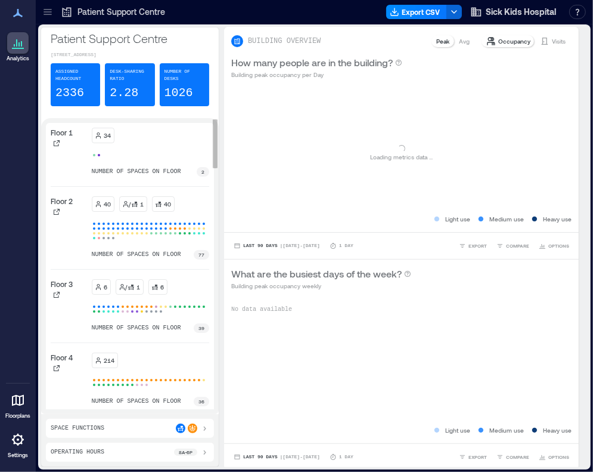
drag, startPoint x: 48, startPoint y: 14, endPoint x: 175, endPoint y: 253, distance: 271.3
click at [48, 14] on icon at bounding box center [48, 14] width 8 height 1
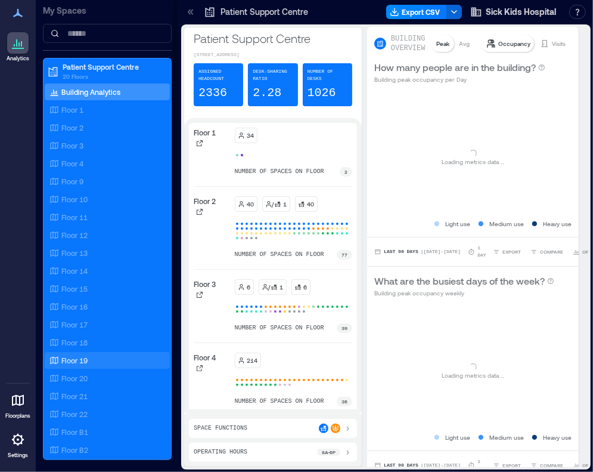
click at [97, 362] on div "Floor 19" at bounding box center [105, 360] width 116 height 12
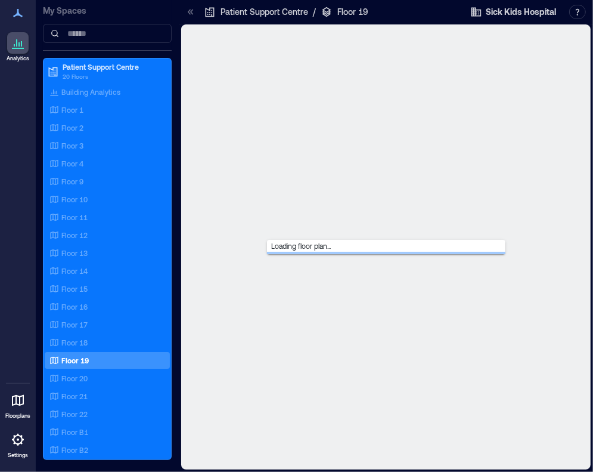
click at [190, 10] on icon at bounding box center [189, 11] width 3 height 5
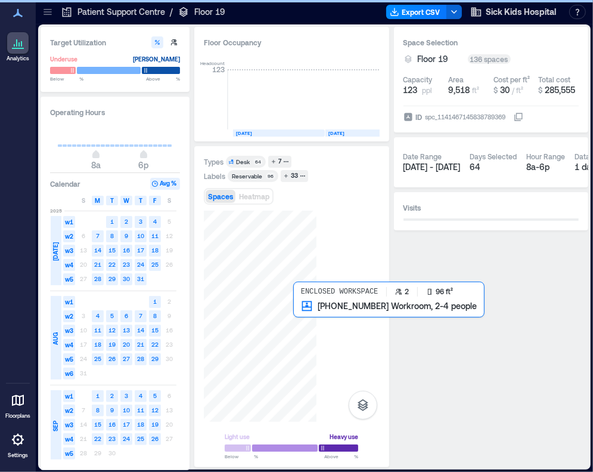
scroll to position [0, 1991]
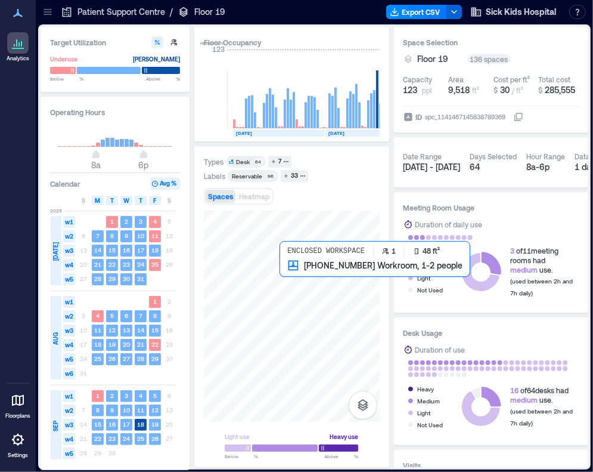
click at [292, 272] on div at bounding box center [292, 315] width 176 height 211
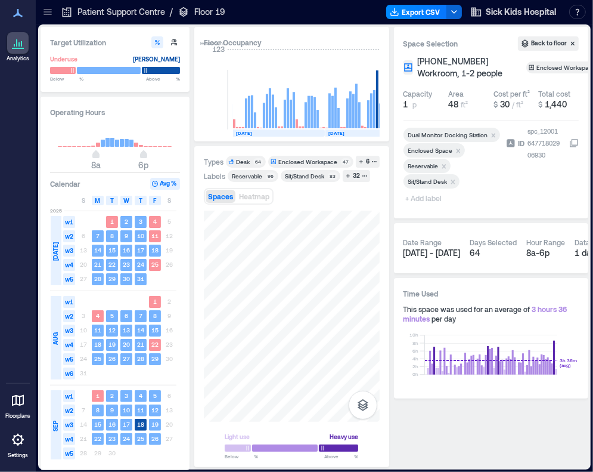
click at [416, 206] on span "+ Add label" at bounding box center [426, 198] width 44 height 17
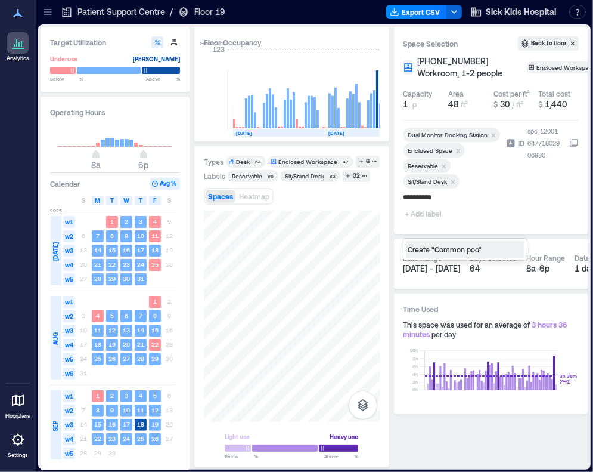
type input "**********"
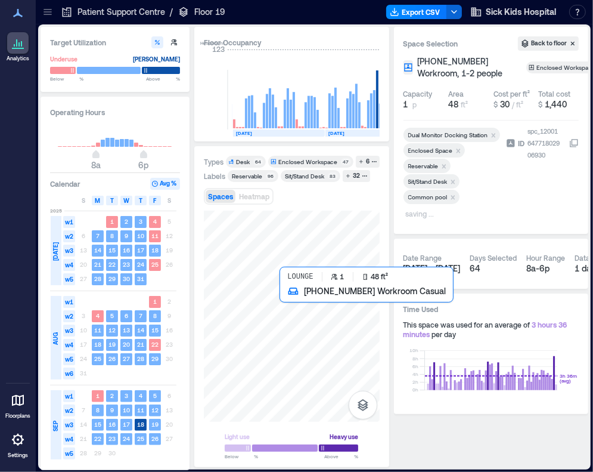
click at [292, 299] on div at bounding box center [292, 315] width 176 height 211
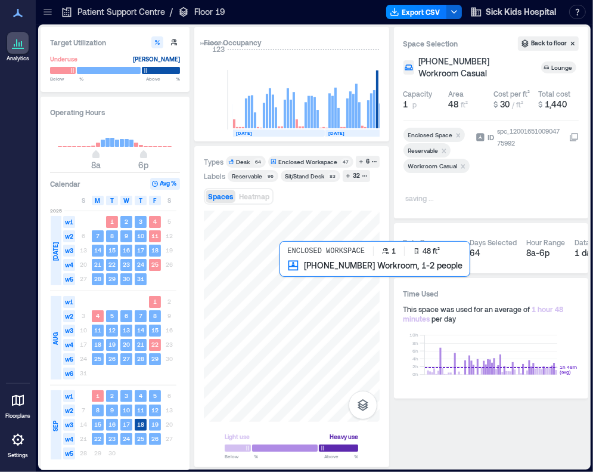
click at [292, 275] on div at bounding box center [292, 315] width 176 height 211
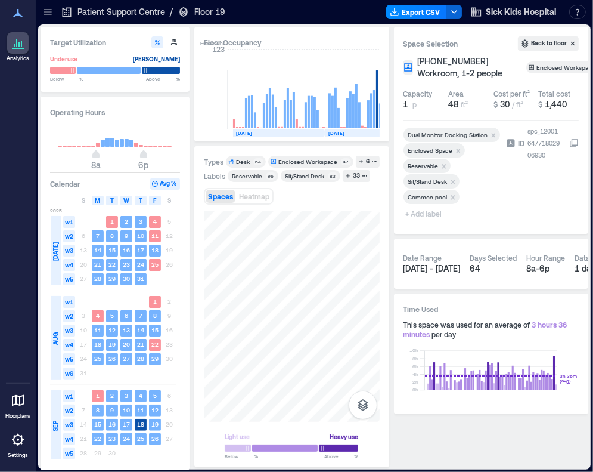
click at [421, 210] on div at bounding box center [453, 207] width 98 height 5
click at [426, 222] on span "+ Add label" at bounding box center [426, 213] width 44 height 17
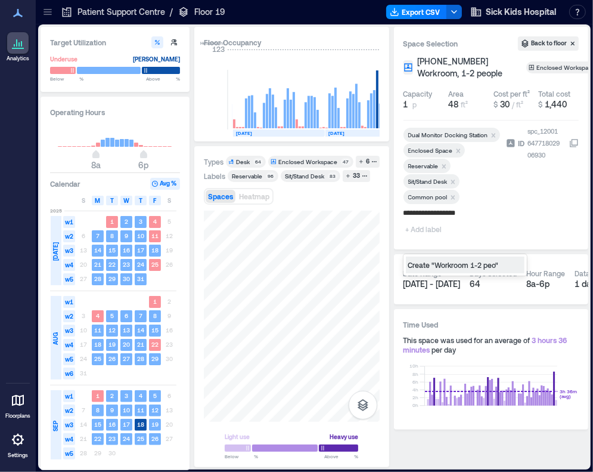
type input "**********"
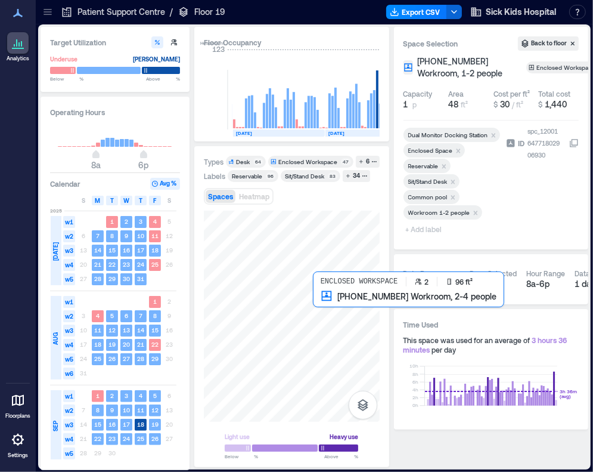
click at [327, 321] on div at bounding box center [292, 315] width 176 height 211
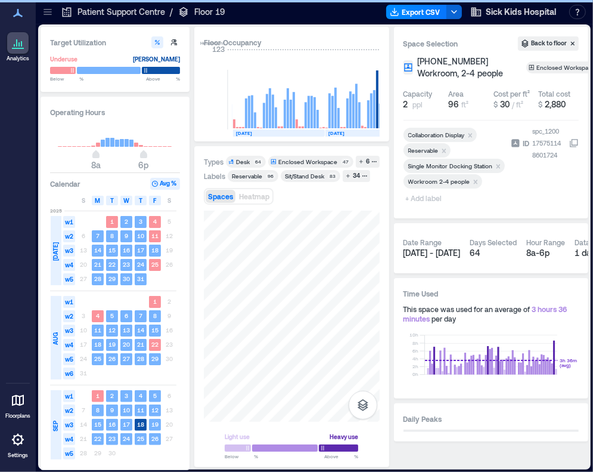
click at [431, 206] on span "+ Add label" at bounding box center [426, 198] width 44 height 17
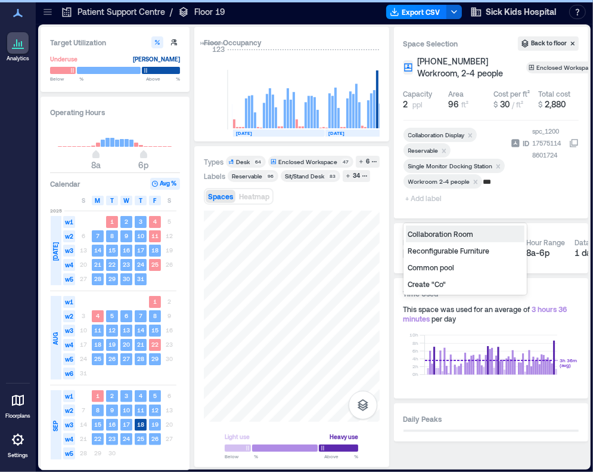
type input "****"
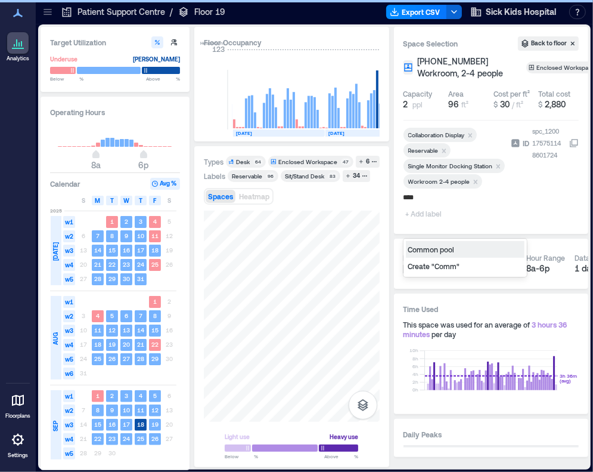
click at [439, 247] on div "Common pool" at bounding box center [465, 249] width 119 height 17
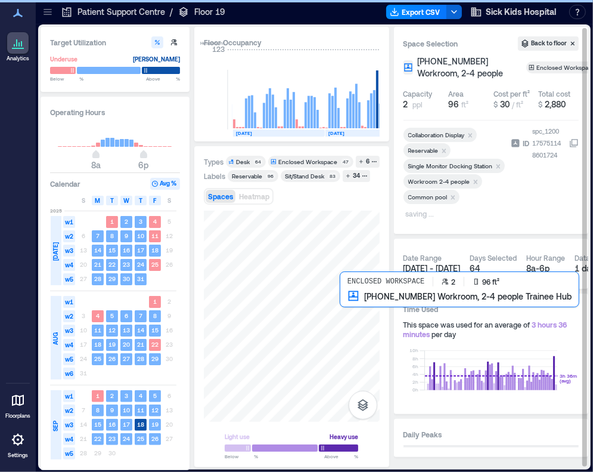
click at [347, 324] on div at bounding box center [292, 315] width 176 height 211
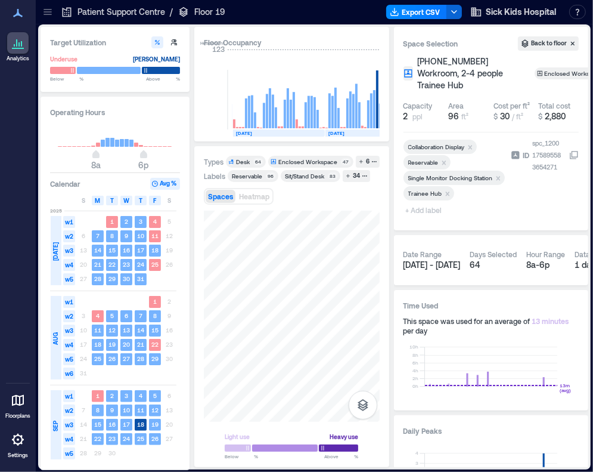
click at [435, 202] on span "+ Add label" at bounding box center [426, 210] width 44 height 17
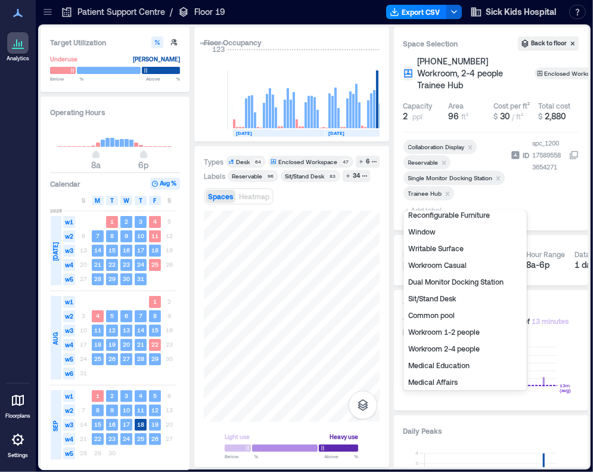
scroll to position [60, 0]
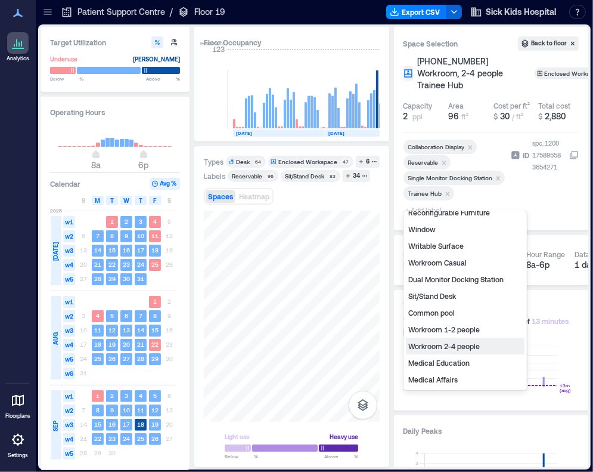
click at [450, 341] on div "Workroom 2-4 people" at bounding box center [465, 345] width 119 height 17
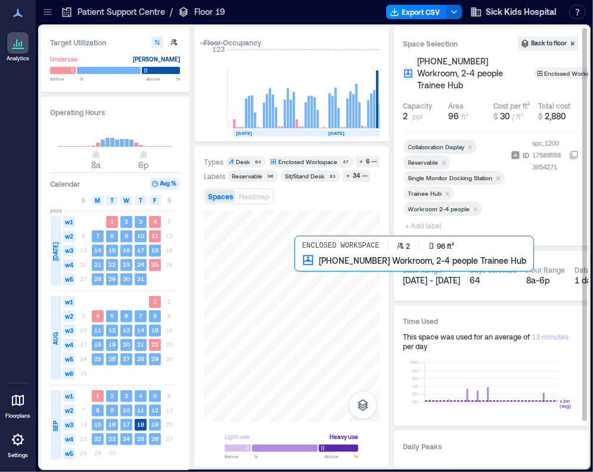
click at [308, 288] on div at bounding box center [292, 315] width 176 height 211
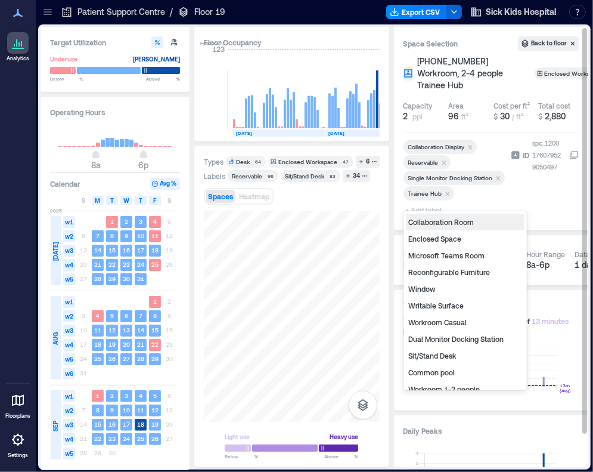
click at [433, 202] on span "+ Add label" at bounding box center [426, 210] width 44 height 17
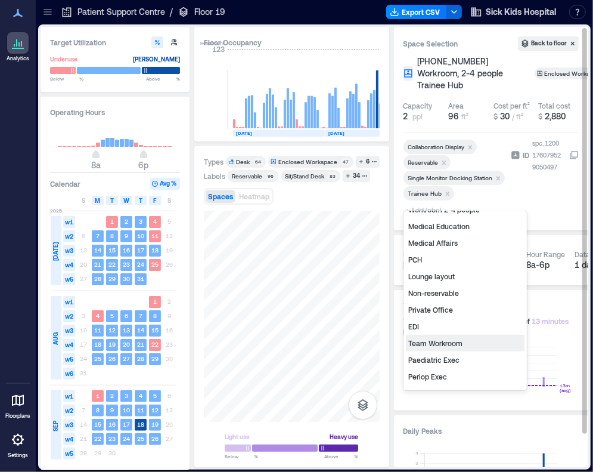
scroll to position [179, 0]
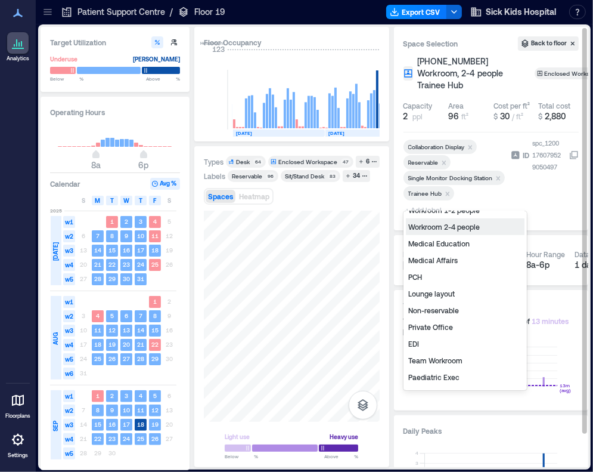
click at [459, 231] on div "Workroom 2-4 people" at bounding box center [465, 226] width 119 height 17
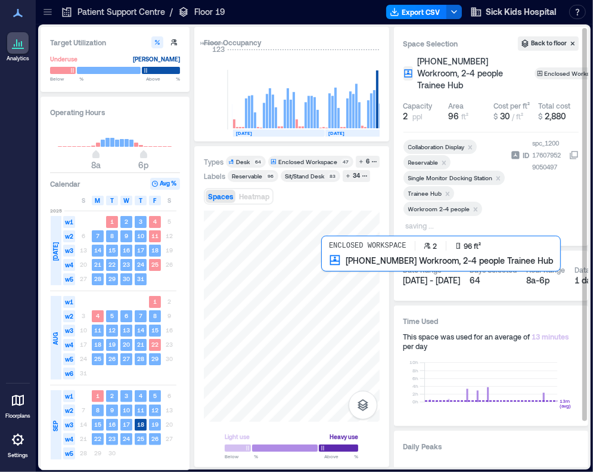
click at [335, 289] on div at bounding box center [292, 315] width 176 height 211
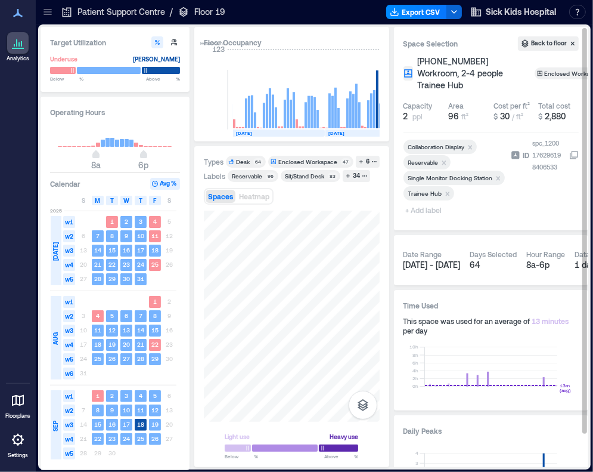
click at [436, 202] on span "+ Add label" at bounding box center [426, 210] width 44 height 17
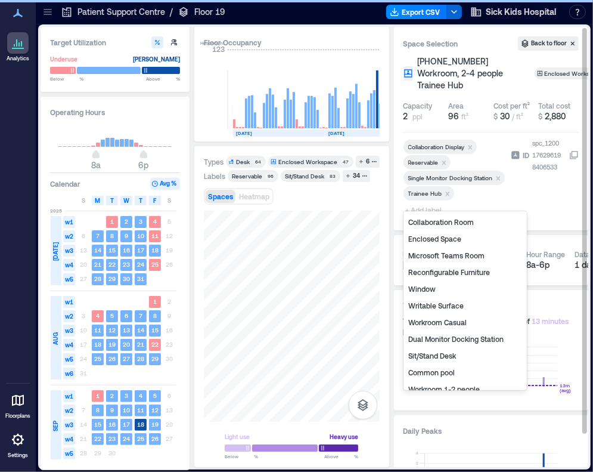
scroll to position [60, 0]
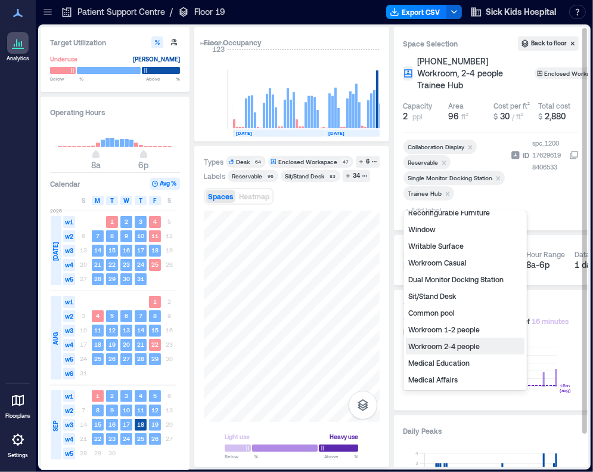
click at [451, 346] on div "Workroom 2-4 people" at bounding box center [465, 345] width 119 height 17
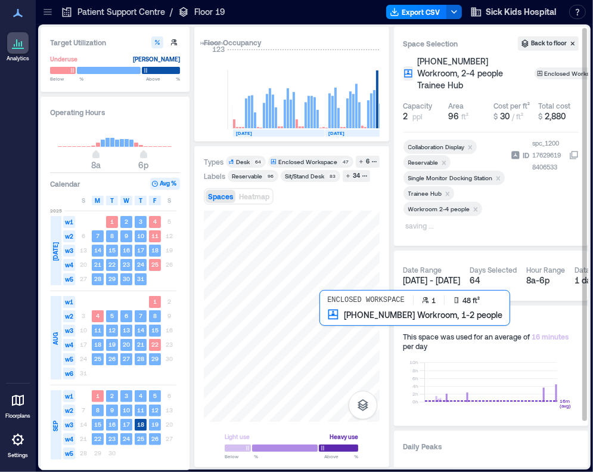
click at [326, 324] on div at bounding box center [292, 315] width 176 height 211
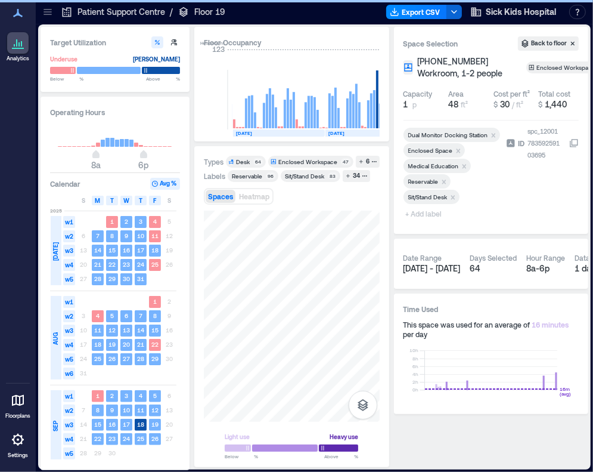
click at [442, 184] on icon "Remove Reservable" at bounding box center [444, 181] width 4 height 4
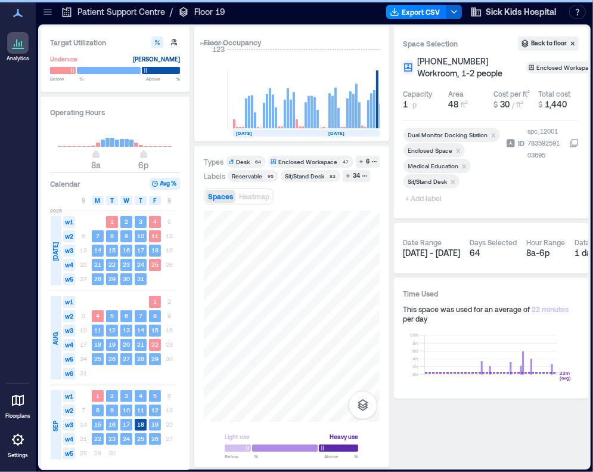
click at [426, 206] on span "+ Add label" at bounding box center [426, 198] width 44 height 17
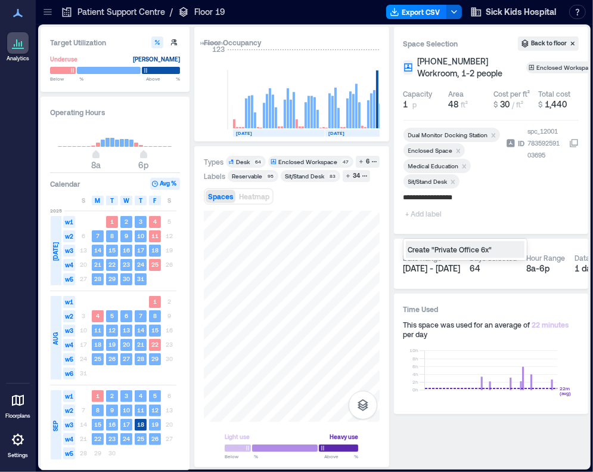
type input "**********"
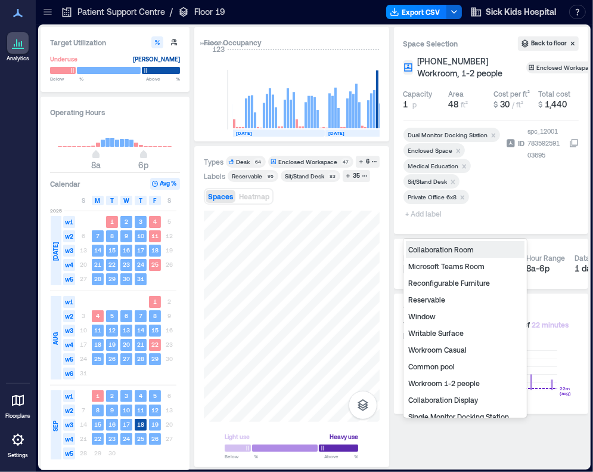
click at [427, 222] on span "+ Add label" at bounding box center [426, 213] width 44 height 17
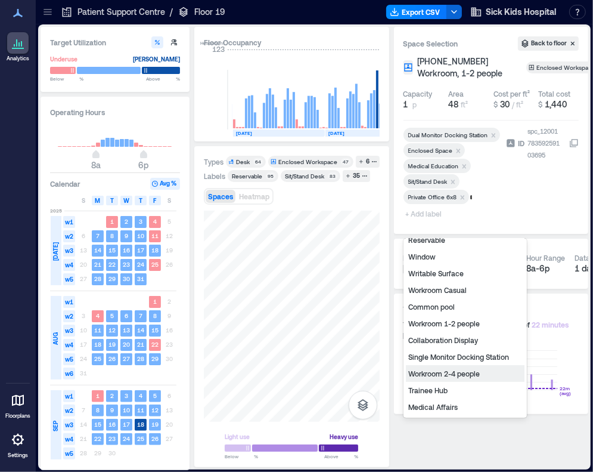
type input "**"
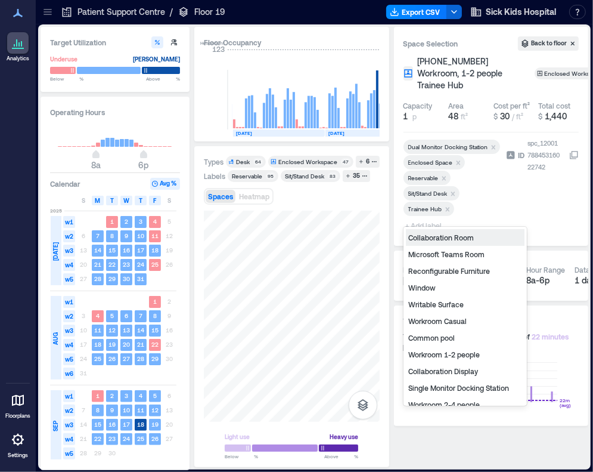
click at [427, 217] on span "+ Add label" at bounding box center [426, 225] width 44 height 17
click at [453, 354] on div "Workroom 1-2 people" at bounding box center [465, 354] width 119 height 17
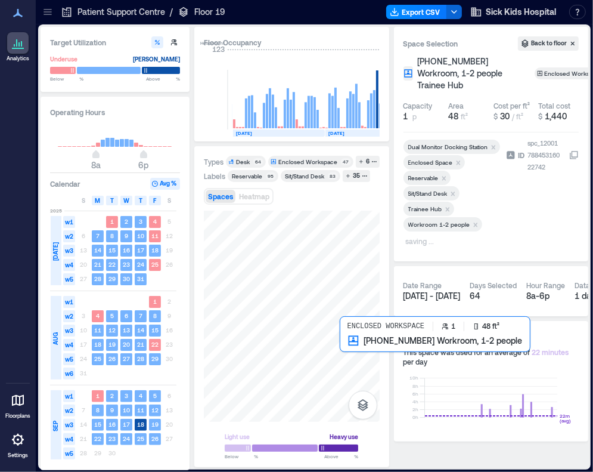
click at [353, 357] on div at bounding box center [292, 315] width 176 height 211
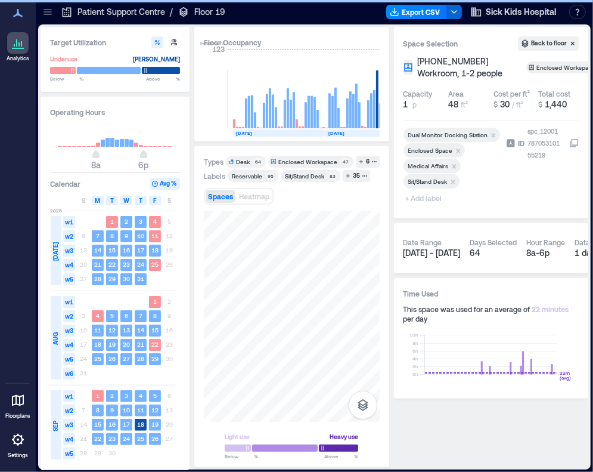
click at [429, 206] on span "+ Add label" at bounding box center [426, 198] width 44 height 17
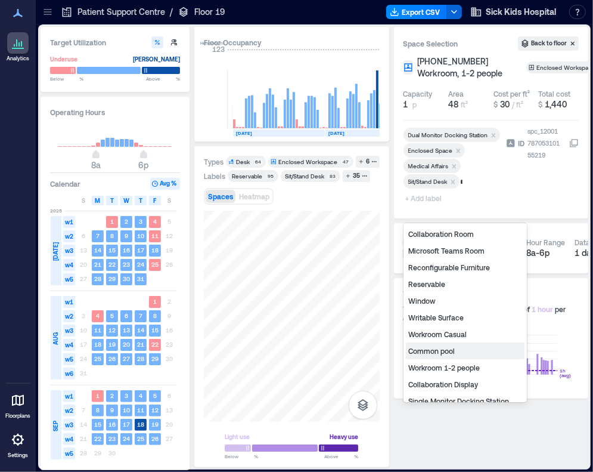
type input "**"
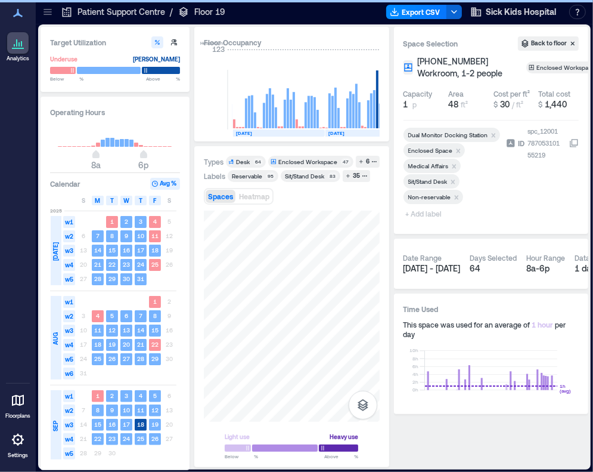
click at [436, 222] on span "+ Add label" at bounding box center [426, 213] width 44 height 17
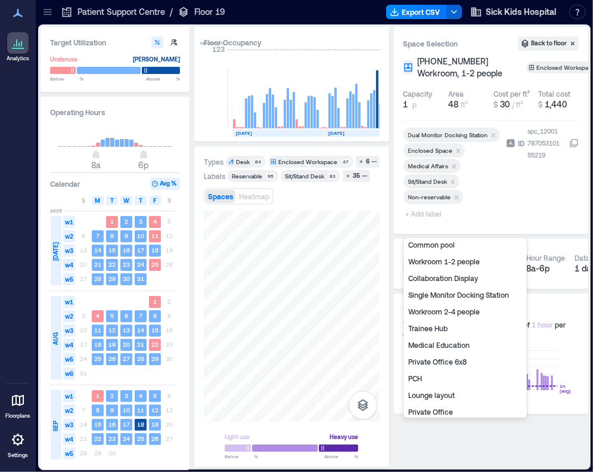
scroll to position [122, 0]
type input "*"
click at [445, 315] on div "Private Office 6x8" at bounding box center [465, 311] width 119 height 17
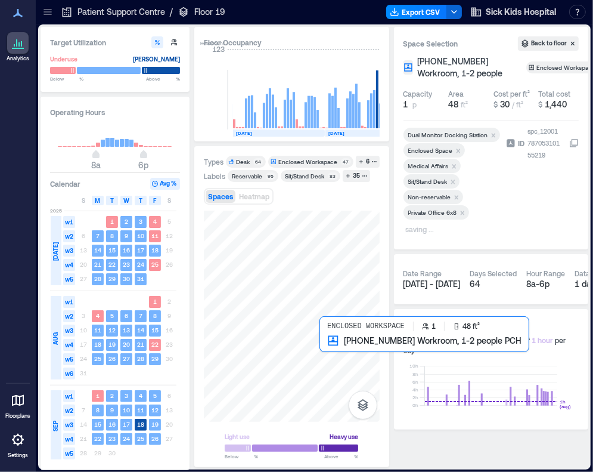
drag, startPoint x: 385, startPoint y: 308, endPoint x: 307, endPoint y: 384, distance: 109.2
click at [333, 357] on div at bounding box center [292, 315] width 176 height 211
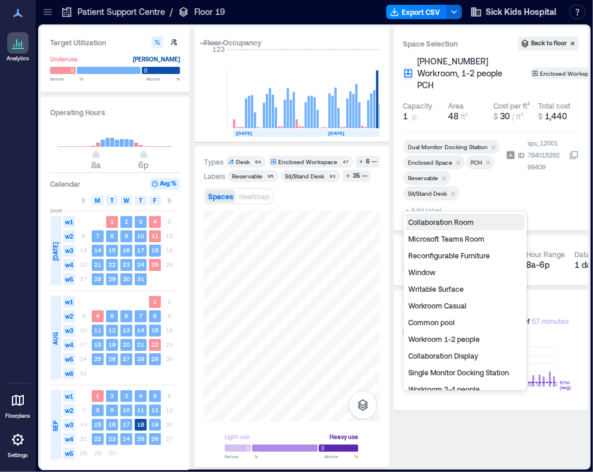
click at [421, 202] on span "+ Add label" at bounding box center [426, 210] width 44 height 17
type input "*"
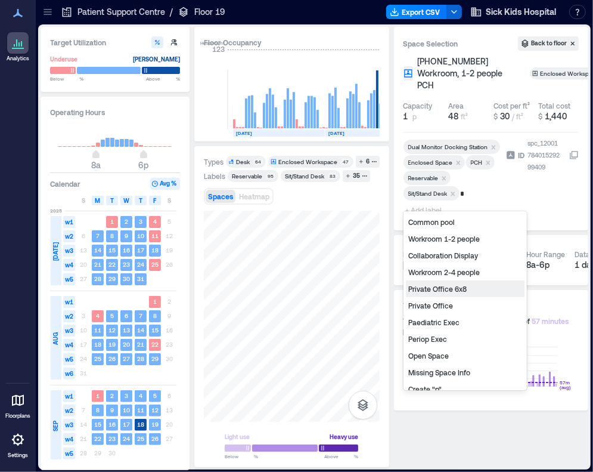
click at [445, 287] on div "Private Office 6x8" at bounding box center [465, 288] width 119 height 17
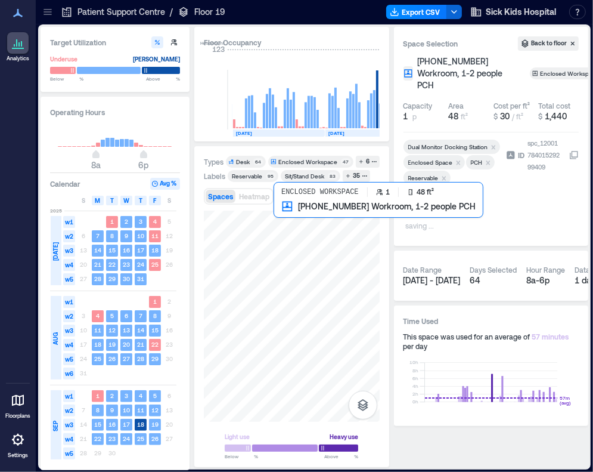
drag, startPoint x: 309, startPoint y: 221, endPoint x: 287, endPoint y: 228, distance: 23.2
click at [287, 228] on div at bounding box center [292, 315] width 176 height 211
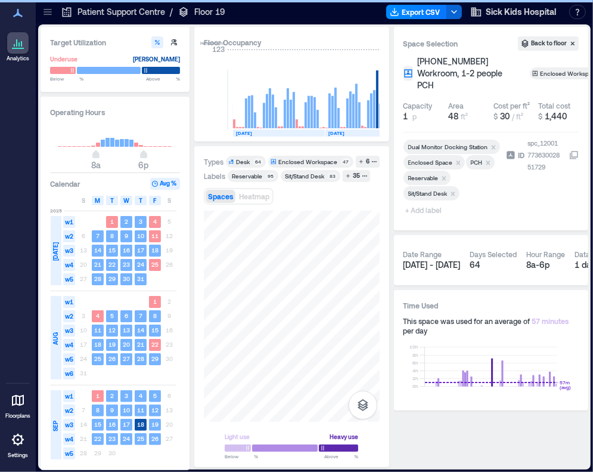
click at [429, 202] on span "+ Add label" at bounding box center [426, 210] width 44 height 17
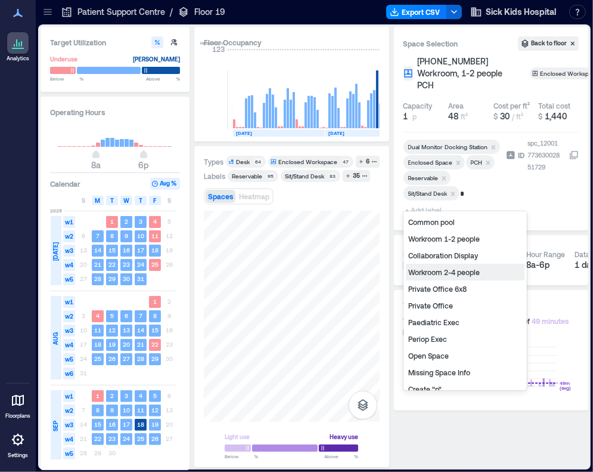
type input "**"
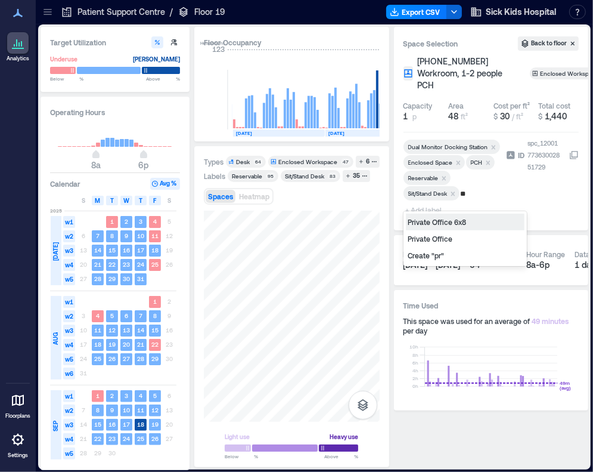
click at [456, 224] on div "Private Office 6x8" at bounding box center [465, 221] width 119 height 17
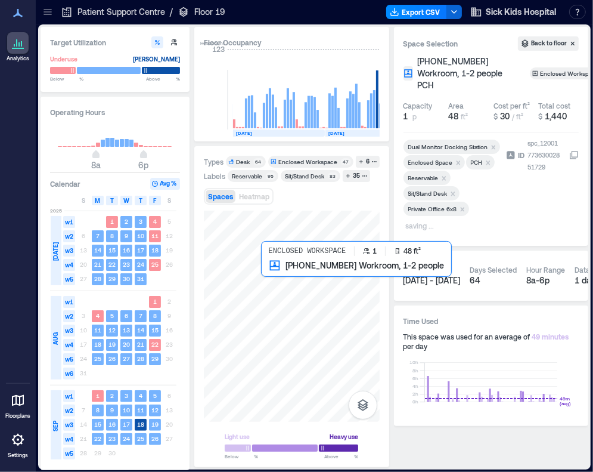
click at [275, 278] on div at bounding box center [292, 315] width 176 height 211
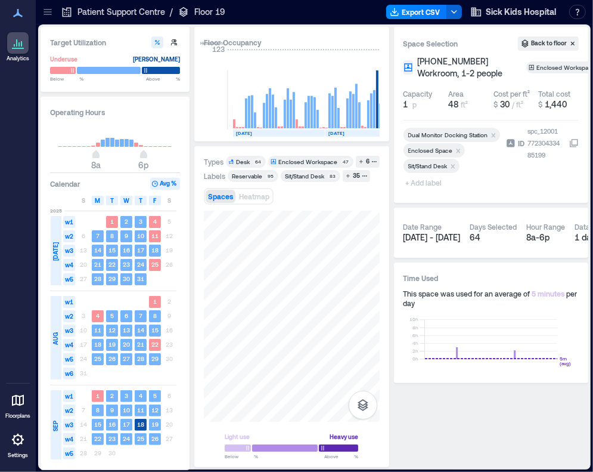
click at [426, 179] on div at bounding box center [453, 176] width 98 height 5
click at [433, 191] on span "+ Add label" at bounding box center [426, 182] width 44 height 17
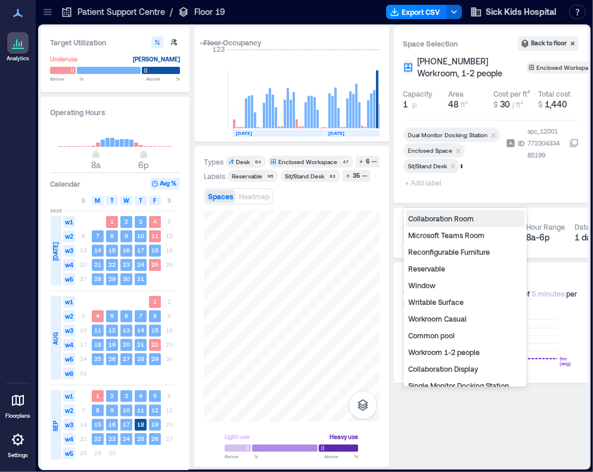
type input "**"
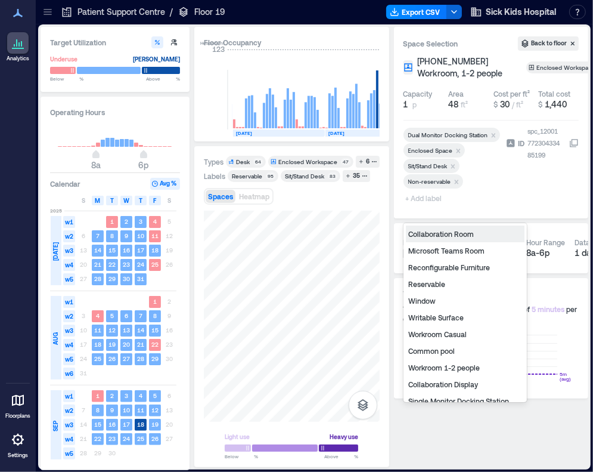
click at [425, 206] on span "+ Add label" at bounding box center [426, 198] width 44 height 17
type input "**"
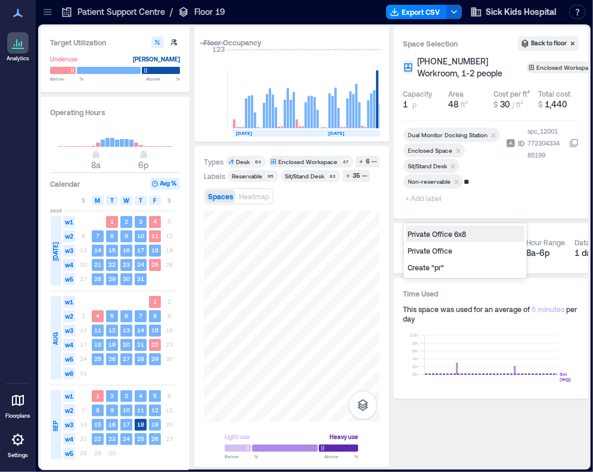
click at [428, 230] on div "Private Office 6x8" at bounding box center [465, 233] width 119 height 17
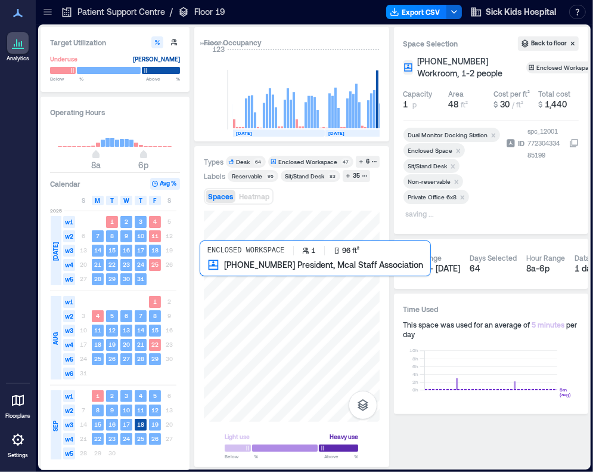
click at [228, 275] on div at bounding box center [292, 315] width 176 height 211
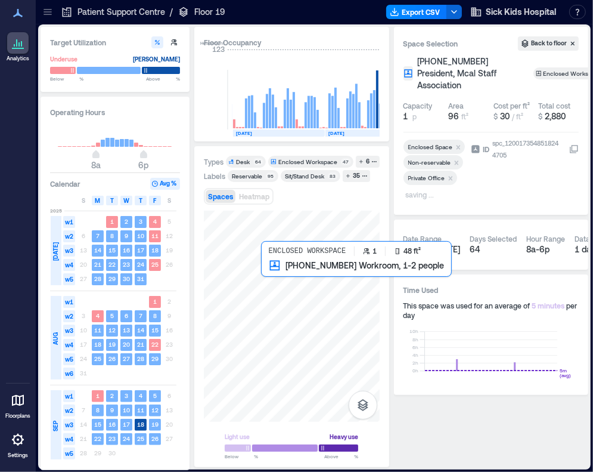
click at [267, 280] on div at bounding box center [292, 315] width 176 height 211
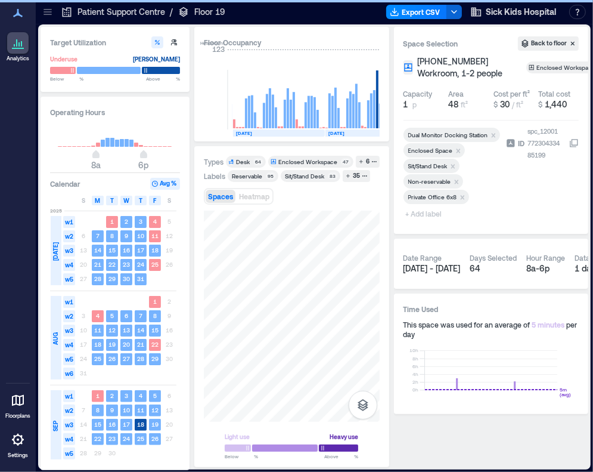
click at [433, 222] on span "+ Add label" at bounding box center [426, 213] width 44 height 17
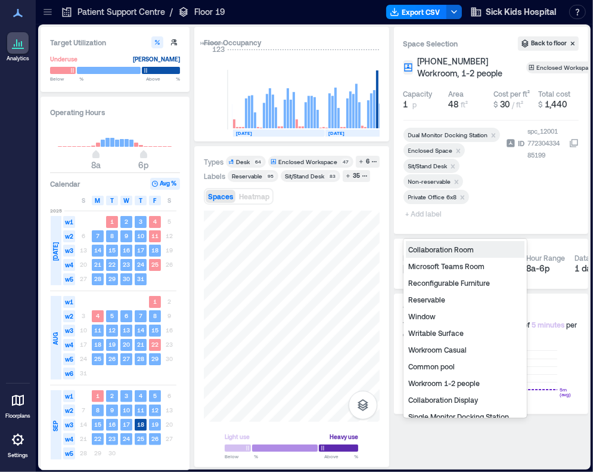
type input "*"
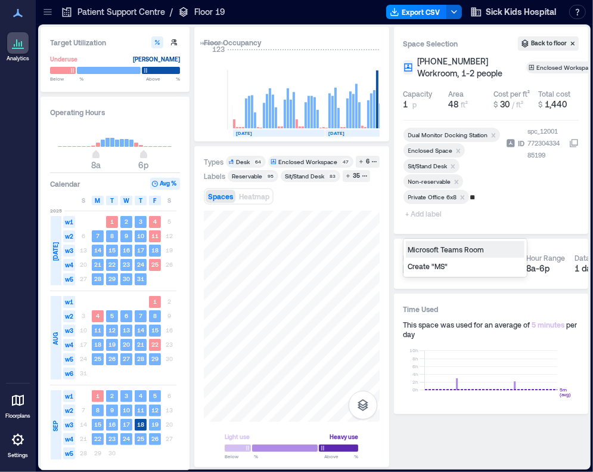
type input "***"
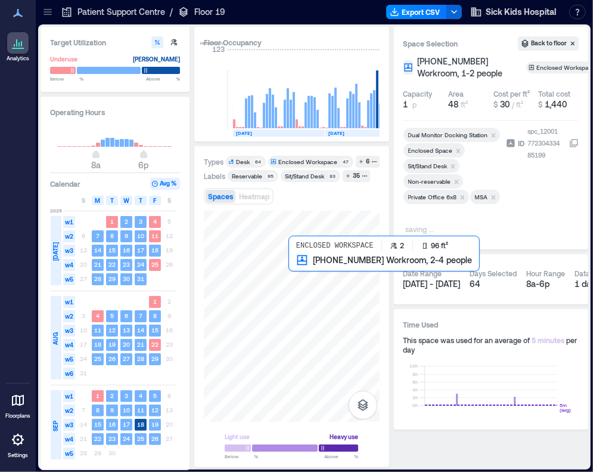
click at [304, 272] on div at bounding box center [292, 315] width 176 height 211
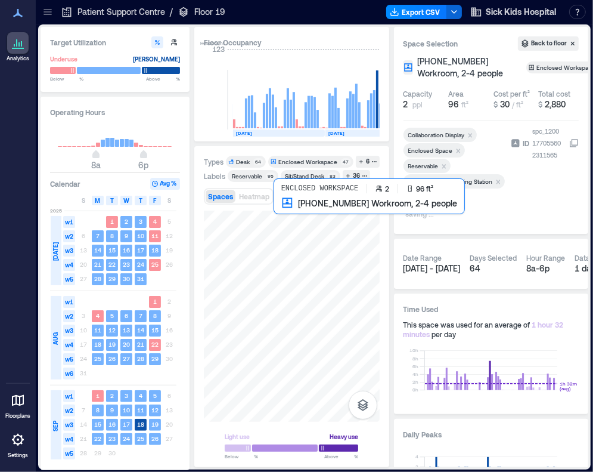
click at [289, 233] on div at bounding box center [292, 315] width 176 height 211
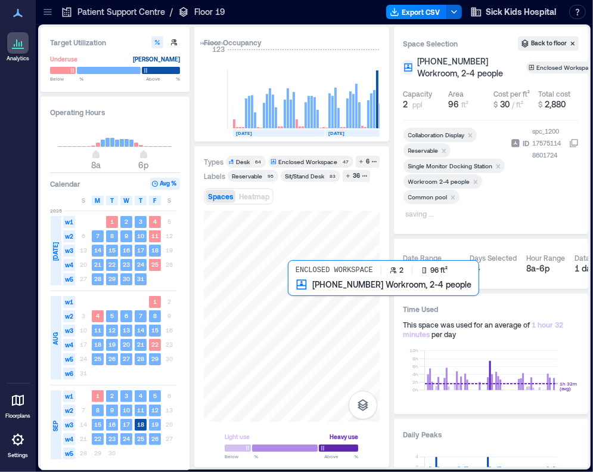
click at [308, 300] on div at bounding box center [292, 315] width 176 height 211
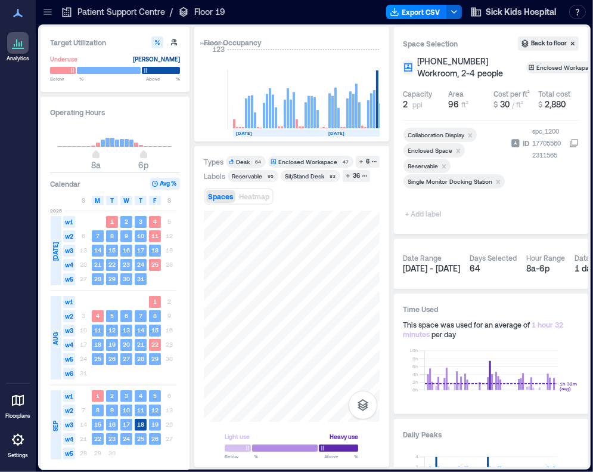
click at [425, 222] on span "+ Add label" at bounding box center [426, 213] width 44 height 17
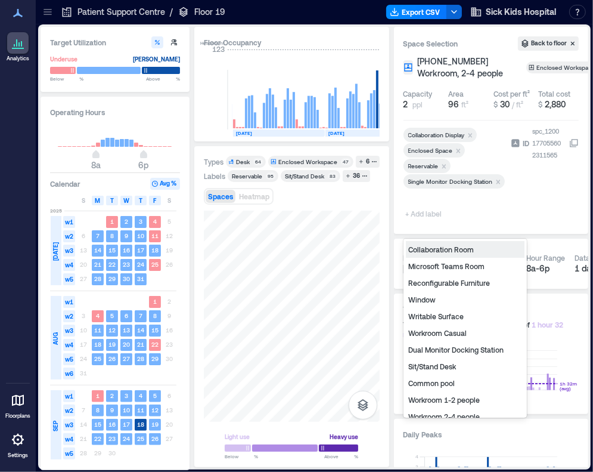
type input "*"
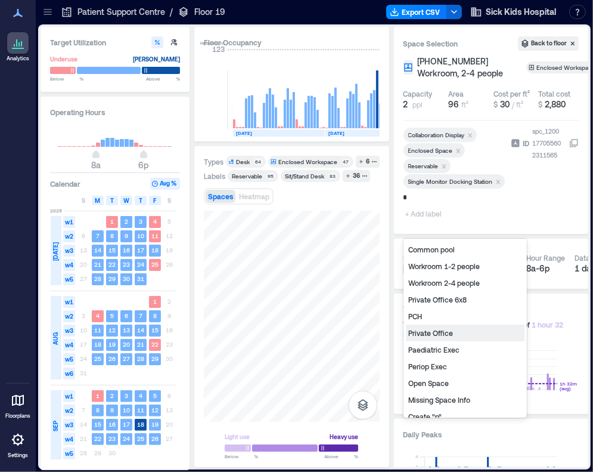
click at [422, 335] on div "Private Office" at bounding box center [465, 332] width 119 height 17
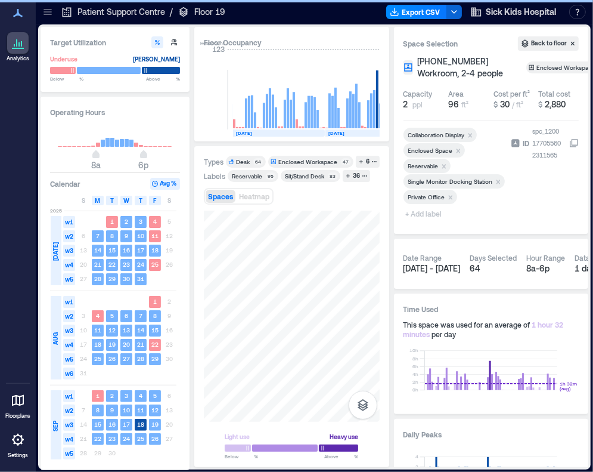
click at [434, 222] on span "+ Add label" at bounding box center [426, 213] width 44 height 17
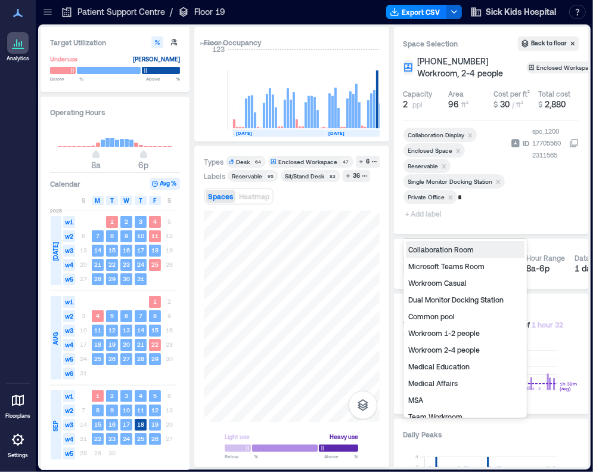
type input "**"
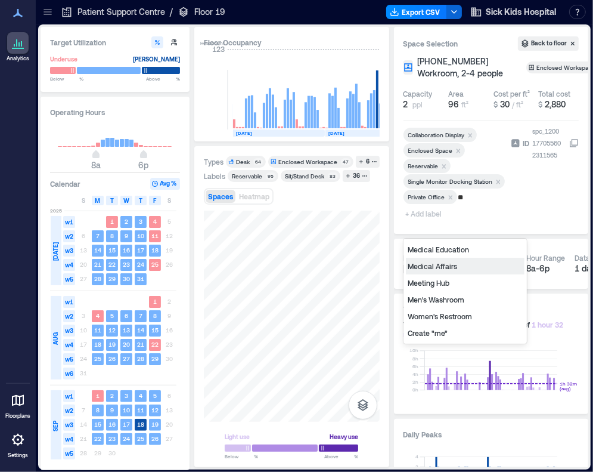
click at [436, 269] on div "Medical Affairs" at bounding box center [465, 266] width 119 height 17
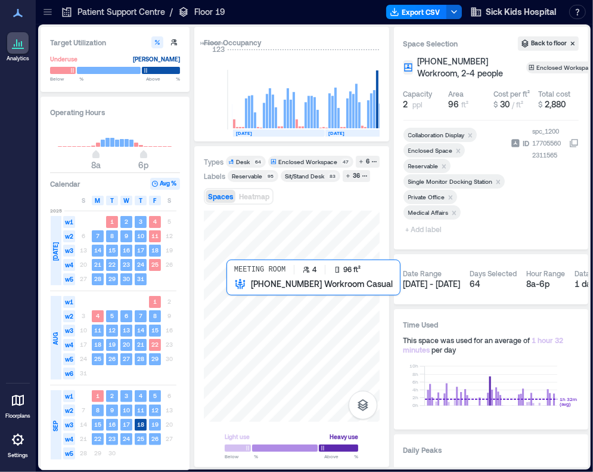
click at [246, 303] on div at bounding box center [292, 315] width 176 height 211
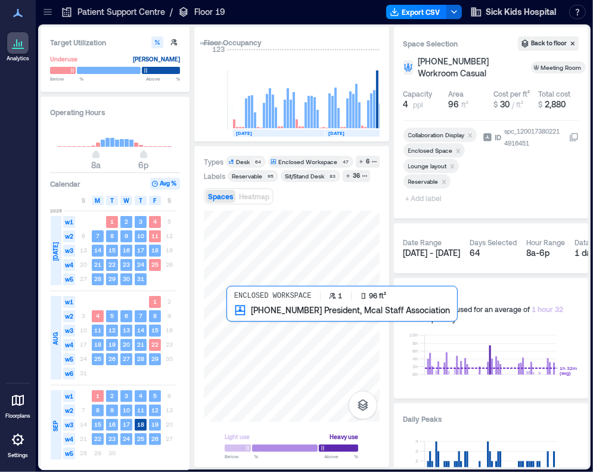
click at [249, 320] on div at bounding box center [292, 315] width 176 height 211
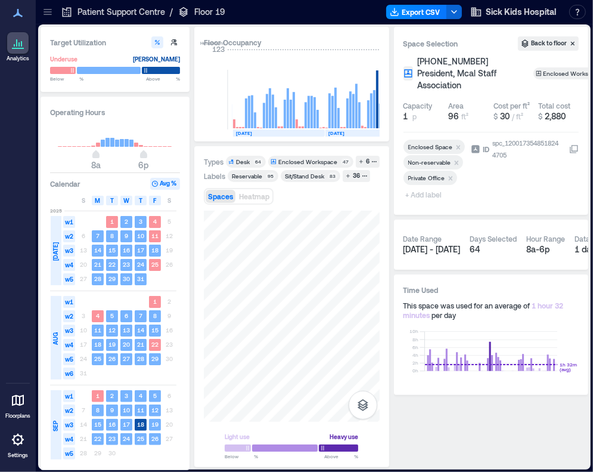
click at [434, 186] on span "+ Add label" at bounding box center [426, 194] width 44 height 17
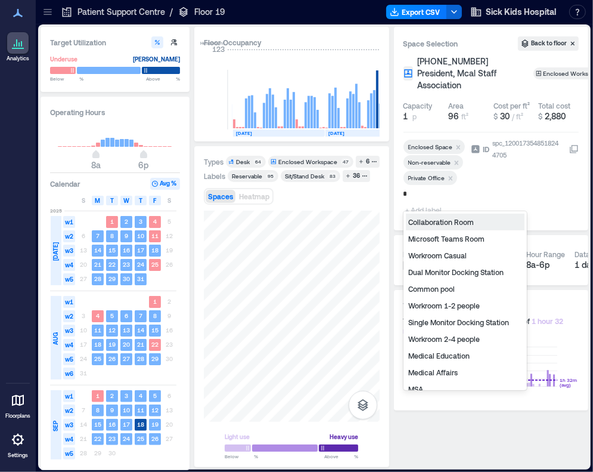
type input "**"
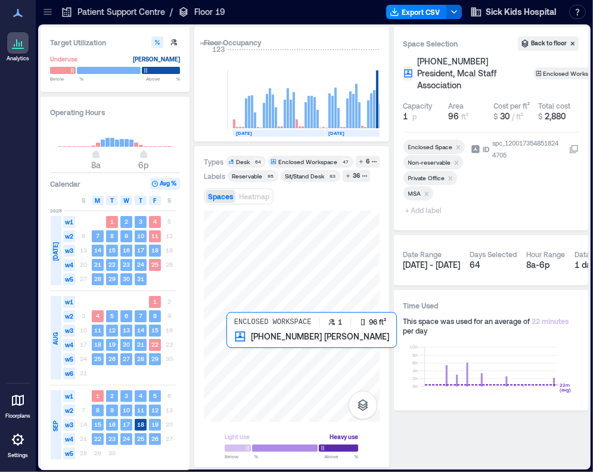
click at [249, 352] on div at bounding box center [292, 315] width 176 height 211
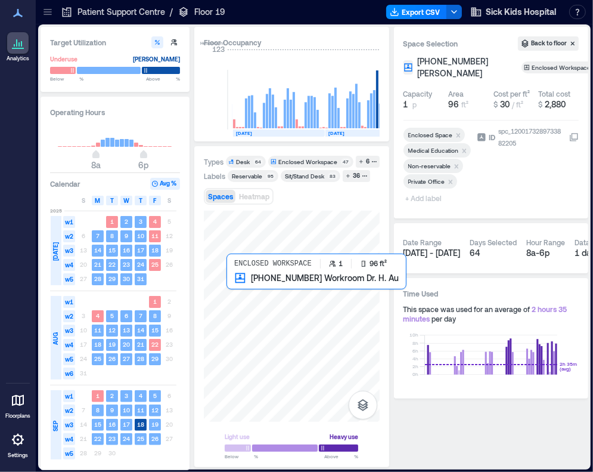
click at [255, 296] on div at bounding box center [292, 315] width 176 height 211
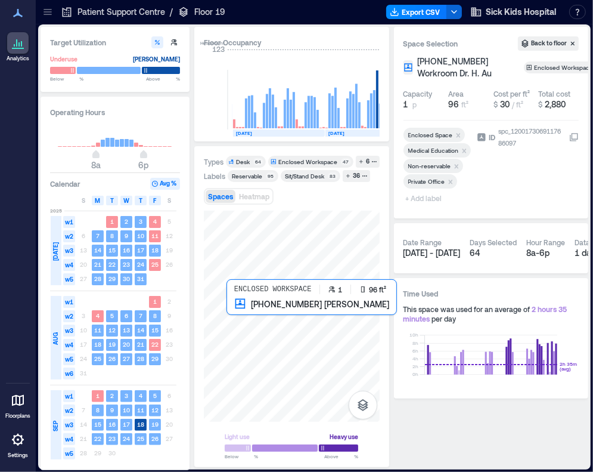
click at [241, 315] on div at bounding box center [292, 315] width 176 height 211
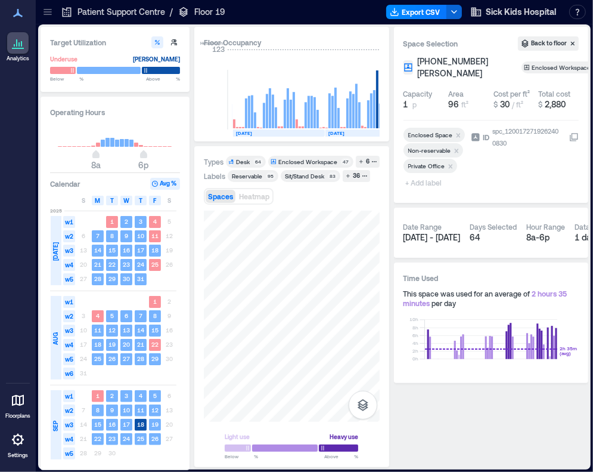
click at [429, 185] on span "+ Add label" at bounding box center [426, 182] width 44 height 17
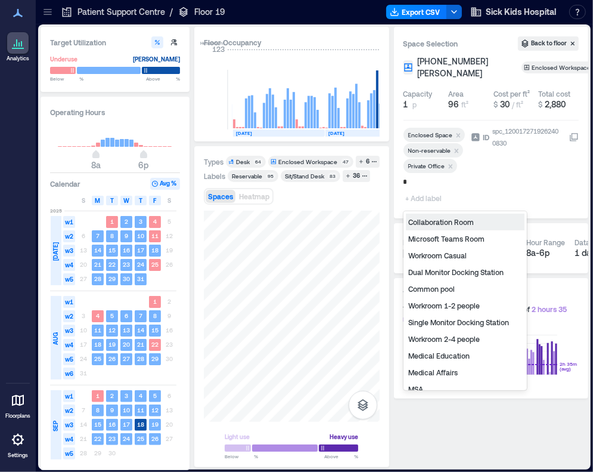
type input "**"
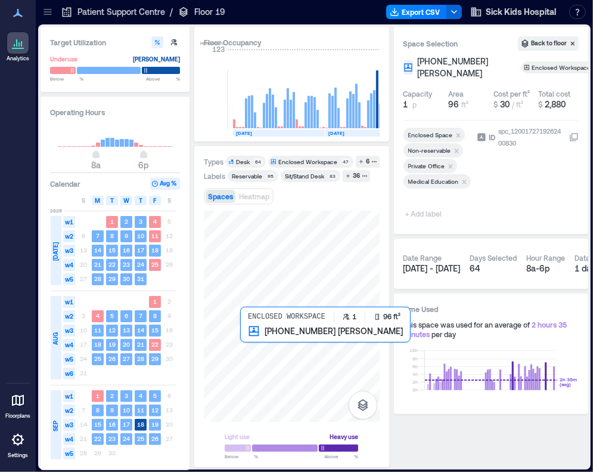
click at [247, 351] on div at bounding box center [292, 315] width 176 height 211
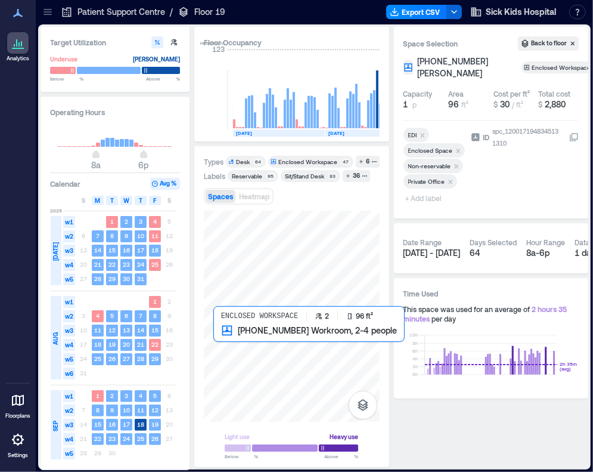
click at [234, 349] on div at bounding box center [292, 315] width 176 height 211
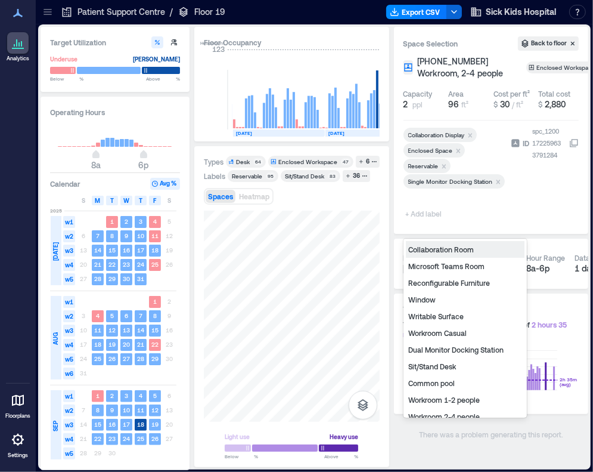
click at [420, 222] on span "+ Add label" at bounding box center [426, 213] width 44 height 17
type input "**"
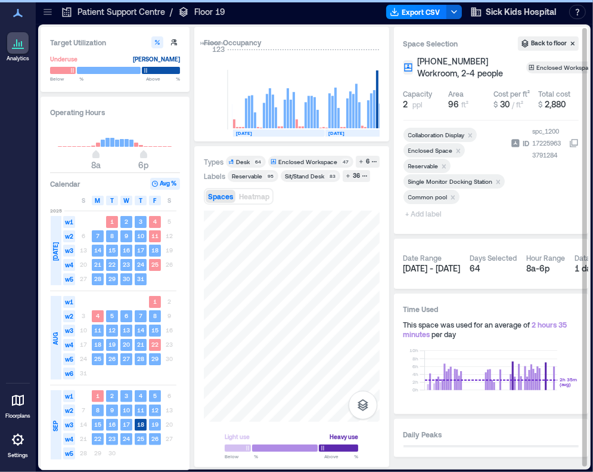
drag, startPoint x: 435, startPoint y: 224, endPoint x: 429, endPoint y: 230, distance: 8.4
click at [435, 222] on span "+ Add label" at bounding box center [426, 213] width 44 height 17
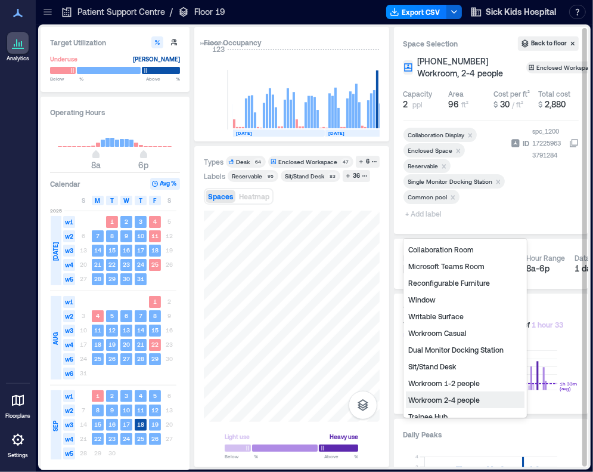
click at [459, 396] on div "Workroom 2-4 people" at bounding box center [465, 399] width 119 height 17
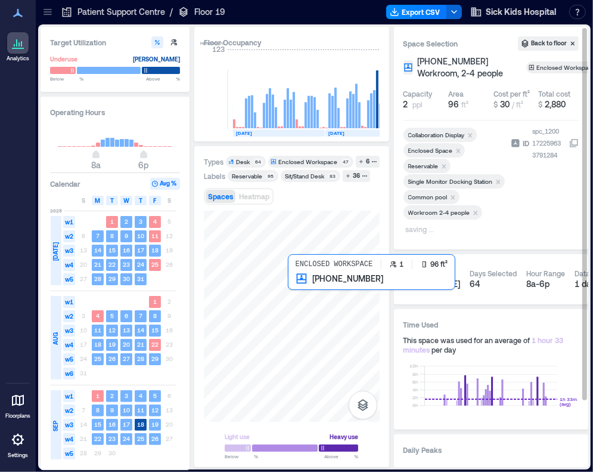
click at [303, 298] on div at bounding box center [292, 315] width 176 height 211
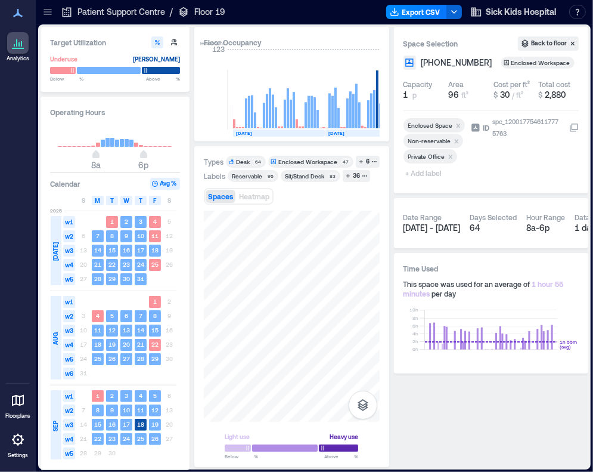
click at [422, 171] on span "+ Add label" at bounding box center [426, 173] width 44 height 17
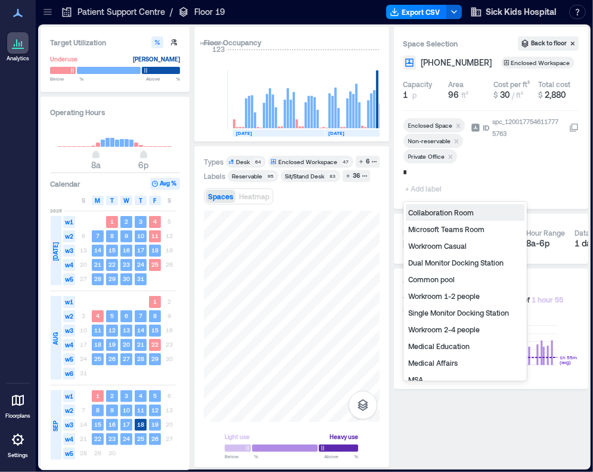
type input "**"
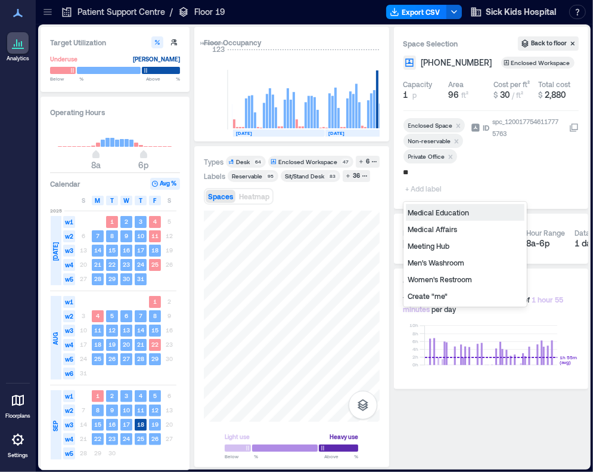
click at [431, 211] on div "Medical Education" at bounding box center [465, 212] width 119 height 17
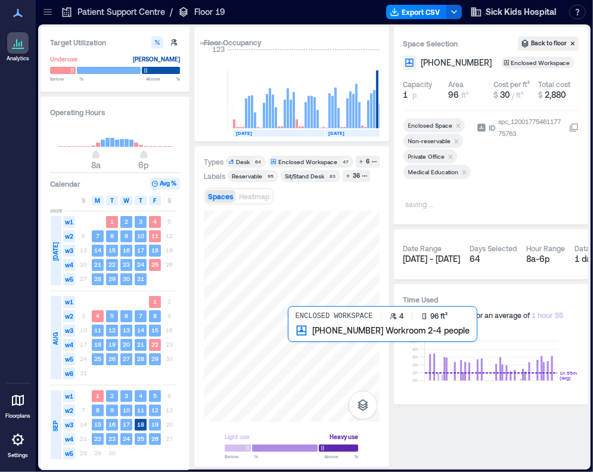
click at [313, 315] on div at bounding box center [292, 315] width 176 height 211
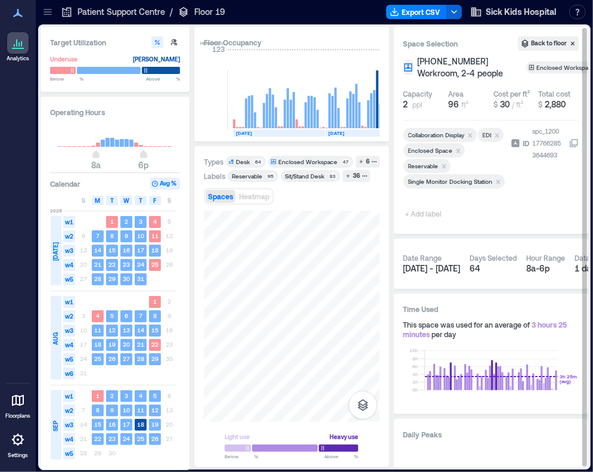
click at [441, 171] on icon "Remove Reservable" at bounding box center [444, 166] width 8 height 8
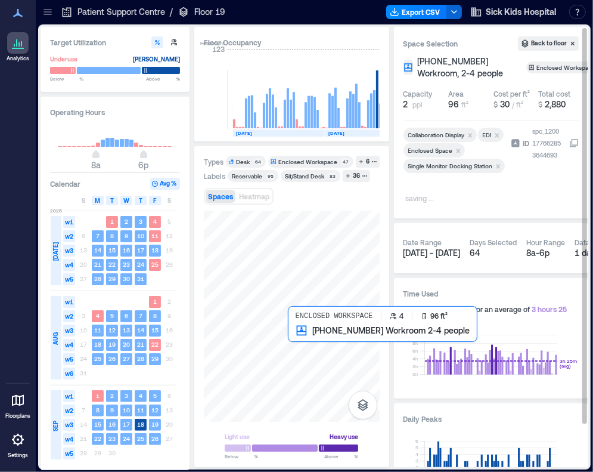
click at [303, 345] on div at bounding box center [292, 315] width 176 height 211
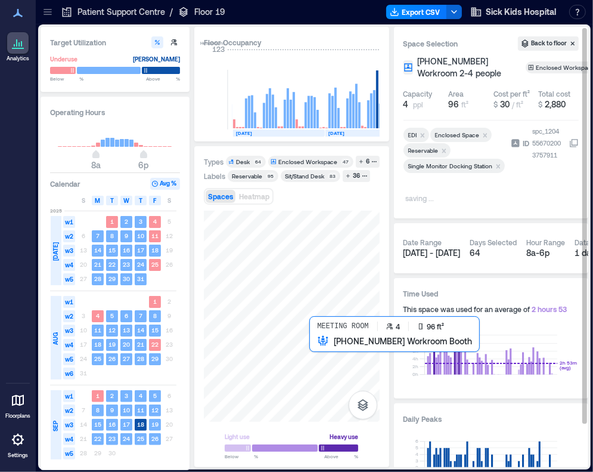
click at [315, 362] on div at bounding box center [292, 315] width 176 height 211
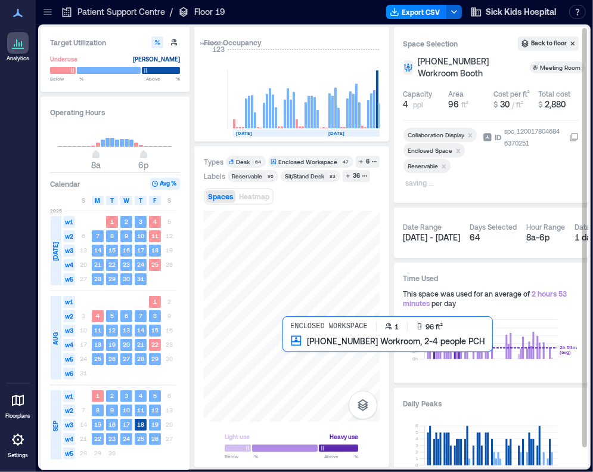
click at [300, 352] on div at bounding box center [292, 315] width 176 height 211
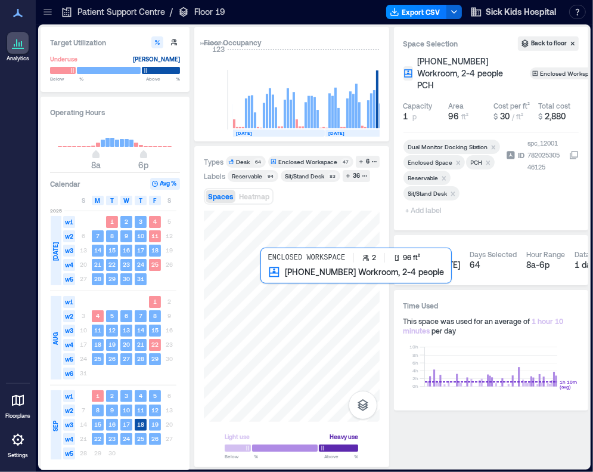
click at [289, 283] on div at bounding box center [292, 315] width 176 height 211
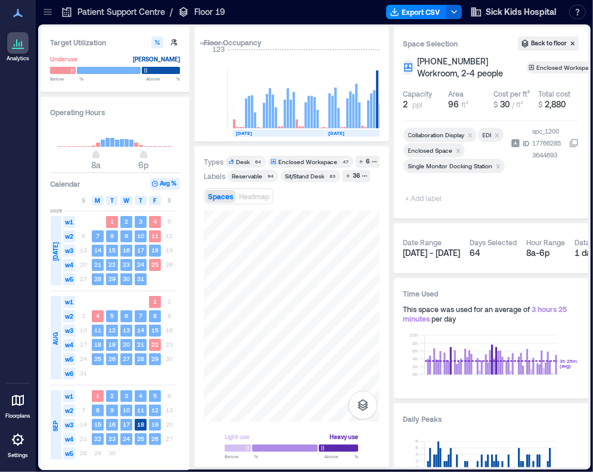
click at [432, 206] on span "+ Add label" at bounding box center [426, 198] width 44 height 17
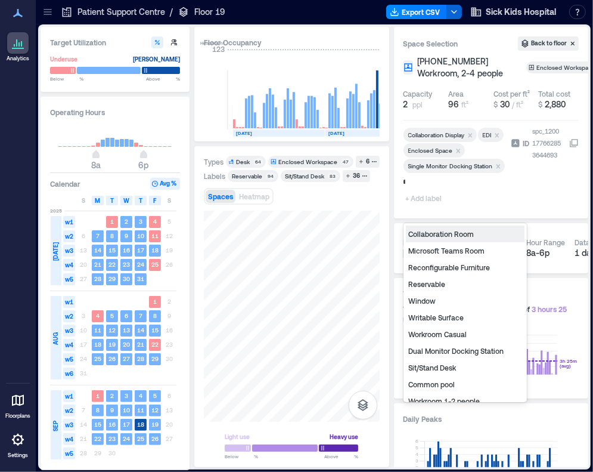
type input "**"
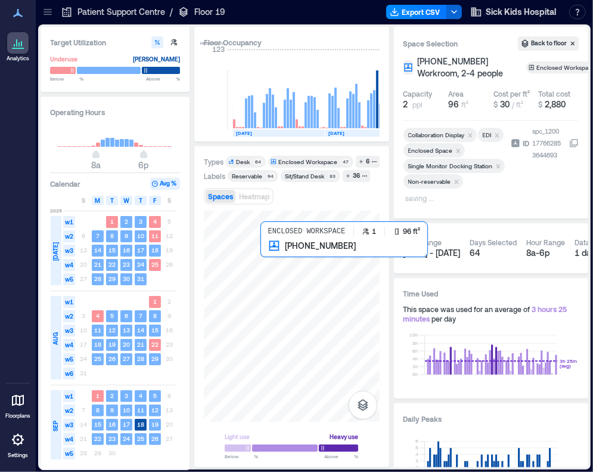
click at [278, 256] on div at bounding box center [292, 315] width 176 height 211
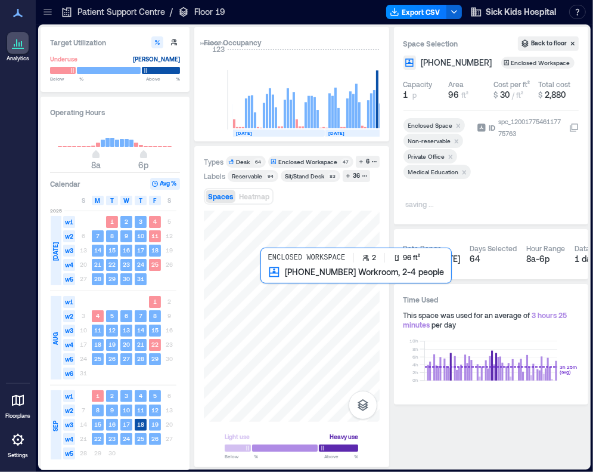
click at [278, 281] on div at bounding box center [292, 315] width 176 height 211
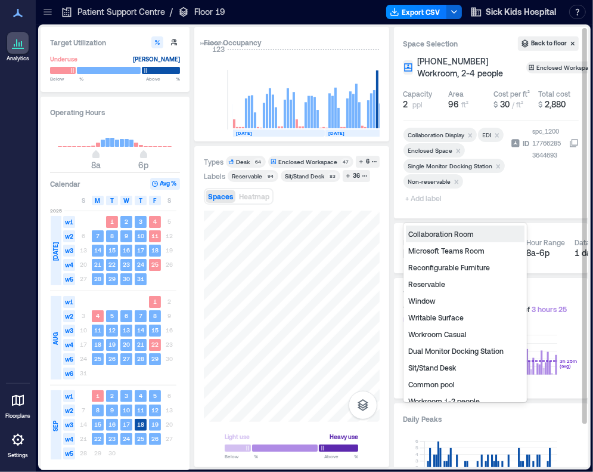
click at [436, 206] on span "+ Add label" at bounding box center [426, 198] width 44 height 17
type input "**"
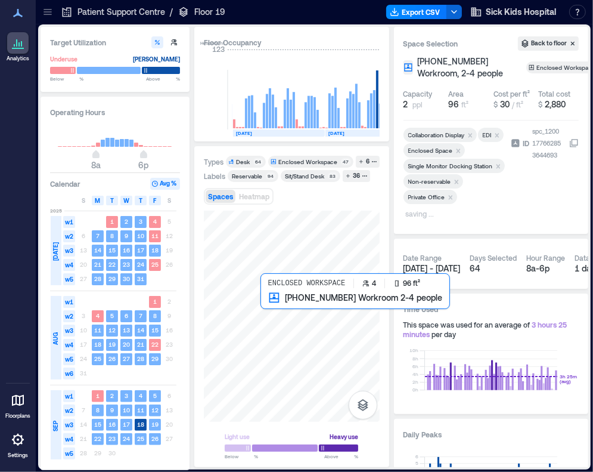
click at [272, 305] on div at bounding box center [292, 315] width 176 height 211
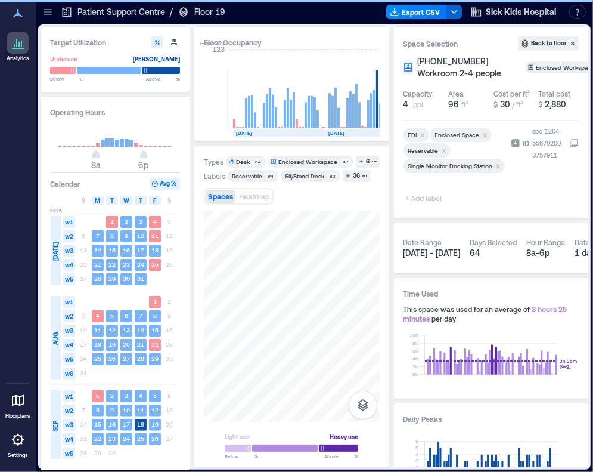
click at [443, 155] on icon "Remove Reservable" at bounding box center [444, 151] width 8 height 8
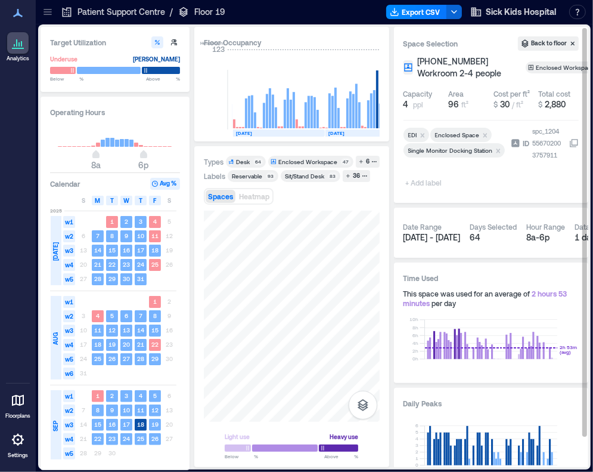
click at [427, 191] on span "+ Add label" at bounding box center [426, 182] width 44 height 17
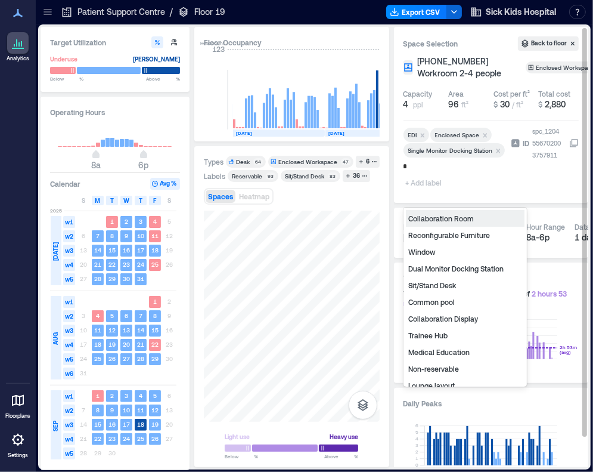
type input "**"
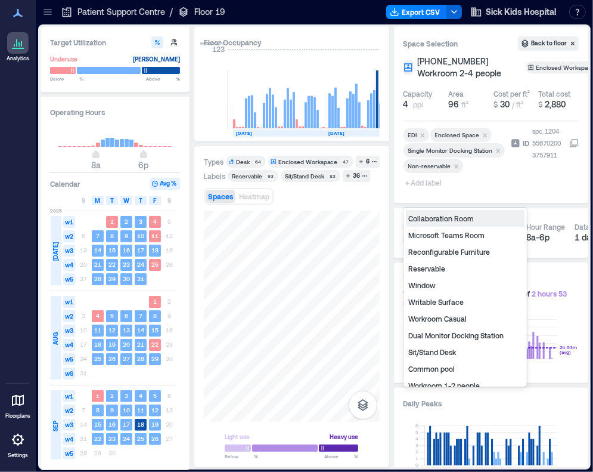
click at [425, 191] on span "+ Add label" at bounding box center [426, 182] width 44 height 17
type input "**"
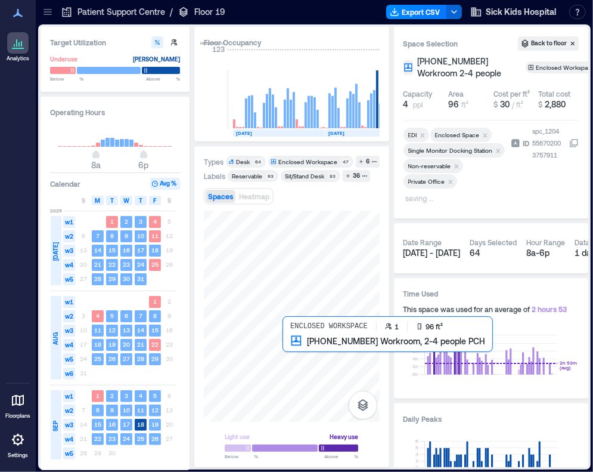
click at [299, 357] on div at bounding box center [292, 315] width 176 height 211
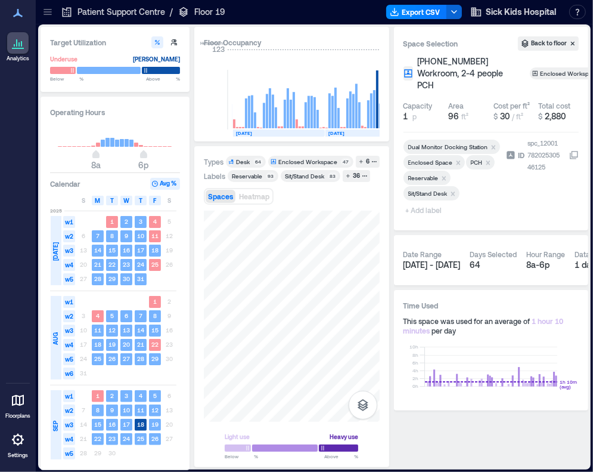
click at [444, 174] on icon "Remove Reservable" at bounding box center [444, 178] width 8 height 8
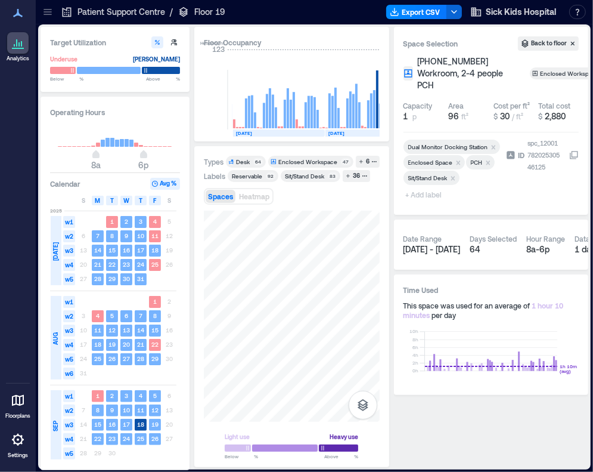
click at [433, 186] on span "+ Add label" at bounding box center [426, 194] width 44 height 17
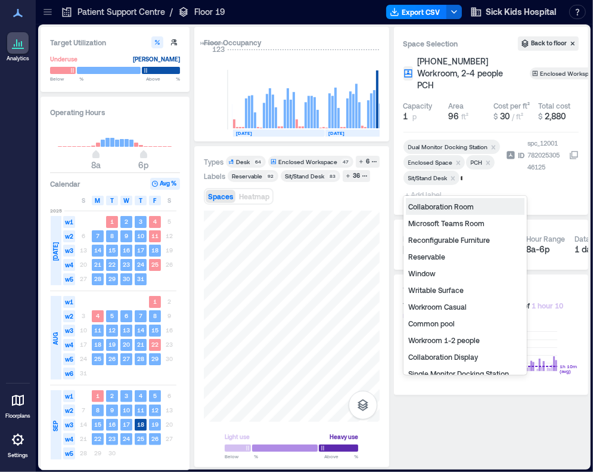
type input "**"
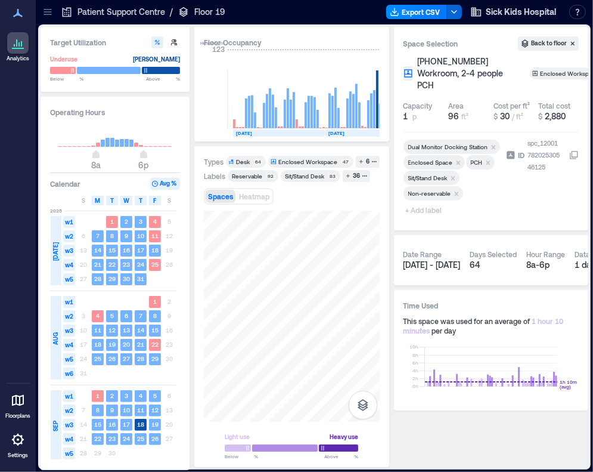
click at [426, 202] on span "+ Add label" at bounding box center [426, 210] width 44 height 17
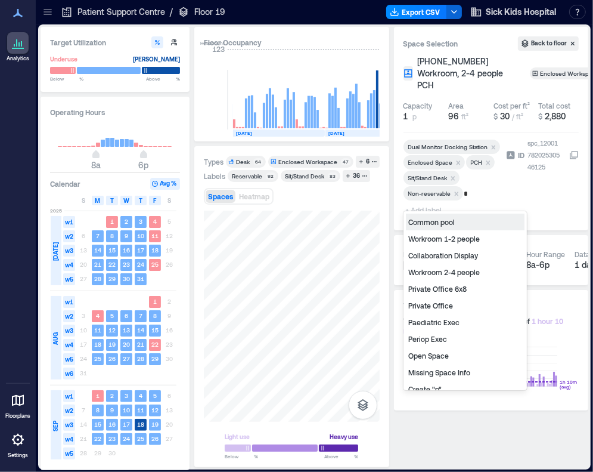
type input "**"
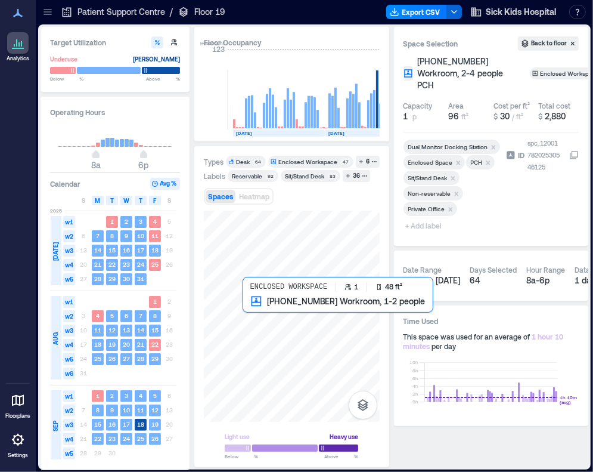
click at [257, 317] on div at bounding box center [292, 315] width 176 height 211
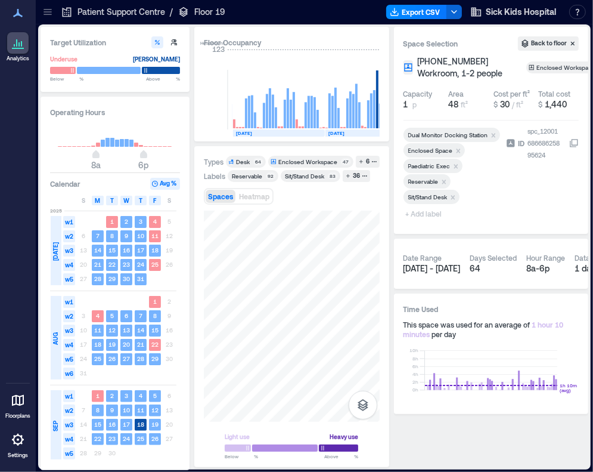
click at [445, 186] on icon "Remove Reservable" at bounding box center [444, 182] width 8 height 8
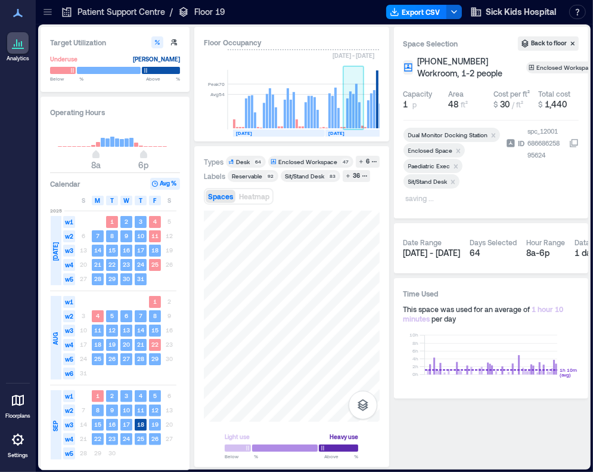
click at [352, 101] on rect at bounding box center [353, 111] width 2 height 35
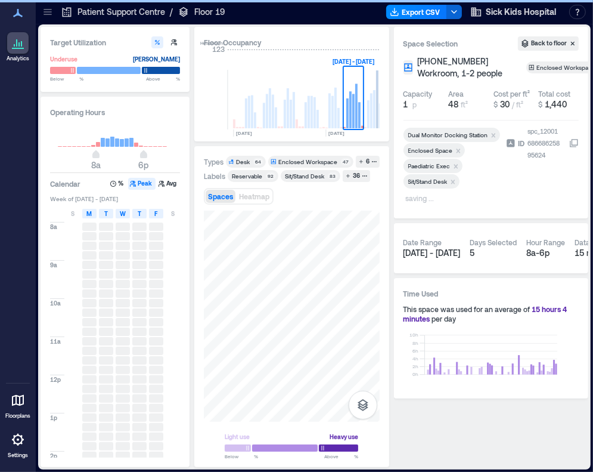
scroll to position [0, 2020]
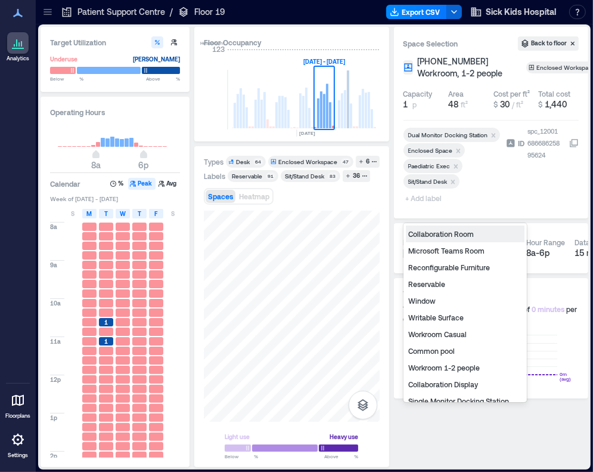
click at [430, 206] on span "+ Add label" at bounding box center [426, 198] width 44 height 17
type input "**"
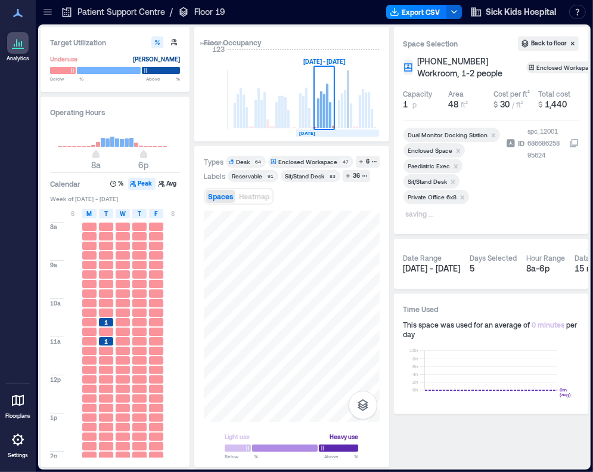
click at [346, 122] on rect at bounding box center [345, 109] width 2 height 38
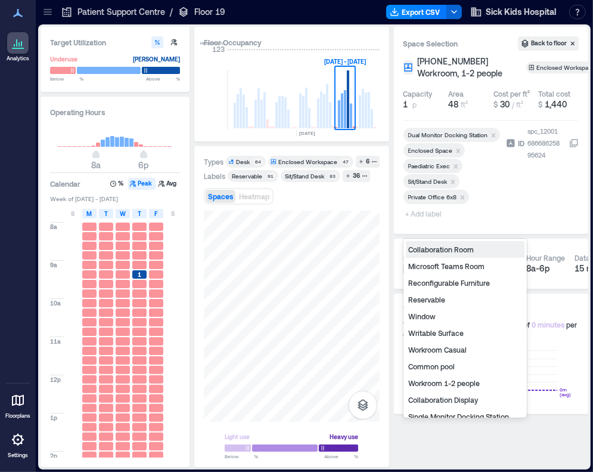
click at [426, 222] on span "+ Add label" at bounding box center [426, 213] width 44 height 17
type input "**"
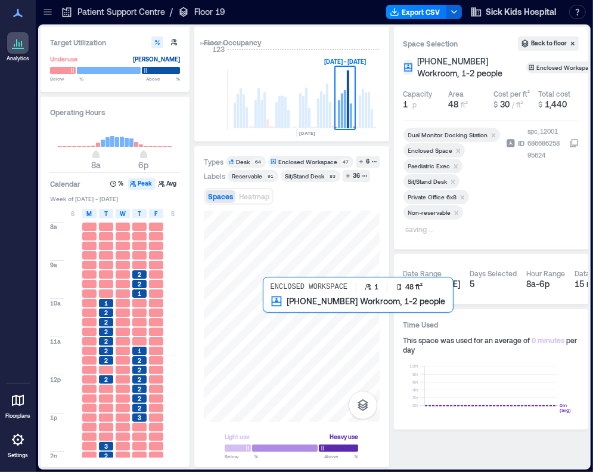
click at [268, 318] on div at bounding box center [292, 315] width 176 height 211
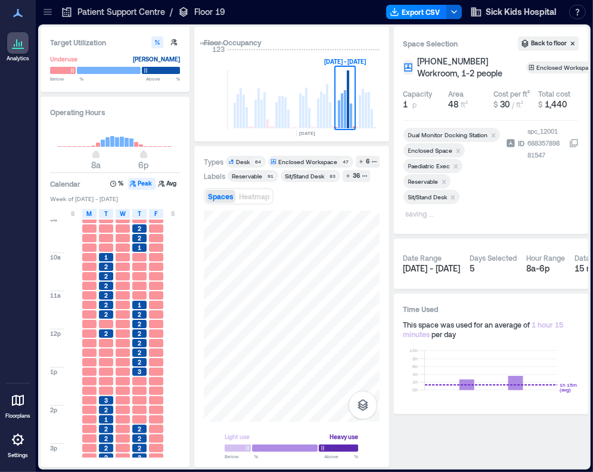
scroll to position [26, 0]
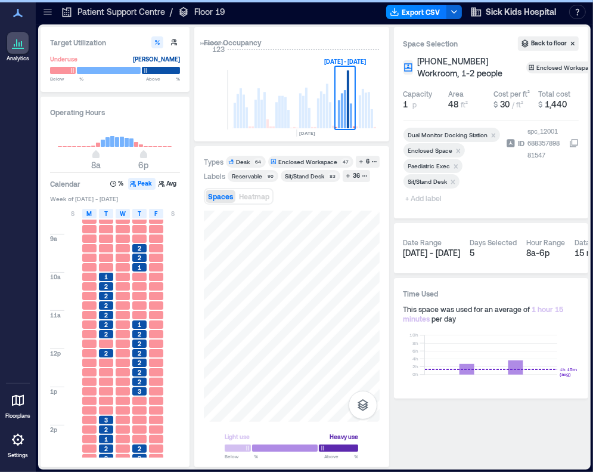
click at [430, 206] on span "+ Add label" at bounding box center [426, 198] width 44 height 17
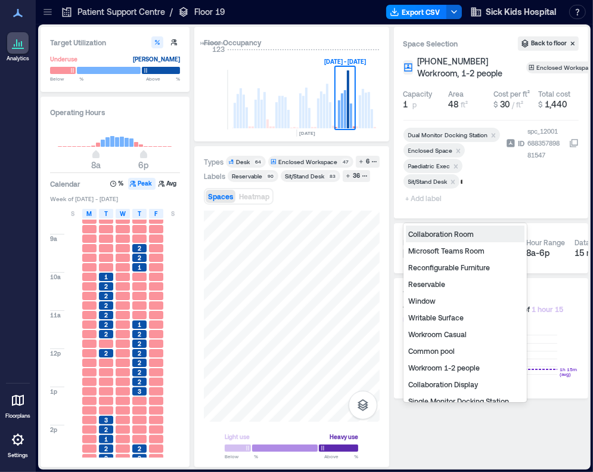
type input "**"
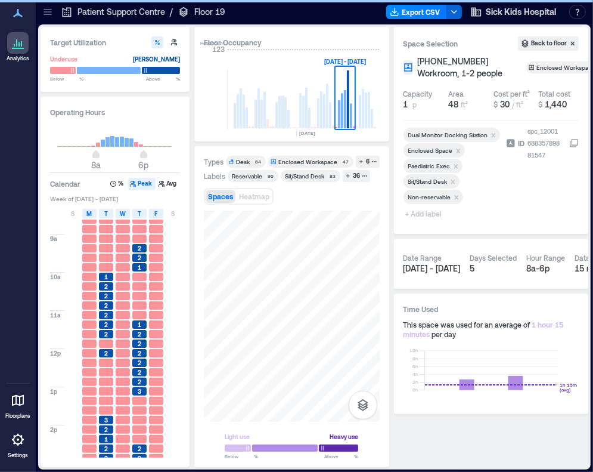
click at [435, 222] on span "+ Add label" at bounding box center [426, 213] width 44 height 17
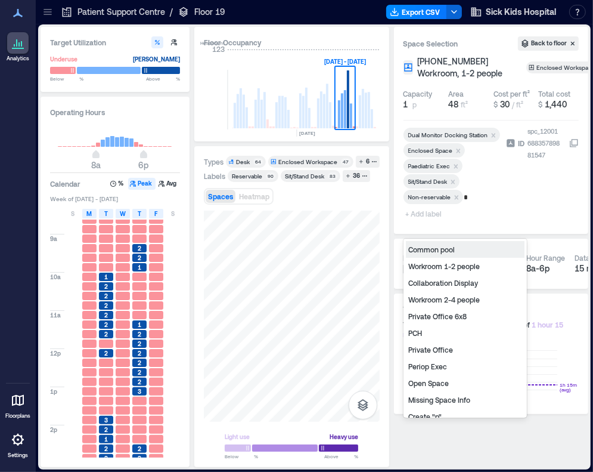
type input "**"
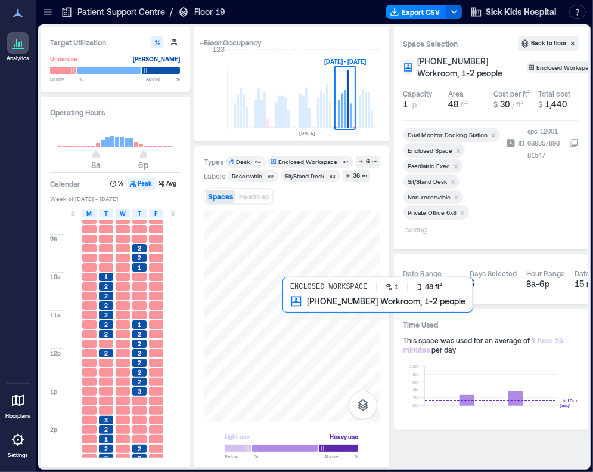
click at [293, 321] on div at bounding box center [292, 315] width 176 height 211
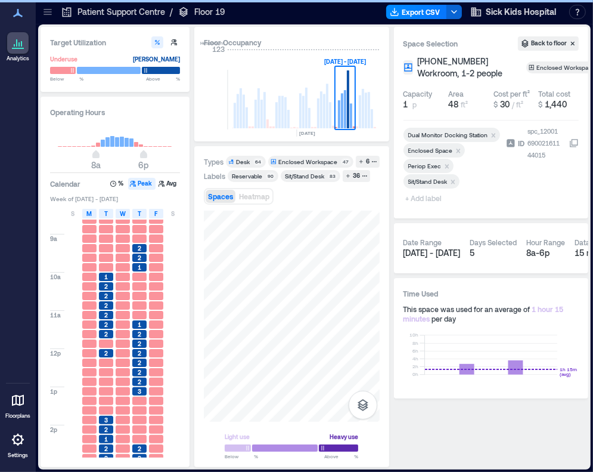
click at [421, 206] on span "+ Add label" at bounding box center [426, 198] width 44 height 17
type input "**"
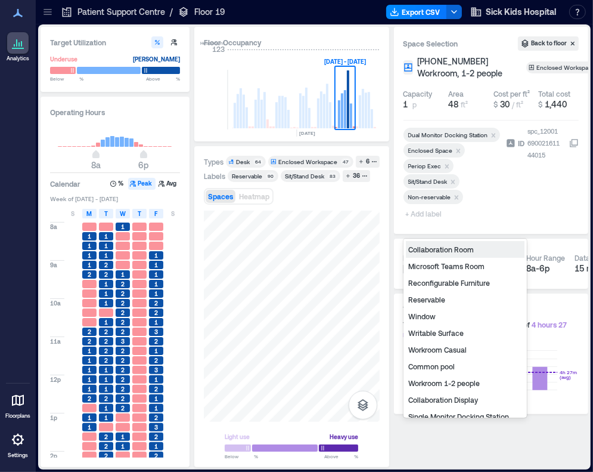
click at [435, 222] on span "+ Add label" at bounding box center [426, 213] width 44 height 17
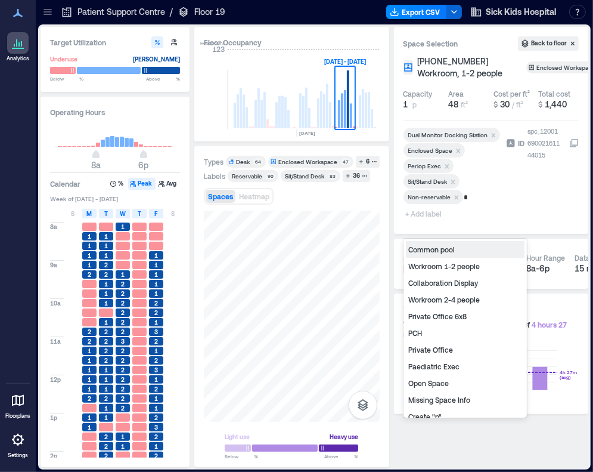
type input "**"
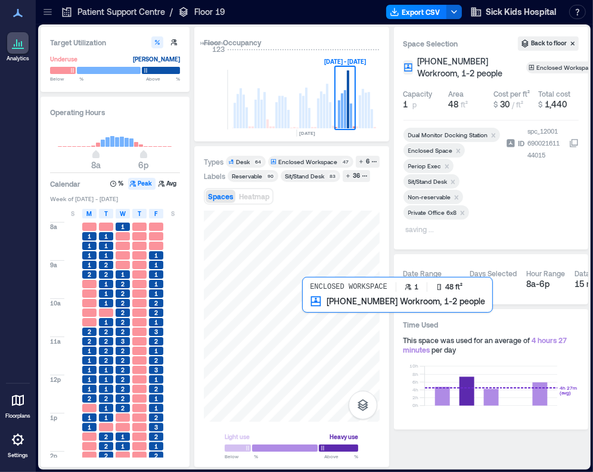
click at [317, 309] on div at bounding box center [292, 315] width 176 height 211
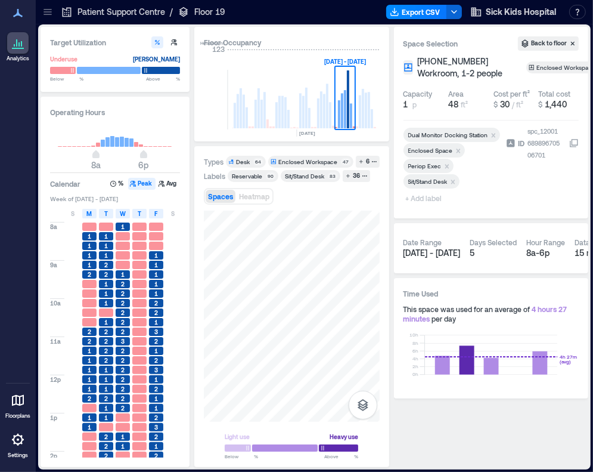
click at [415, 206] on span "+ Add label" at bounding box center [426, 198] width 44 height 17
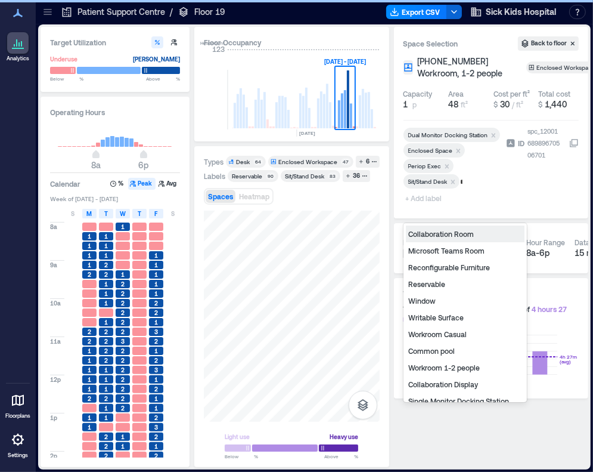
type input "**"
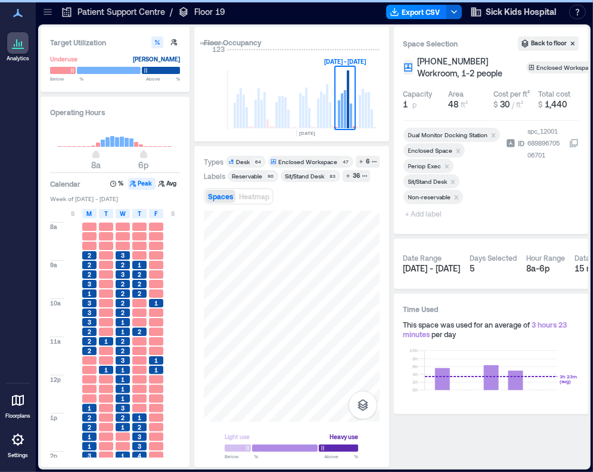
click at [426, 222] on span "+ Add label" at bounding box center [426, 213] width 44 height 17
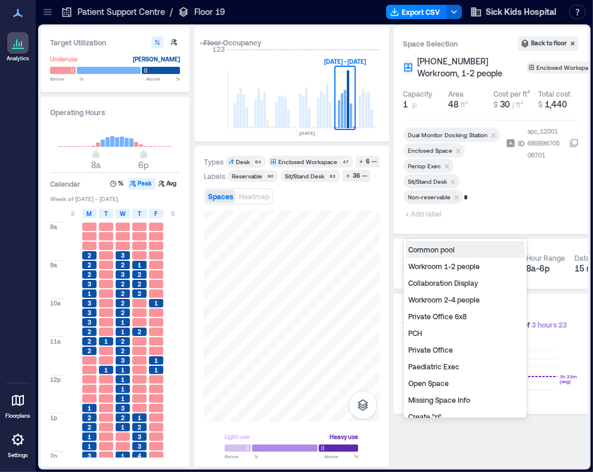
type input "**"
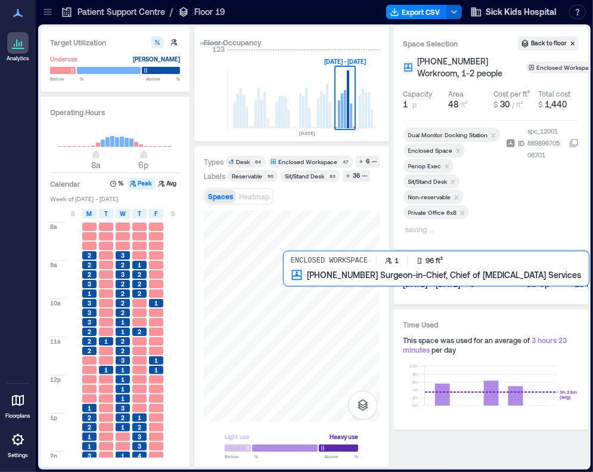
click at [312, 295] on div at bounding box center [292, 315] width 176 height 211
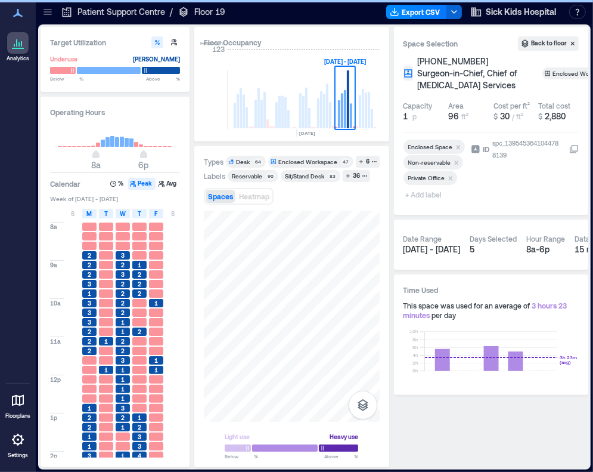
click at [427, 195] on span "+ Add label" at bounding box center [426, 194] width 44 height 17
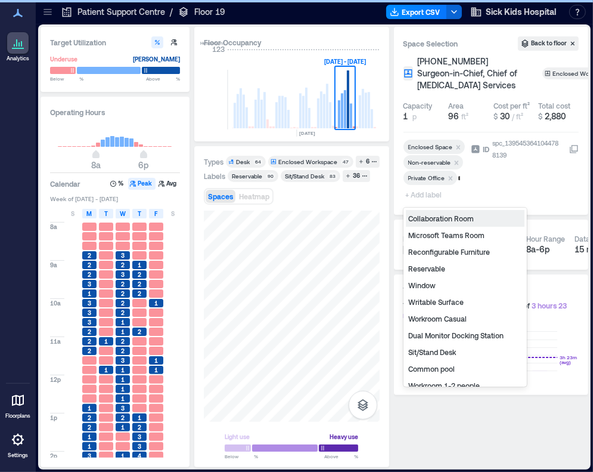
type input "**"
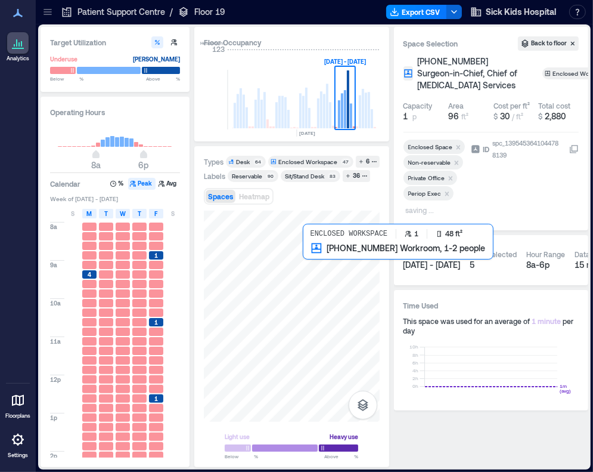
click at [314, 267] on div at bounding box center [292, 315] width 176 height 211
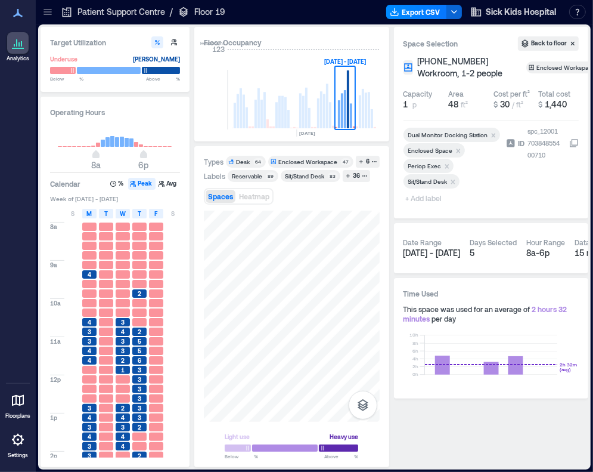
click at [419, 206] on span "+ Add label" at bounding box center [426, 198] width 44 height 17
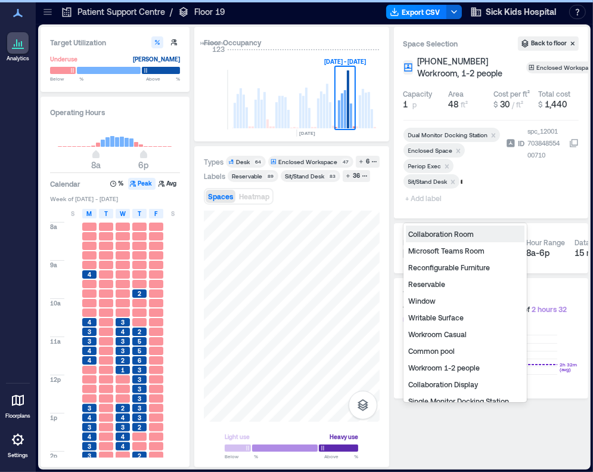
type input "**"
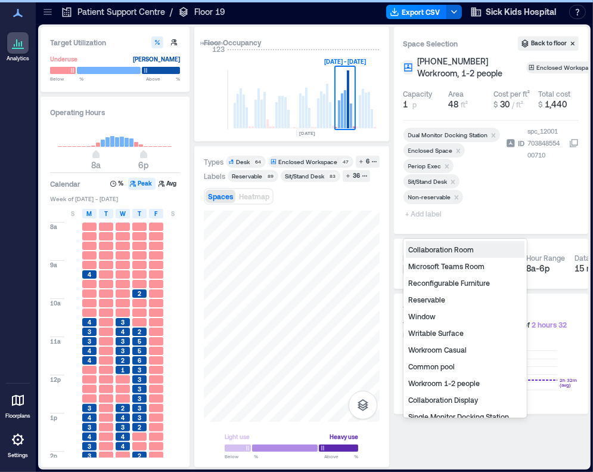
click at [415, 222] on span "+ Add label" at bounding box center [426, 213] width 44 height 17
type input "**"
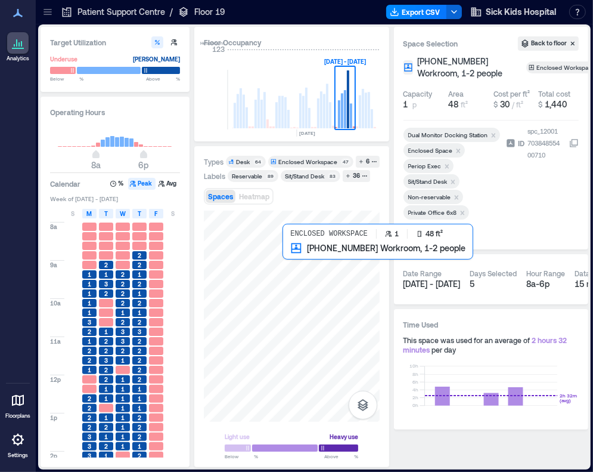
click at [301, 269] on div at bounding box center [292, 315] width 176 height 211
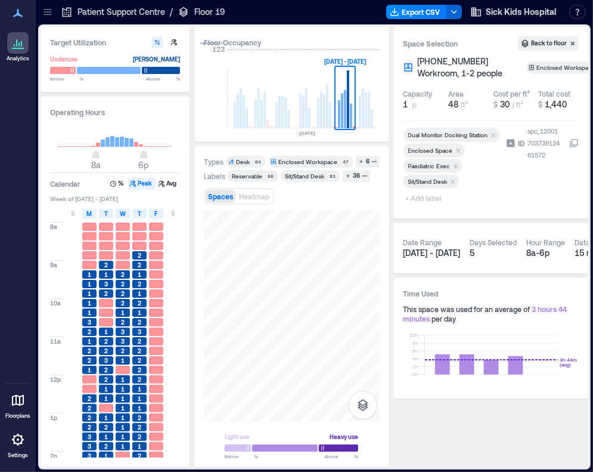
click at [425, 194] on div at bounding box center [453, 192] width 98 height 5
click at [420, 206] on span "+ Add label" at bounding box center [426, 198] width 44 height 17
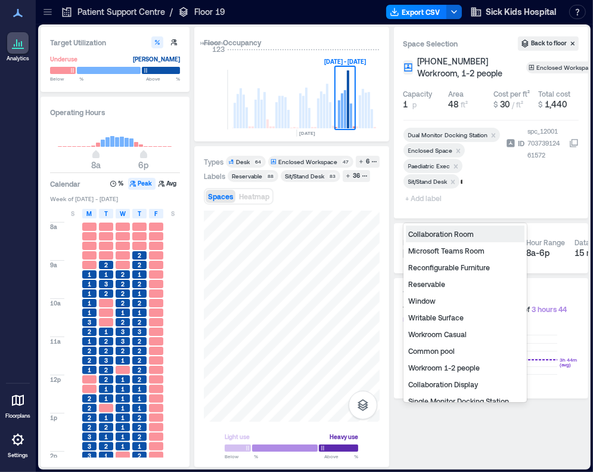
type input "**"
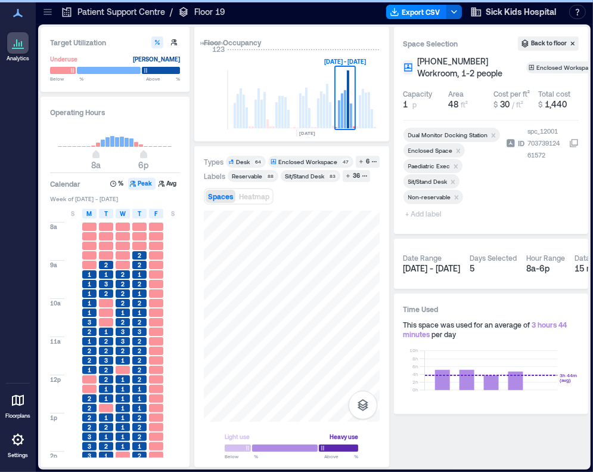
click at [442, 222] on span "+ Add label" at bounding box center [426, 213] width 44 height 17
click at [427, 222] on span "+ Add label" at bounding box center [426, 213] width 44 height 17
click at [423, 222] on span "+ Add label" at bounding box center [426, 213] width 44 height 17
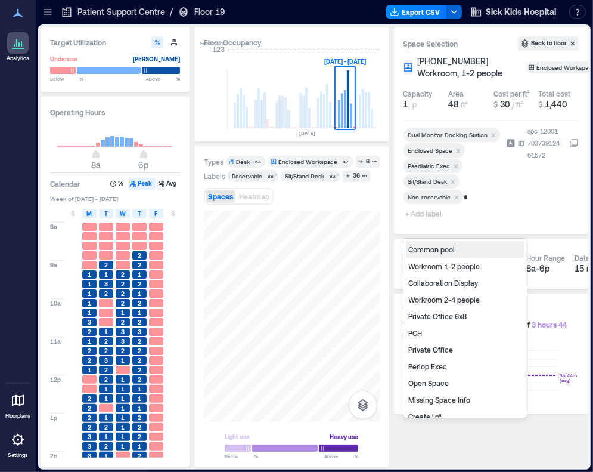
type input "**"
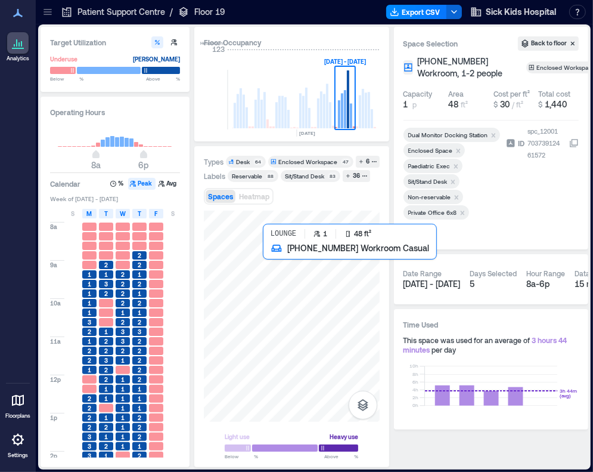
click at [274, 259] on div at bounding box center [292, 315] width 176 height 211
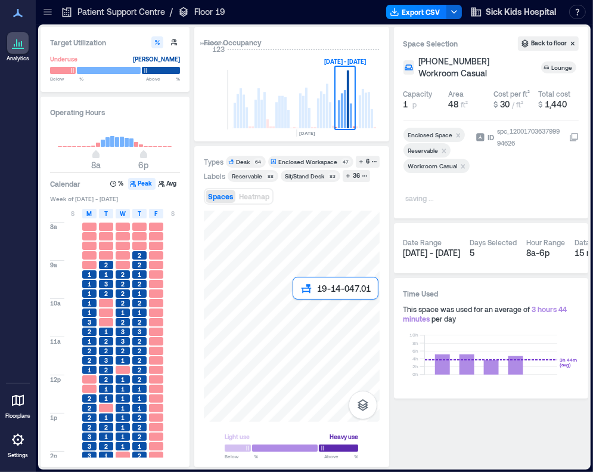
click at [299, 314] on div at bounding box center [292, 315] width 176 height 211
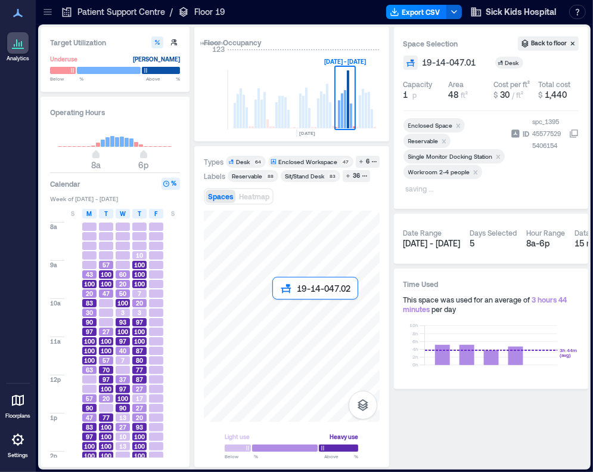
click at [284, 315] on div at bounding box center [292, 315] width 176 height 211
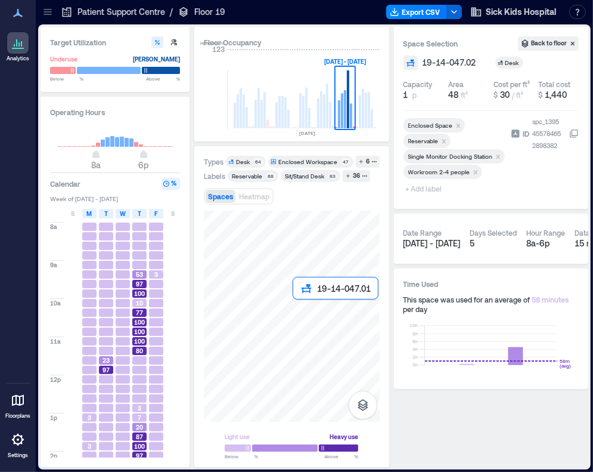
click at [299, 314] on div at bounding box center [292, 315] width 176 height 211
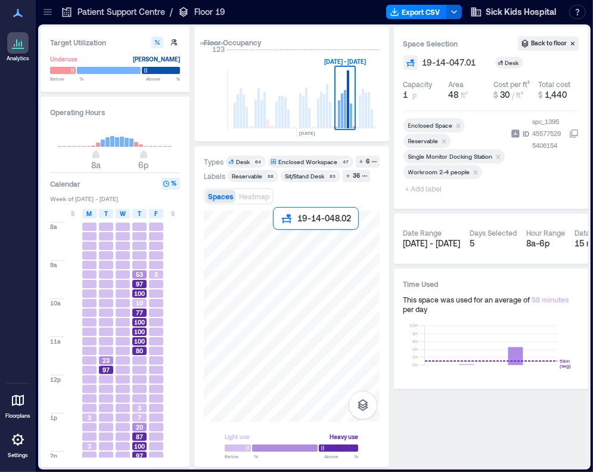
click at [287, 245] on div at bounding box center [292, 315] width 176 height 211
click at [303, 246] on div at bounding box center [292, 315] width 176 height 211
click at [283, 246] on div at bounding box center [292, 315] width 176 height 211
click at [299, 246] on div at bounding box center [292, 315] width 176 height 211
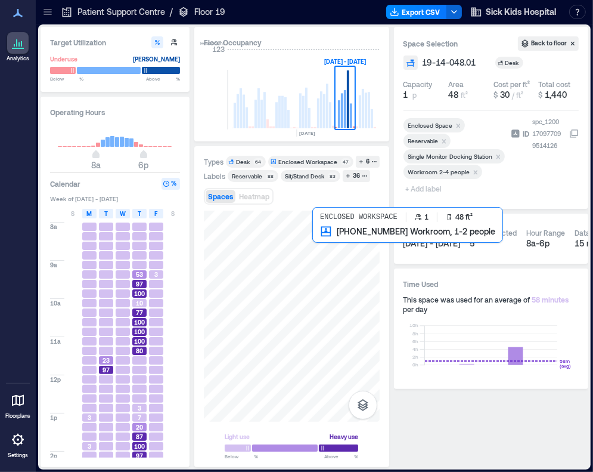
click at [326, 245] on div at bounding box center [292, 315] width 176 height 211
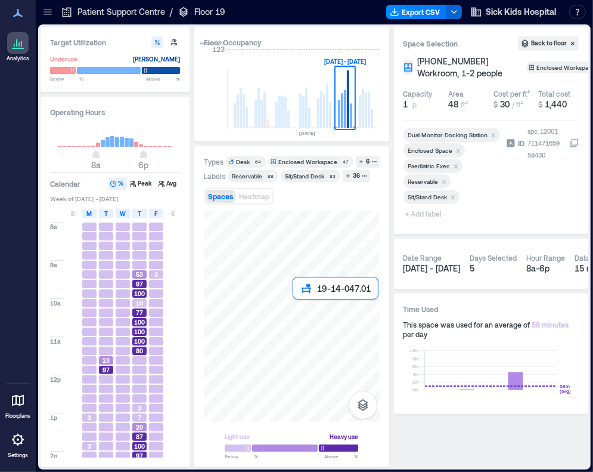
drag, startPoint x: 305, startPoint y: 327, endPoint x: 305, endPoint y: 320, distance: 7.2
click at [305, 320] on div at bounding box center [292, 315] width 176 height 211
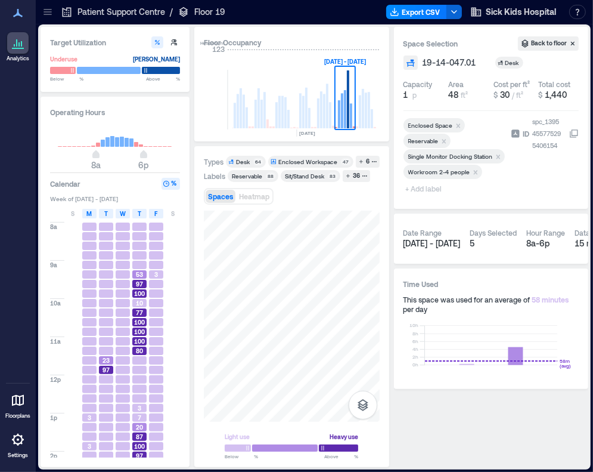
click at [428, 188] on span "+ Add label" at bounding box center [426, 188] width 44 height 17
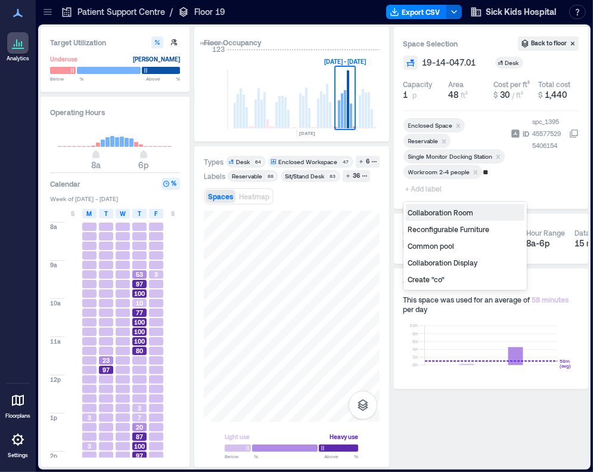
type input "***"
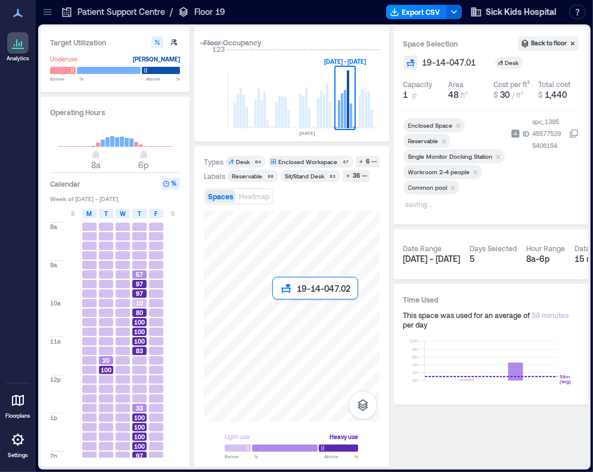
click at [287, 315] on div at bounding box center [292, 315] width 176 height 211
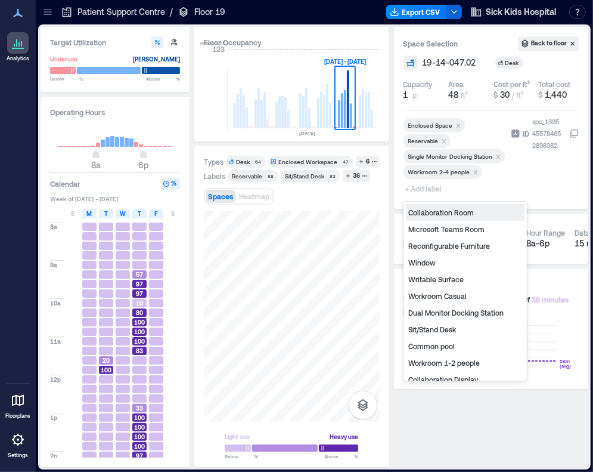
click at [424, 186] on span "+ Add label" at bounding box center [426, 188] width 44 height 17
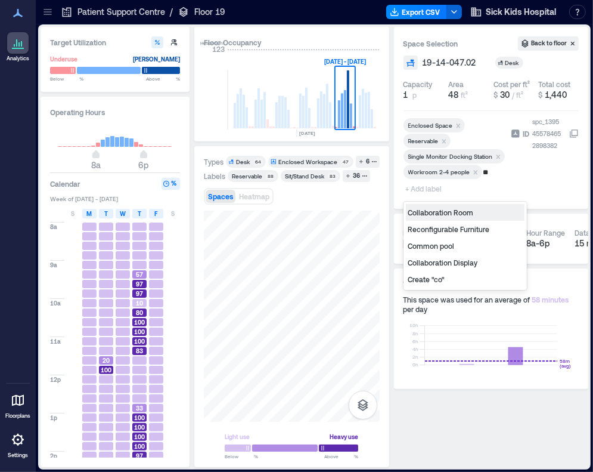
type input "***"
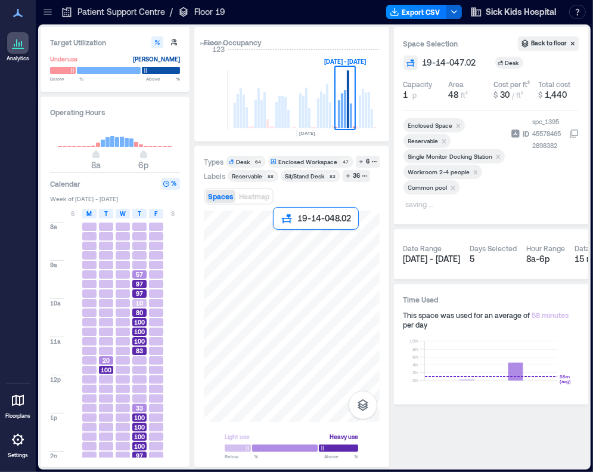
click at [281, 246] on div at bounding box center [292, 315] width 176 height 211
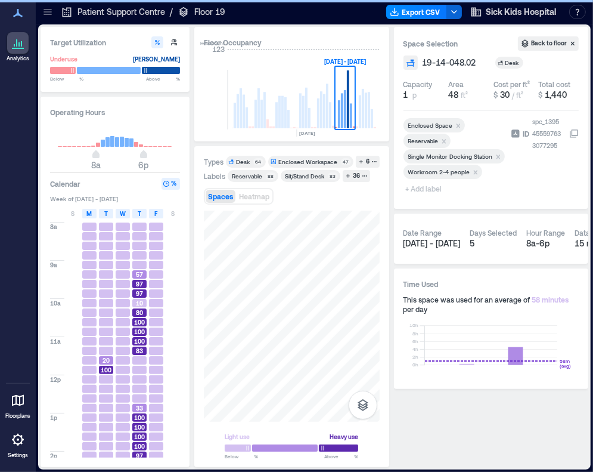
click at [422, 185] on span "+ Add label" at bounding box center [426, 188] width 44 height 17
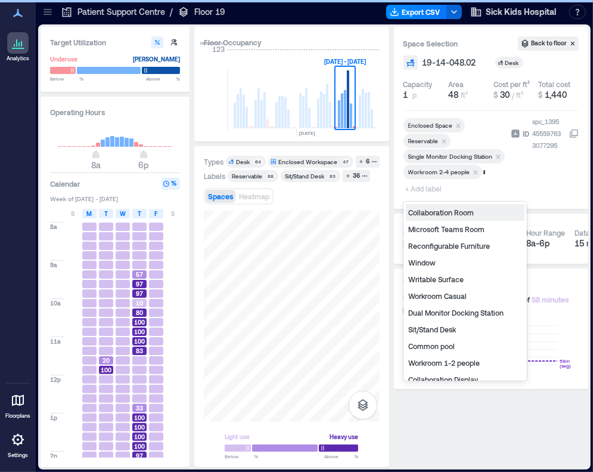
type input "***"
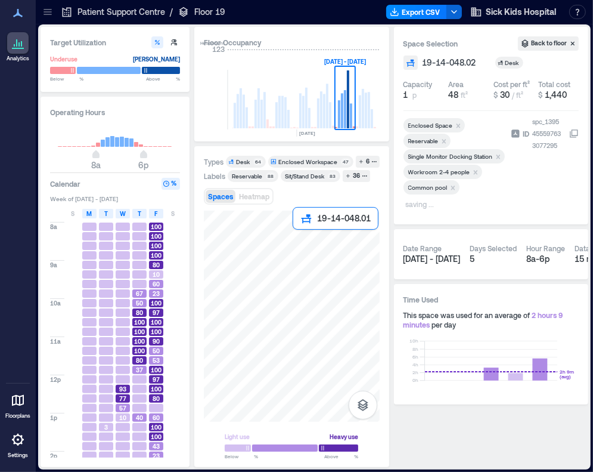
click at [304, 247] on div at bounding box center [292, 315] width 176 height 211
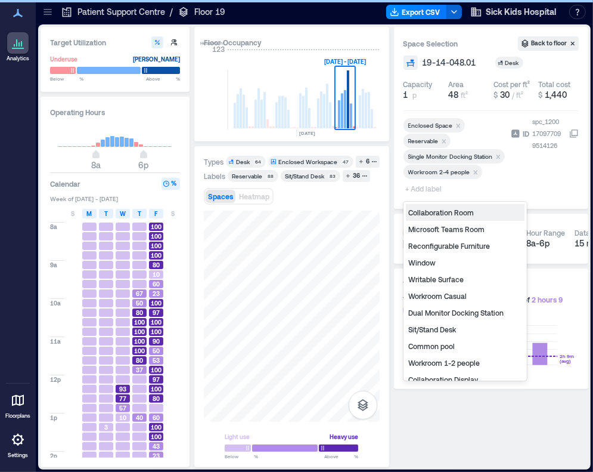
click at [426, 191] on span "+ Add label" at bounding box center [426, 188] width 44 height 17
type input "***"
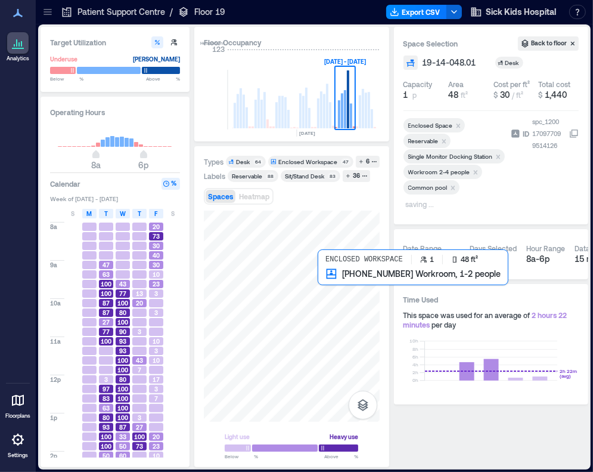
click at [329, 293] on div at bounding box center [292, 315] width 176 height 211
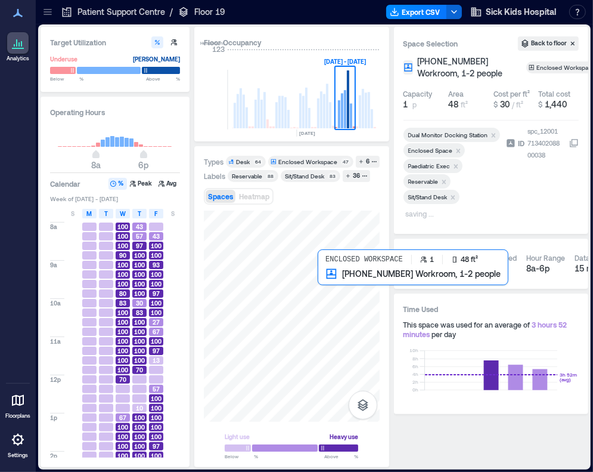
click at [333, 290] on div at bounding box center [292, 315] width 176 height 211
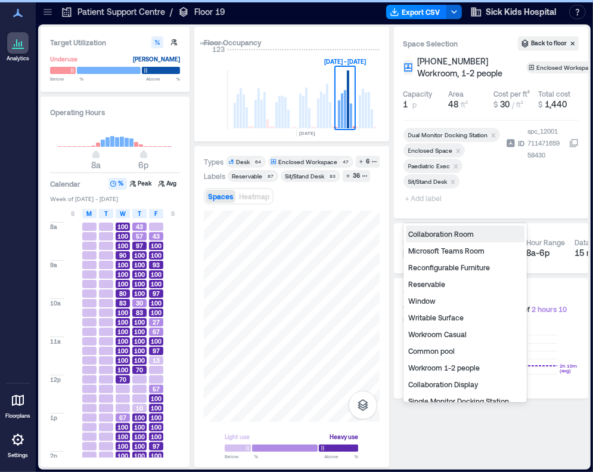
click at [426, 206] on span "+ Add label" at bounding box center [426, 198] width 44 height 17
type input "**"
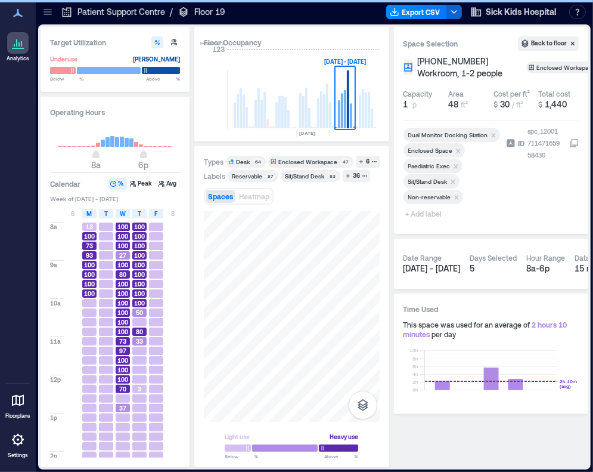
click at [422, 210] on div at bounding box center [453, 207] width 98 height 5
click at [430, 222] on span "+ Add label" at bounding box center [426, 213] width 44 height 17
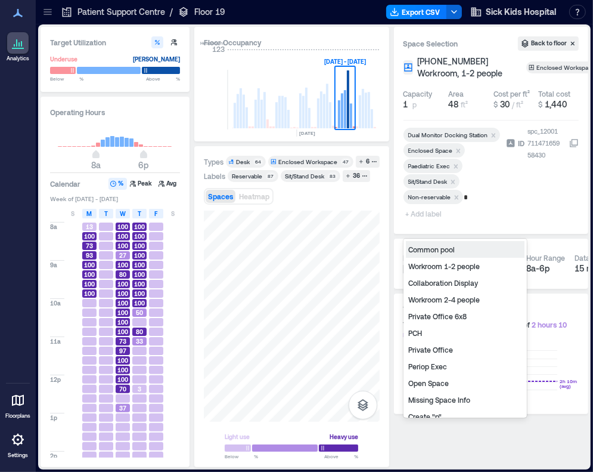
type input "**"
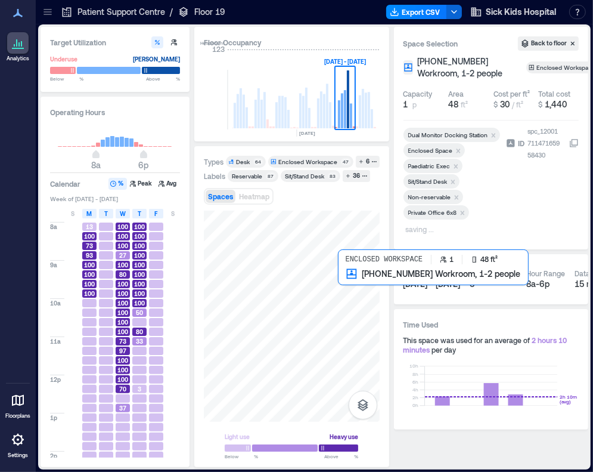
click at [345, 287] on div at bounding box center [292, 315] width 176 height 211
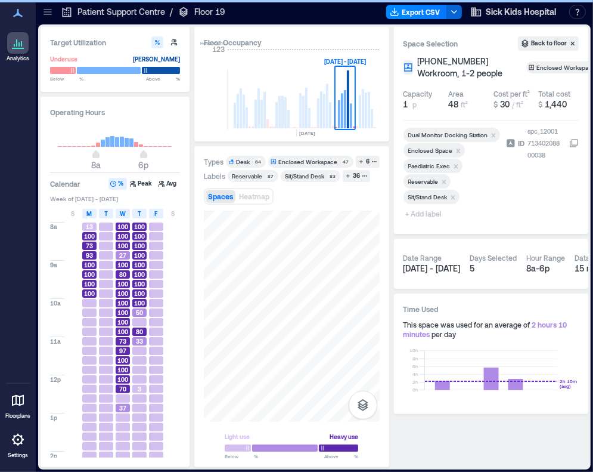
click at [445, 184] on icon "Remove Reservable" at bounding box center [444, 181] width 4 height 4
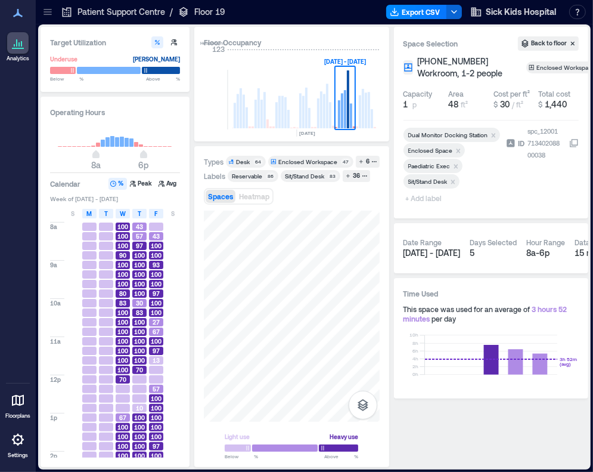
click at [411, 206] on span "+ Add label" at bounding box center [426, 198] width 44 height 17
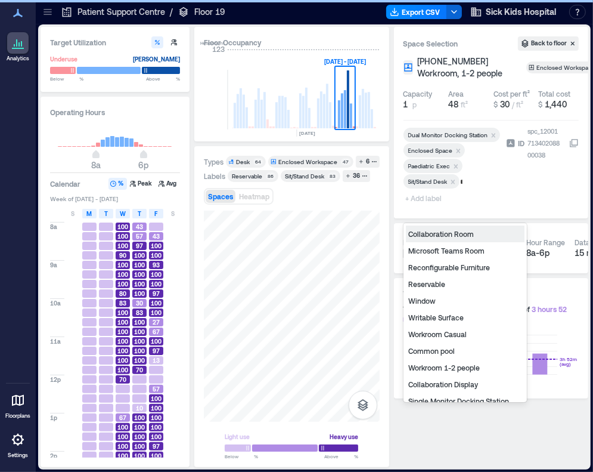
type input "**"
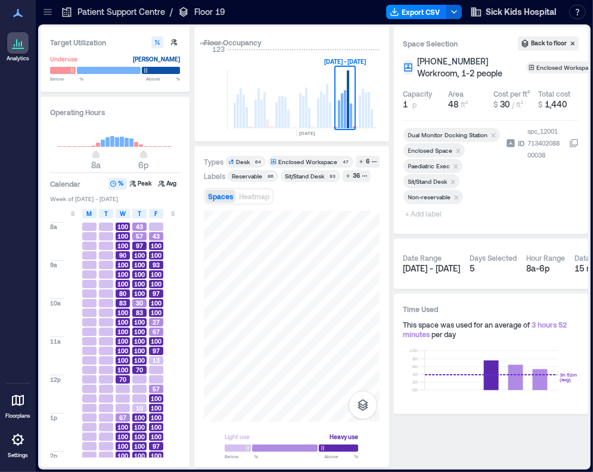
click at [421, 222] on span "+ Add label" at bounding box center [426, 213] width 44 height 17
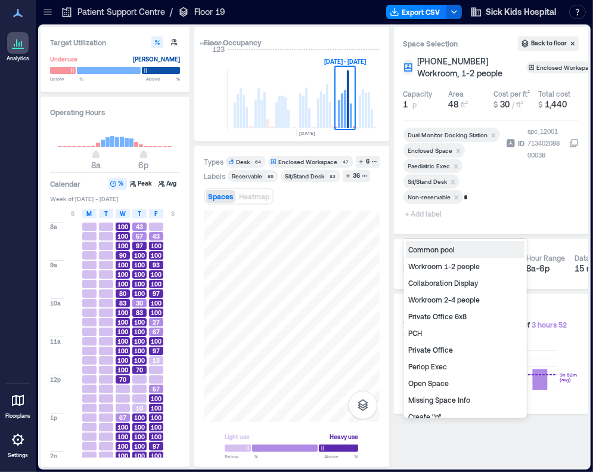
type input "**"
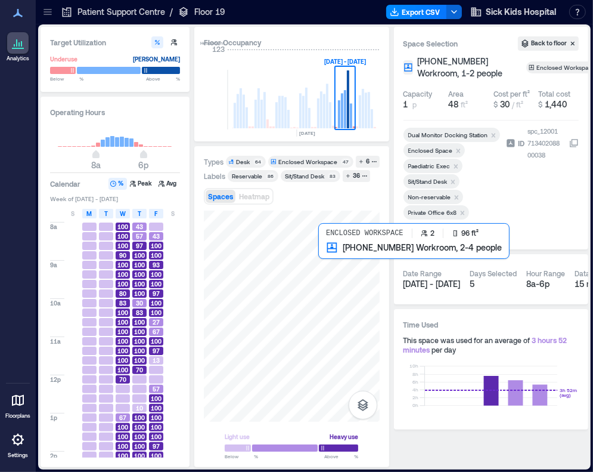
click at [342, 267] on div at bounding box center [292, 315] width 176 height 211
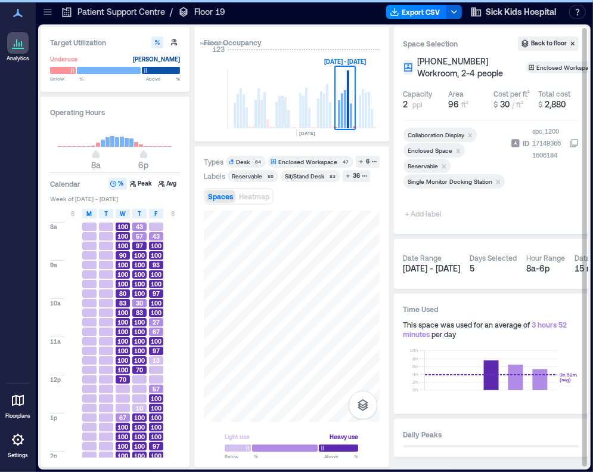
click at [425, 222] on span "+ Add label" at bounding box center [426, 213] width 44 height 17
type input "***"
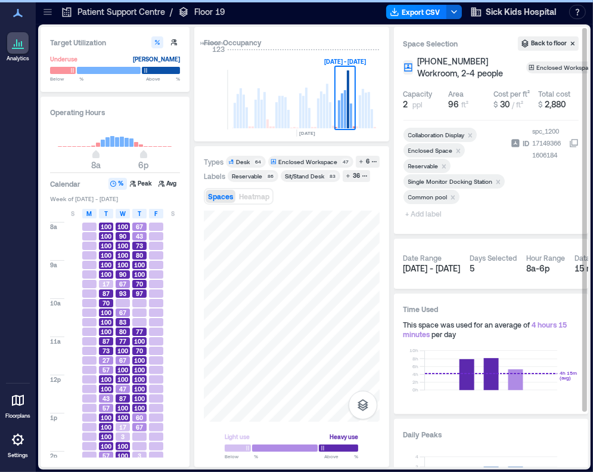
click at [433, 222] on span "+ Add label" at bounding box center [426, 213] width 44 height 17
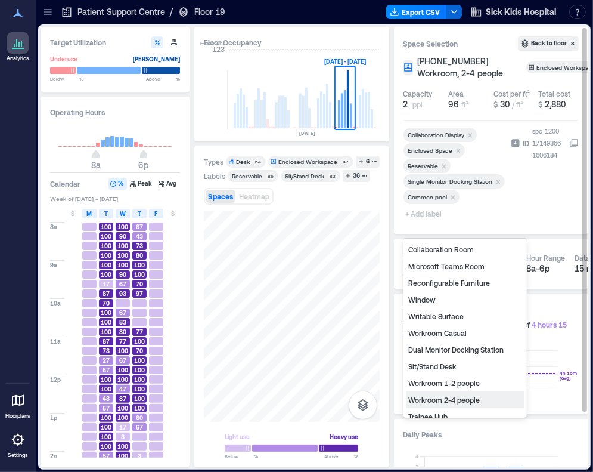
click at [451, 401] on div "Workroom 2-4 people" at bounding box center [465, 399] width 119 height 17
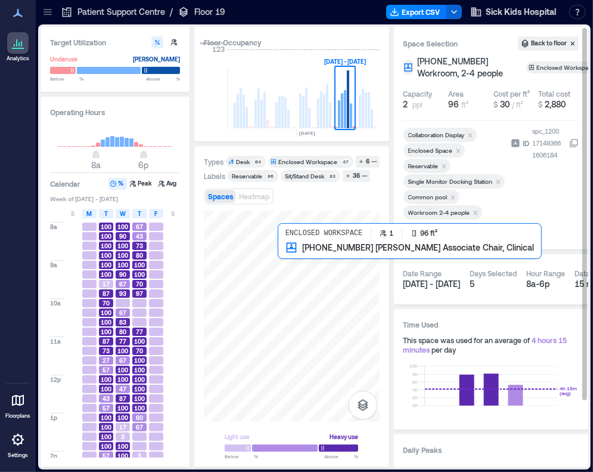
click at [303, 256] on div at bounding box center [292, 315] width 176 height 211
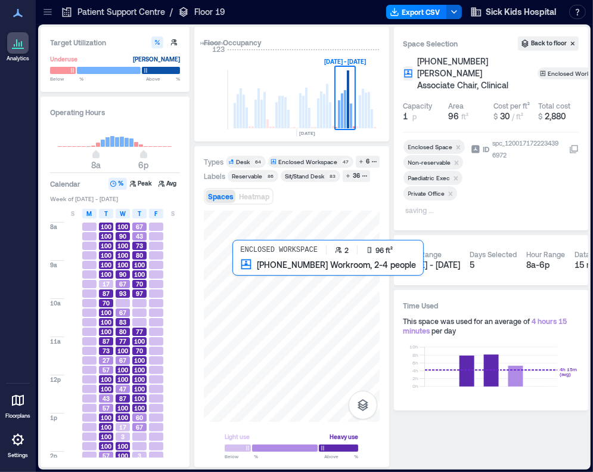
click at [250, 281] on div at bounding box center [292, 315] width 176 height 211
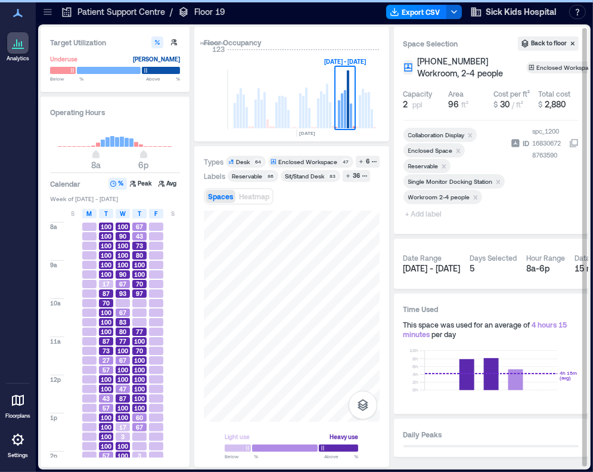
click at [427, 222] on span "+ Add label" at bounding box center [426, 213] width 44 height 17
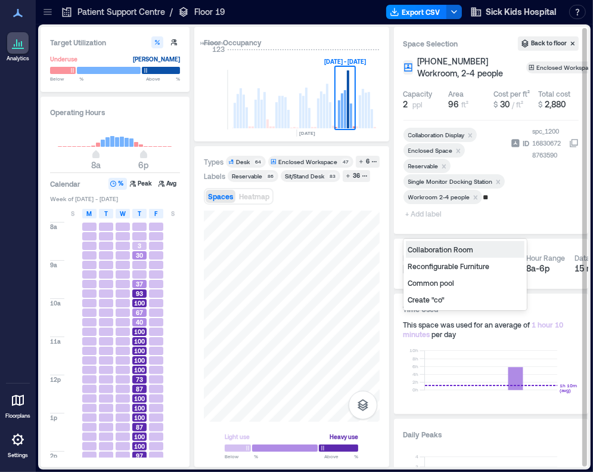
type input "***"
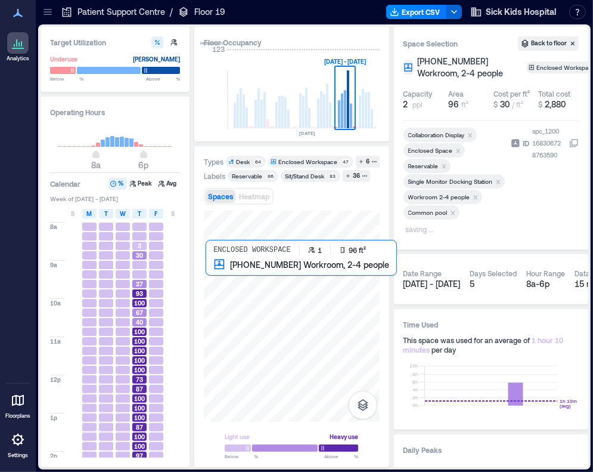
click at [225, 283] on div at bounding box center [292, 315] width 176 height 211
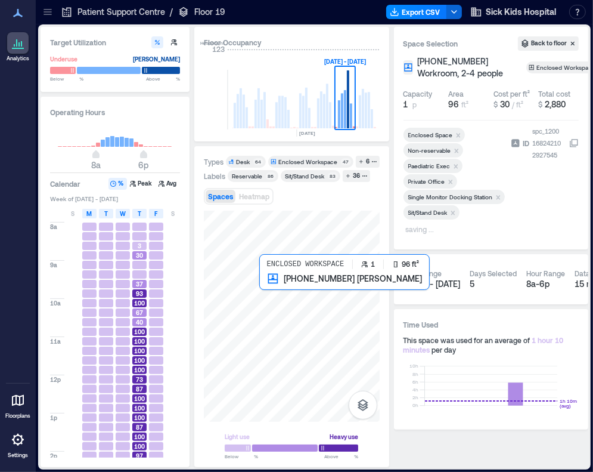
click at [275, 316] on div at bounding box center [292, 315] width 176 height 211
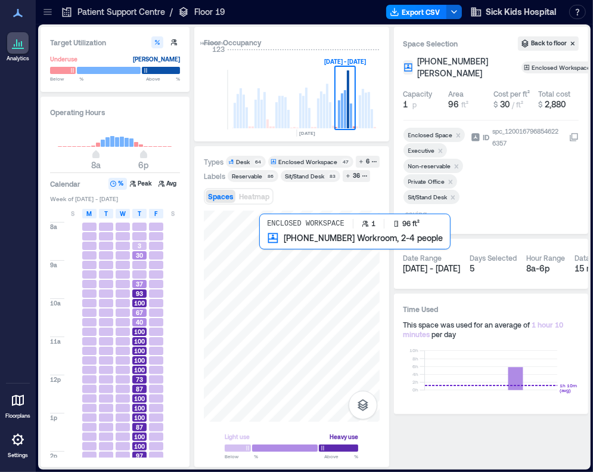
drag, startPoint x: 286, startPoint y: 290, endPoint x: 266, endPoint y: 269, distance: 29.1
click at [266, 269] on div at bounding box center [292, 315] width 176 height 211
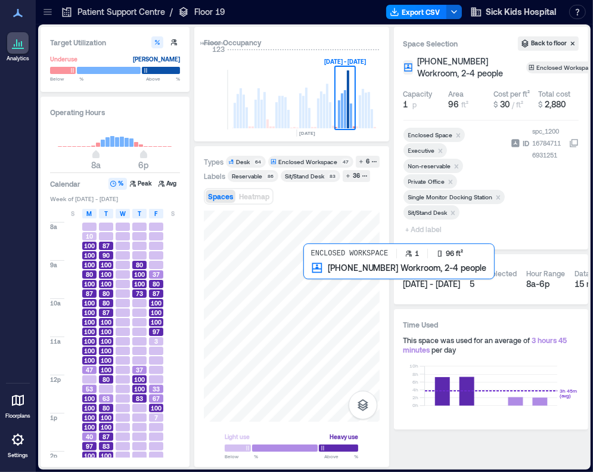
click at [325, 283] on div at bounding box center [292, 315] width 176 height 211
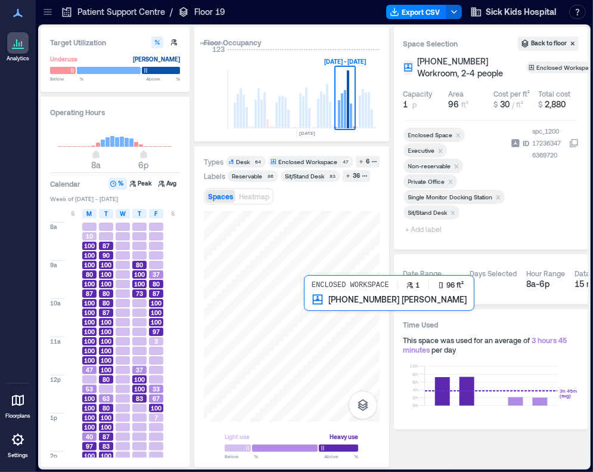
click at [320, 321] on div at bounding box center [292, 315] width 176 height 211
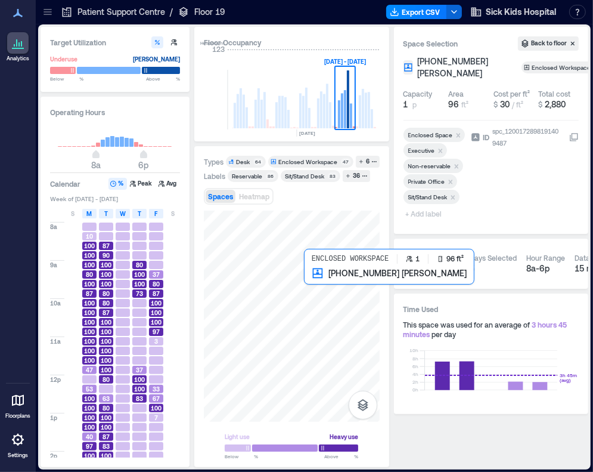
click at [323, 290] on div at bounding box center [292, 315] width 176 height 211
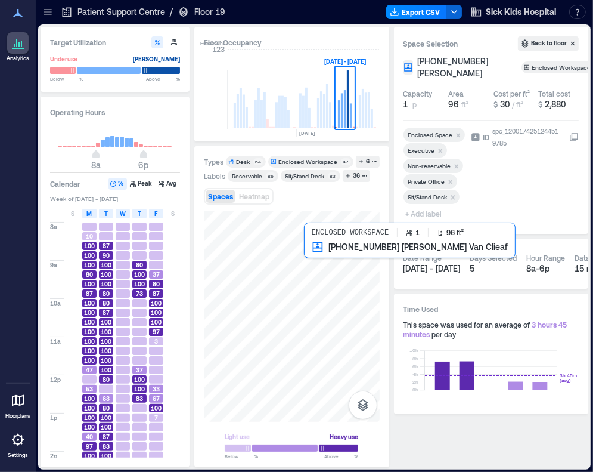
click at [326, 258] on div at bounding box center [292, 315] width 176 height 211
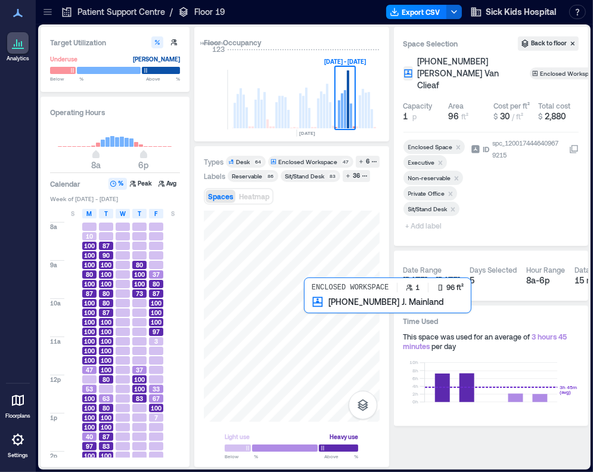
click at [317, 310] on div at bounding box center [292, 315] width 176 height 211
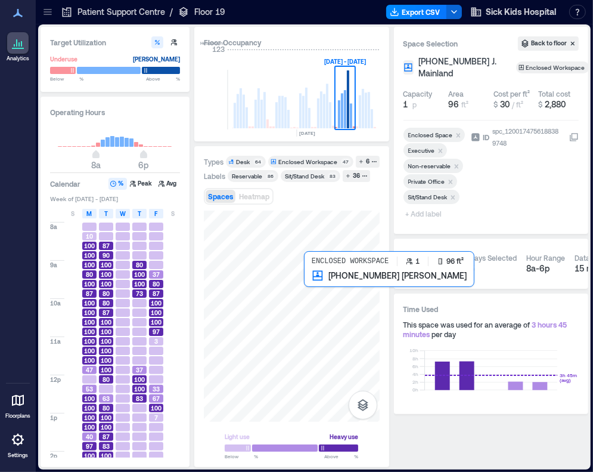
click at [318, 295] on div at bounding box center [292, 315] width 176 height 211
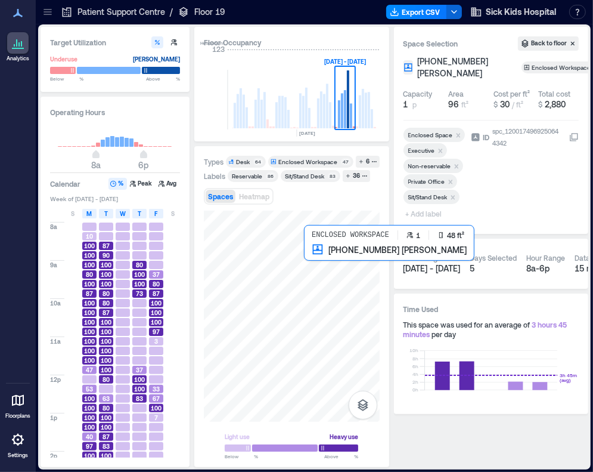
click at [320, 268] on div at bounding box center [292, 315] width 176 height 211
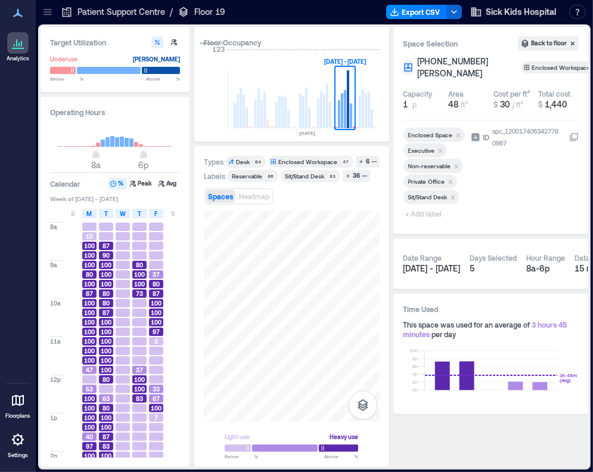
click at [453, 181] on icon "Remove Private Office" at bounding box center [451, 182] width 8 height 8
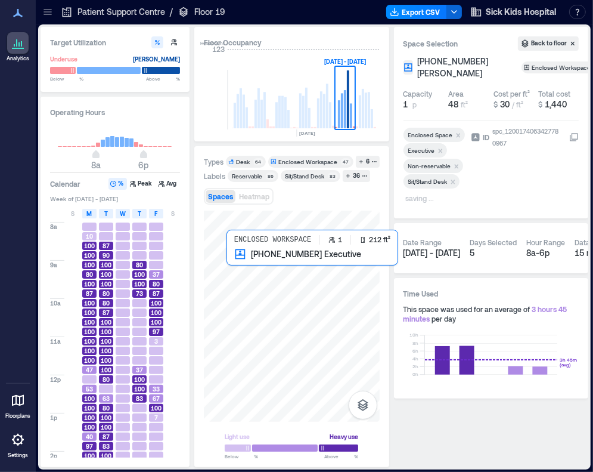
click at [270, 270] on div at bounding box center [292, 315] width 176 height 211
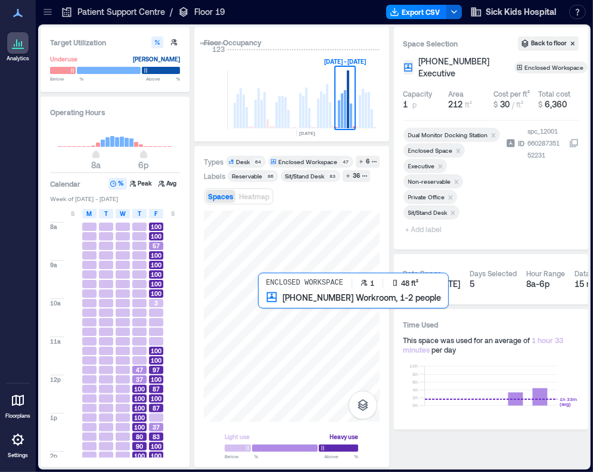
click at [280, 311] on div at bounding box center [292, 315] width 176 height 211
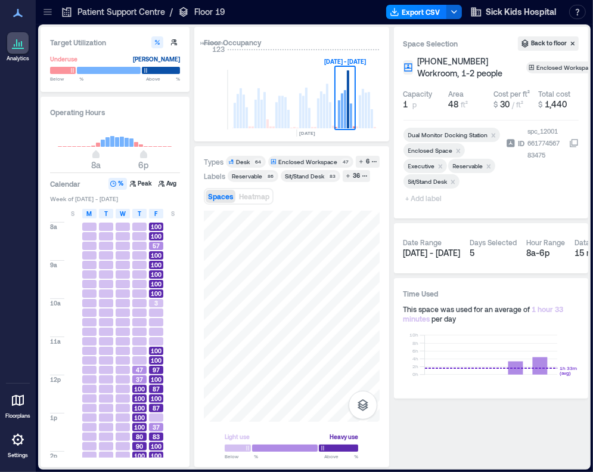
click at [459, 171] on icon "Remove Reservable" at bounding box center [489, 166] width 8 height 8
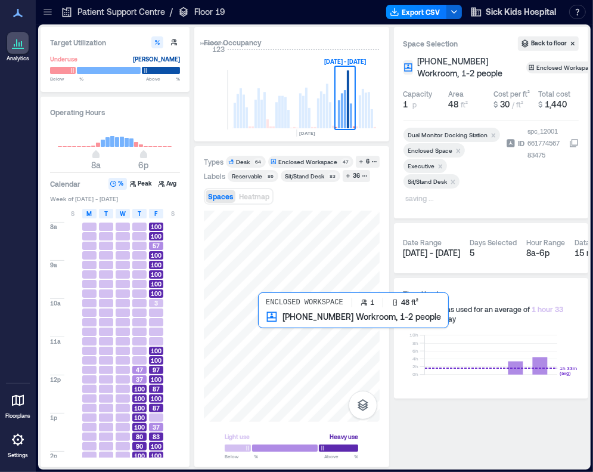
click at [268, 331] on div at bounding box center [292, 315] width 176 height 211
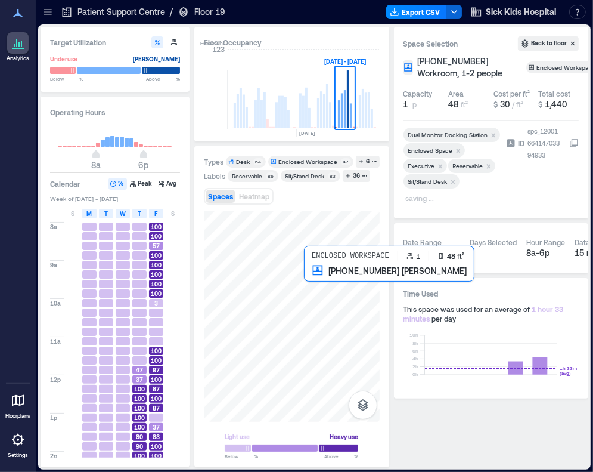
click at [321, 290] on div at bounding box center [292, 315] width 176 height 211
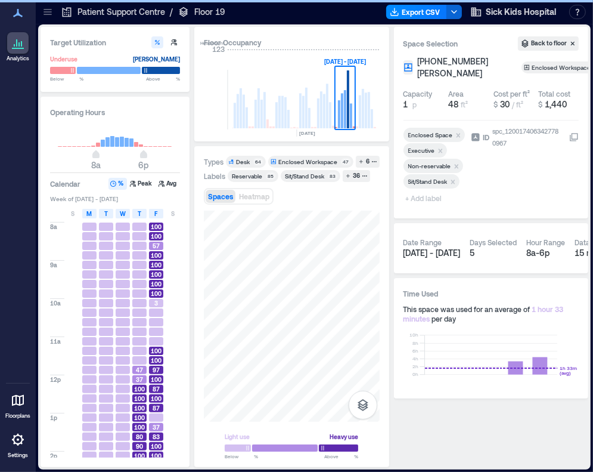
click at [422, 198] on span "+ Add label" at bounding box center [426, 198] width 44 height 17
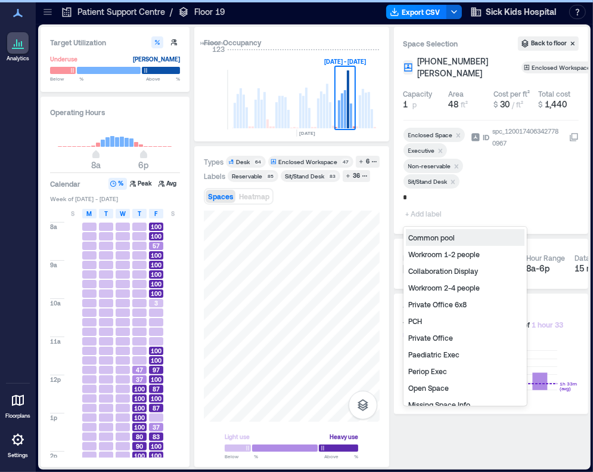
type input "**"
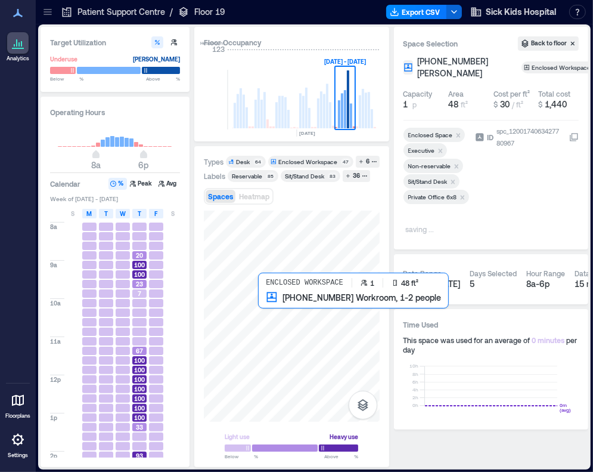
click at [269, 309] on div at bounding box center [292, 315] width 176 height 211
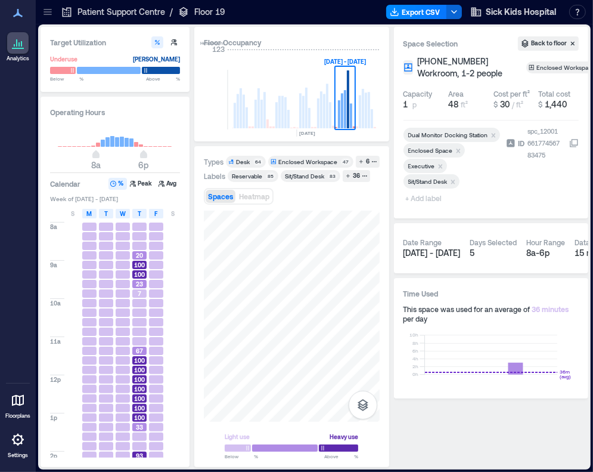
click at [419, 206] on span "+ Add label" at bounding box center [426, 198] width 44 height 17
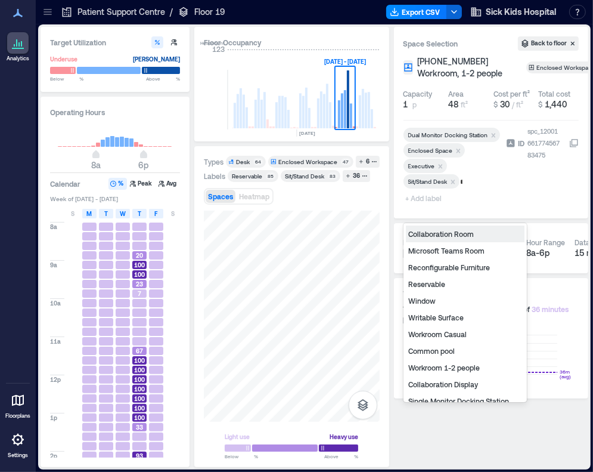
type input "**"
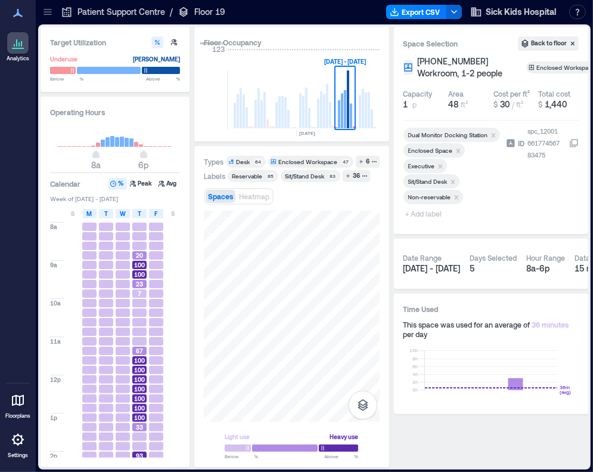
click at [428, 222] on span "+ Add label" at bounding box center [426, 213] width 44 height 17
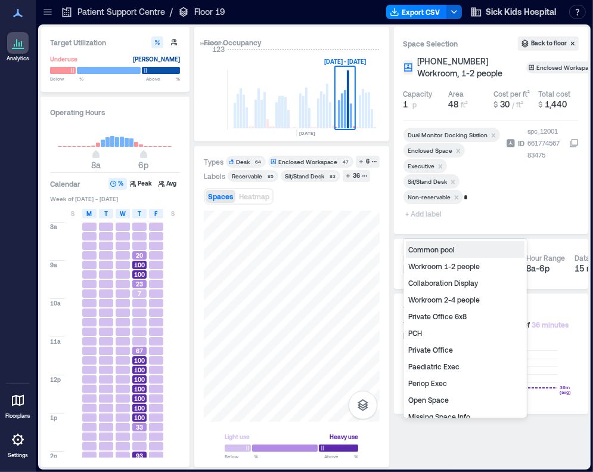
type input "**"
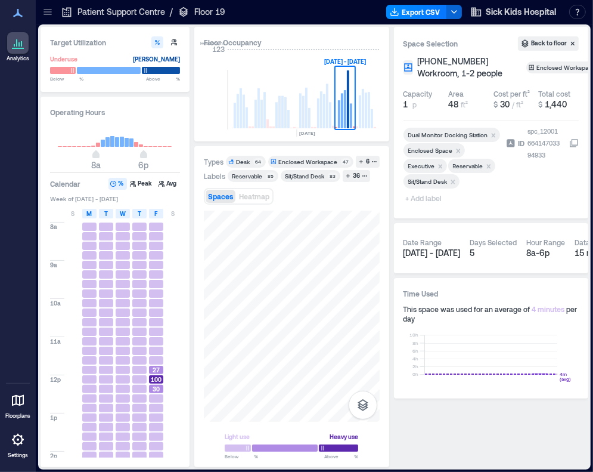
click at [459, 168] on icon "Remove Reservable" at bounding box center [489, 166] width 4 height 4
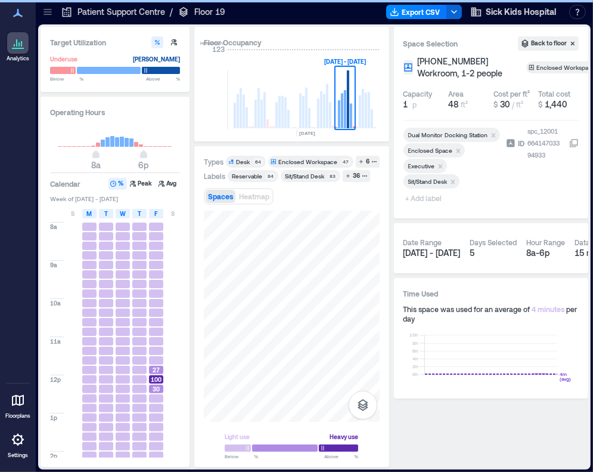
click at [423, 206] on span "+ Add label" at bounding box center [426, 198] width 44 height 17
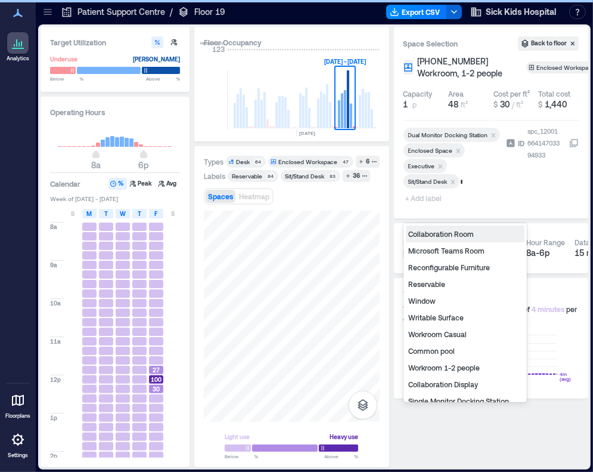
type input "**"
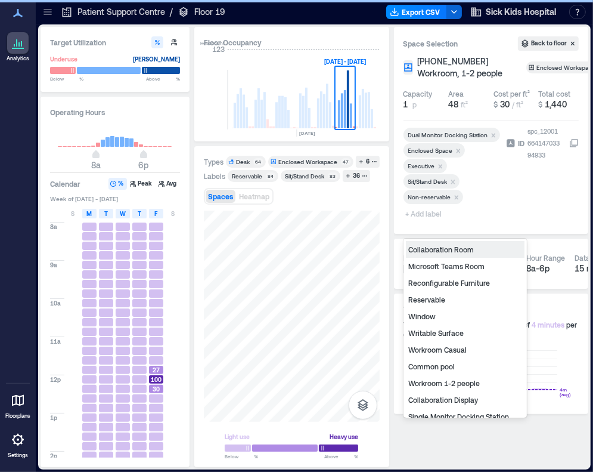
click at [421, 222] on span "+ Add label" at bounding box center [426, 213] width 44 height 17
type input "**"
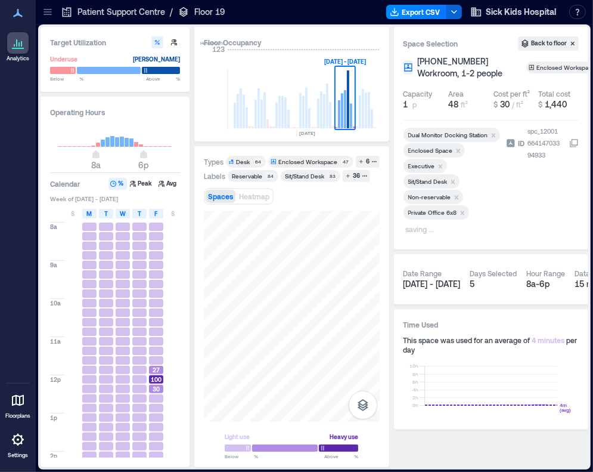
click at [196, 298] on div "Types Desk 64 Enclosed Workspace 47 6 Labels Reservable 84 Sit/Stand Desk 83 36…" at bounding box center [291, 306] width 195 height 321
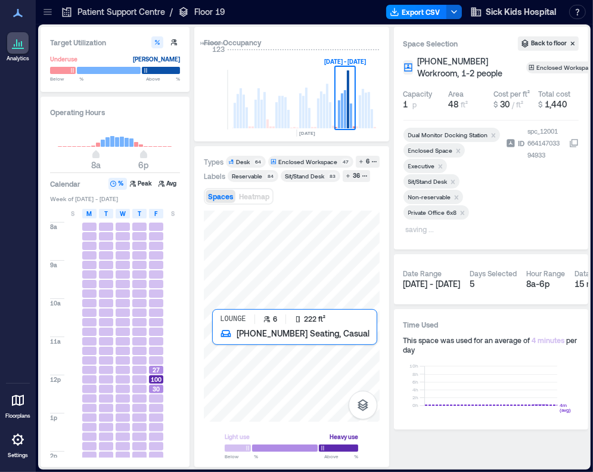
click at [270, 350] on div at bounding box center [292, 315] width 176 height 211
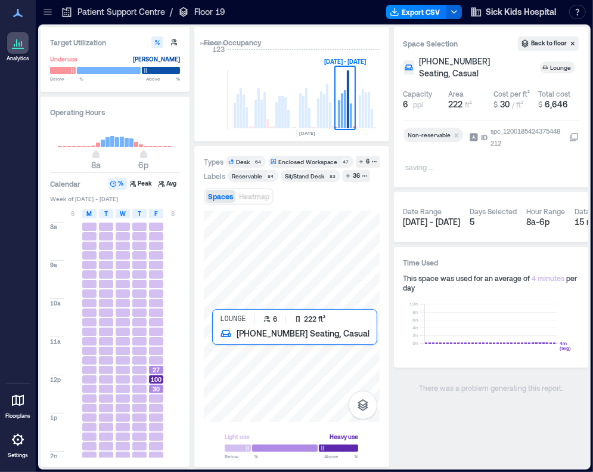
click at [286, 351] on div at bounding box center [292, 315] width 176 height 211
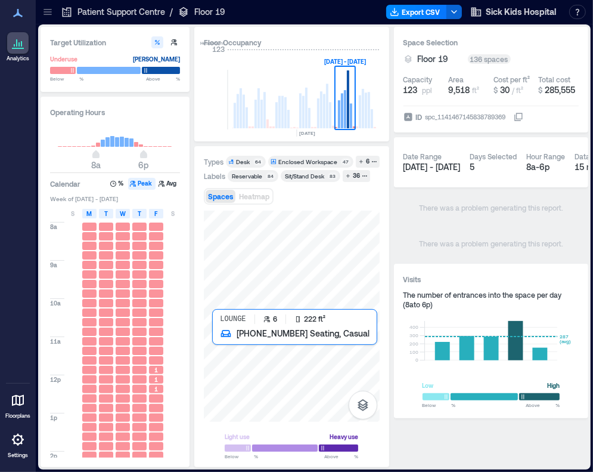
click at [288, 357] on div at bounding box center [292, 315] width 176 height 211
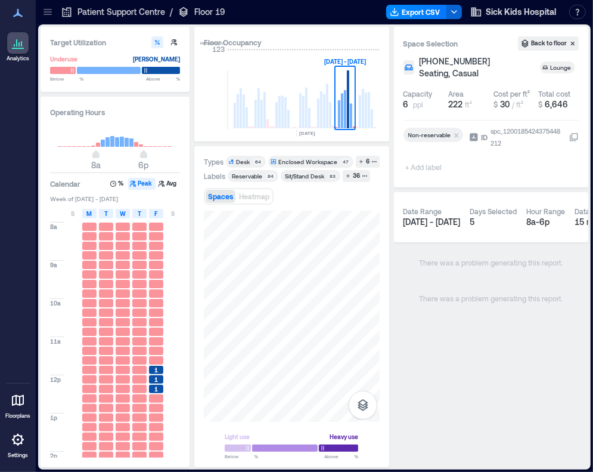
click at [243, 165] on div "Desk" at bounding box center [243, 161] width 14 height 8
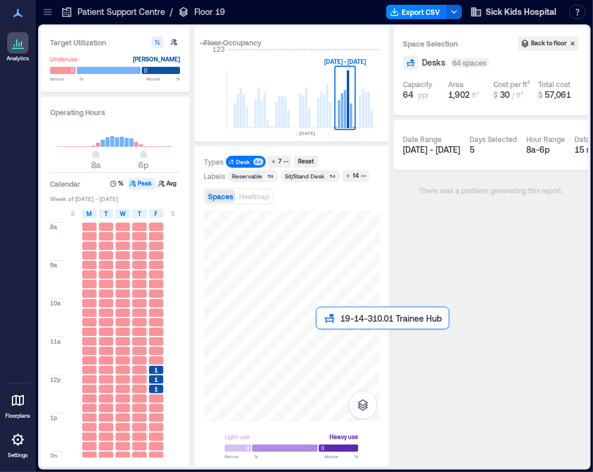
click at [324, 335] on div at bounding box center [292, 315] width 176 height 211
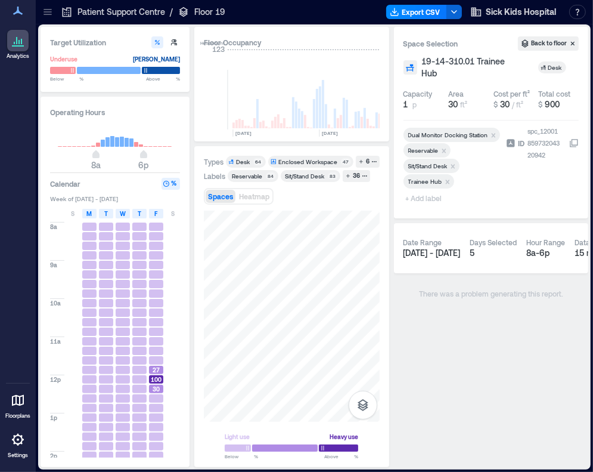
scroll to position [0, 2020]
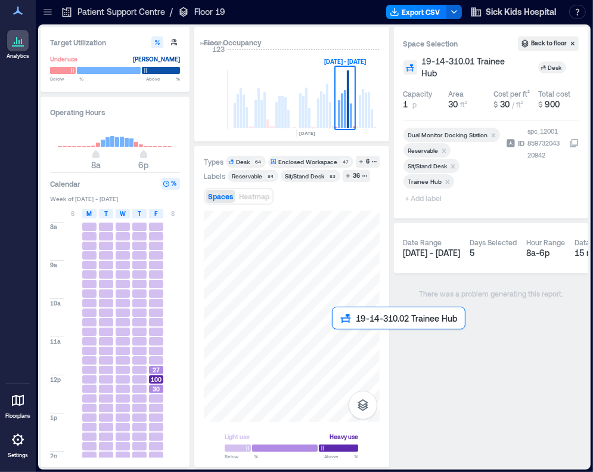
click at [336, 339] on div at bounding box center [292, 315] width 176 height 211
click at [358, 343] on div at bounding box center [292, 315] width 176 height 211
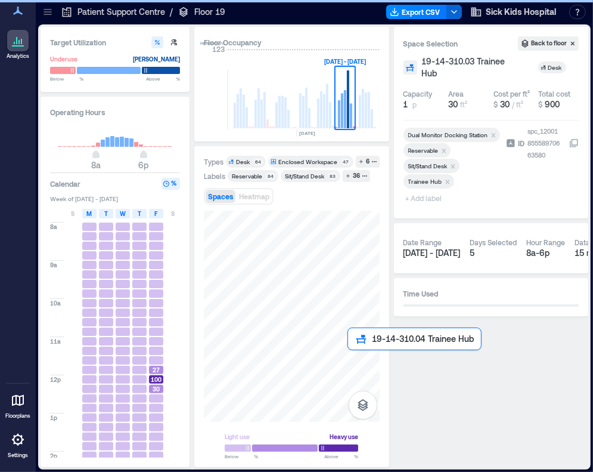
click at [354, 362] on div at bounding box center [292, 315] width 176 height 211
click at [339, 362] on div at bounding box center [292, 315] width 176 height 211
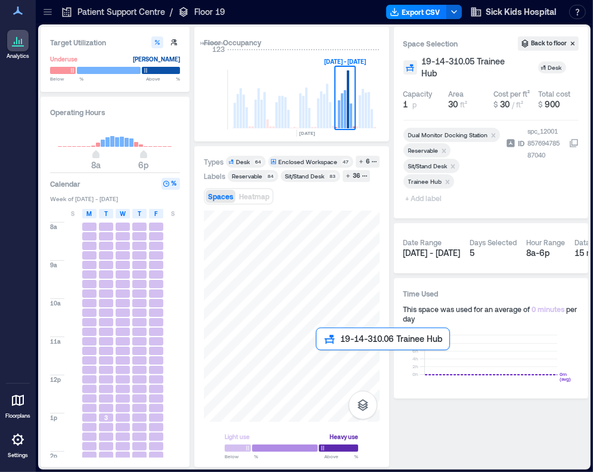
click at [327, 361] on div at bounding box center [292, 315] width 176 height 211
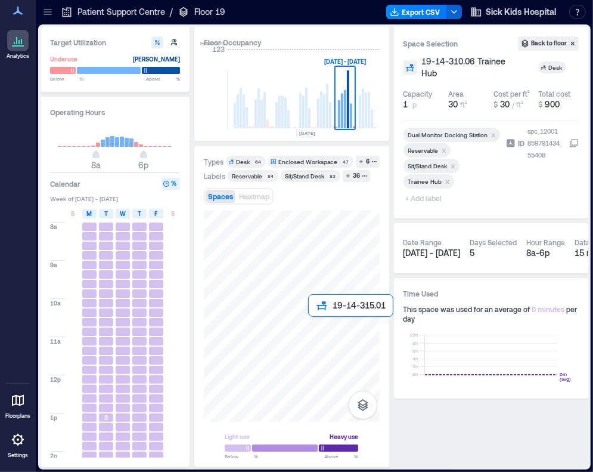
click at [312, 323] on div at bounding box center [292, 315] width 176 height 211
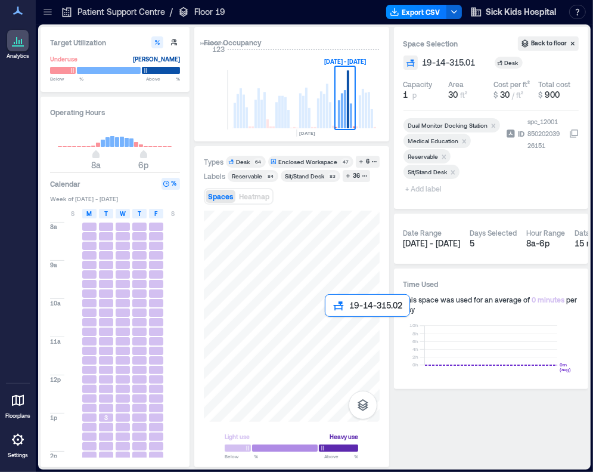
click at [335, 326] on div at bounding box center [292, 315] width 176 height 211
click at [444, 154] on icon "Remove Reservable" at bounding box center [444, 157] width 8 height 8
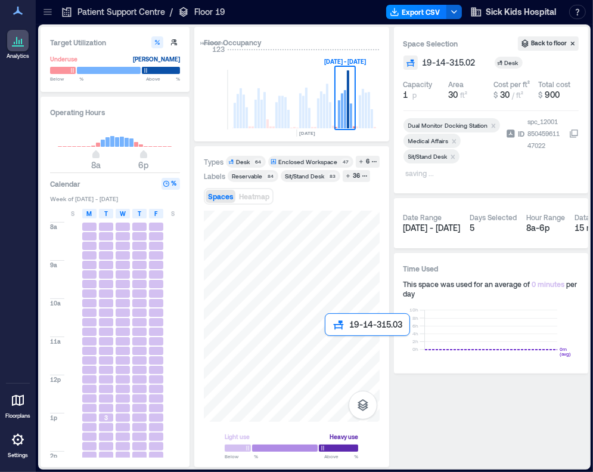
click at [330, 345] on div at bounding box center [292, 315] width 176 height 211
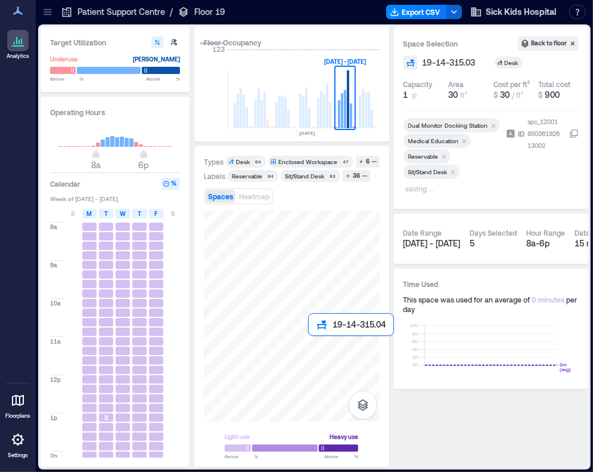
click at [312, 346] on div at bounding box center [292, 315] width 176 height 211
click at [332, 325] on div at bounding box center [292, 315] width 176 height 211
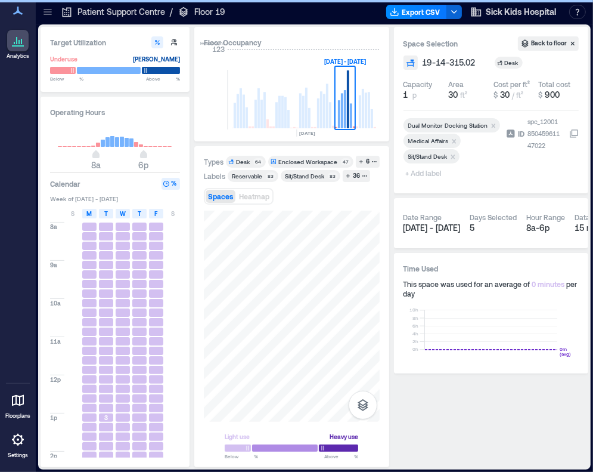
click at [426, 174] on span "+ Add label" at bounding box center [426, 173] width 44 height 17
type input "**"
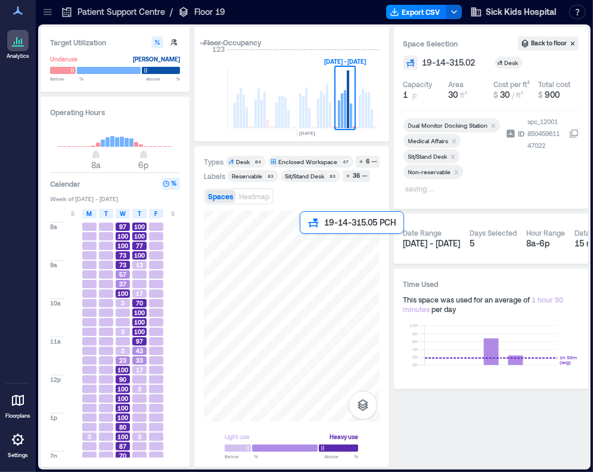
click at [310, 242] on div at bounding box center [292, 315] width 176 height 211
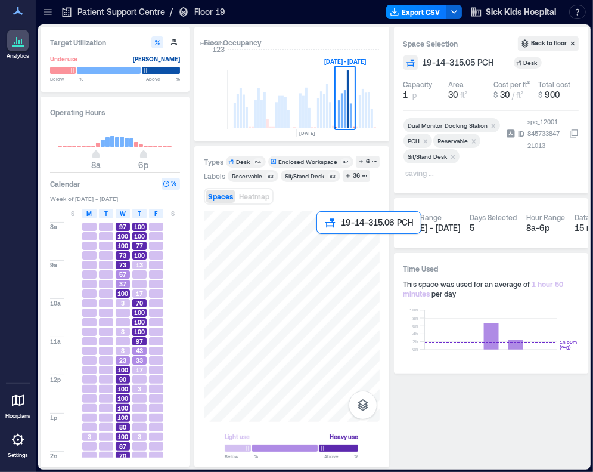
click at [322, 243] on div at bounding box center [292, 315] width 176 height 211
click at [342, 243] on div at bounding box center [292, 315] width 176 height 211
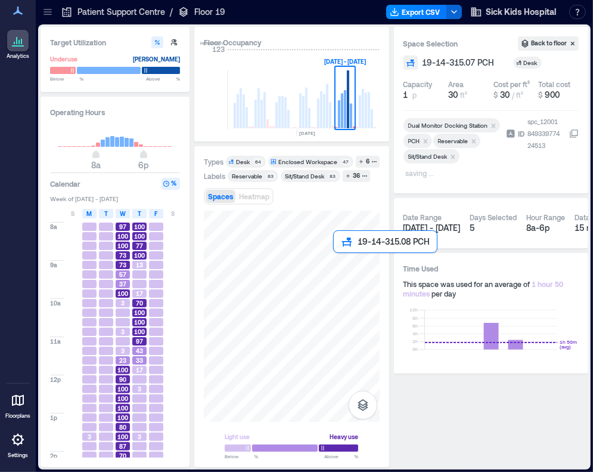
click at [335, 271] on div at bounding box center [292, 315] width 176 height 211
click at [315, 268] on div at bounding box center [292, 315] width 176 height 211
click at [308, 267] on div at bounding box center [292, 315] width 176 height 211
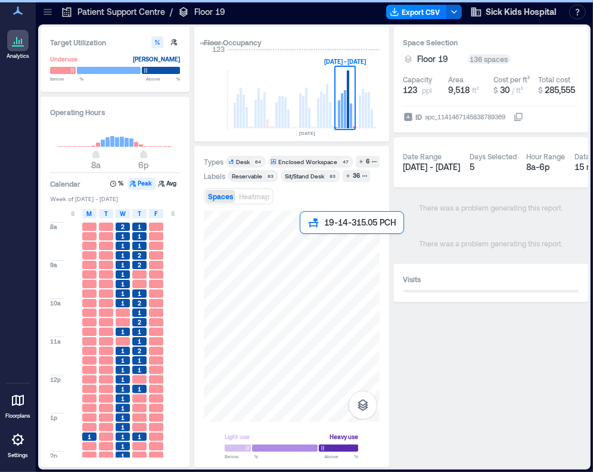
click at [308, 243] on div at bounding box center [292, 315] width 176 height 211
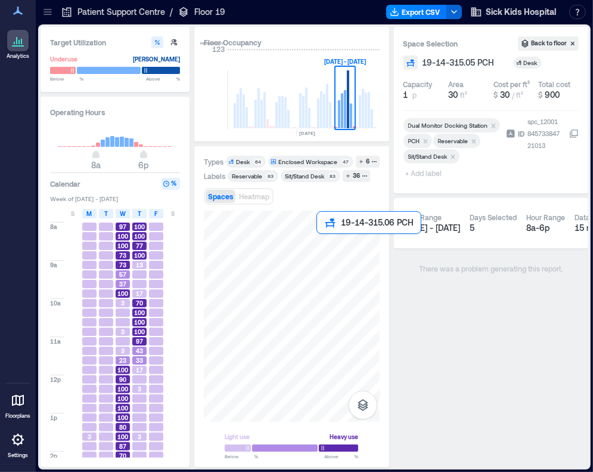
click at [330, 243] on div at bounding box center [292, 315] width 176 height 211
click at [346, 243] on div at bounding box center [292, 315] width 176 height 211
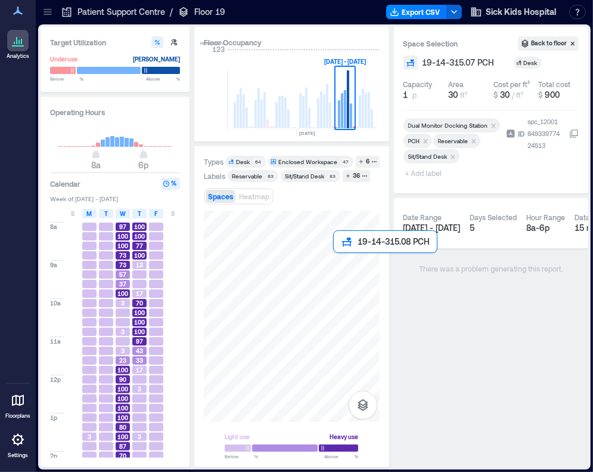
click at [343, 262] on div at bounding box center [292, 315] width 176 height 211
click at [329, 262] on div at bounding box center [292, 315] width 176 height 211
click at [309, 262] on div at bounding box center [292, 315] width 176 height 211
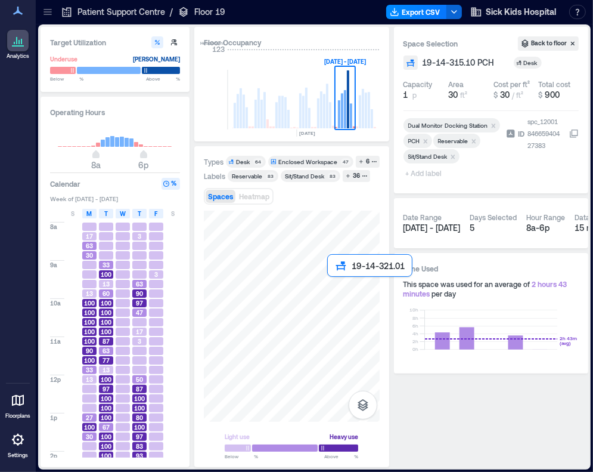
click at [335, 288] on div at bounding box center [292, 315] width 176 height 211
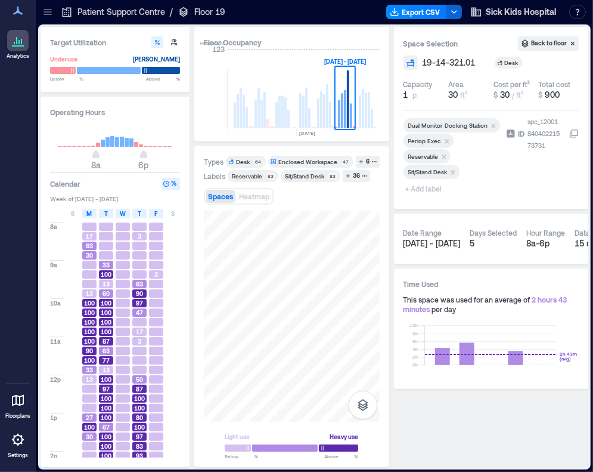
click at [445, 154] on icon "Remove Reservable" at bounding box center [444, 156] width 4 height 4
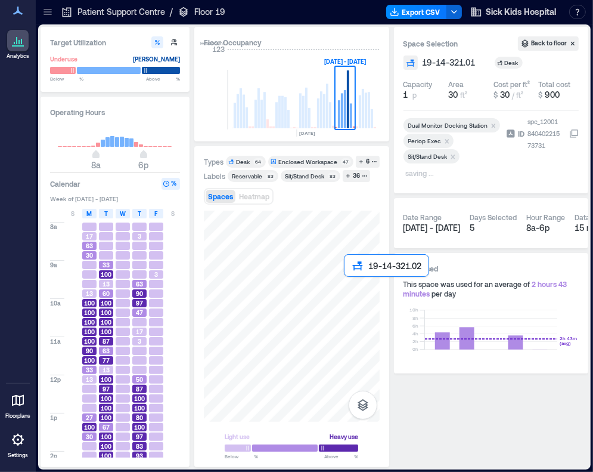
click at [353, 289] on div at bounding box center [292, 315] width 176 height 211
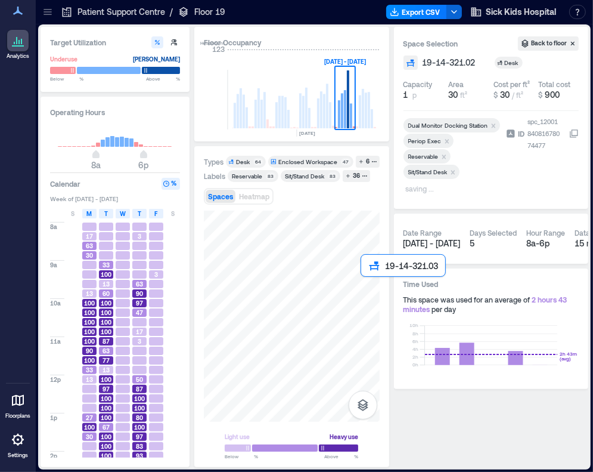
click at [370, 289] on div at bounding box center [292, 315] width 176 height 211
click at [370, 306] on div at bounding box center [292, 315] width 176 height 211
click at [350, 310] on div at bounding box center [292, 315] width 176 height 211
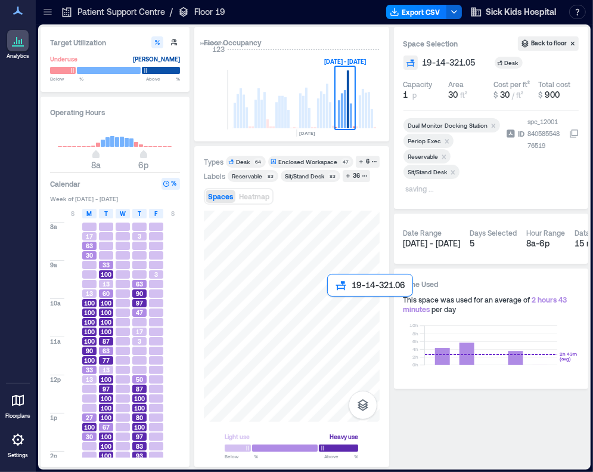
click at [333, 310] on div at bounding box center [292, 315] width 176 height 211
click at [299, 312] on div at bounding box center [292, 315] width 176 height 211
click at [283, 312] on div at bounding box center [292, 315] width 176 height 211
click at [268, 312] on div at bounding box center [292, 315] width 176 height 211
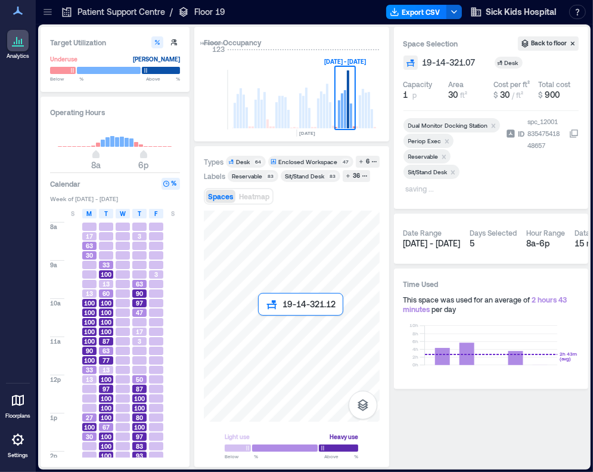
click at [267, 327] on div at bounding box center [292, 315] width 176 height 211
click at [284, 327] on div at bounding box center [292, 315] width 176 height 211
click at [302, 327] on div at bounding box center [292, 315] width 176 height 211
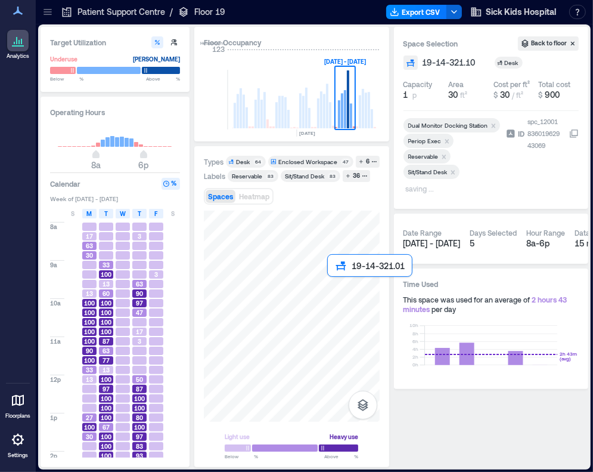
click at [336, 288] on div at bounding box center [292, 315] width 176 height 211
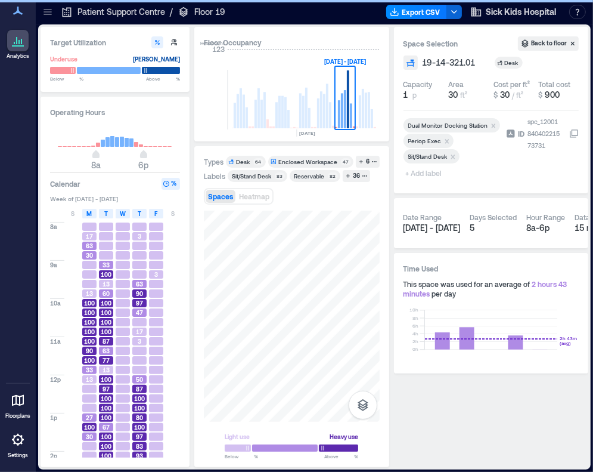
click at [435, 174] on span "+ Add label" at bounding box center [426, 173] width 44 height 17
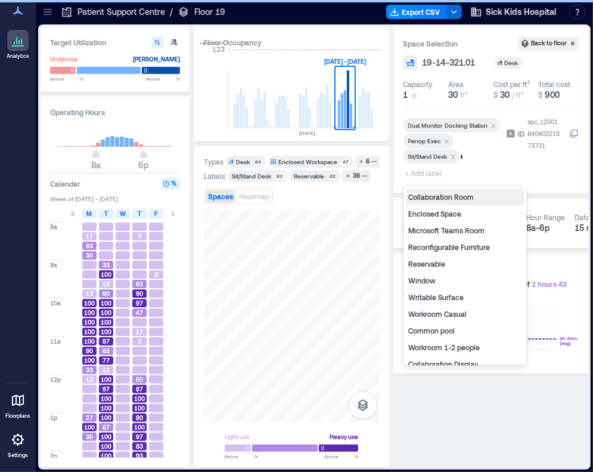
type input "**"
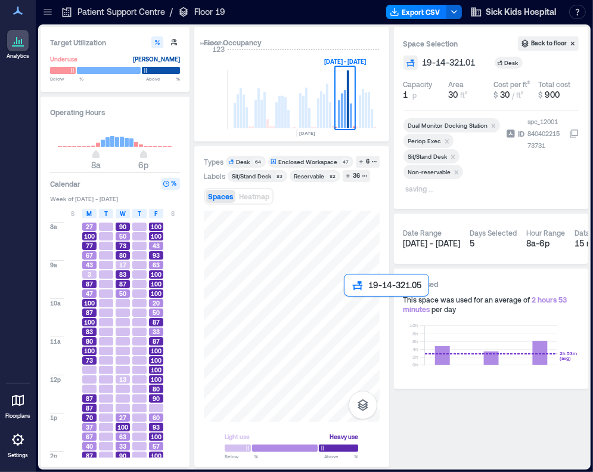
click at [356, 290] on div at bounding box center [292, 315] width 176 height 211
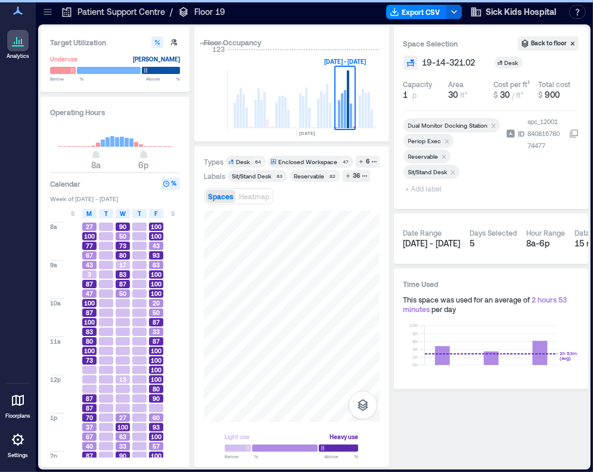
click at [445, 152] on div "Remove Reservable" at bounding box center [445, 156] width 12 height 8
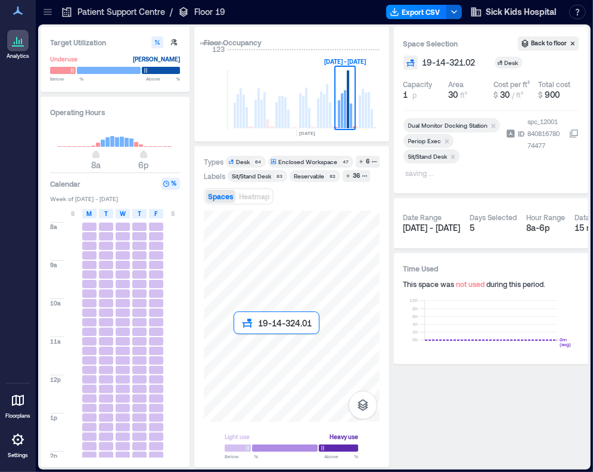
click at [246, 347] on div at bounding box center [292, 315] width 176 height 211
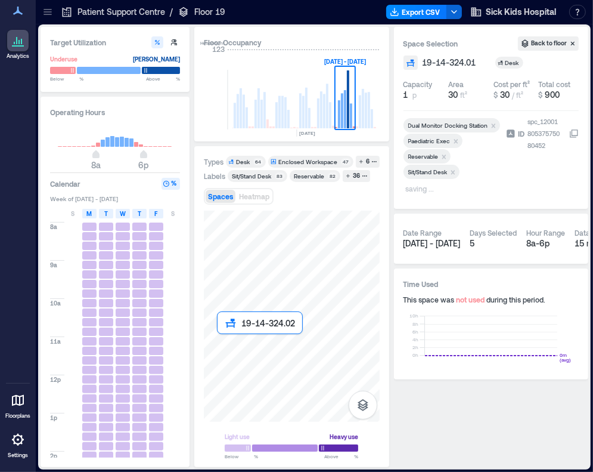
click at [226, 347] on div at bounding box center [292, 315] width 176 height 211
click at [225, 326] on div at bounding box center [292, 315] width 176 height 211
click at [239, 326] on div at bounding box center [292, 315] width 176 height 211
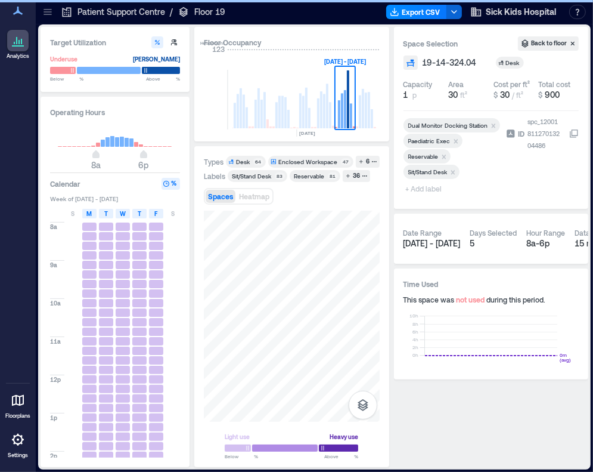
click at [442, 154] on icon "Remove Reservable" at bounding box center [444, 156] width 4 height 4
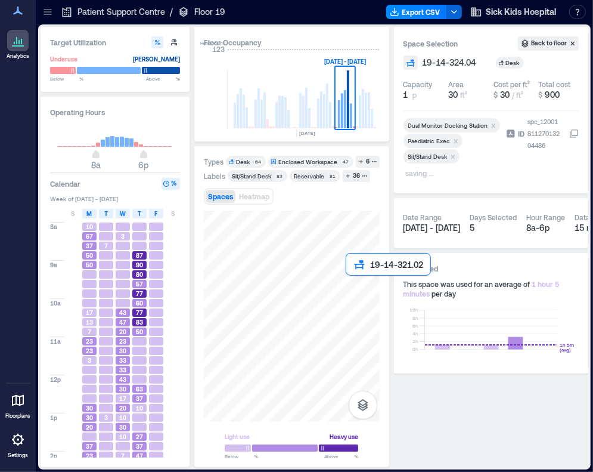
click at [355, 284] on div at bounding box center [292, 315] width 176 height 211
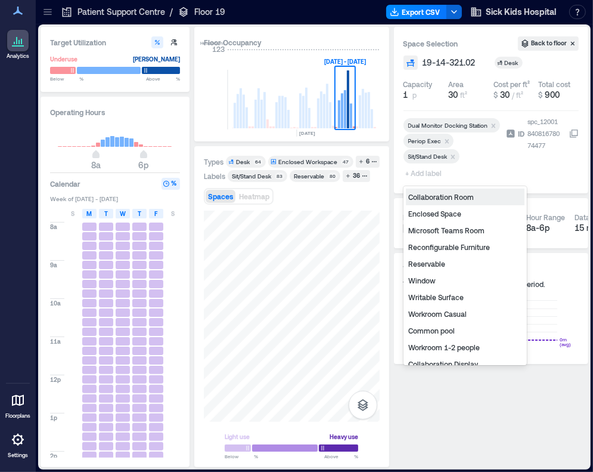
click at [423, 171] on span "+ Add label" at bounding box center [426, 173] width 44 height 17
type input "**"
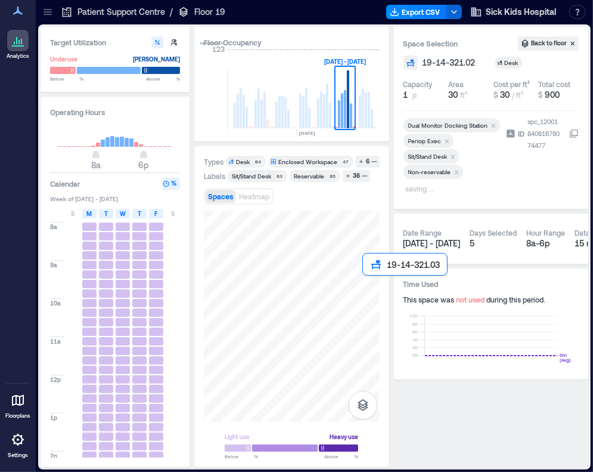
click at [370, 283] on div at bounding box center [292, 315] width 176 height 211
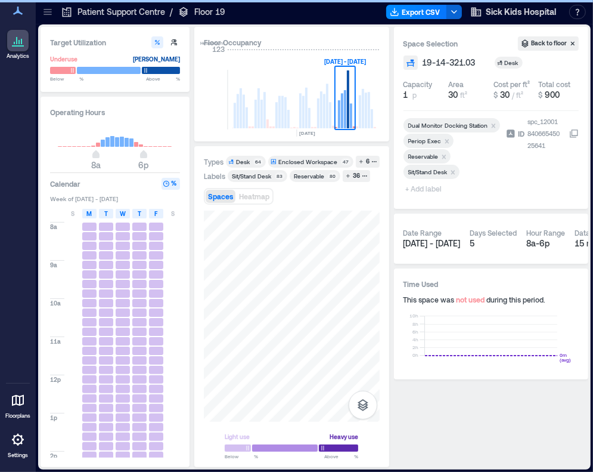
click at [445, 154] on icon "Remove Reservable" at bounding box center [444, 157] width 8 height 8
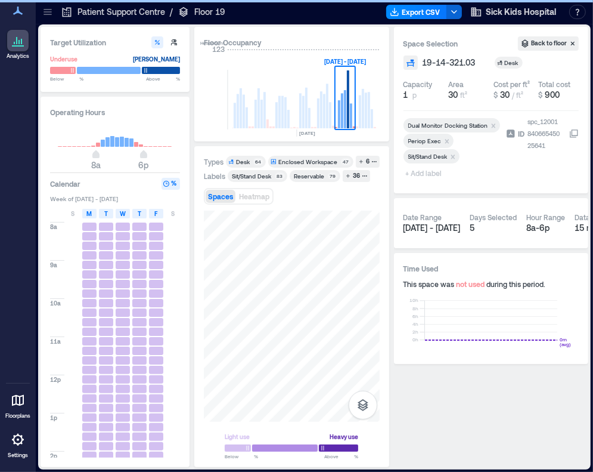
click at [427, 171] on span "+ Add label" at bounding box center [426, 173] width 44 height 17
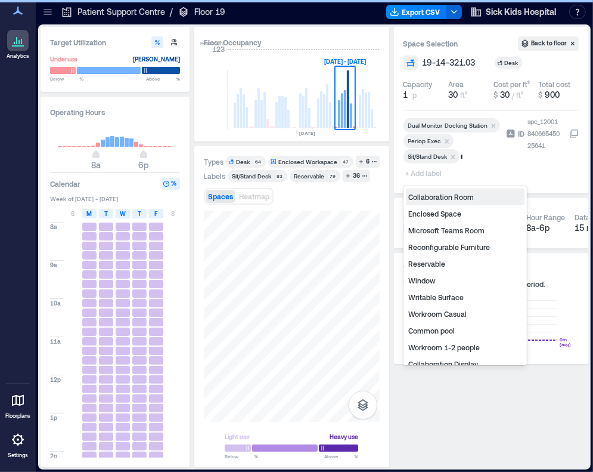
type input "**"
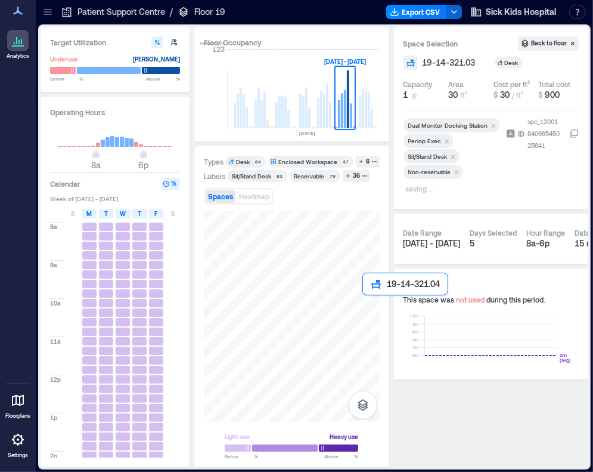
click at [370, 302] on div at bounding box center [292, 315] width 176 height 211
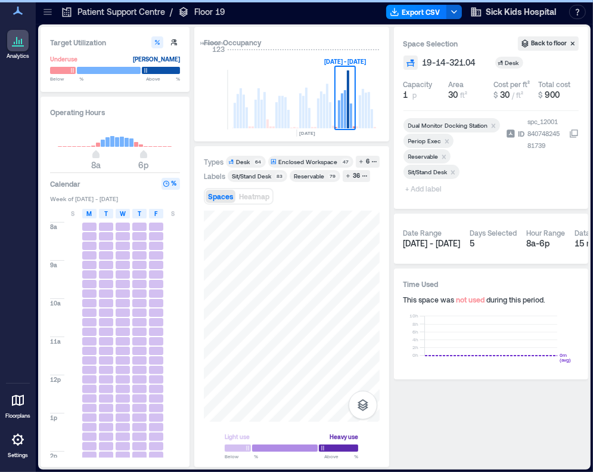
click at [448, 156] on div "Remove Reservable" at bounding box center [445, 156] width 12 height 8
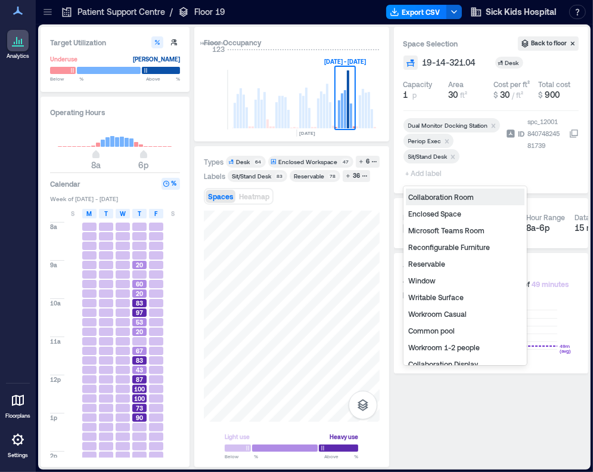
click at [427, 174] on span "+ Add label" at bounding box center [426, 173] width 44 height 17
type input "**"
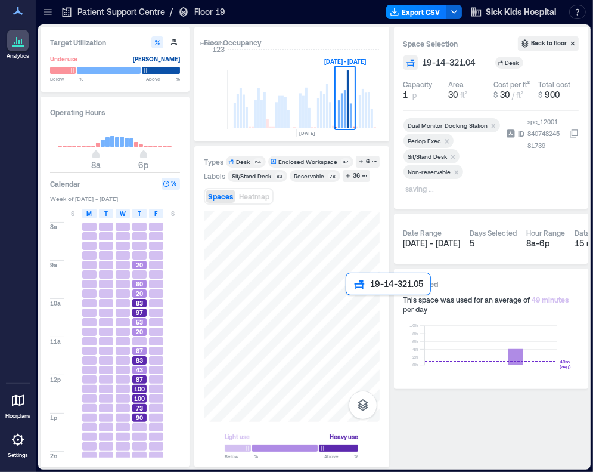
click at [349, 312] on div at bounding box center [292, 315] width 176 height 211
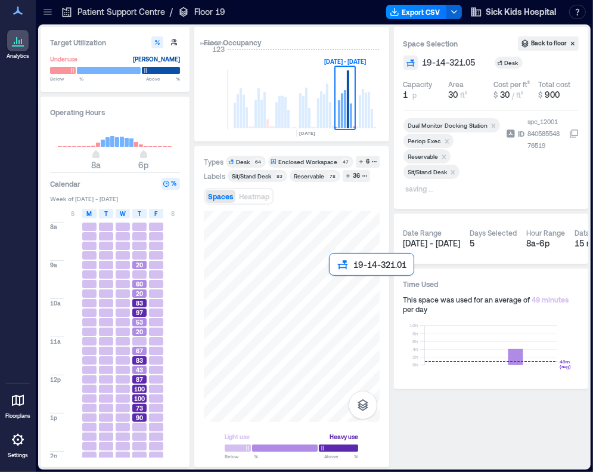
click at [342, 287] on div at bounding box center [292, 315] width 176 height 211
click at [353, 287] on div at bounding box center [292, 315] width 176 height 211
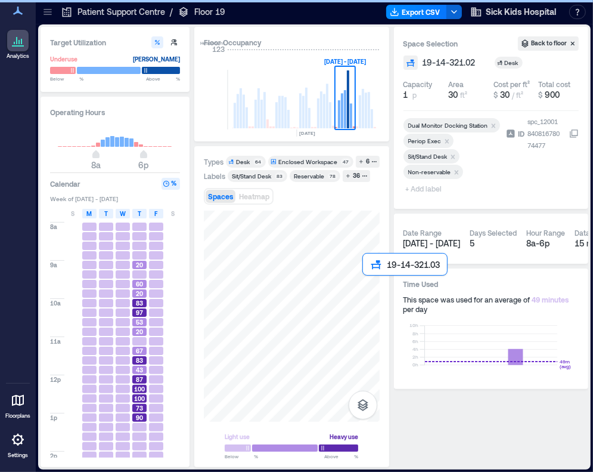
click at [366, 287] on div at bounding box center [292, 315] width 176 height 211
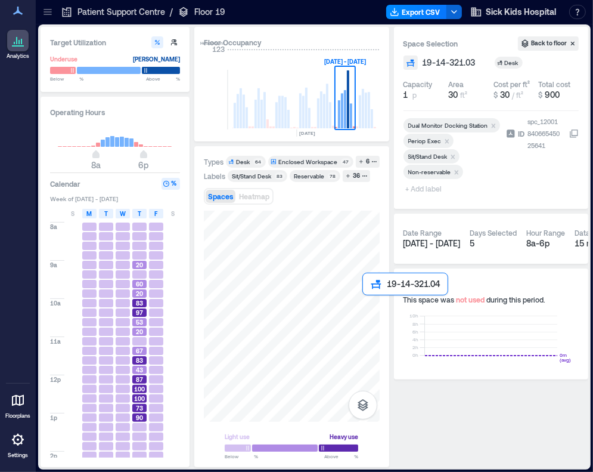
click at [368, 307] on div at bounding box center [292, 315] width 176 height 211
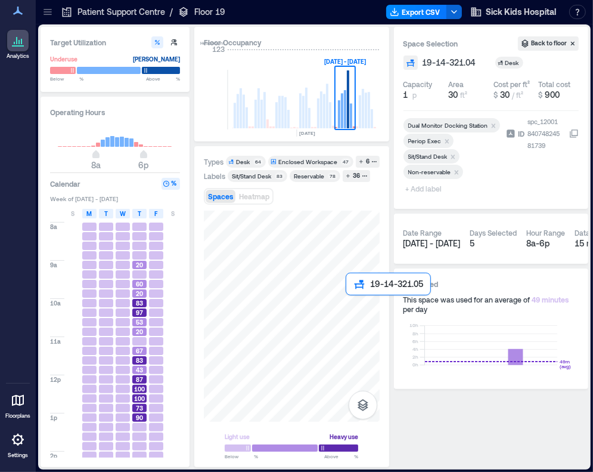
click at [353, 307] on div at bounding box center [292, 315] width 176 height 211
click at [442, 154] on icon "Remove Reservable" at bounding box center [444, 157] width 8 height 8
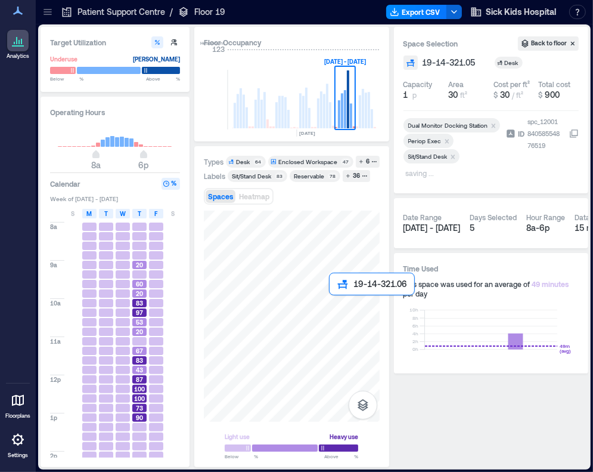
click at [336, 309] on div at bounding box center [292, 315] width 176 height 211
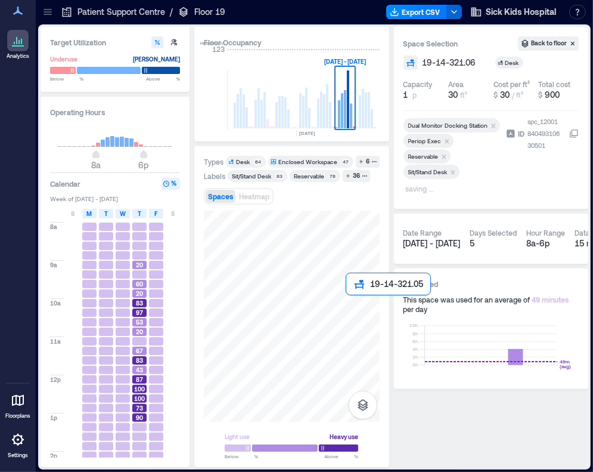
click at [348, 309] on div at bounding box center [292, 315] width 176 height 211
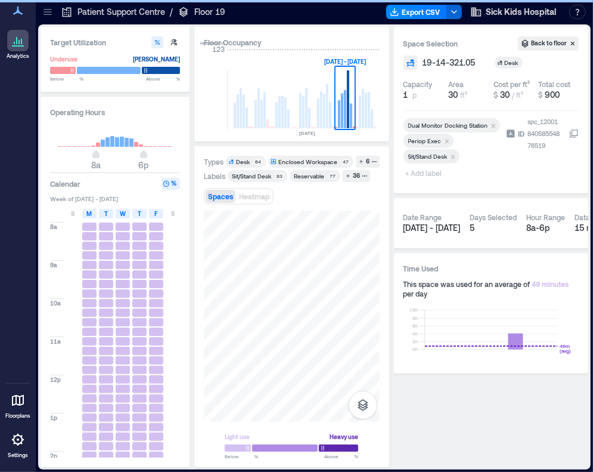
click at [430, 172] on span "+ Add label" at bounding box center [426, 173] width 44 height 17
type input "**"
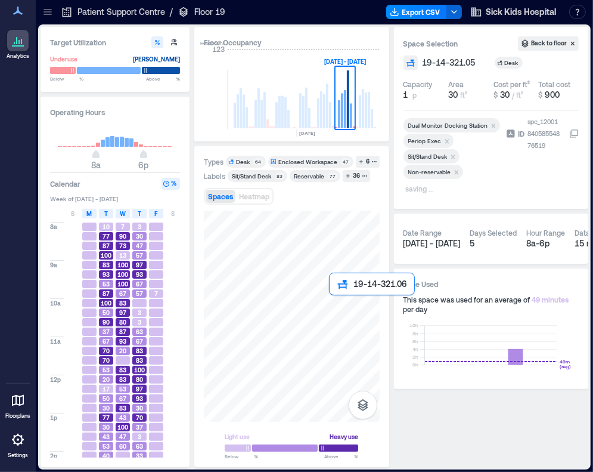
click at [339, 309] on div at bounding box center [292, 315] width 176 height 211
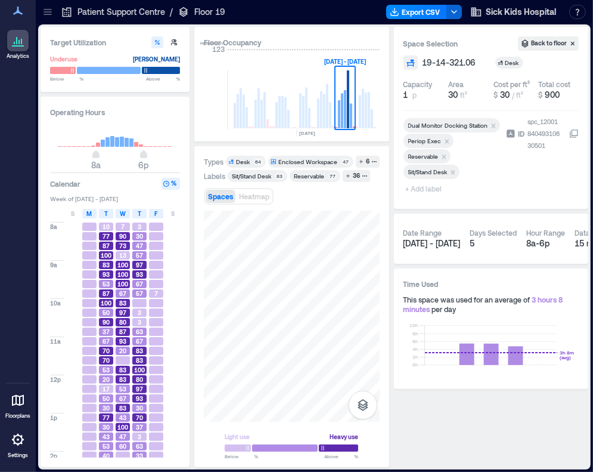
click at [445, 153] on icon "Remove Reservable" at bounding box center [444, 157] width 8 height 8
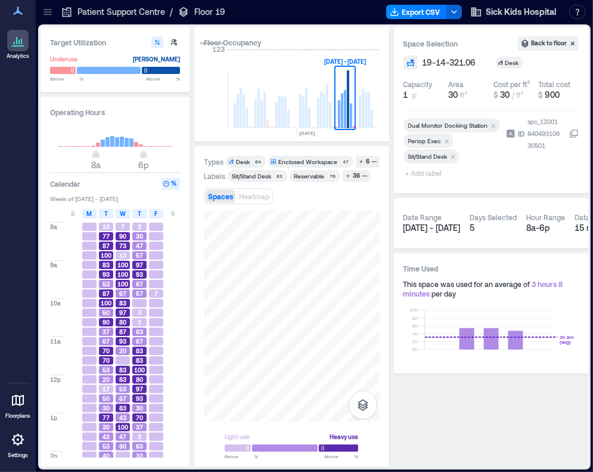
click at [423, 172] on span "+ Add label" at bounding box center [426, 173] width 44 height 17
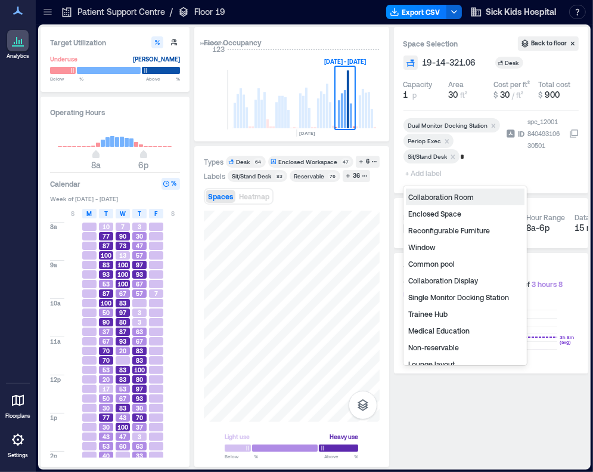
type input "**"
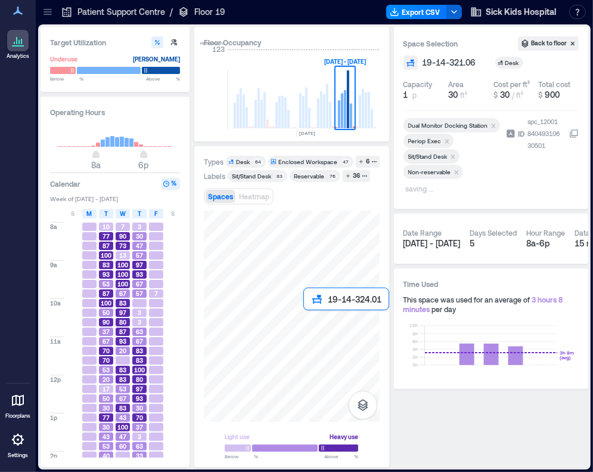
click at [313, 324] on div at bounding box center [292, 315] width 176 height 211
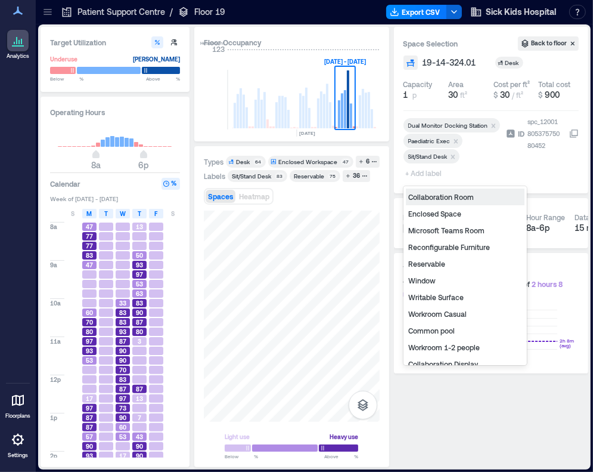
click at [423, 171] on span "+ Add label" at bounding box center [426, 173] width 44 height 17
type input "**"
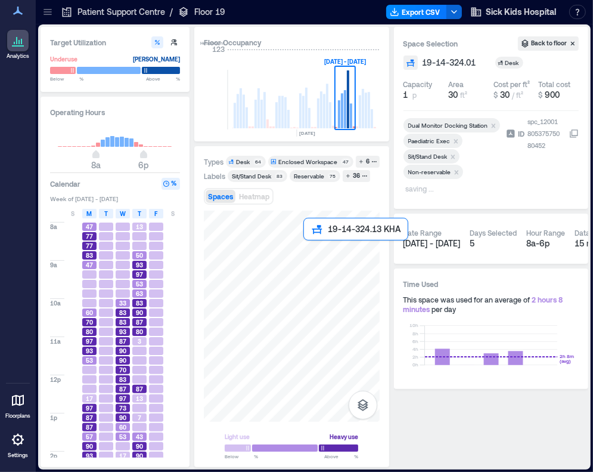
click at [312, 253] on div at bounding box center [292, 315] width 176 height 211
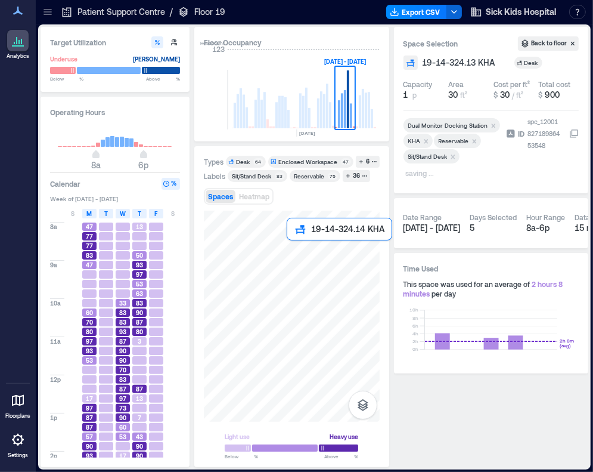
click at [293, 252] on div at bounding box center [292, 315] width 176 height 211
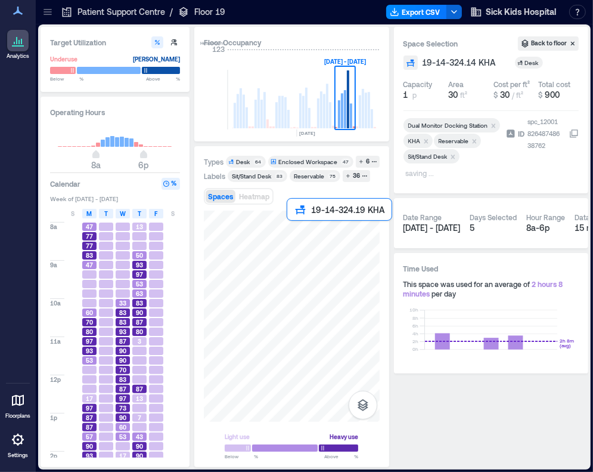
click at [297, 237] on div at bounding box center [292, 315] width 176 height 211
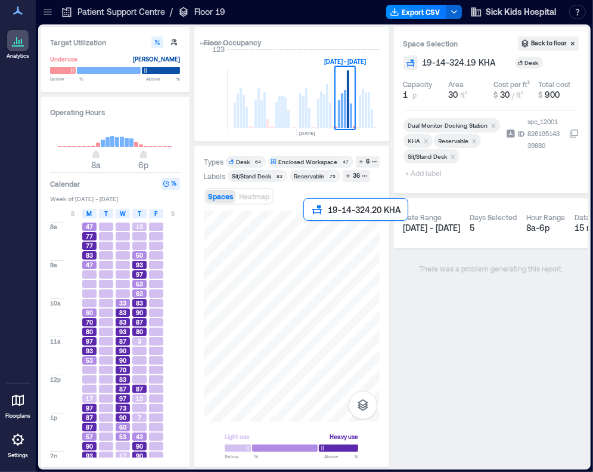
click at [318, 237] on div at bounding box center [292, 315] width 176 height 211
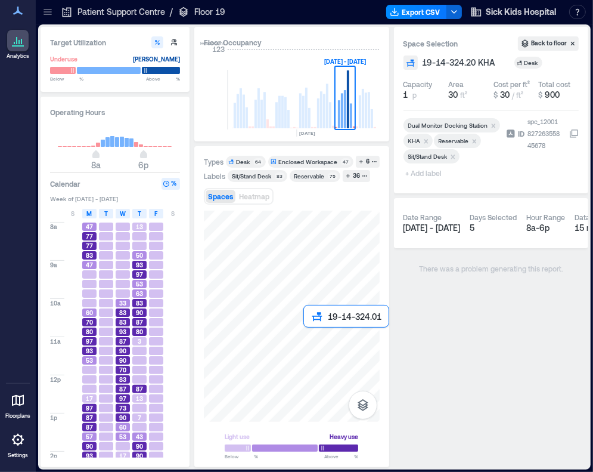
click at [315, 342] on div at bounding box center [292, 315] width 176 height 211
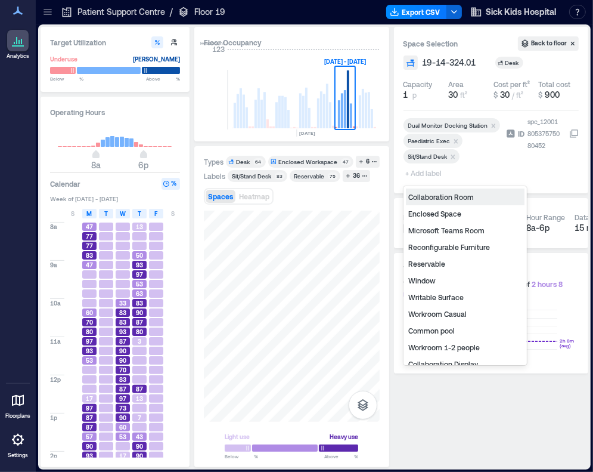
click at [427, 178] on span "+ Add label" at bounding box center [426, 173] width 44 height 17
type input "**"
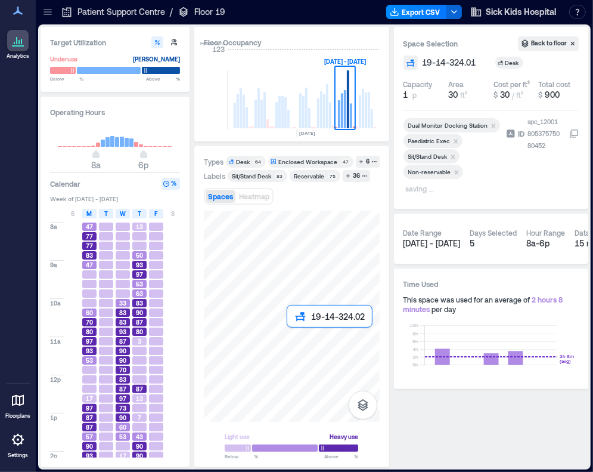
click at [291, 338] on div at bounding box center [292, 315] width 176 height 211
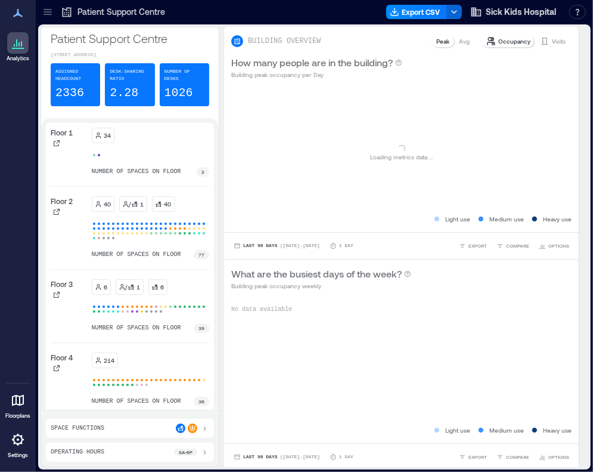
click at [57, 11] on div at bounding box center [47, 11] width 19 height 19
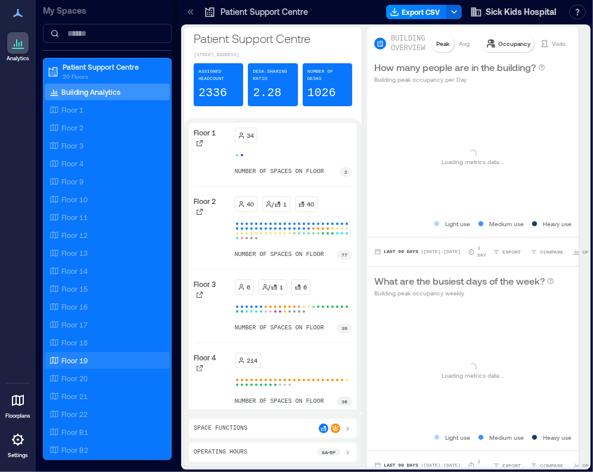
click at [93, 360] on div "Floor 19" at bounding box center [105, 360] width 116 height 12
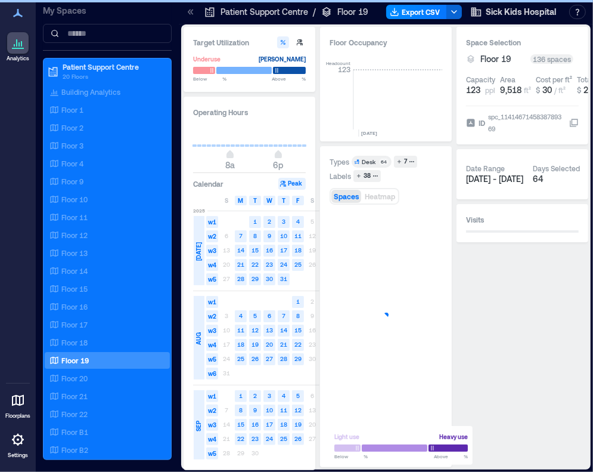
click at [191, 8] on icon at bounding box center [191, 12] width 12 height 12
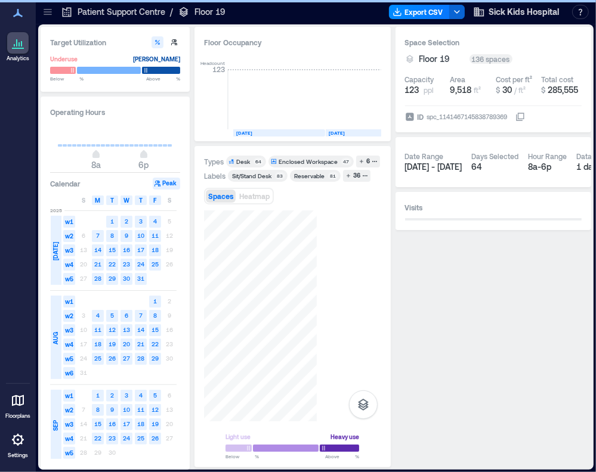
scroll to position [0, 2019]
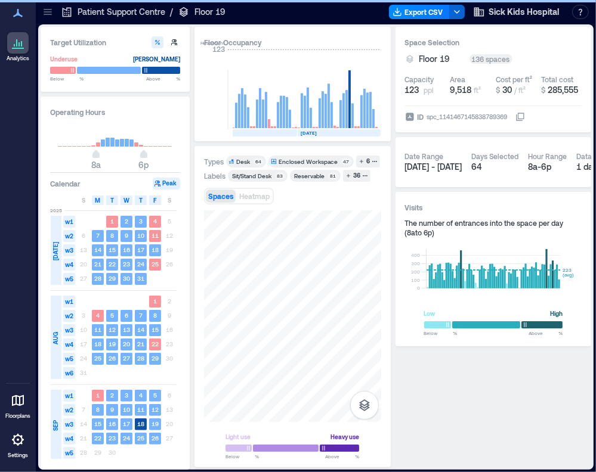
click at [346, 179] on div "Types Desk 64 Enclosed Workspace 47 6 Labels Sit/Stand Desk 83 Reservable 81 36…" at bounding box center [292, 307] width 177 height 302
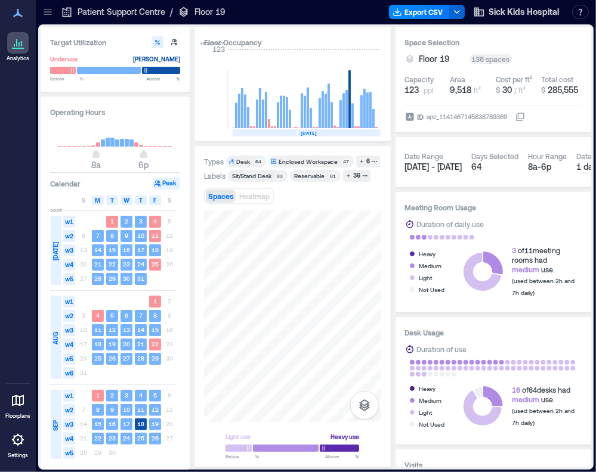
click at [340, 200] on div "Types Desk 64 Enclosed Workspace 47 6 Labels Sit/Stand Desk 83 Reservable 81 36…" at bounding box center [292, 307] width 177 height 302
click at [262, 261] on div at bounding box center [292, 316] width 177 height 212
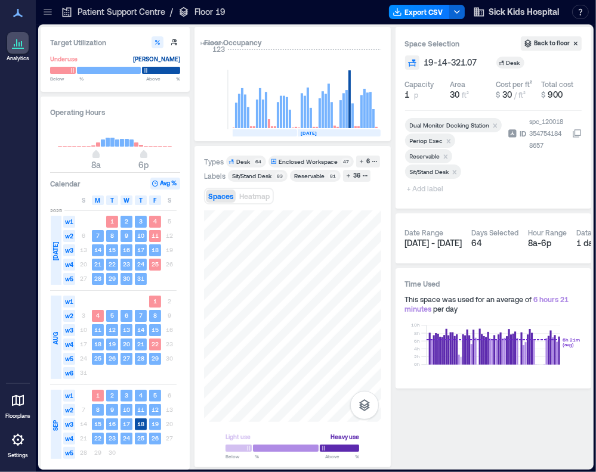
click at [446, 155] on icon "Remove Reservable" at bounding box center [445, 156] width 4 height 4
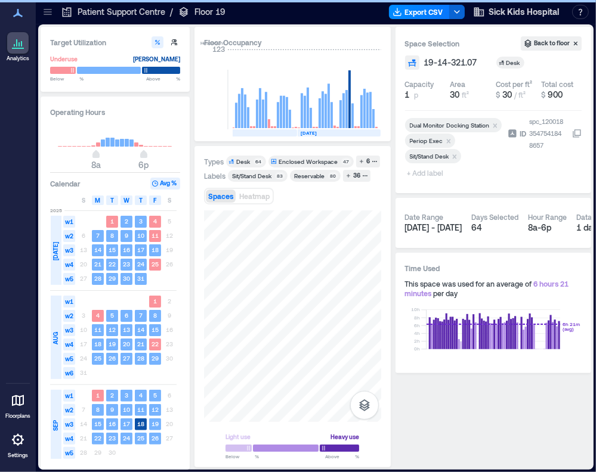
click at [420, 171] on span "+ Add label" at bounding box center [427, 173] width 44 height 17
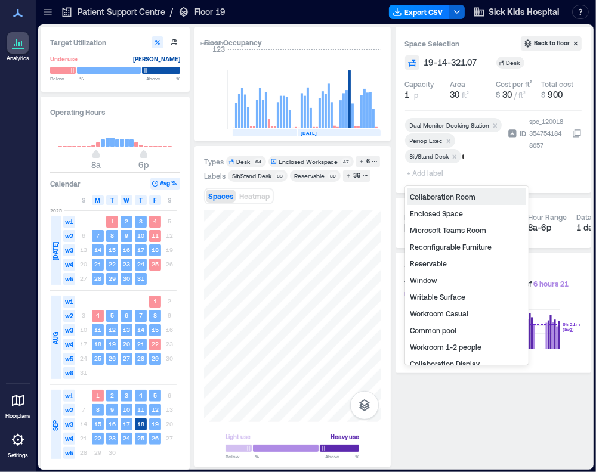
type input "**"
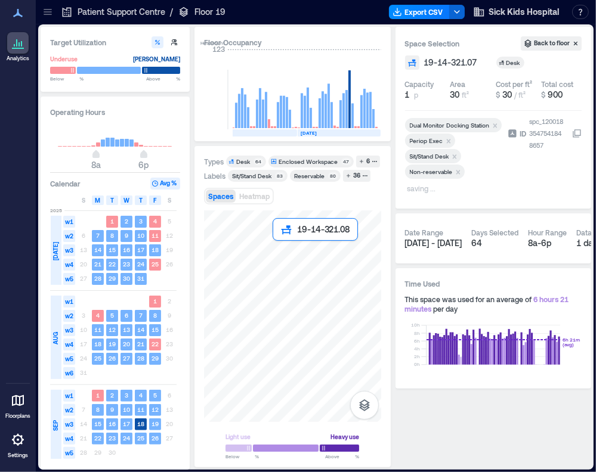
click at [289, 256] on div at bounding box center [292, 316] width 177 height 212
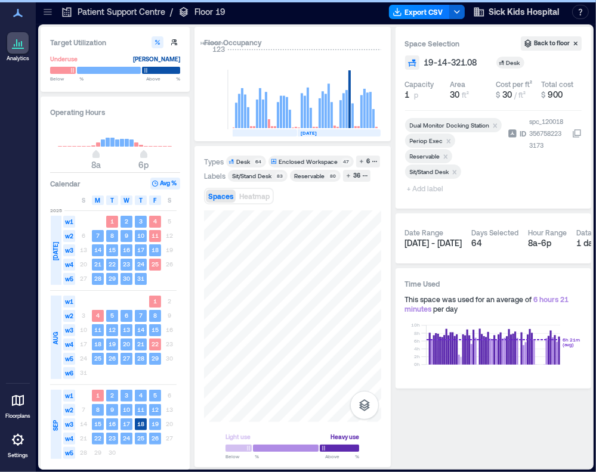
click at [448, 157] on icon "Remove Reservable" at bounding box center [445, 157] width 8 height 8
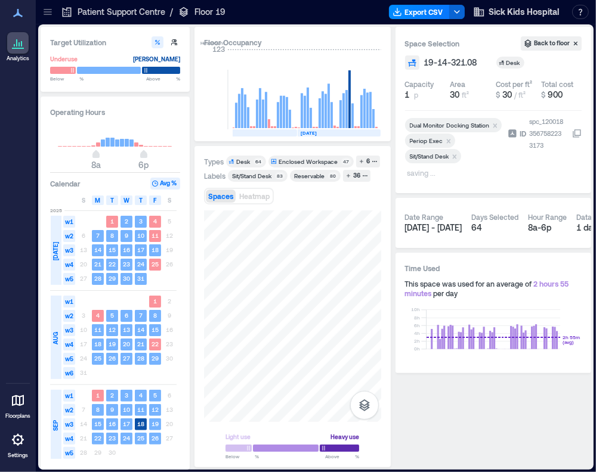
click at [426, 172] on p "saving ..." at bounding box center [452, 174] width 91 height 14
click at [428, 173] on span "+ Add label" at bounding box center [427, 173] width 44 height 17
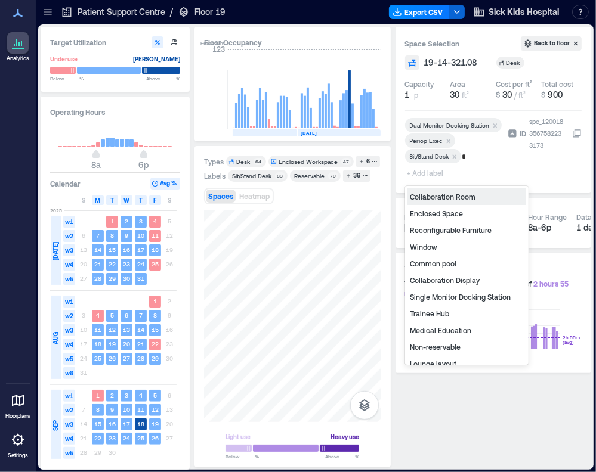
type input "**"
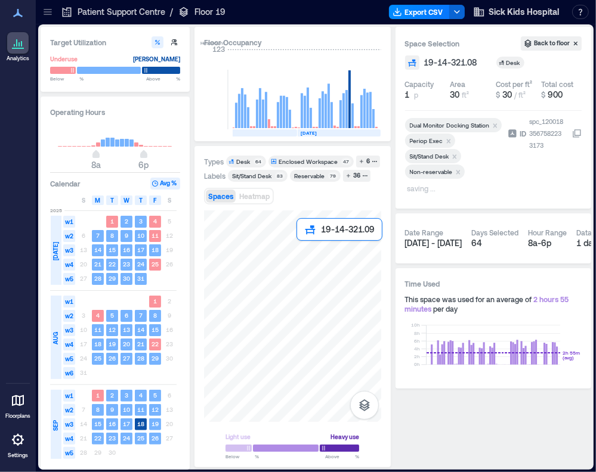
click at [313, 258] on div at bounding box center [292, 316] width 177 height 212
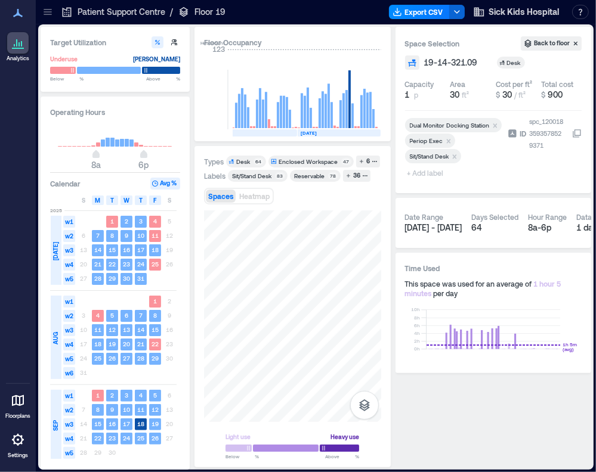
click at [433, 174] on span "+ Add label" at bounding box center [427, 173] width 44 height 17
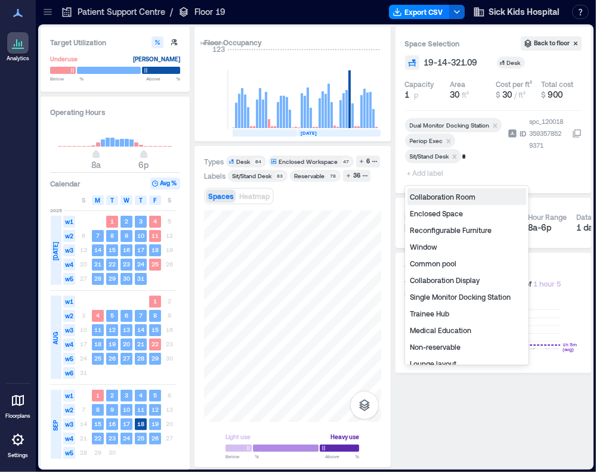
type input "**"
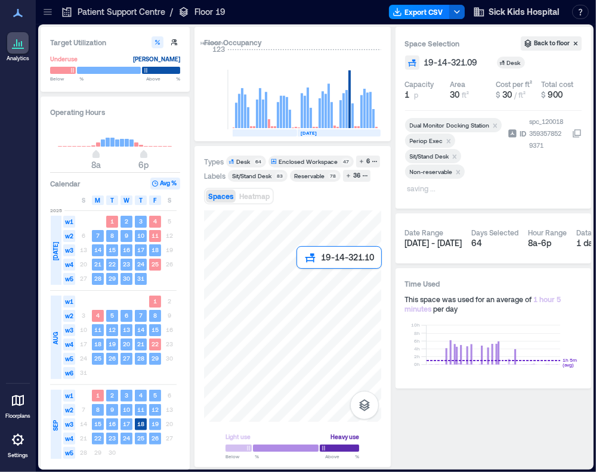
click at [316, 281] on div at bounding box center [292, 316] width 177 height 212
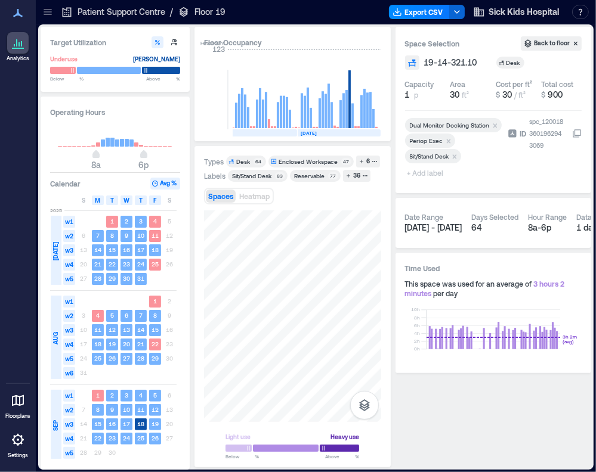
click at [422, 174] on span "+ Add label" at bounding box center [427, 173] width 44 height 17
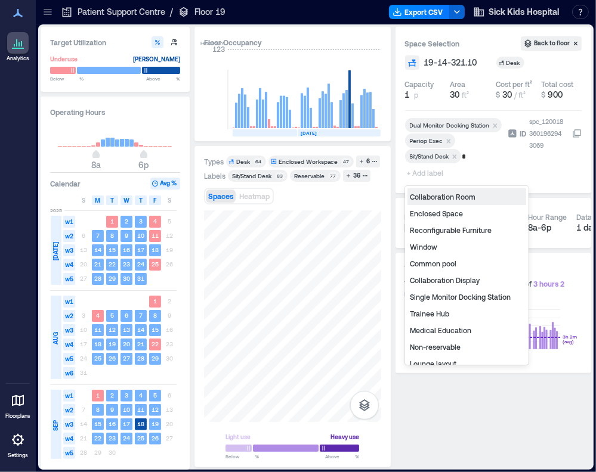
type input "**"
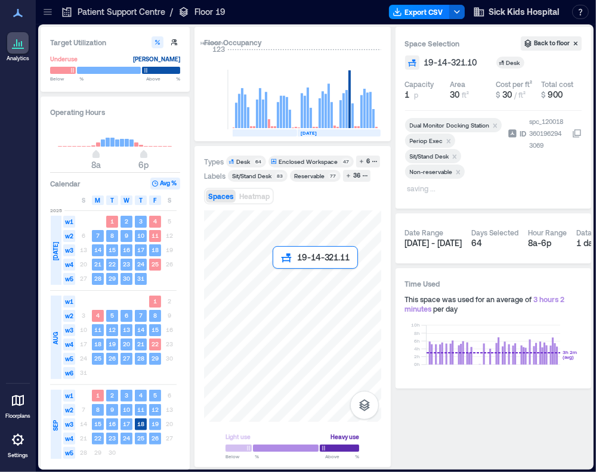
click at [284, 280] on div at bounding box center [292, 316] width 177 height 212
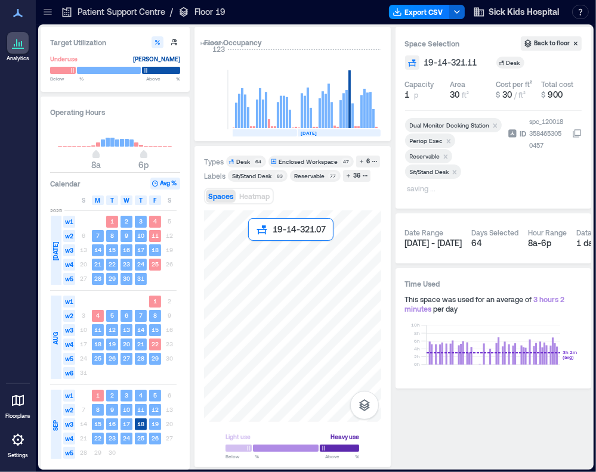
click at [265, 254] on div at bounding box center [292, 316] width 177 height 212
click at [282, 254] on div at bounding box center [292, 316] width 177 height 212
click at [308, 254] on div at bounding box center [292, 316] width 177 height 212
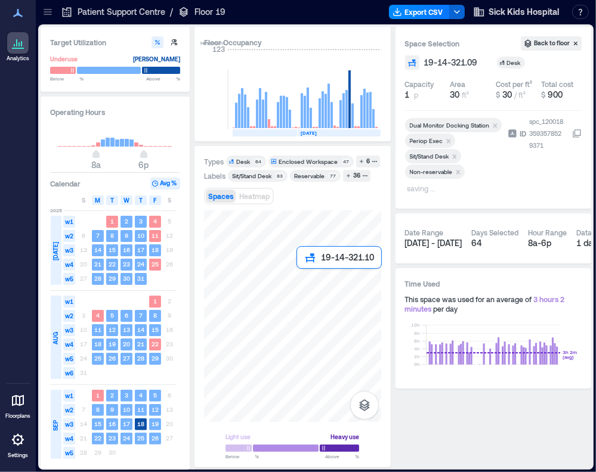
click at [308, 288] on div at bounding box center [292, 316] width 177 height 212
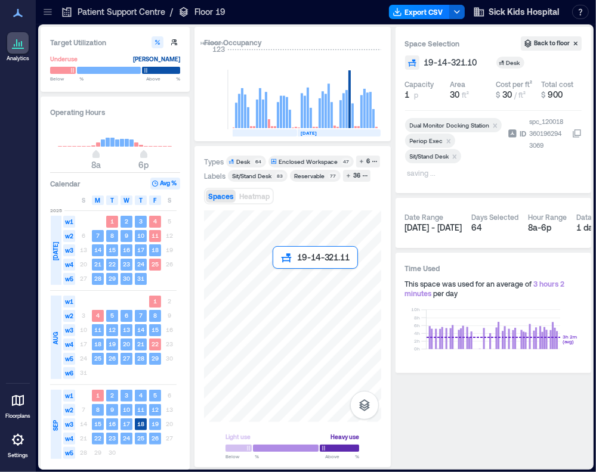
click at [284, 288] on div at bounding box center [292, 316] width 177 height 212
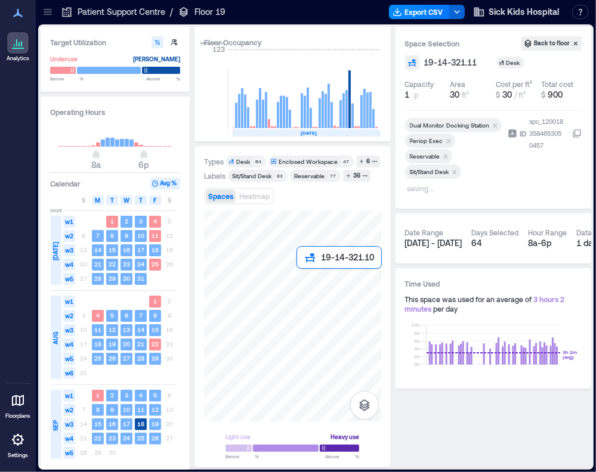
click at [303, 288] on div at bounding box center [292, 316] width 177 height 212
click at [289, 287] on div at bounding box center [292, 316] width 177 height 212
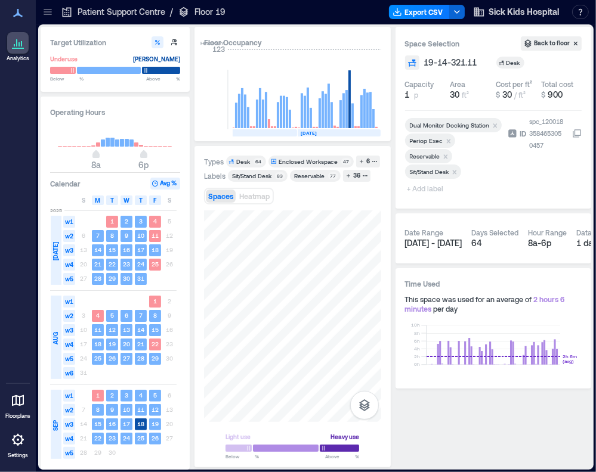
click at [446, 155] on icon "Remove Reservable" at bounding box center [445, 156] width 4 height 4
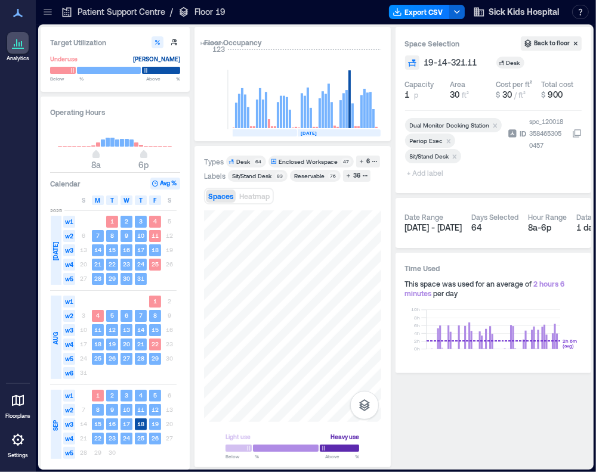
click at [432, 172] on span "+ Add label" at bounding box center [427, 173] width 44 height 17
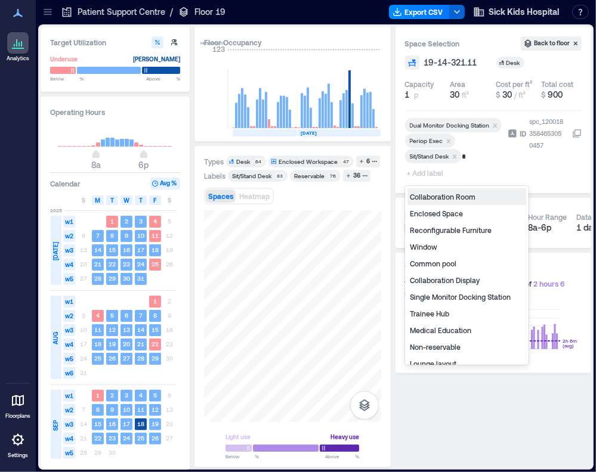
type input "**"
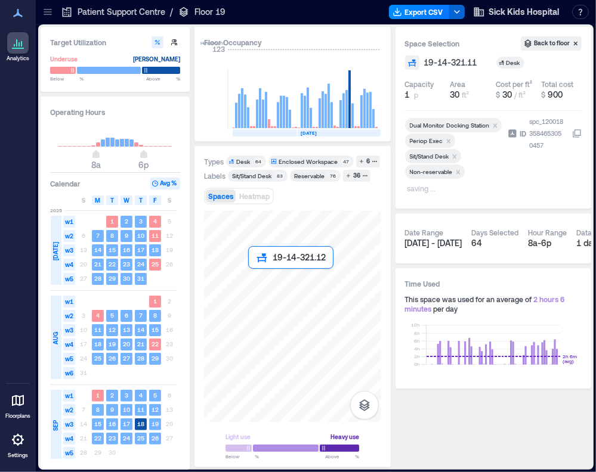
click at [264, 295] on div at bounding box center [292, 316] width 177 height 212
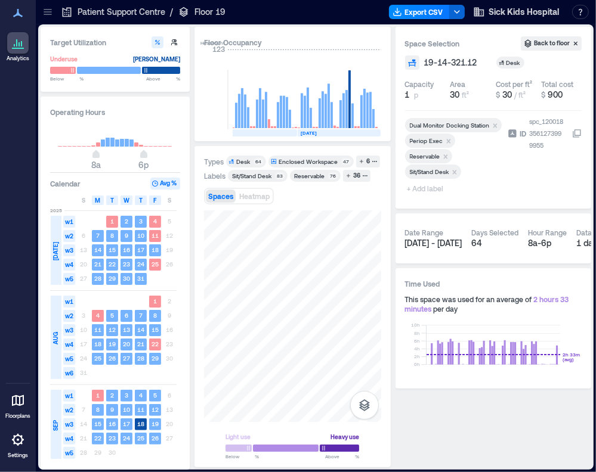
click at [450, 154] on div "Remove Reservable" at bounding box center [446, 156] width 12 height 8
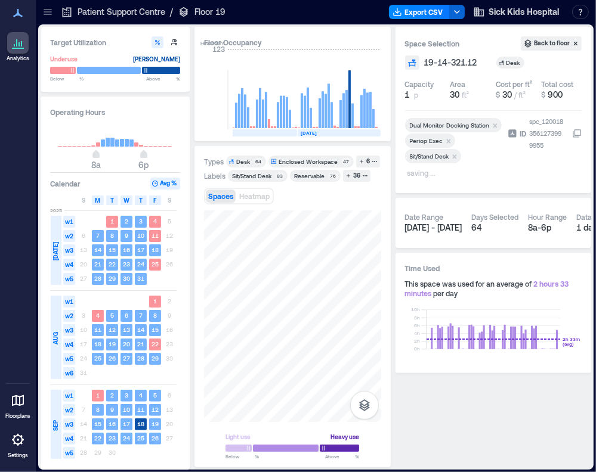
click at [324, 202] on div "Spaces Heatmap" at bounding box center [292, 196] width 177 height 24
click at [422, 174] on span "+ Add label" at bounding box center [427, 173] width 44 height 17
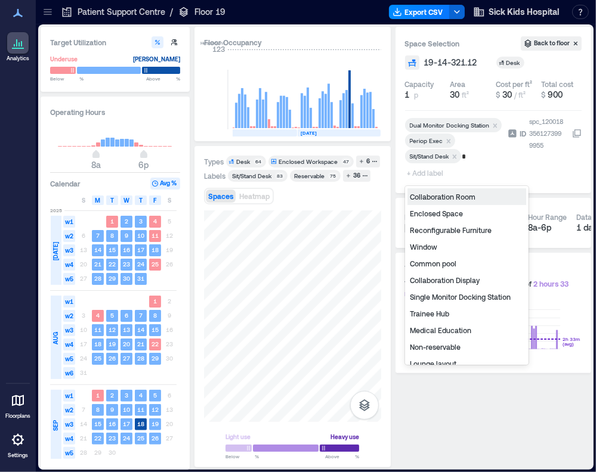
type input "**"
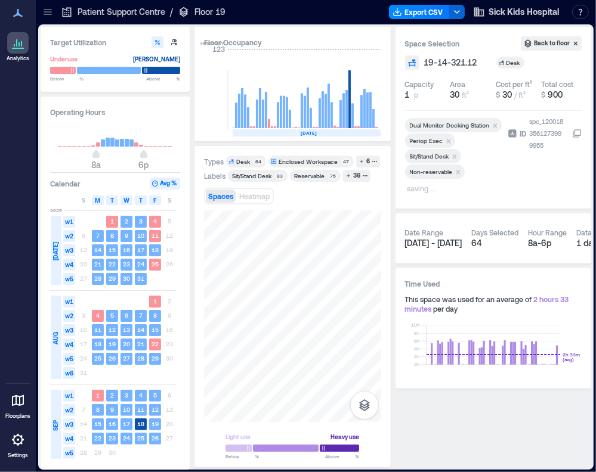
click at [305, 195] on div "Spaces Heatmap" at bounding box center [292, 196] width 177 height 24
click at [295, 280] on div at bounding box center [292, 316] width 177 height 212
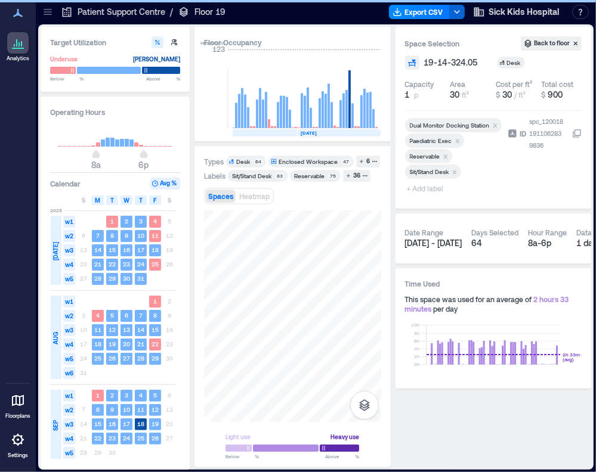
click at [448, 154] on icon "Remove Reservable" at bounding box center [445, 157] width 8 height 8
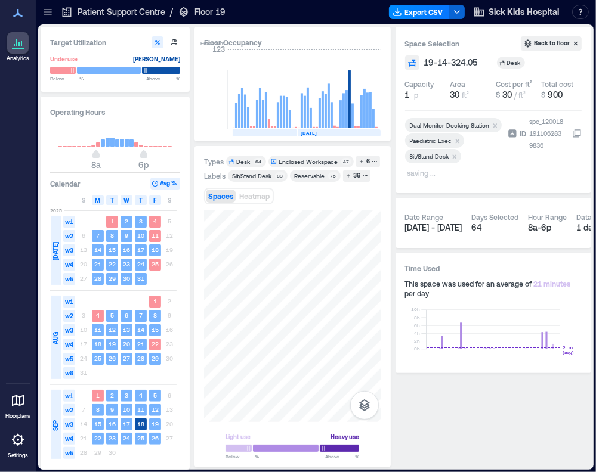
click at [429, 173] on p "saving ..." at bounding box center [452, 174] width 91 height 14
click at [427, 175] on span "+ Add label" at bounding box center [427, 173] width 44 height 17
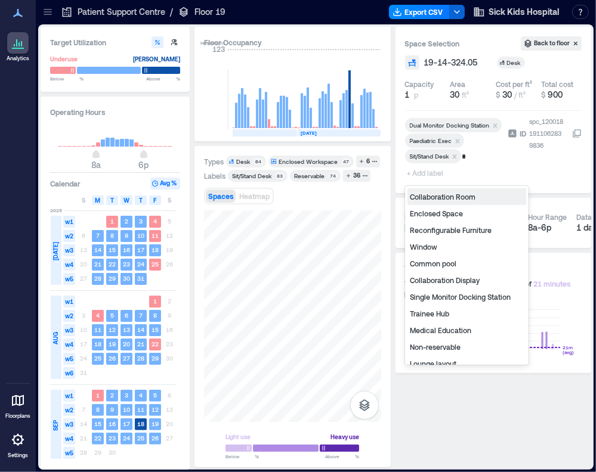
type input "**"
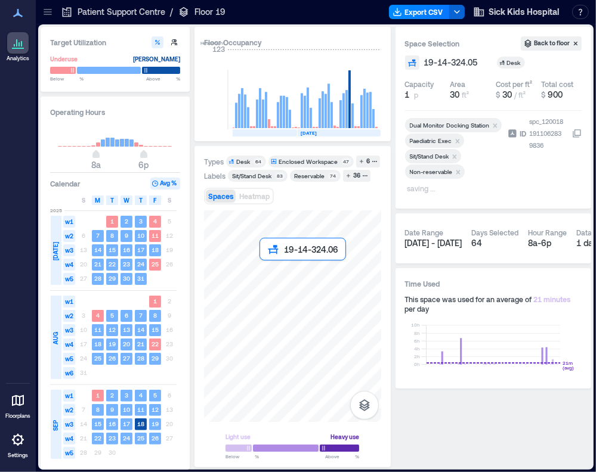
click at [272, 276] on div at bounding box center [292, 316] width 177 height 212
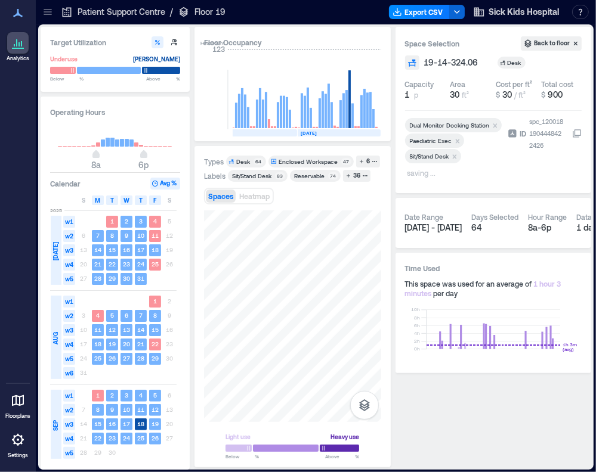
click at [420, 176] on p "saving ..." at bounding box center [452, 174] width 91 height 14
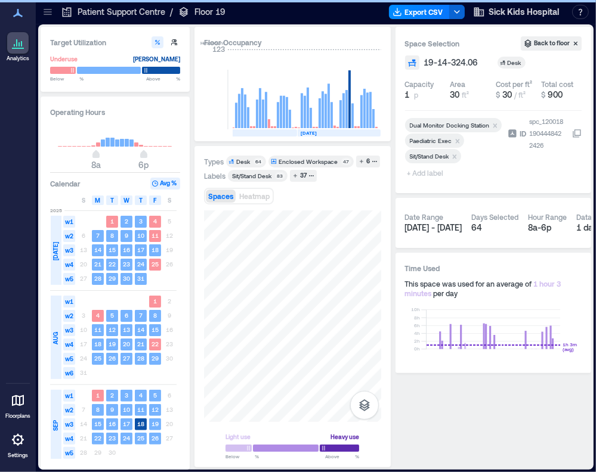
click at [421, 174] on span "+ Add label" at bounding box center [427, 173] width 44 height 17
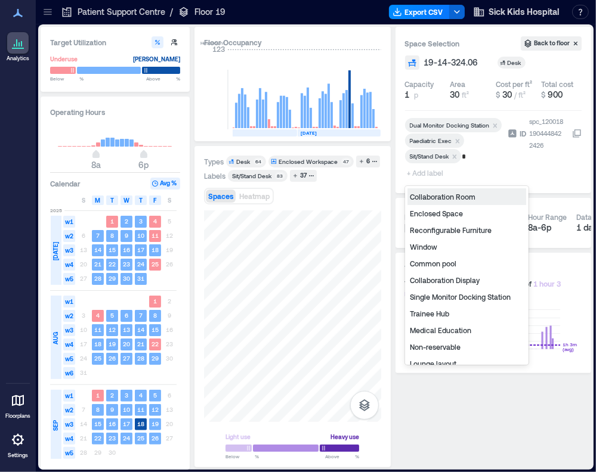
type input "**"
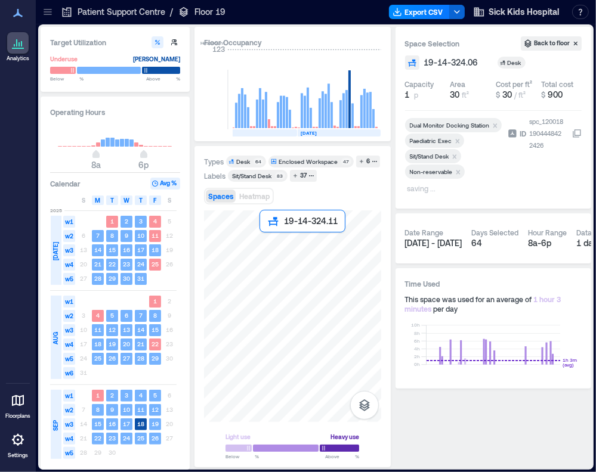
click at [271, 249] on div at bounding box center [292, 316] width 177 height 212
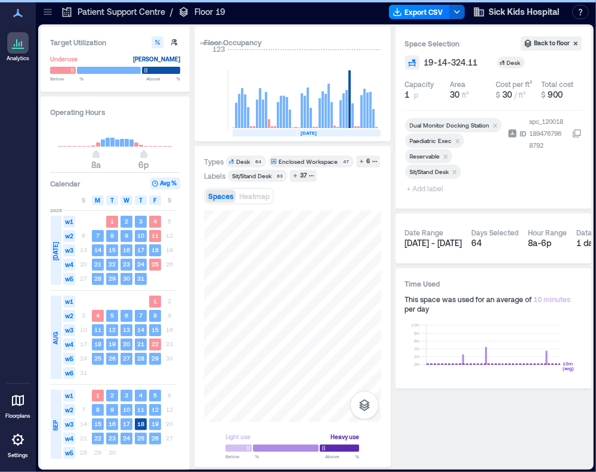
click at [446, 153] on icon "Remove Reservable" at bounding box center [445, 157] width 8 height 8
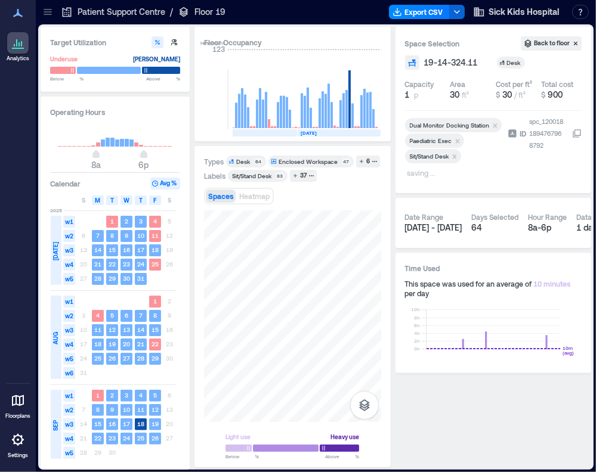
click at [421, 177] on p "saving ..." at bounding box center [452, 174] width 91 height 14
click at [422, 172] on span "+ Add label" at bounding box center [427, 173] width 44 height 17
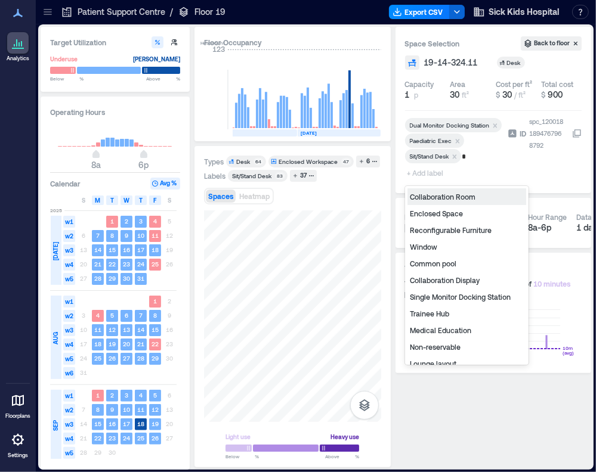
type input "**"
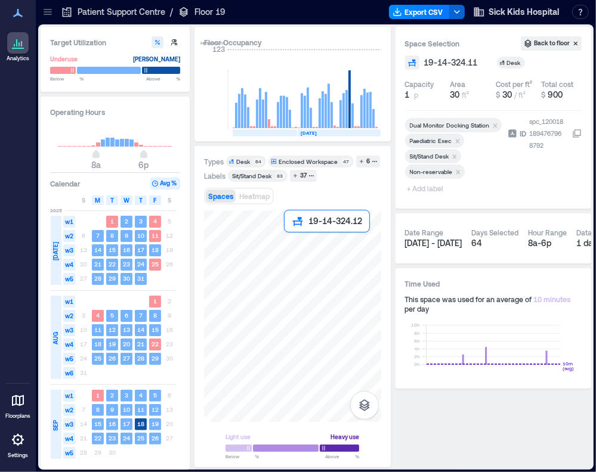
drag, startPoint x: 341, startPoint y: 252, endPoint x: 303, endPoint y: 249, distance: 37.7
click at [303, 249] on div at bounding box center [292, 316] width 177 height 212
click at [442, 154] on icon "Remove Reservable" at bounding box center [445, 157] width 8 height 8
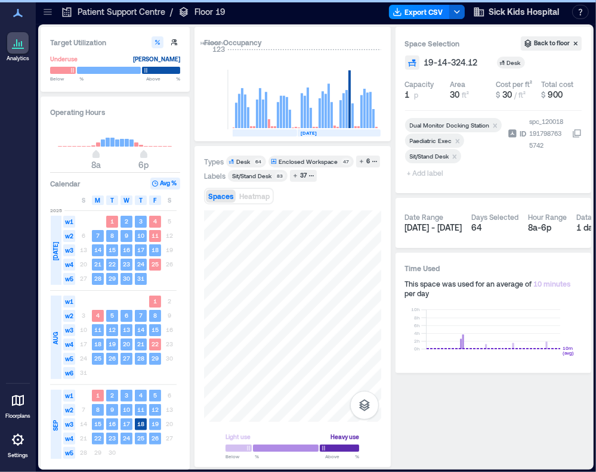
click at [425, 175] on span "+ Add label" at bounding box center [427, 173] width 44 height 17
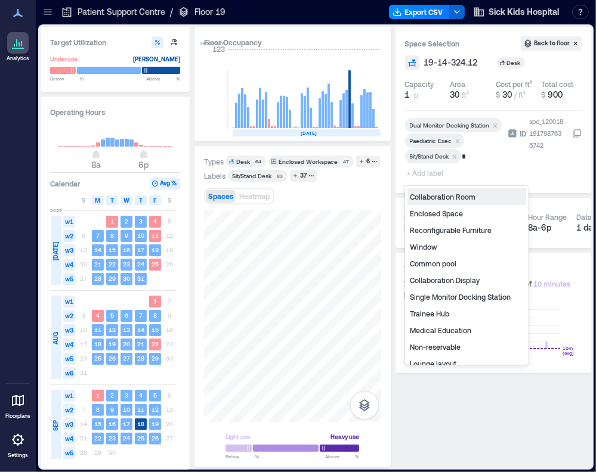
type input "**"
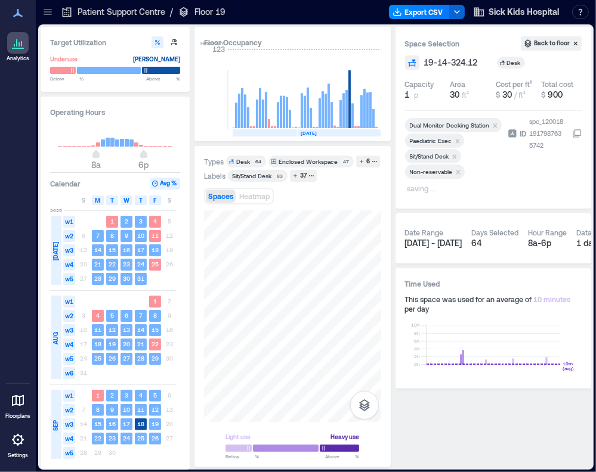
click at [265, 249] on div "Types Desk 64 Enclosed Workspace 47 6 Labels Sit/Stand Desk 83 37 Spaces Heatma…" at bounding box center [292, 307] width 177 height 302
click at [299, 247] on div at bounding box center [292, 316] width 177 height 212
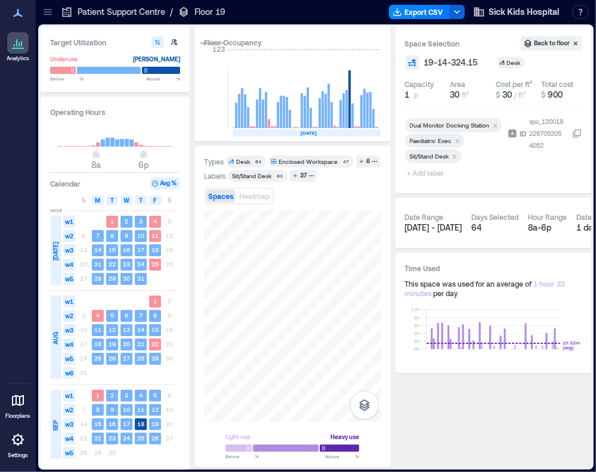
click at [420, 174] on span "+ Add label" at bounding box center [427, 173] width 44 height 17
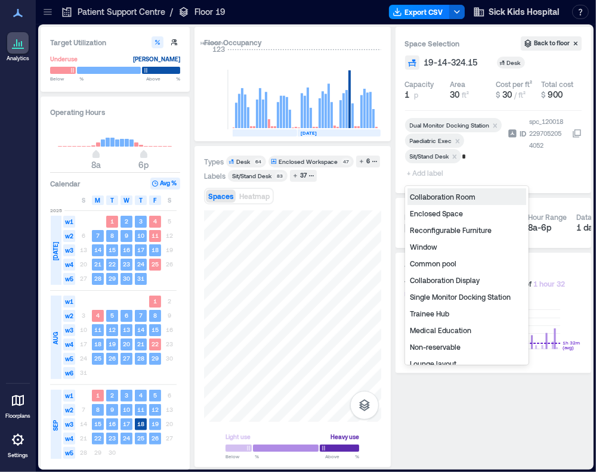
type input "**"
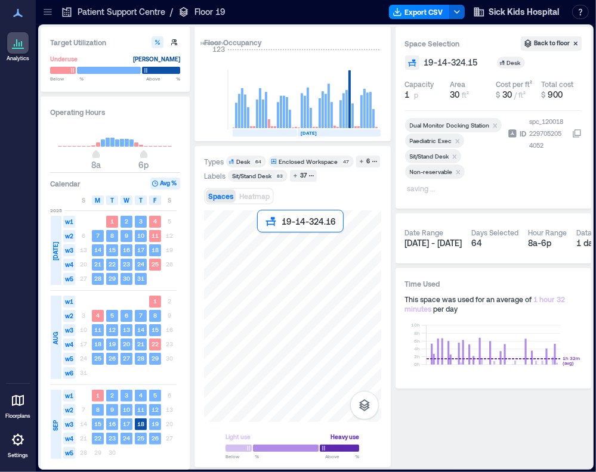
click at [277, 247] on div at bounding box center [292, 316] width 177 height 212
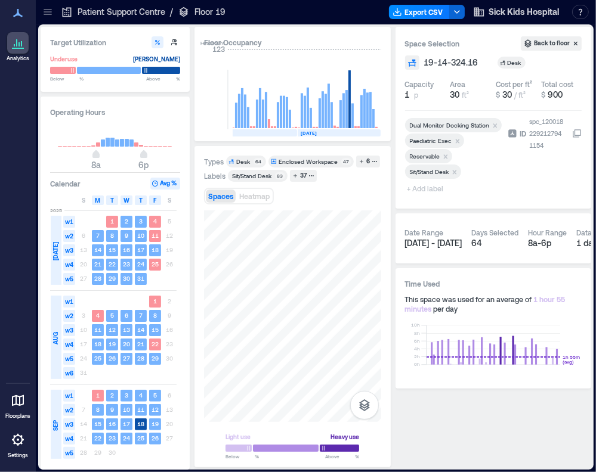
click at [444, 154] on icon "Remove Reservable" at bounding box center [445, 157] width 8 height 8
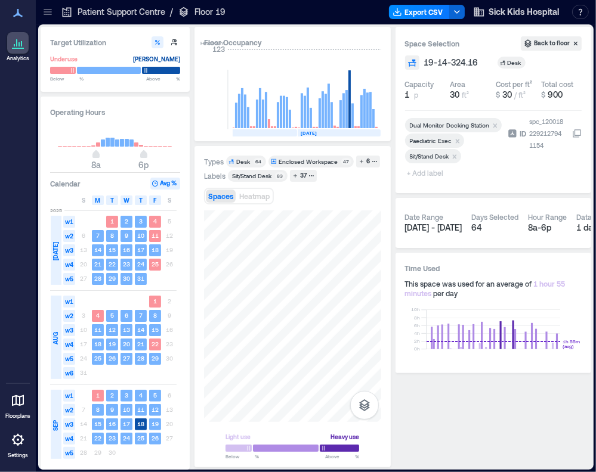
click at [433, 176] on span "+ Add label" at bounding box center [427, 173] width 44 height 17
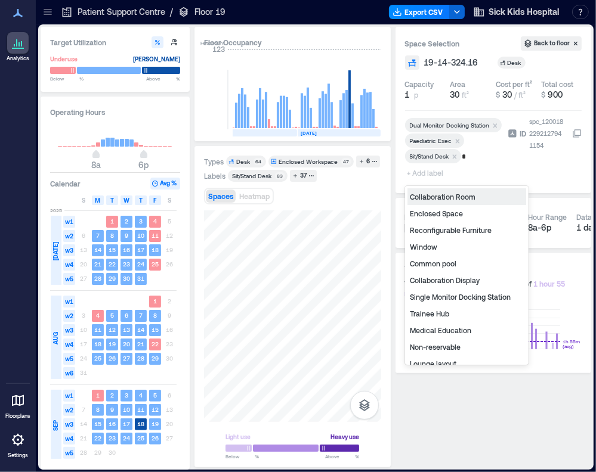
type input "**"
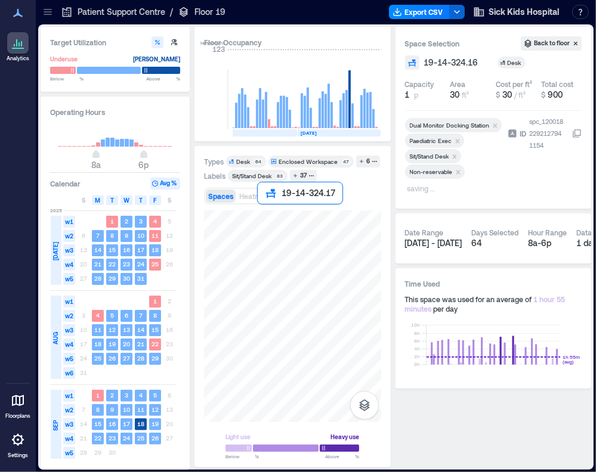
click at [271, 228] on div at bounding box center [292, 316] width 177 height 212
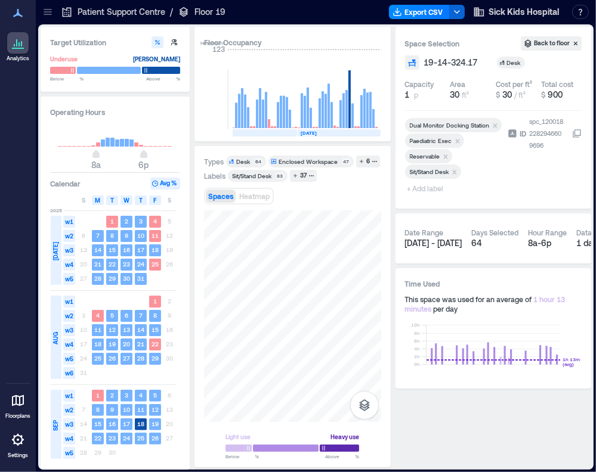
click at [442, 154] on icon "Remove Reservable" at bounding box center [445, 157] width 8 height 8
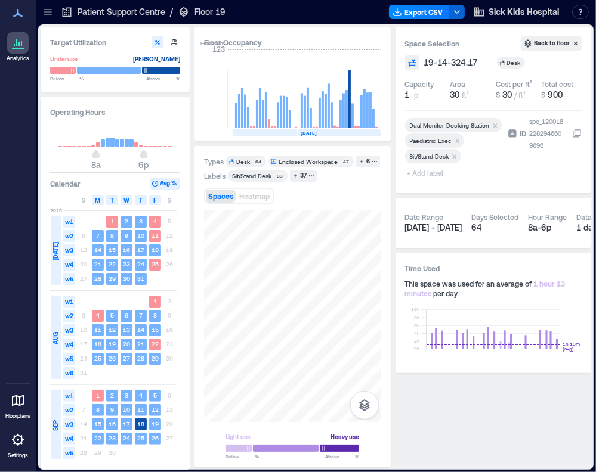
click at [426, 175] on span "+ Add label" at bounding box center [427, 173] width 44 height 17
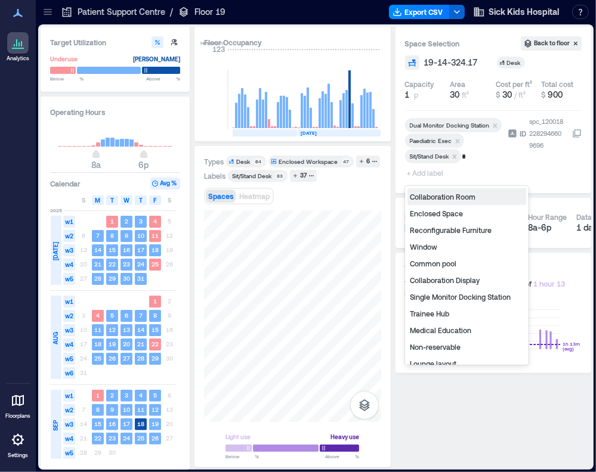
type input "**"
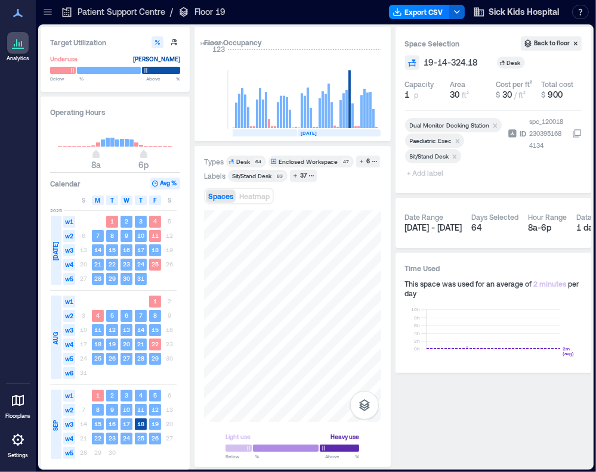
click at [430, 171] on span "+ Add label" at bounding box center [427, 173] width 44 height 17
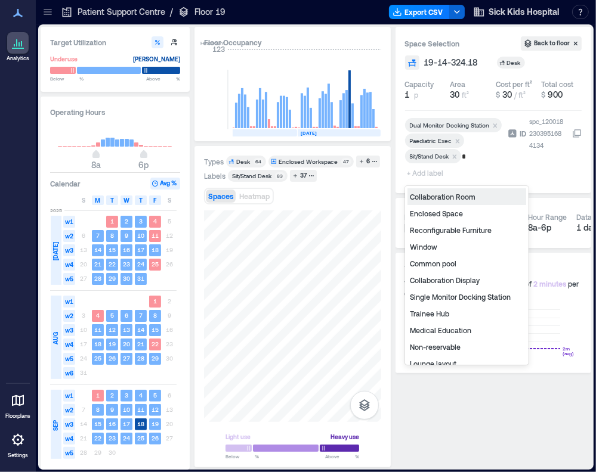
type input "**"
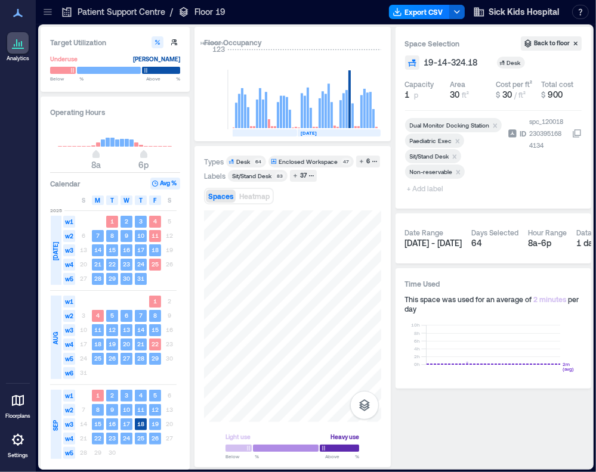
click at [324, 195] on div "Spaces Heatmap" at bounding box center [292, 196] width 177 height 24
click at [48, 10] on icon at bounding box center [48, 9] width 8 height 1
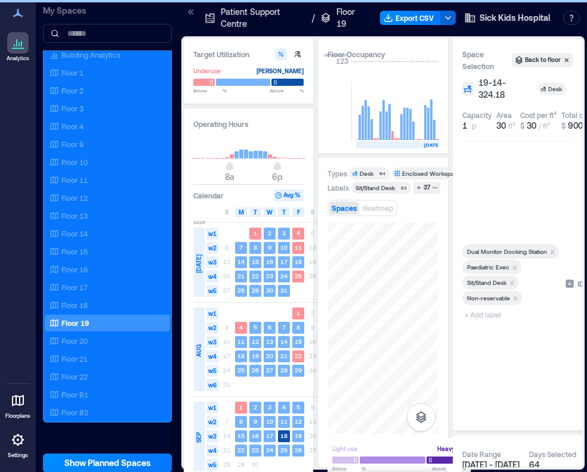
scroll to position [1, 0]
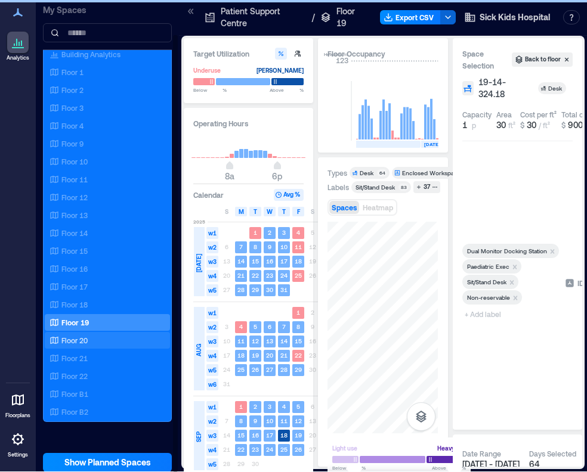
click at [88, 336] on p "Floor 20" at bounding box center [74, 341] width 26 height 10
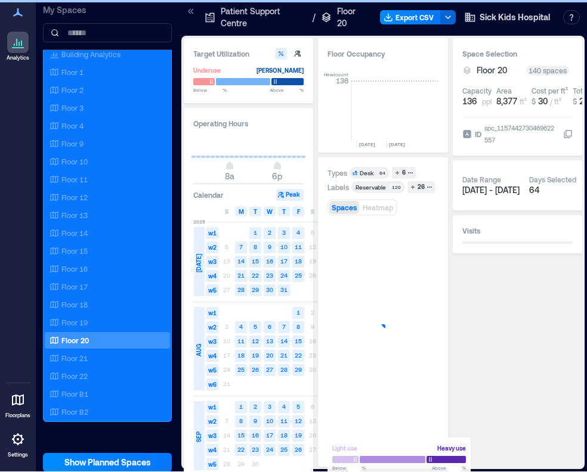
click at [191, 14] on icon at bounding box center [191, 11] width 12 height 12
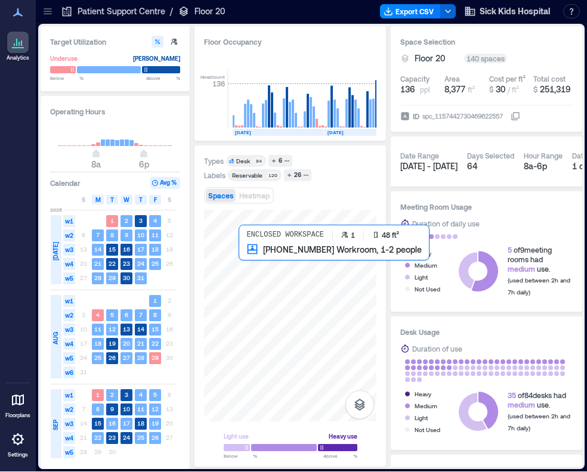
click at [243, 259] on div at bounding box center [290, 316] width 172 height 212
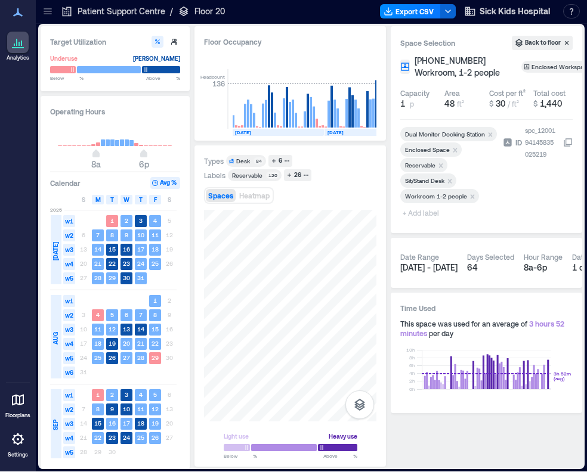
click at [417, 221] on span "+ Add label" at bounding box center [422, 213] width 44 height 17
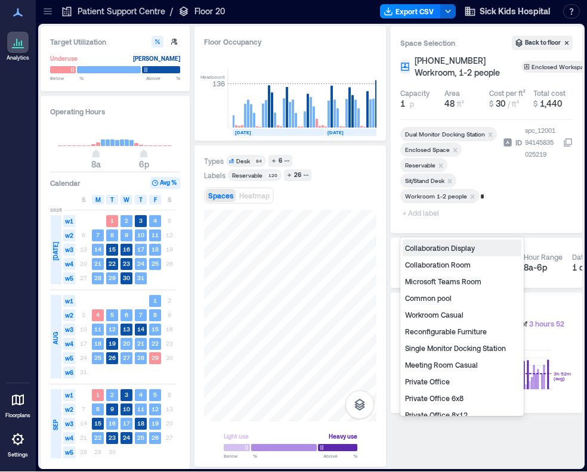
type input "**"
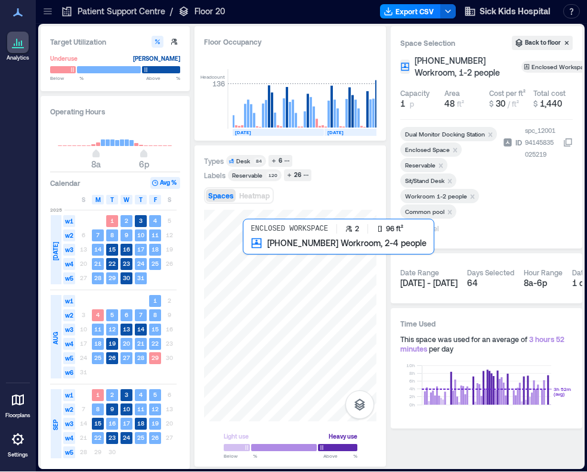
click at [249, 249] on div at bounding box center [290, 316] width 172 height 212
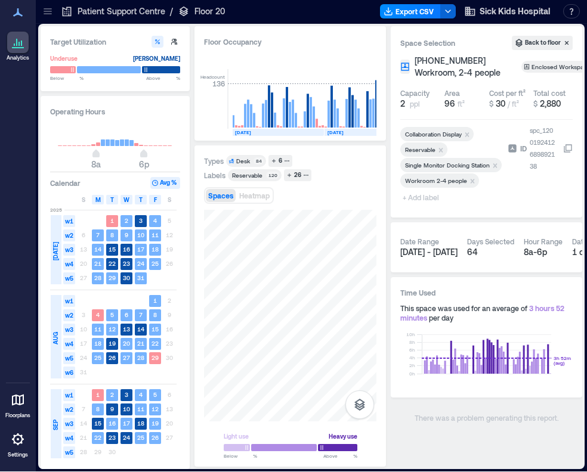
click at [424, 206] on span "+ Add label" at bounding box center [422, 197] width 44 height 17
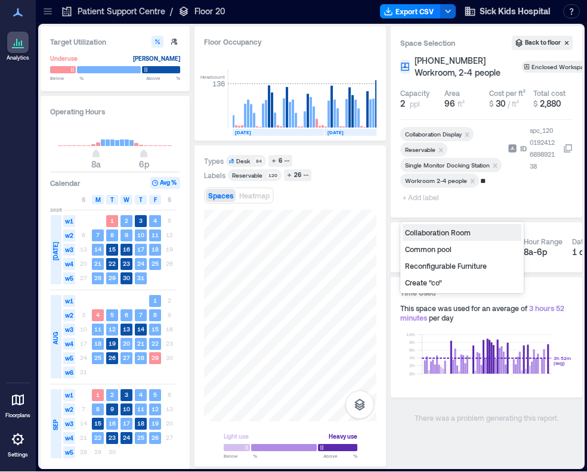
type input "***"
click at [423, 237] on div "Common pool" at bounding box center [461, 232] width 119 height 17
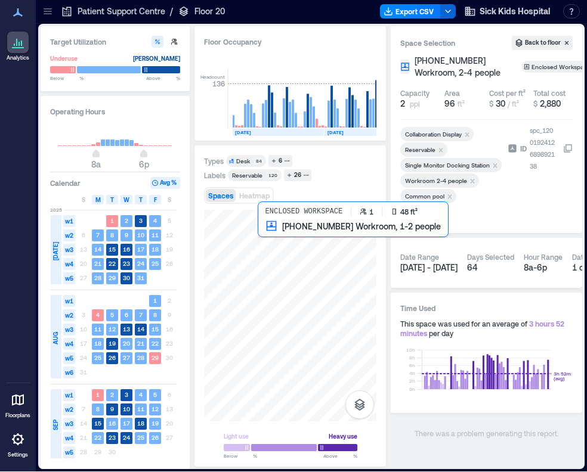
click at [262, 234] on div at bounding box center [290, 316] width 172 height 212
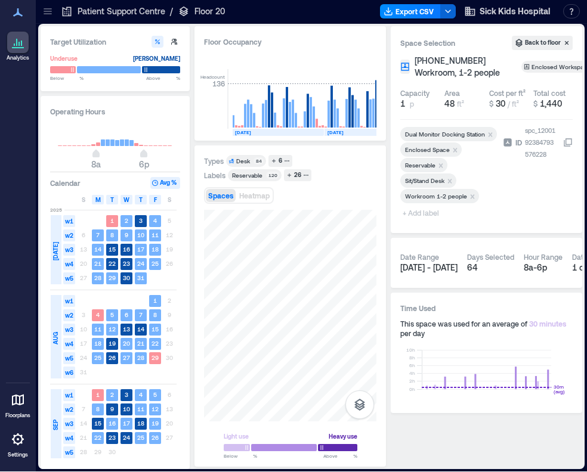
click at [439, 168] on icon "Remove Reservable" at bounding box center [441, 165] width 4 height 4
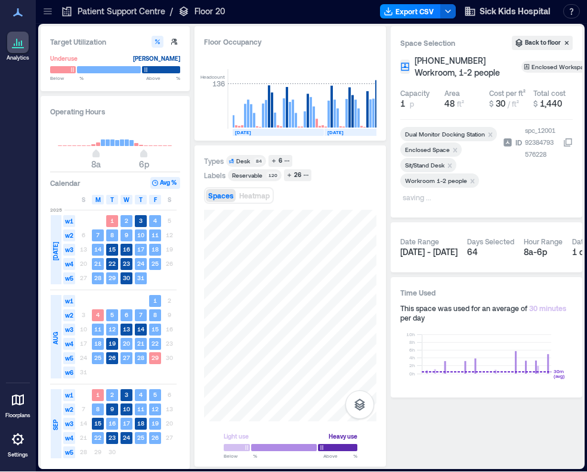
click at [345, 171] on div "Labels Reservable 120 26" at bounding box center [290, 175] width 172 height 12
click at [357, 195] on div "Spaces Heatmap" at bounding box center [290, 196] width 172 height 24
click at [472, 185] on icon "Remove Workroom 1-2 people" at bounding box center [472, 181] width 8 height 8
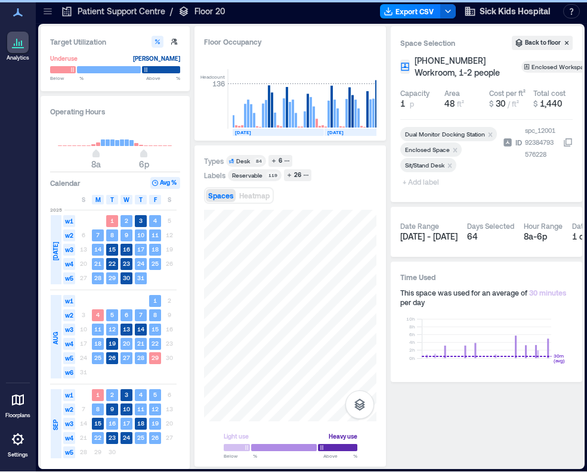
click at [422, 190] on span "+ Add label" at bounding box center [422, 182] width 44 height 17
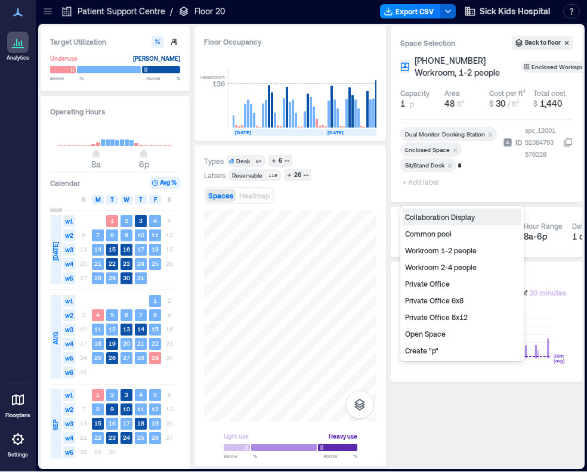
type input "**"
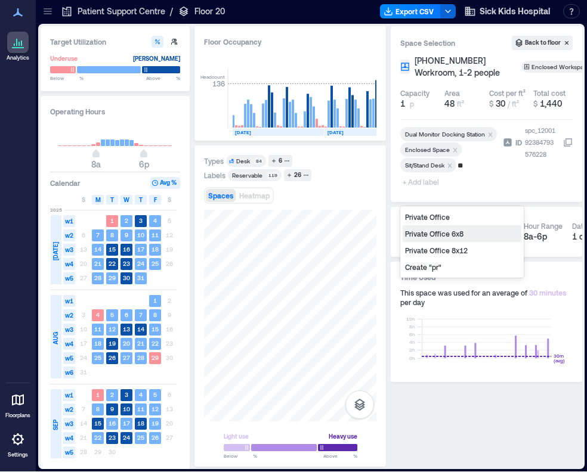
click at [453, 235] on div "Private Office 6x8" at bounding box center [461, 233] width 119 height 17
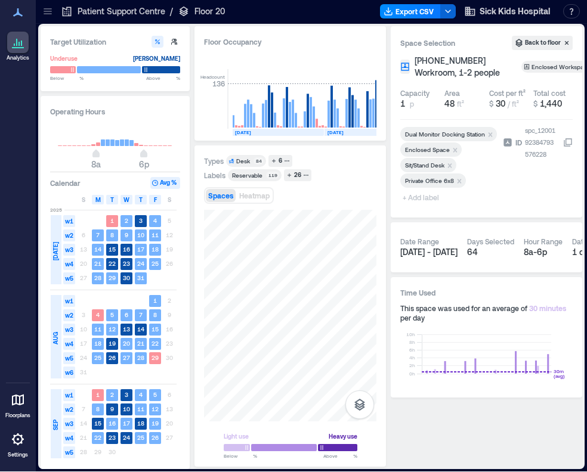
click at [425, 206] on span "+ Add label" at bounding box center [422, 197] width 44 height 17
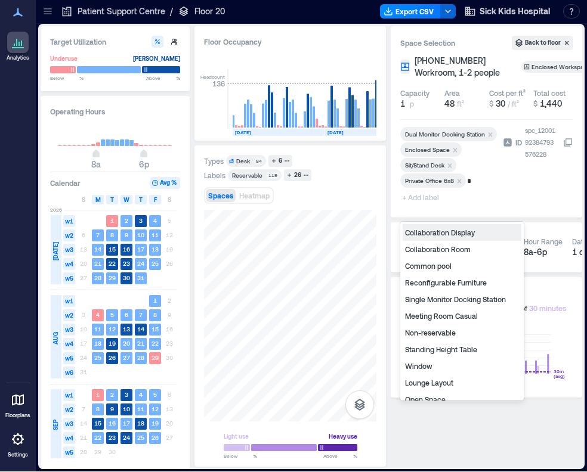
type input "**"
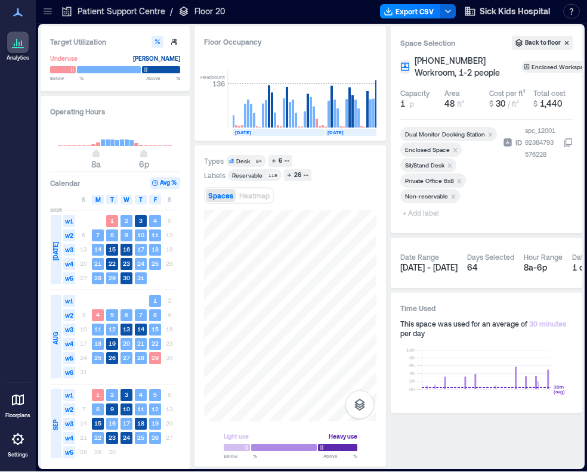
click at [425, 221] on span "+ Add label" at bounding box center [422, 213] width 44 height 17
type input "*"
type input "**********"
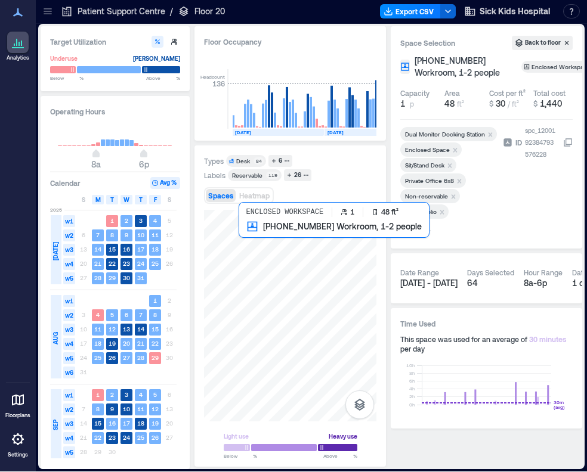
click at [243, 231] on div at bounding box center [290, 316] width 172 height 212
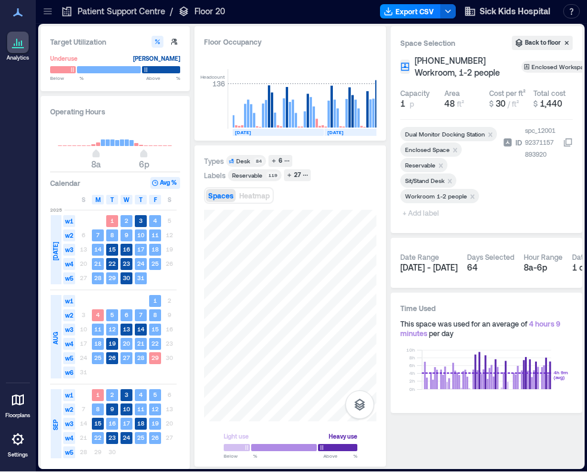
click at [389, 166] on div "Target Utilization Underuse Critical mass Below ** % Above ** % Operating Hours…" at bounding box center [311, 246] width 541 height 441
click at [429, 221] on span "+ Add label" at bounding box center [422, 213] width 44 height 17
type input "****"
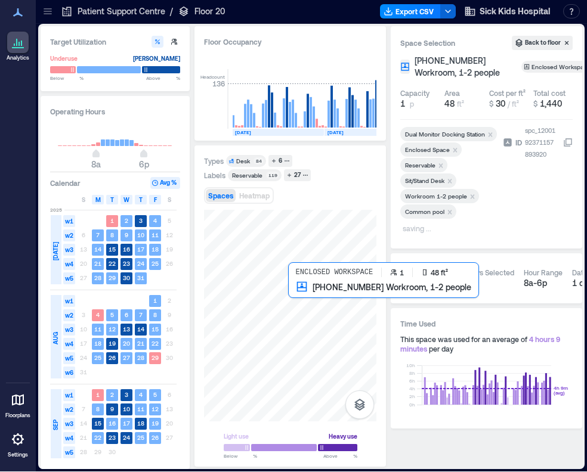
click at [295, 291] on div at bounding box center [290, 316] width 172 height 212
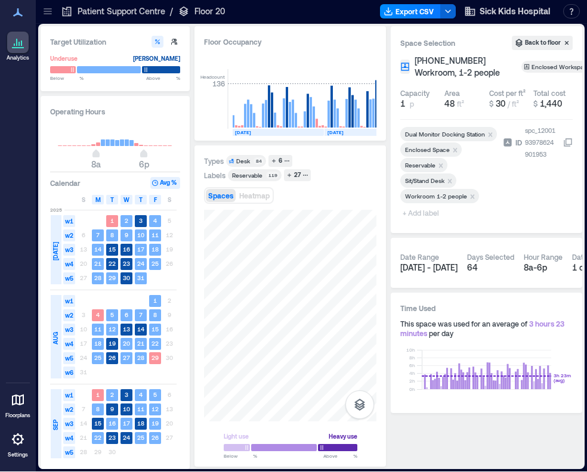
click at [424, 221] on span "+ Add label" at bounding box center [422, 213] width 44 height 17
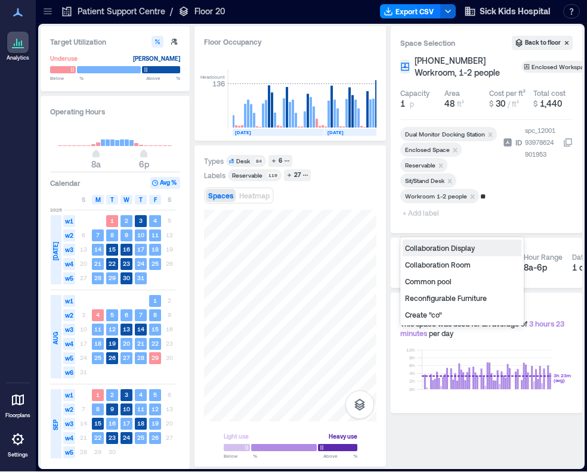
type input "***"
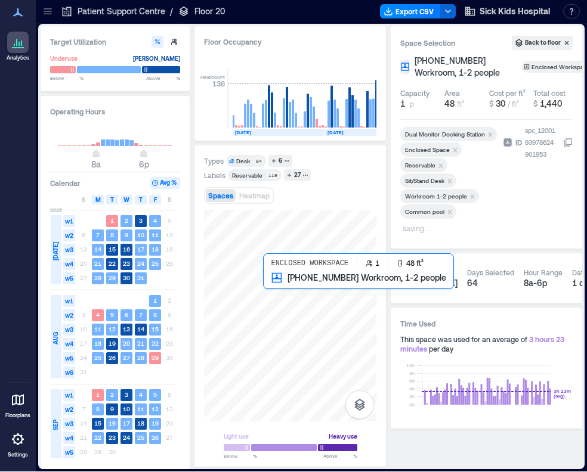
click at [270, 278] on div at bounding box center [290, 316] width 172 height 212
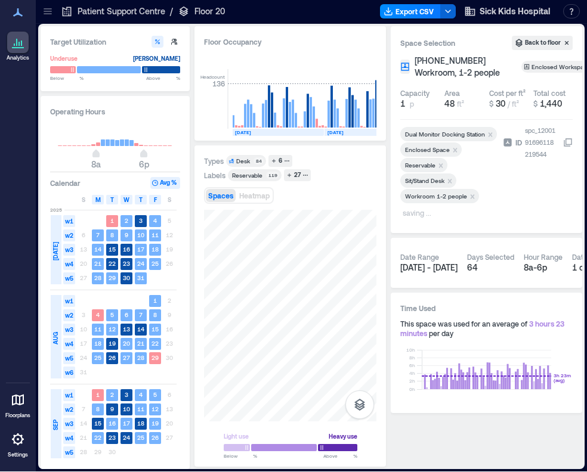
click at [395, 128] on div "Space Selection Back to floor 20-14-038 Workroom, 1-2 people Enclosed Workspace…" at bounding box center [486, 129] width 191 height 207
click at [429, 221] on span "+ Add label" at bounding box center [422, 213] width 44 height 17
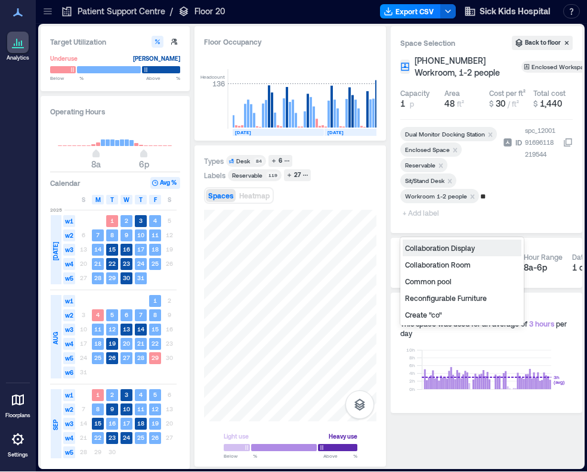
type input "***"
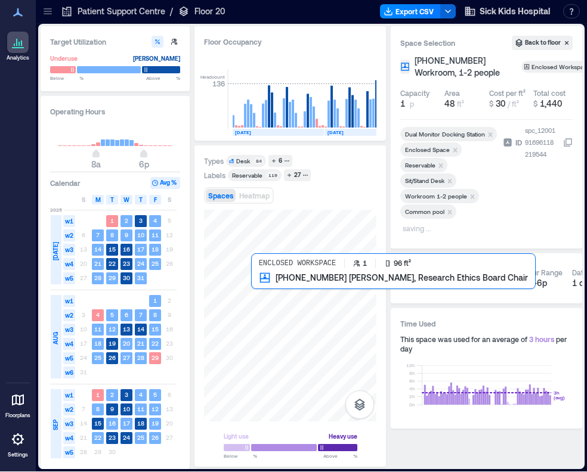
click at [255, 284] on div at bounding box center [290, 316] width 172 height 212
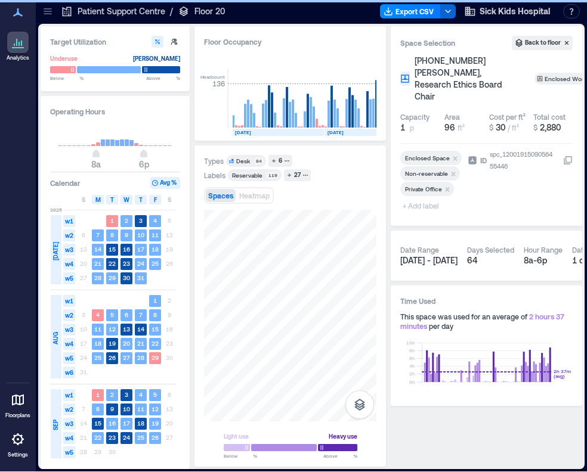
click at [430, 197] on span "+ Add label" at bounding box center [422, 205] width 44 height 17
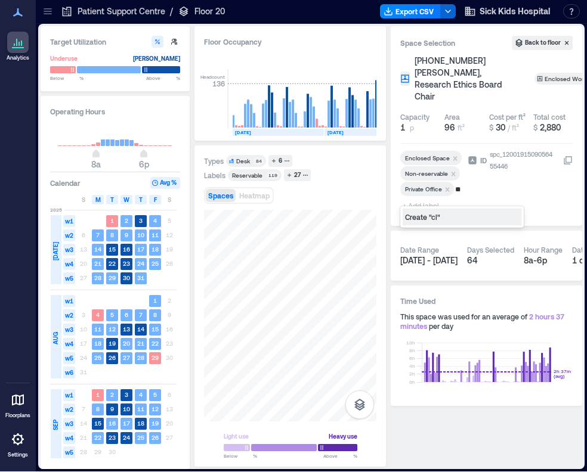
type input "*"
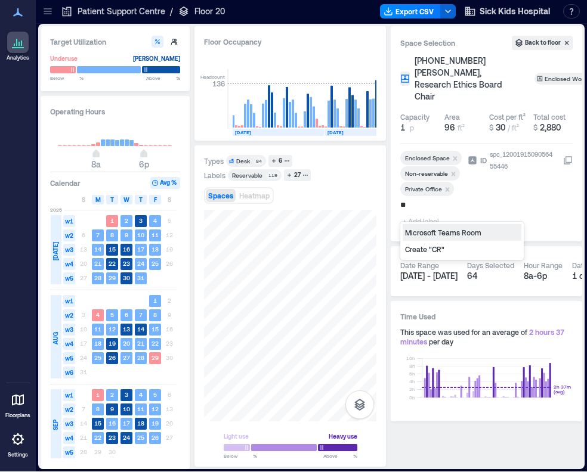
type input "***"
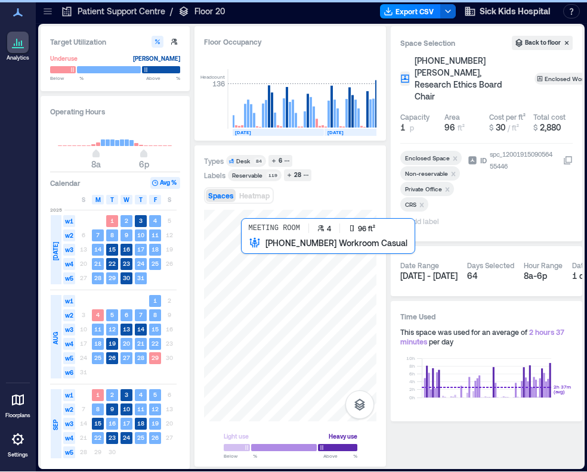
click at [243, 257] on div at bounding box center [290, 316] width 172 height 212
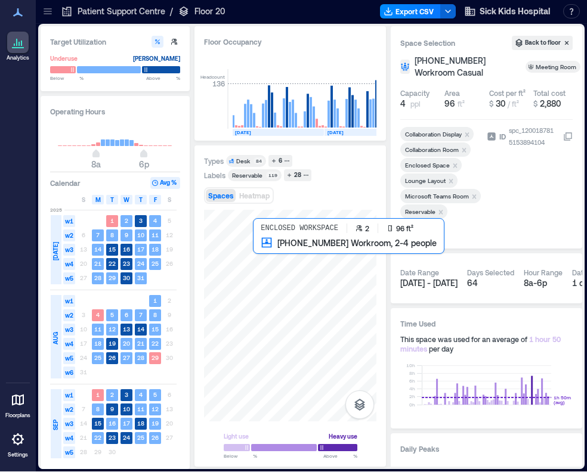
click at [260, 254] on div at bounding box center [290, 316] width 172 height 212
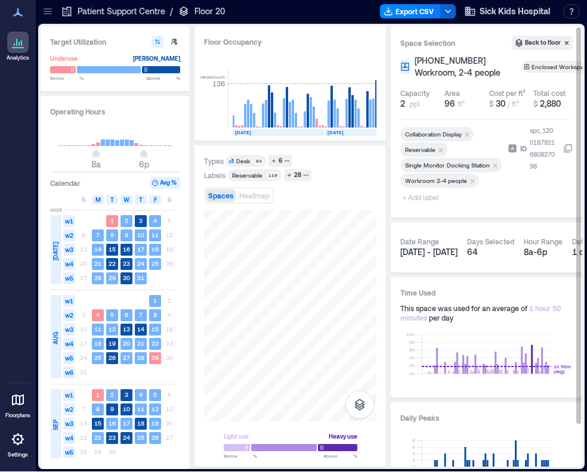
click at [422, 206] on span "+ Add label" at bounding box center [422, 197] width 44 height 17
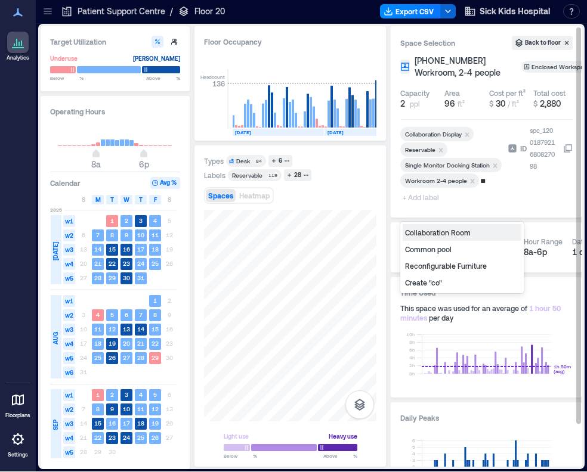
type input "***"
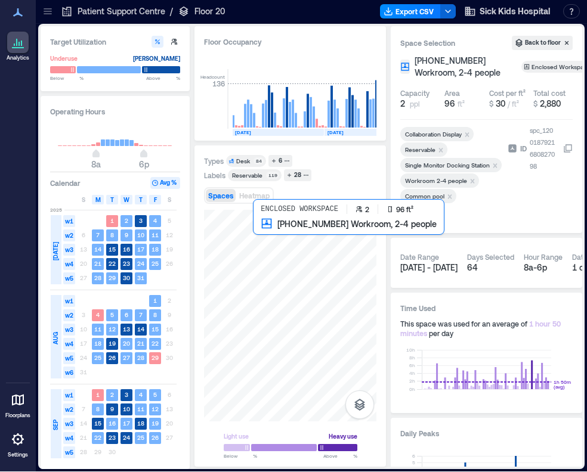
click at [259, 228] on div at bounding box center [290, 316] width 172 height 212
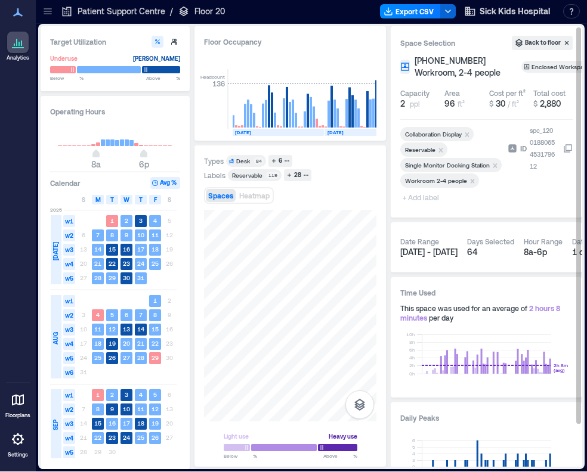
click at [432, 206] on span "+ Add label" at bounding box center [422, 197] width 44 height 17
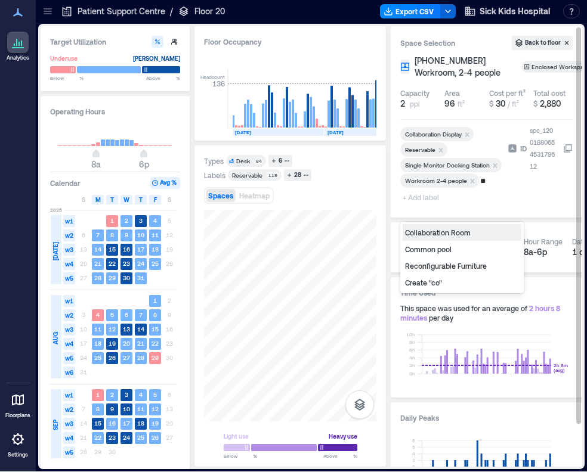
type input "***"
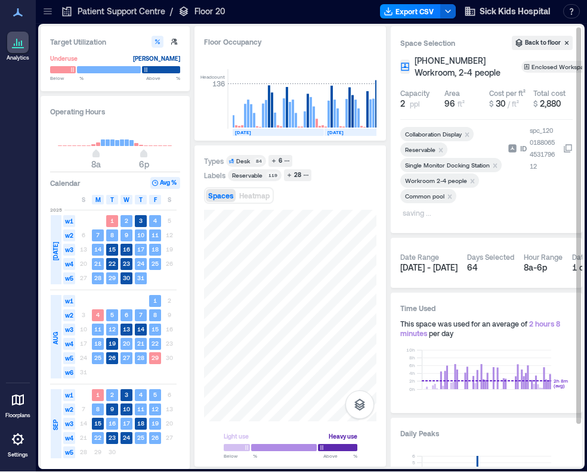
click at [487, 233] on div "Space Selection Back to floor 20-14-046 Workroom, 2-4 people Enclosed Workspace…" at bounding box center [486, 129] width 191 height 207
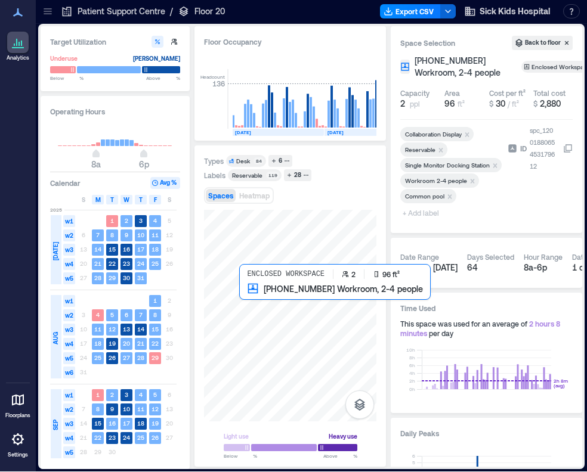
click at [250, 302] on div at bounding box center [290, 316] width 172 height 212
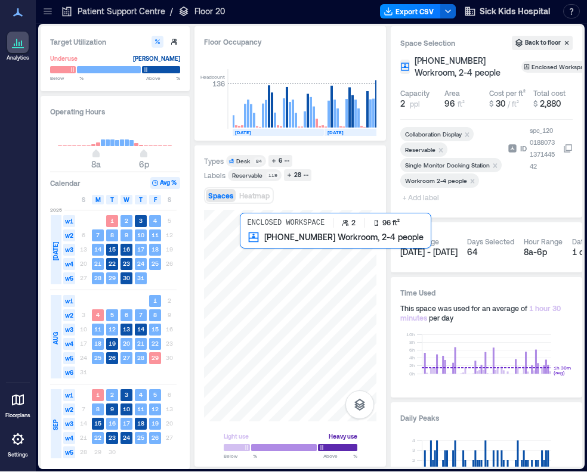
click at [243, 241] on div at bounding box center [290, 316] width 172 height 212
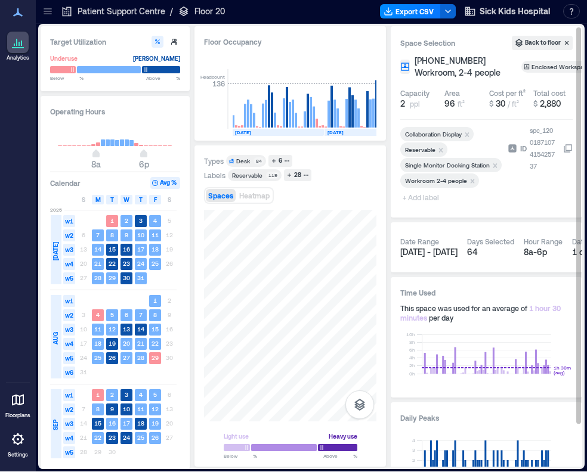
click at [427, 206] on span "+ Add label" at bounding box center [422, 197] width 44 height 17
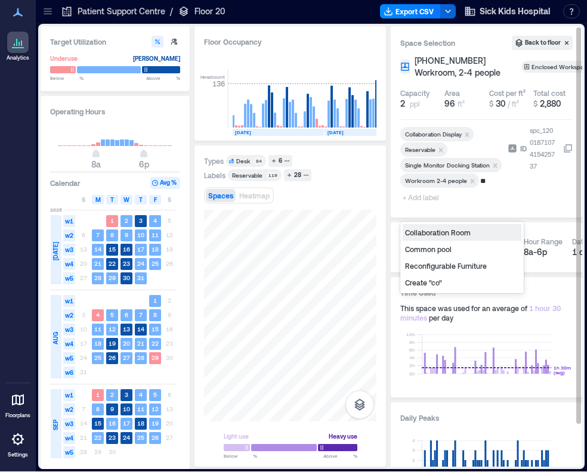
type input "***"
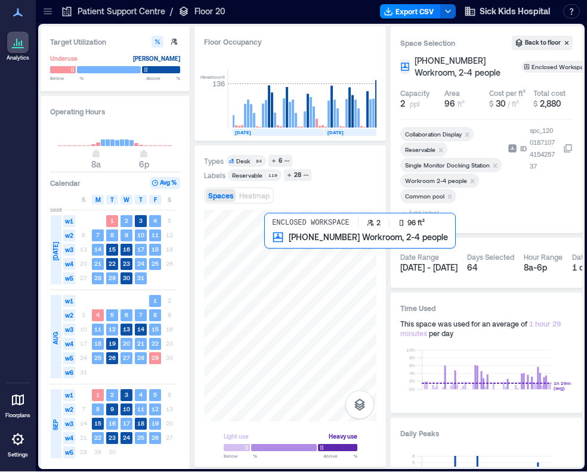
click at [272, 250] on div at bounding box center [290, 316] width 172 height 212
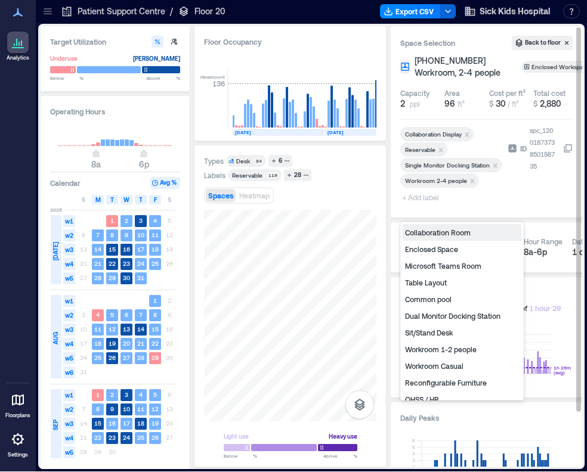
click at [427, 206] on span "+ Add label" at bounding box center [422, 197] width 44 height 17
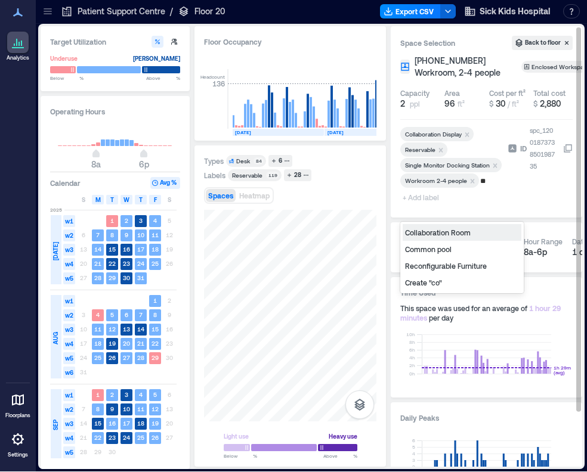
type input "***"
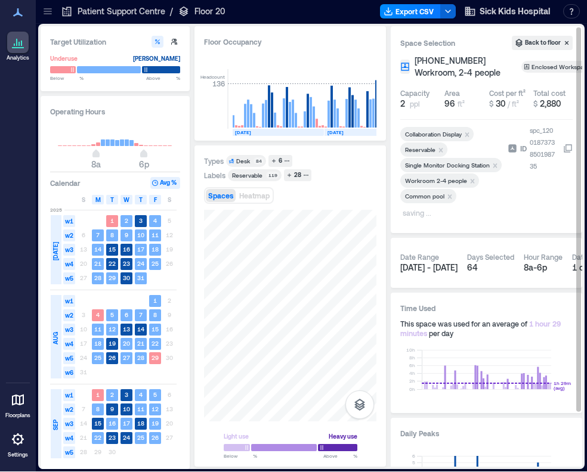
click at [543, 219] on div "ID spc_1200187373850198735" at bounding box center [539, 174] width 65 height 99
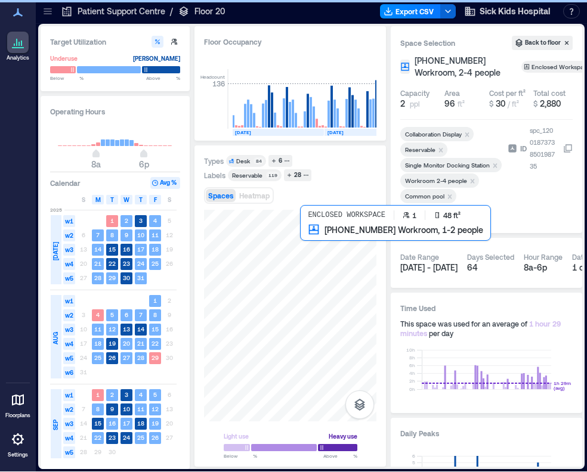
click at [305, 236] on div at bounding box center [290, 316] width 172 height 212
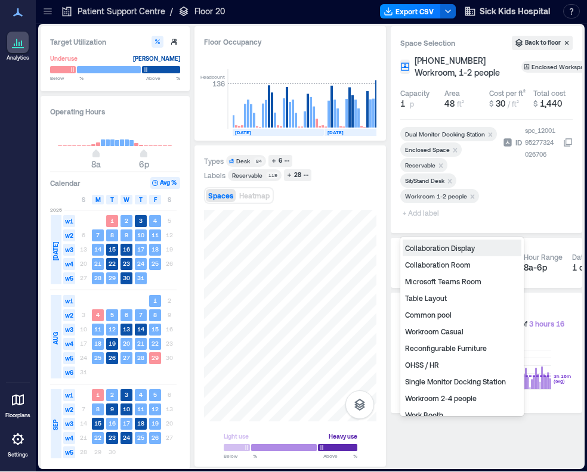
click at [426, 221] on span "+ Add label" at bounding box center [422, 213] width 44 height 17
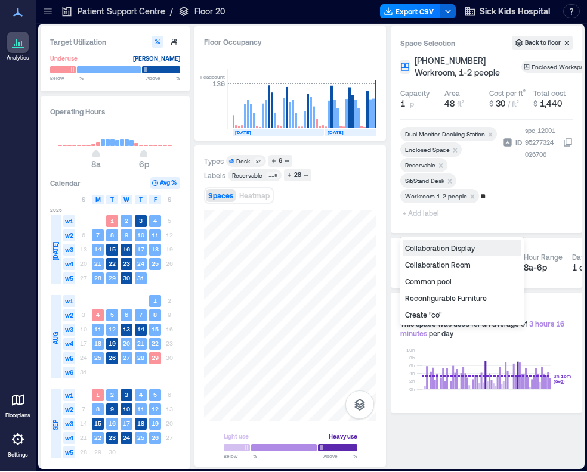
type input "***"
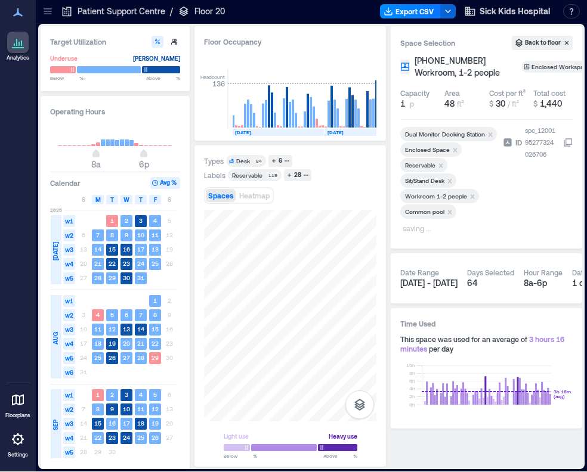
click at [396, 249] on div "Space Selection Back to floor 20-14-054 Workroom, 1-2 people Enclosed Workspace…" at bounding box center [486, 137] width 191 height 222
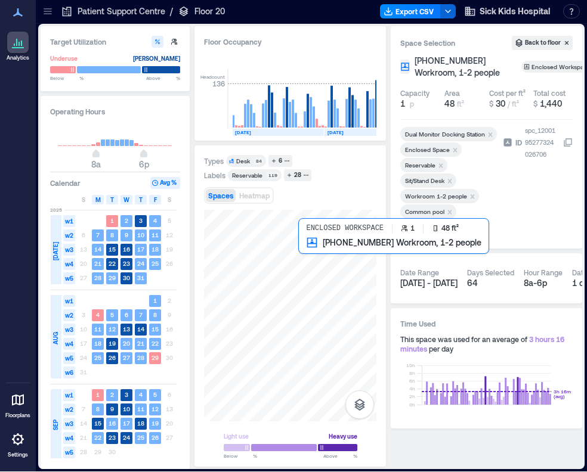
click at [303, 247] on div at bounding box center [290, 316] width 172 height 212
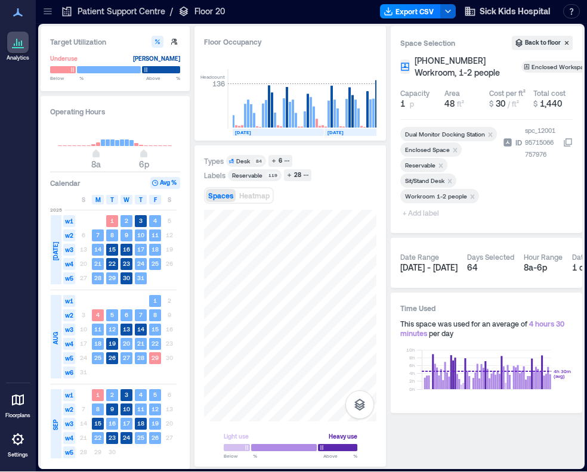
click at [428, 221] on span "+ Add label" at bounding box center [422, 213] width 44 height 17
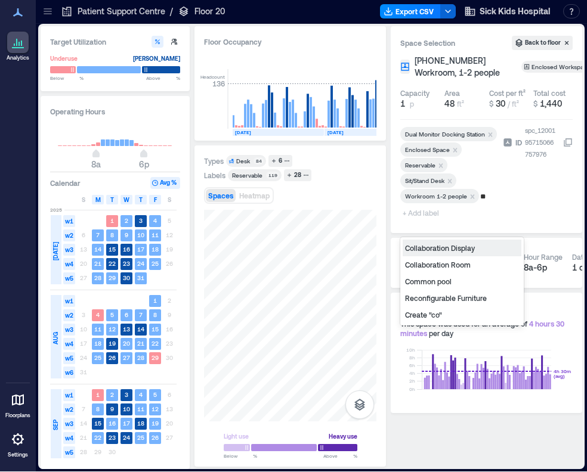
type input "***"
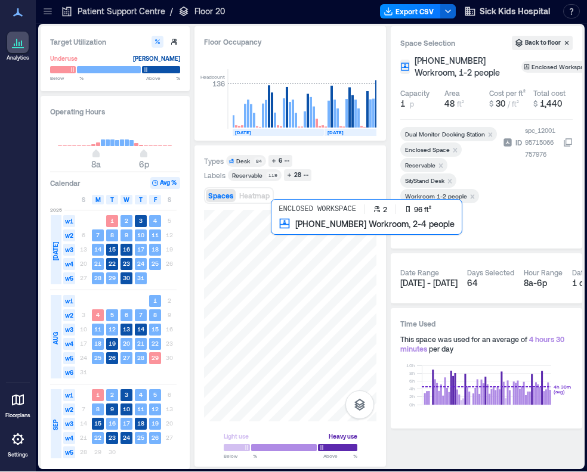
click at [277, 231] on div at bounding box center [290, 316] width 172 height 212
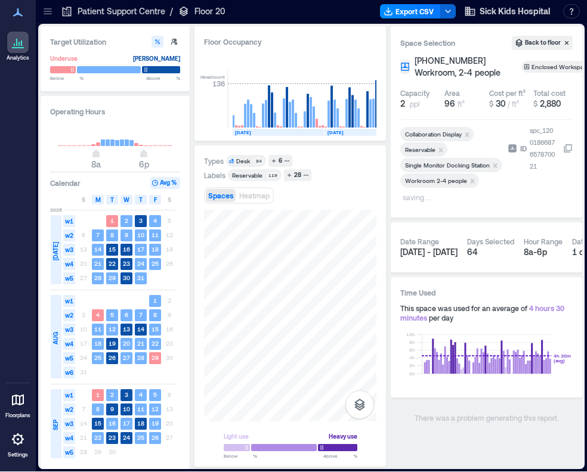
click at [48, 9] on icon at bounding box center [48, 11] width 12 height 12
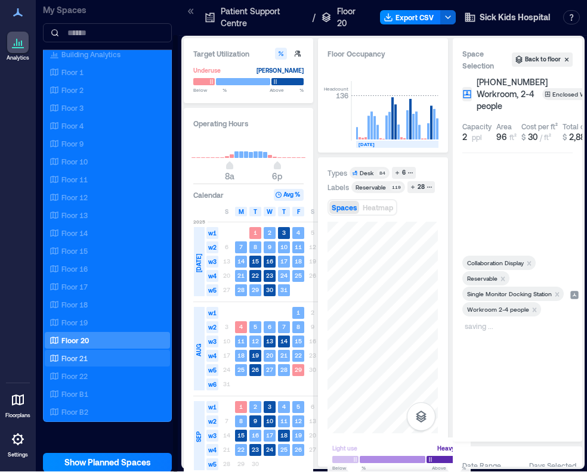
click at [84, 356] on p "Floor 21" at bounding box center [74, 359] width 26 height 10
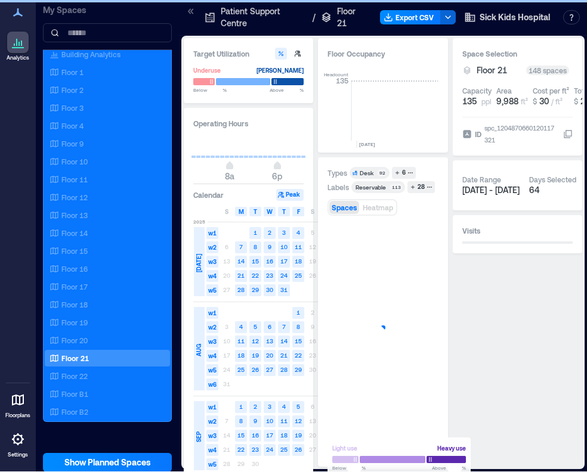
scroll to position [0, 1900]
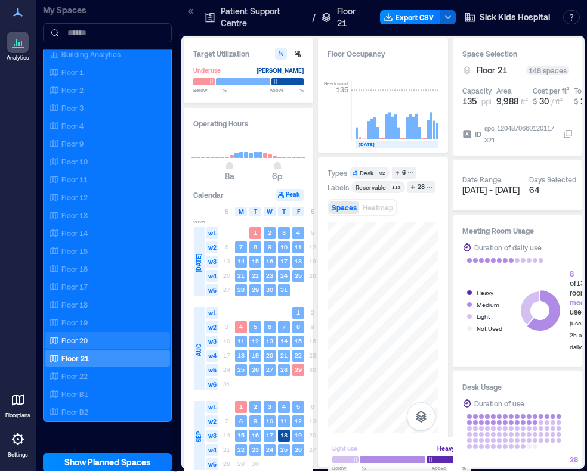
click at [86, 336] on p "Floor 20" at bounding box center [74, 341] width 26 height 10
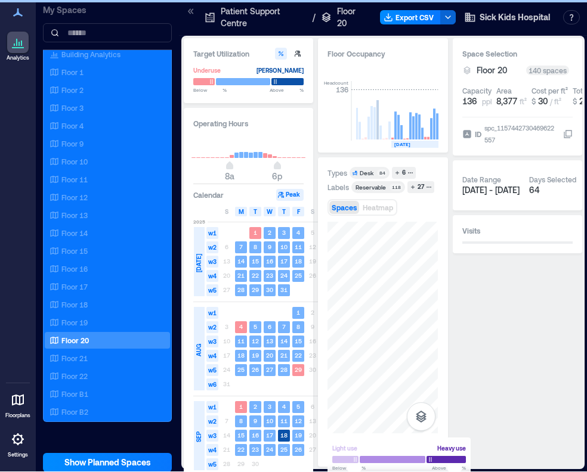
scroll to position [0, 2028]
click at [192, 11] on icon at bounding box center [191, 11] width 12 height 12
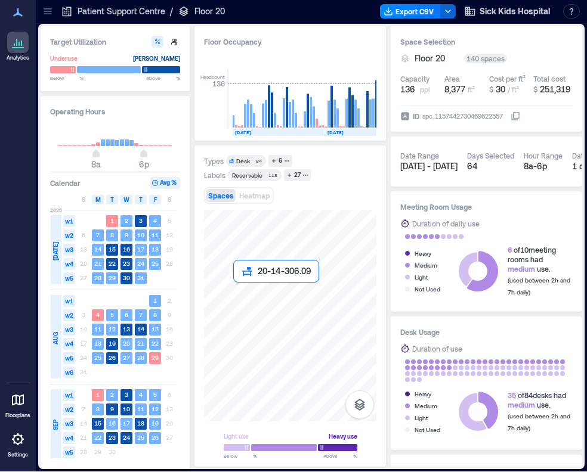
click at [246, 293] on div at bounding box center [290, 316] width 172 height 212
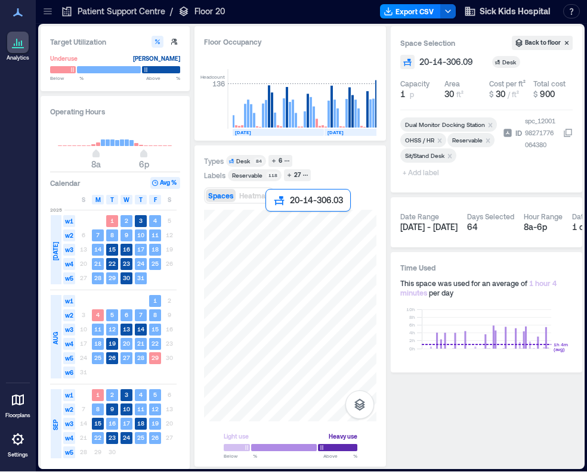
click at [277, 227] on div at bounding box center [290, 316] width 172 height 212
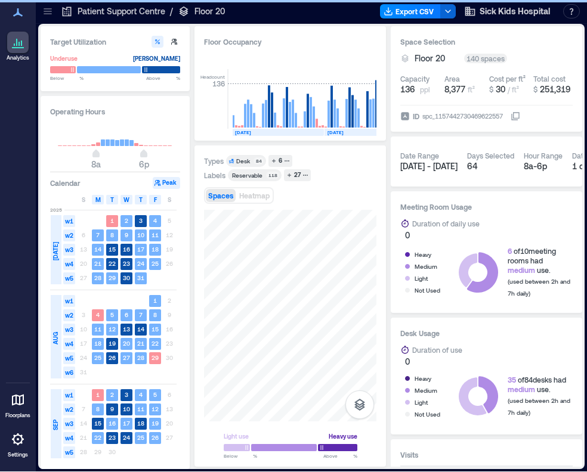
click at [485, 139] on div "Date Range Jul 1 - Sep 26 Days Selected 64 Hour Range 8a - 6p Data Interval 1 d…" at bounding box center [486, 162] width 191 height 50
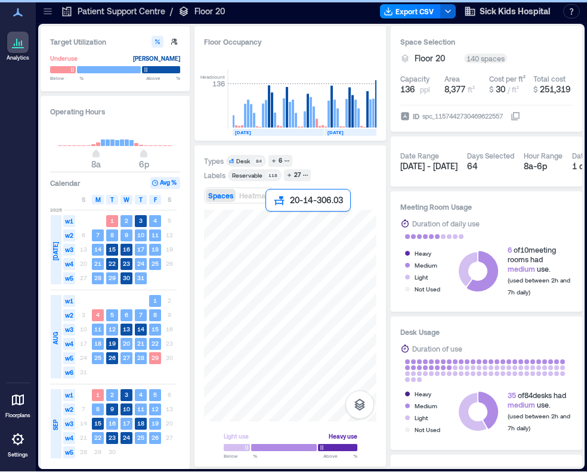
click at [271, 222] on div at bounding box center [290, 316] width 172 height 212
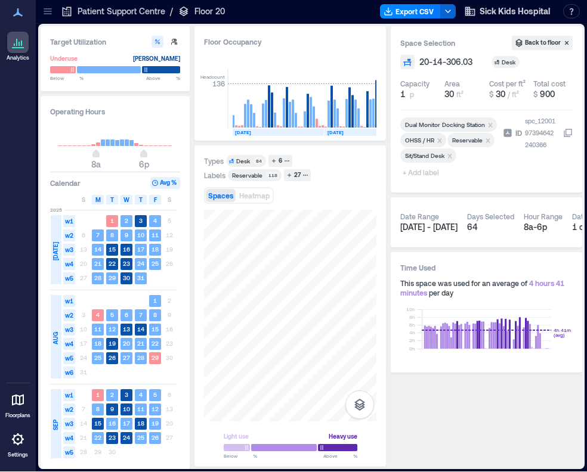
click at [487, 141] on icon "Remove Reservable" at bounding box center [488, 141] width 8 height 8
click at [342, 208] on div "Types Desk 84 6 Labels Reservable 118 27 Spaces Heatmap Light use Heavy use Bel…" at bounding box center [290, 306] width 172 height 302
click at [420, 168] on span "+ Add label" at bounding box center [422, 172] width 44 height 17
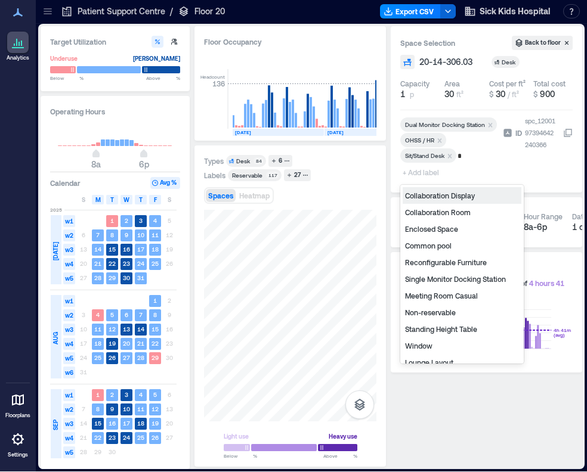
type input "**"
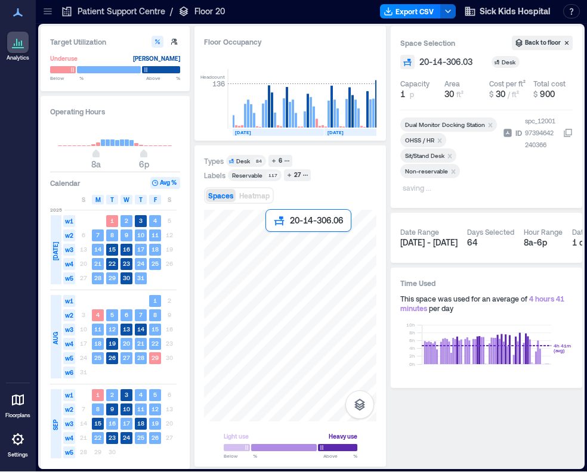
click at [274, 239] on div at bounding box center [290, 316] width 172 height 212
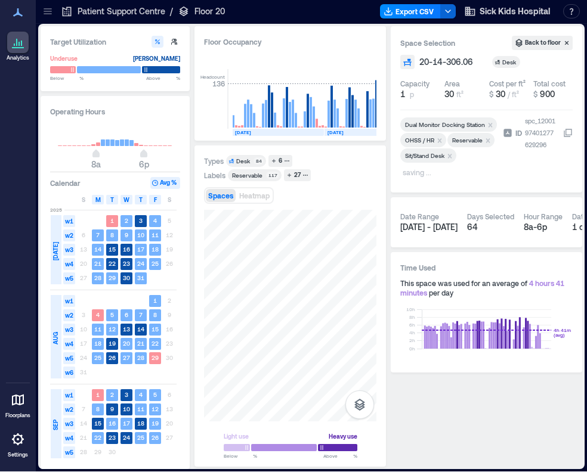
click at [432, 184] on div "Space Selection Back to floor 20-14-306.06 Desk Capacity 1 p Area 30 ft² Cost p…" at bounding box center [486, 109] width 191 height 166
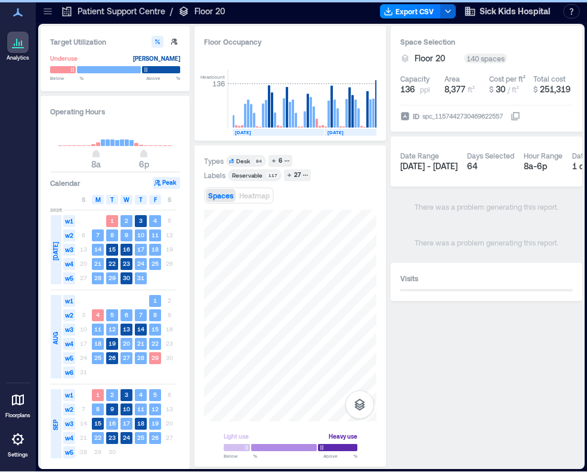
click at [323, 175] on div "Types Desk 84 6 Labels Reservable 117 27 Spaces Heatmap Light use Heavy use Bel…" at bounding box center [290, 306] width 172 height 302
click at [367, 206] on div "Types Desk 84 6 Labels Reservable 117 27 Spaces Heatmap Light use Heavy use Bel…" at bounding box center [290, 306] width 172 height 302
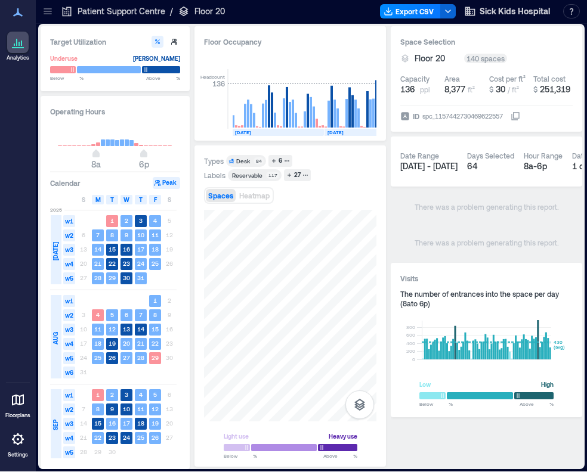
click at [343, 202] on div "Types Desk 84 6 Labels Reservable 117 27 Spaces Heatmap Light use Heavy use Bel…" at bounding box center [290, 306] width 172 height 302
click at [308, 230] on div at bounding box center [290, 316] width 172 height 212
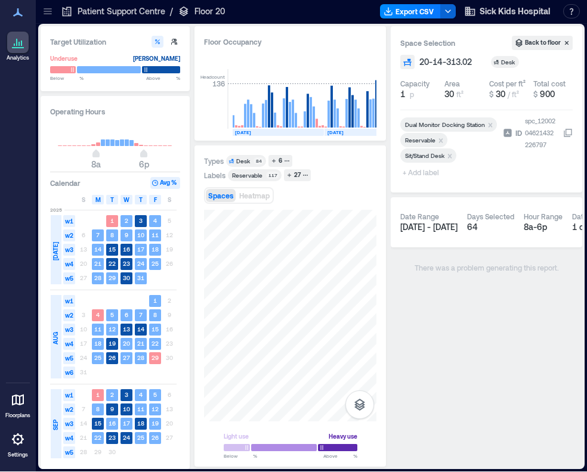
click at [422, 168] on div at bounding box center [449, 166] width 98 height 5
click at [422, 168] on span "+ Add label" at bounding box center [422, 172] width 44 height 17
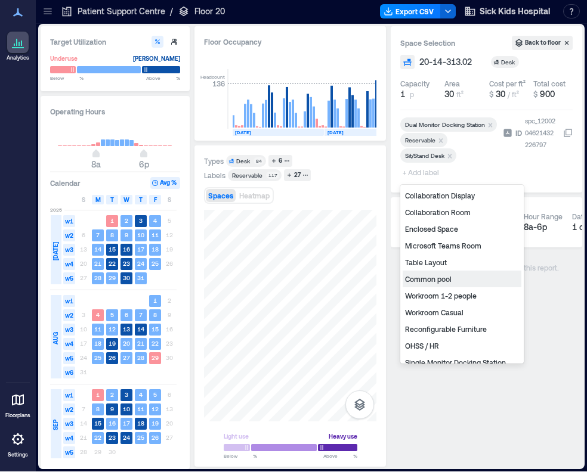
click at [435, 282] on div "Common pool" at bounding box center [461, 279] width 119 height 17
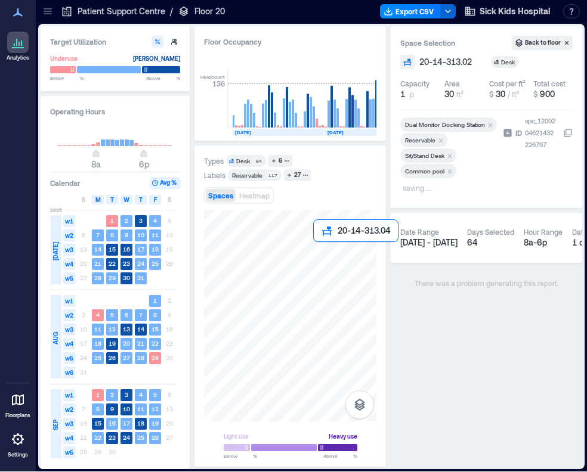
click at [321, 256] on div at bounding box center [290, 316] width 172 height 212
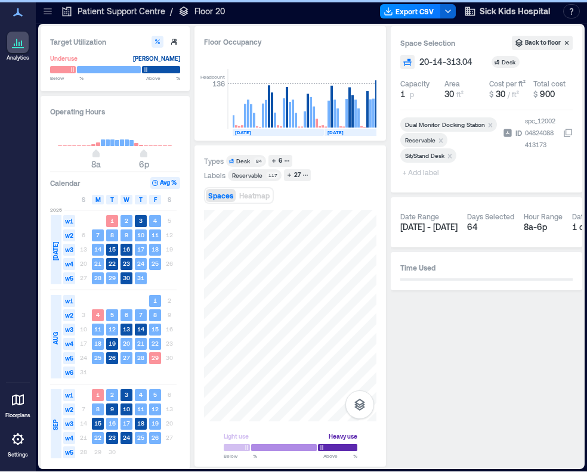
click at [424, 176] on span "+ Add label" at bounding box center [422, 172] width 44 height 17
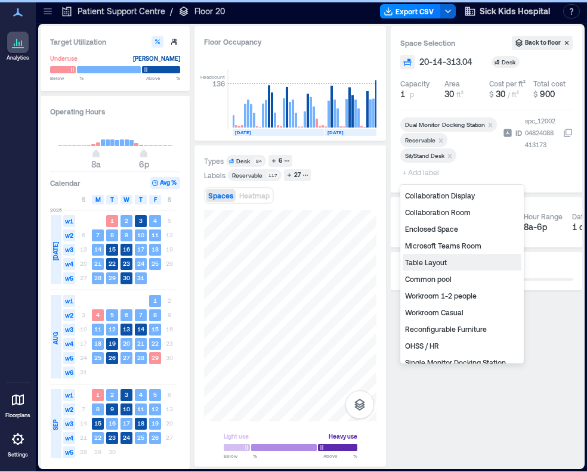
click at [439, 280] on div "Common pool" at bounding box center [461, 279] width 119 height 17
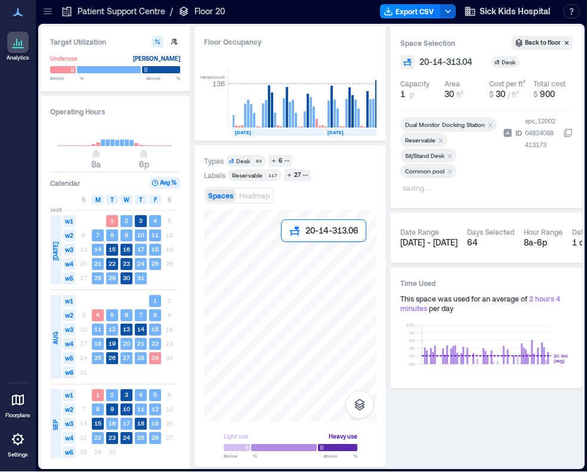
click at [293, 257] on div at bounding box center [290, 316] width 172 height 212
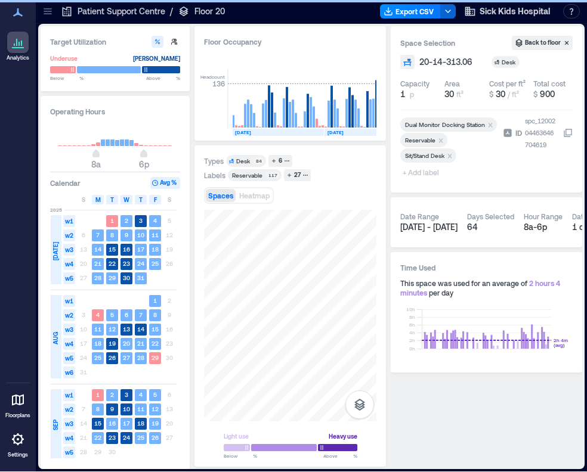
click at [425, 174] on span "+ Add label" at bounding box center [422, 172] width 44 height 17
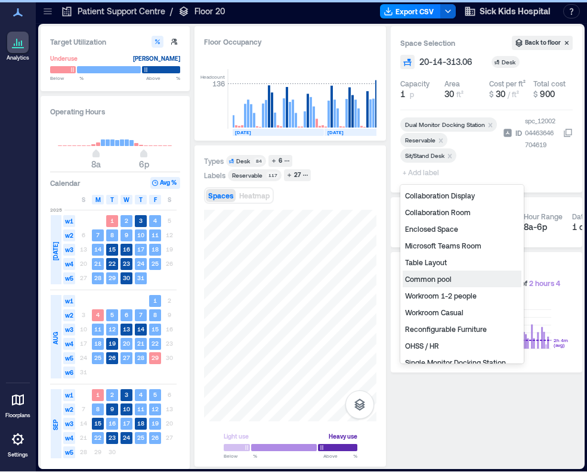
click at [428, 278] on div "Common pool" at bounding box center [461, 279] width 119 height 17
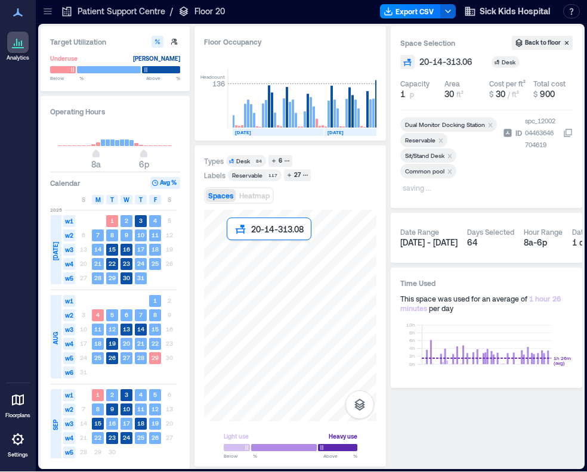
click at [233, 250] on div at bounding box center [290, 316] width 172 height 212
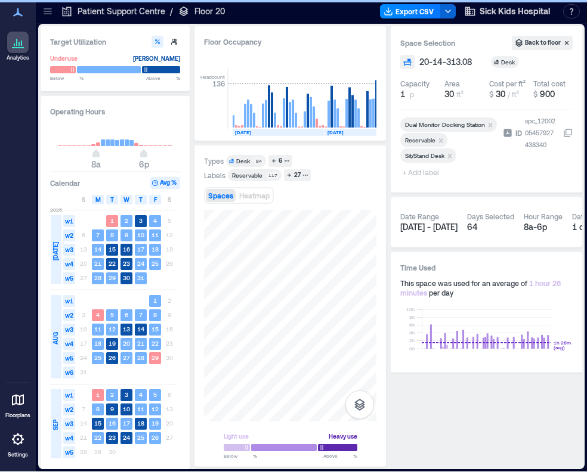
click at [426, 176] on span "+ Add label" at bounding box center [422, 172] width 44 height 17
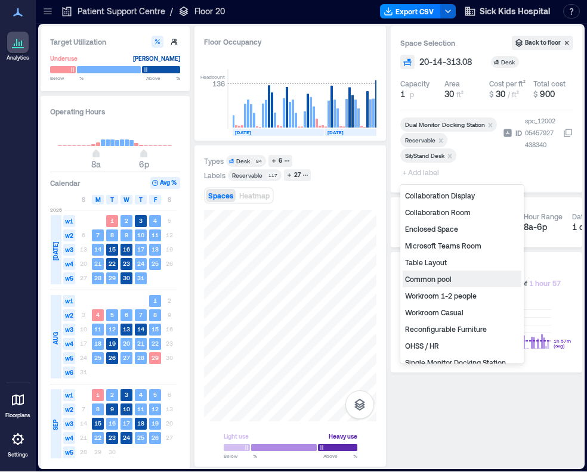
click at [439, 278] on div "Common pool" at bounding box center [461, 279] width 119 height 17
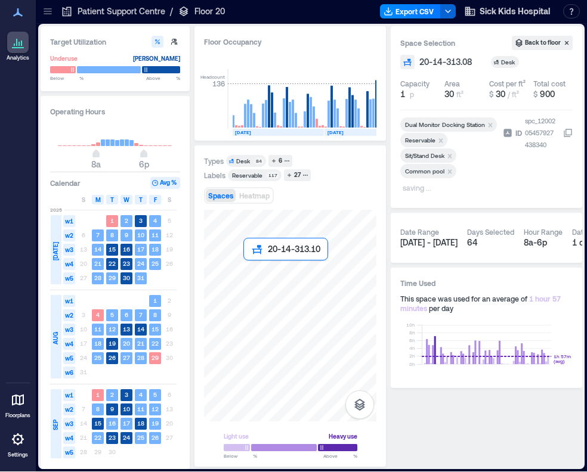
click at [253, 272] on div at bounding box center [290, 316] width 172 height 212
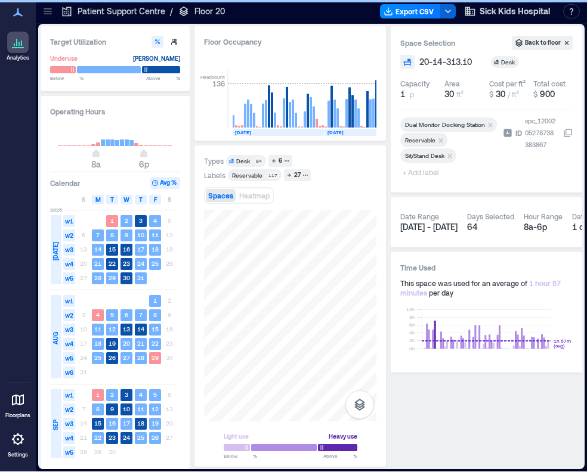
click at [420, 175] on span "+ Add label" at bounding box center [422, 172] width 44 height 17
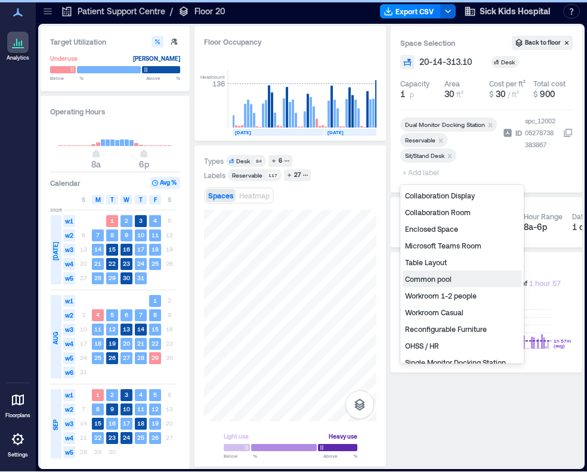
click at [427, 281] on div "Common pool" at bounding box center [461, 279] width 119 height 17
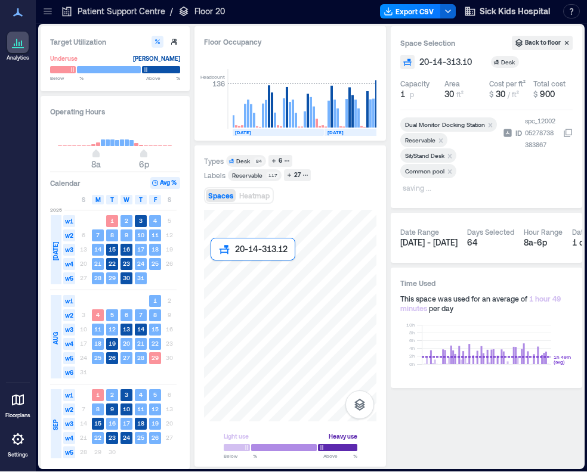
click at [222, 278] on div at bounding box center [290, 316] width 172 height 212
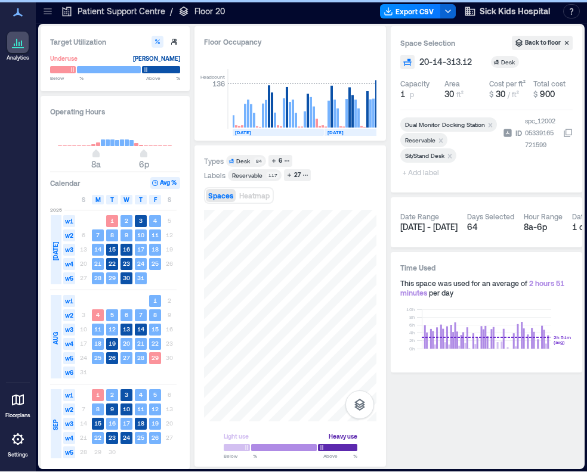
click at [426, 171] on span "+ Add label" at bounding box center [422, 172] width 44 height 17
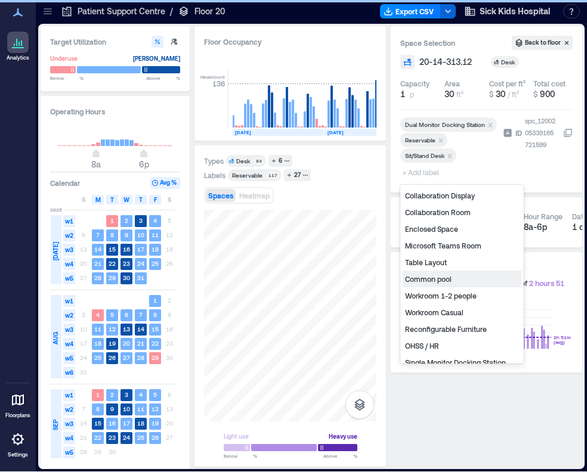
click at [430, 276] on div "Common pool" at bounding box center [461, 279] width 119 height 17
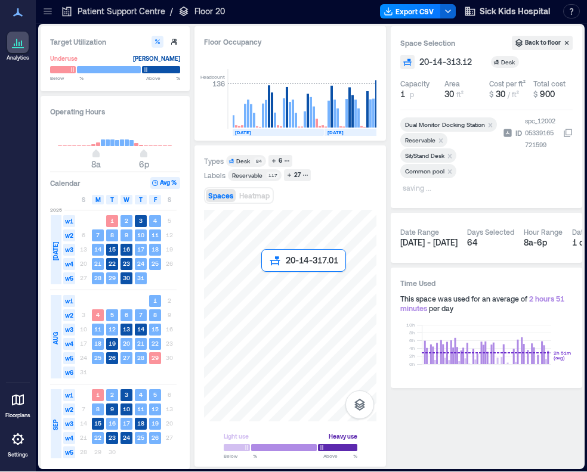
drag, startPoint x: 199, startPoint y: 213, endPoint x: 261, endPoint y: 278, distance: 89.8
click at [261, 278] on div at bounding box center [290, 316] width 172 height 212
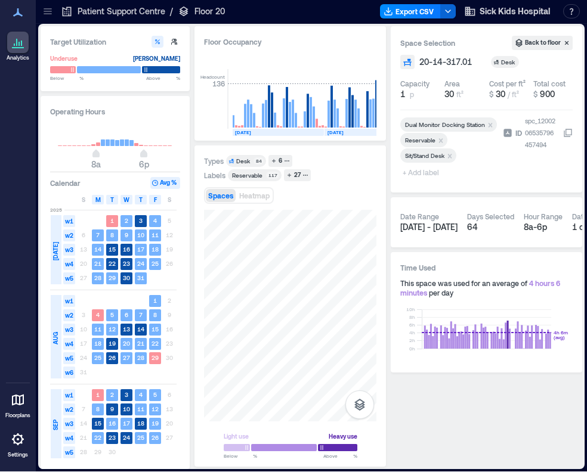
drag, startPoint x: 290, startPoint y: 200, endPoint x: 345, endPoint y: 209, distance: 56.2
click at [345, 209] on div "Types Desk 84 6 Labels Reservable 117 27 Spaces Heatmap Light use Heavy use Bel…" at bounding box center [290, 306] width 172 height 302
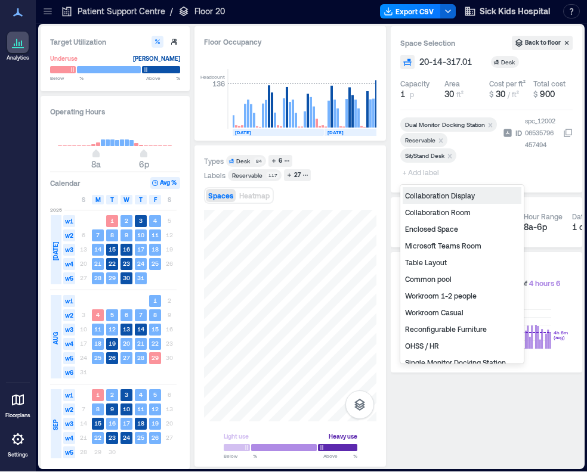
drag, startPoint x: 422, startPoint y: 174, endPoint x: 427, endPoint y: 180, distance: 7.6
click at [422, 175] on span "+ Add label" at bounding box center [422, 172] width 44 height 17
click at [441, 281] on div "Common pool" at bounding box center [461, 279] width 119 height 17
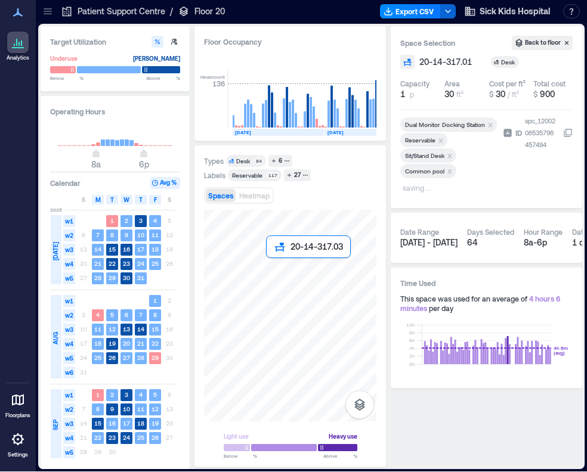
click at [274, 267] on div at bounding box center [290, 316] width 172 height 212
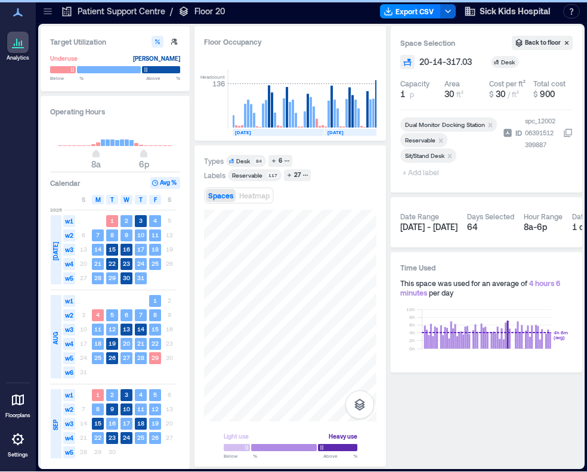
click at [428, 173] on span "+ Add label" at bounding box center [422, 172] width 44 height 17
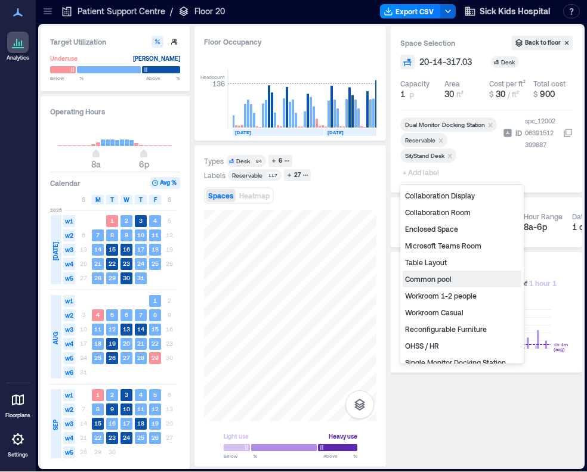
click at [441, 278] on div "Common pool" at bounding box center [461, 279] width 119 height 17
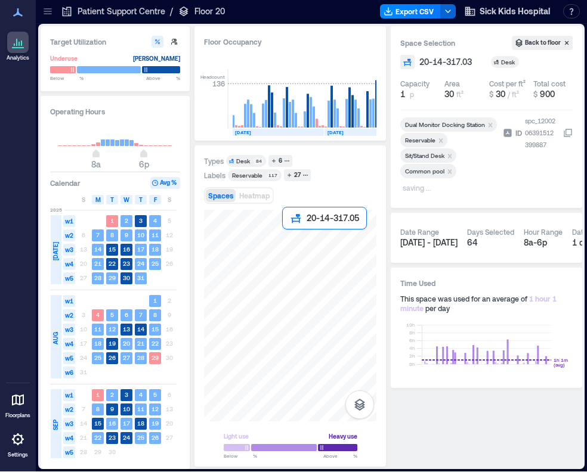
click at [290, 236] on div at bounding box center [290, 316] width 172 height 212
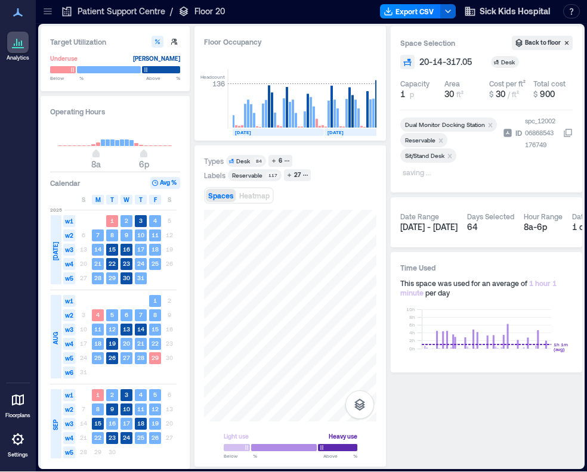
click at [419, 171] on p "saving ..." at bounding box center [447, 173] width 91 height 14
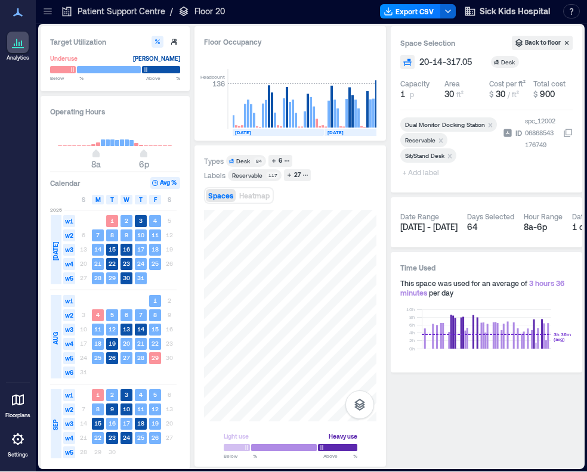
click at [408, 174] on span "+ Add label" at bounding box center [422, 172] width 44 height 17
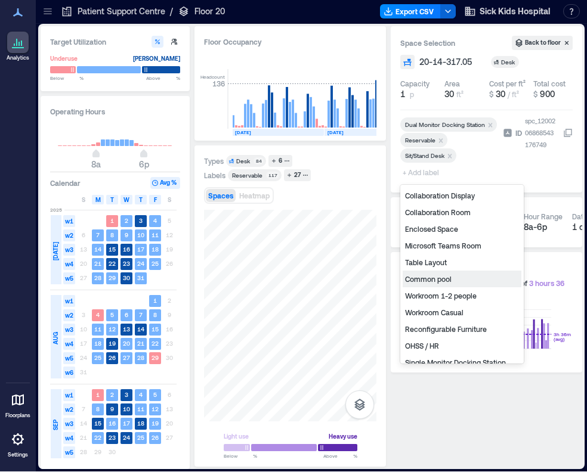
click at [433, 276] on div "Common pool" at bounding box center [461, 279] width 119 height 17
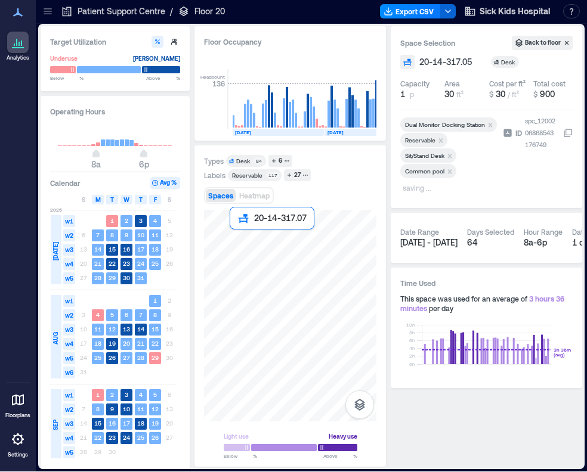
click at [237, 240] on div at bounding box center [290, 316] width 172 height 212
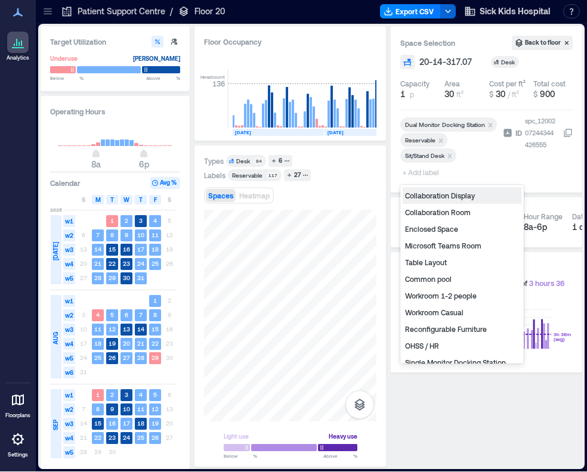
click at [408, 174] on span "+ Add label" at bounding box center [422, 172] width 44 height 17
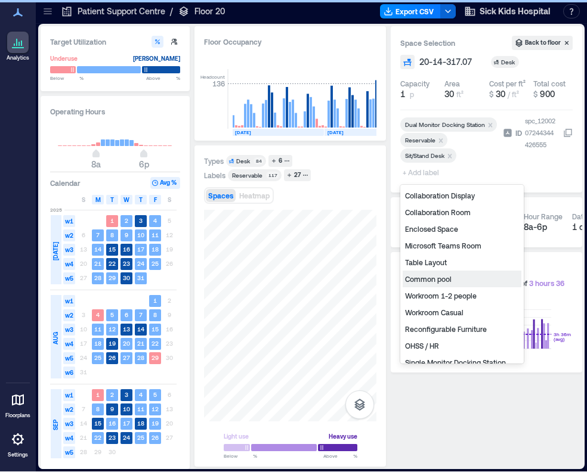
click at [454, 277] on div "Common pool" at bounding box center [461, 279] width 119 height 17
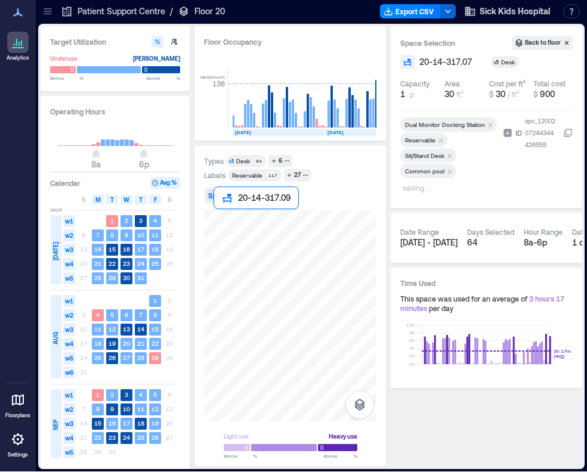
click at [221, 218] on div at bounding box center [290, 316] width 172 height 212
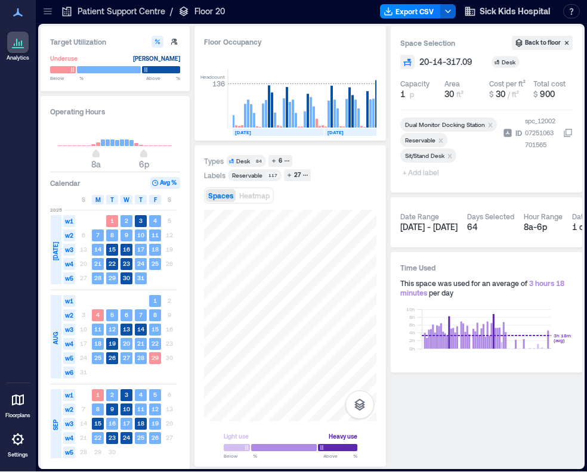
click at [419, 174] on span "+ Add label" at bounding box center [422, 172] width 44 height 17
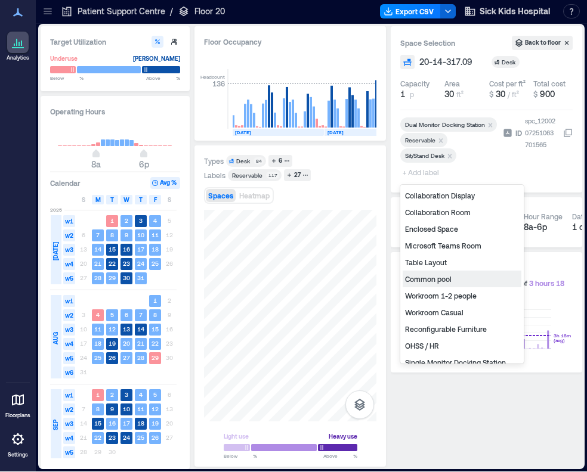
click at [438, 277] on div "Common pool" at bounding box center [461, 279] width 119 height 17
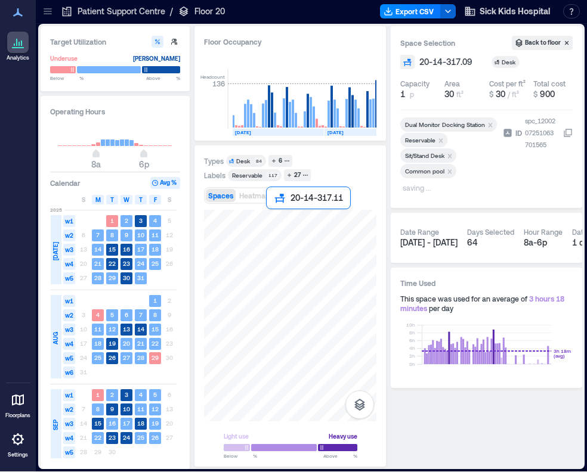
click at [274, 221] on div at bounding box center [290, 316] width 172 height 212
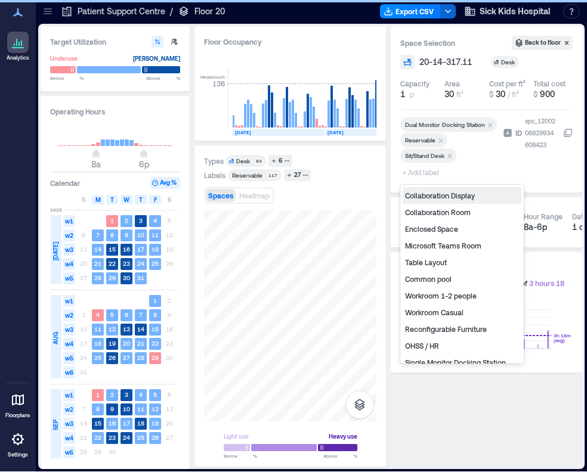
click at [424, 171] on span "+ Add label" at bounding box center [422, 172] width 44 height 17
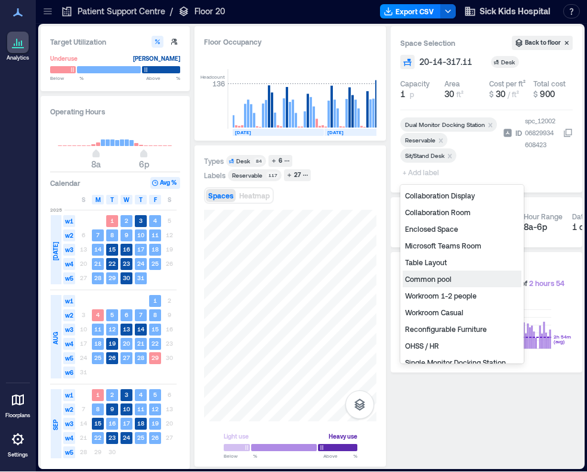
click at [429, 278] on div "Common pool" at bounding box center [461, 279] width 119 height 17
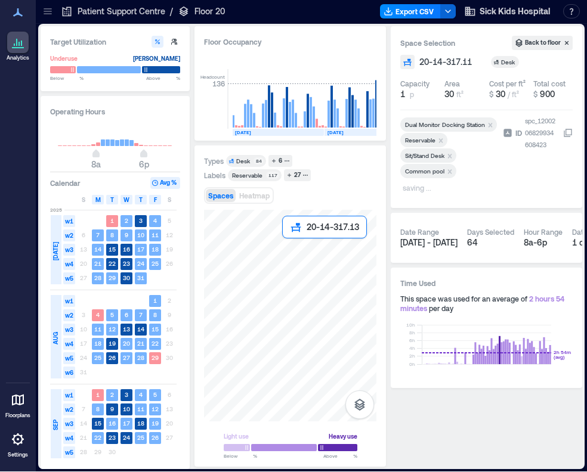
click at [292, 252] on div at bounding box center [290, 316] width 172 height 212
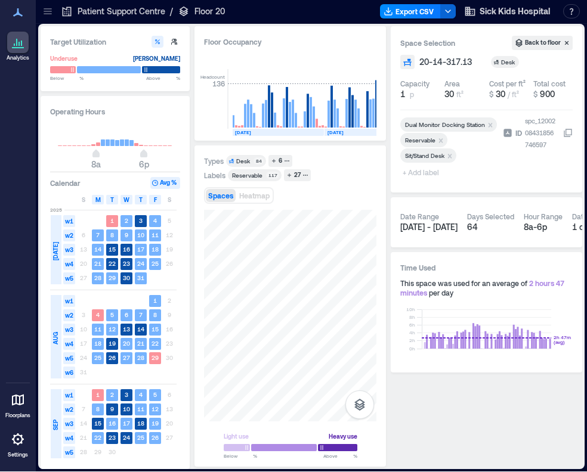
click at [428, 176] on span "+ Add label" at bounding box center [422, 172] width 44 height 17
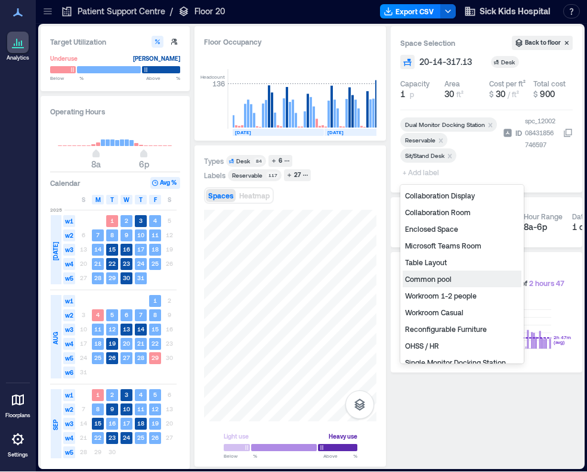
click at [433, 278] on div "Common pool" at bounding box center [461, 279] width 119 height 17
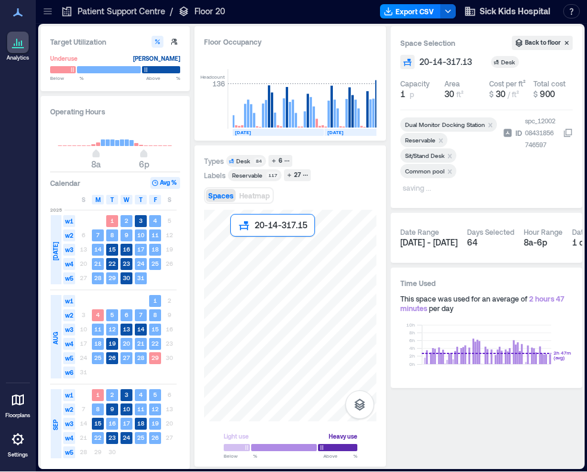
click at [241, 247] on div at bounding box center [290, 316] width 172 height 212
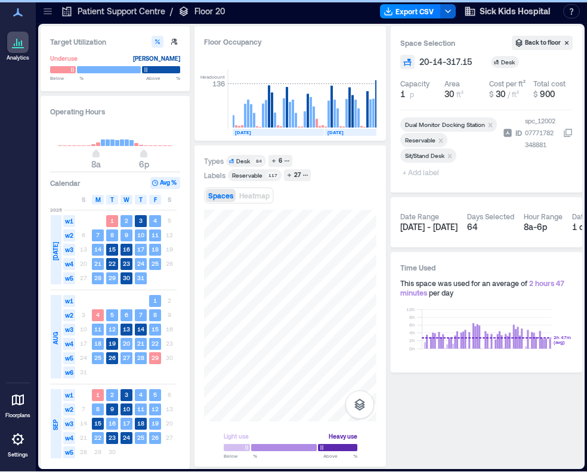
click at [428, 176] on span "+ Add label" at bounding box center [422, 172] width 44 height 17
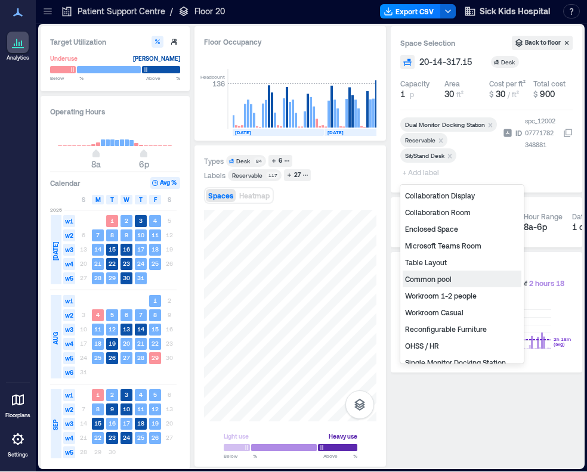
click at [436, 279] on div "Common pool" at bounding box center [461, 279] width 119 height 17
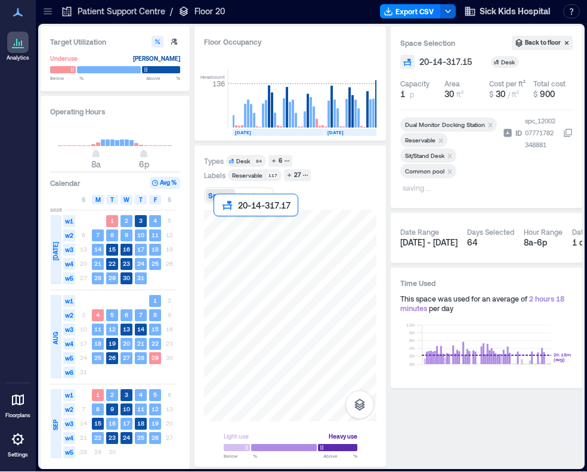
click at [217, 231] on div at bounding box center [290, 316] width 172 height 212
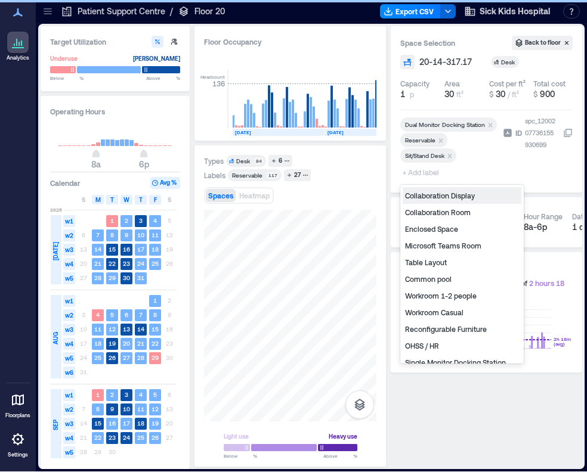
click at [410, 176] on span "+ Add label" at bounding box center [422, 172] width 44 height 17
click at [432, 283] on div "Common pool" at bounding box center [461, 279] width 119 height 17
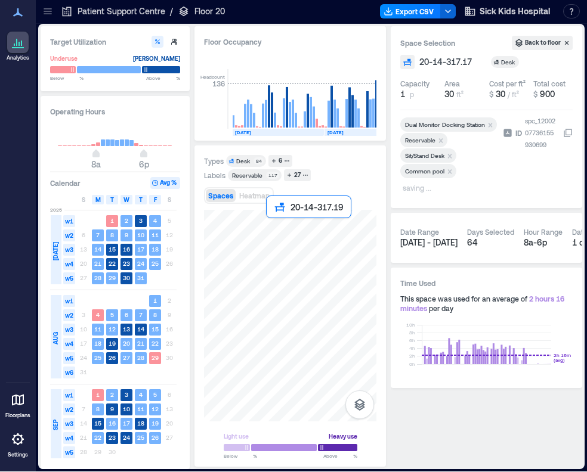
click at [271, 230] on div at bounding box center [290, 316] width 172 height 212
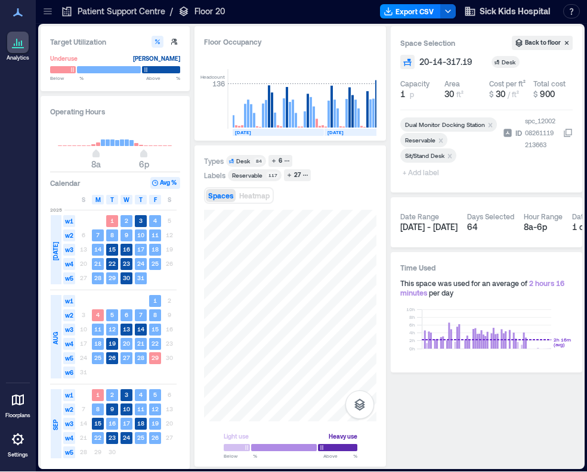
drag, startPoint x: 422, startPoint y: 166, endPoint x: 432, endPoint y: 171, distance: 10.4
click at [422, 166] on div at bounding box center [449, 166] width 98 height 5
click at [428, 172] on span "+ Add label" at bounding box center [422, 172] width 44 height 17
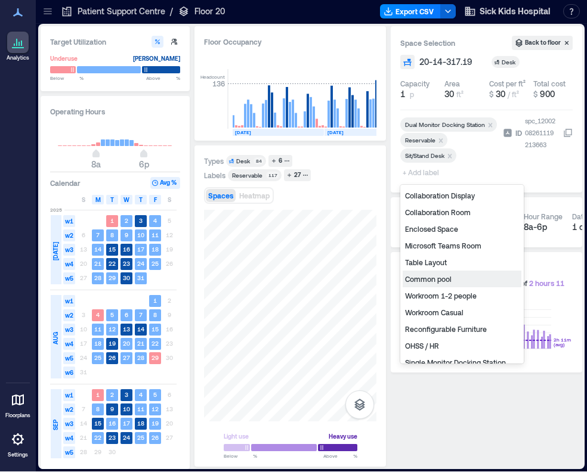
click at [423, 281] on div "Common pool" at bounding box center [461, 279] width 119 height 17
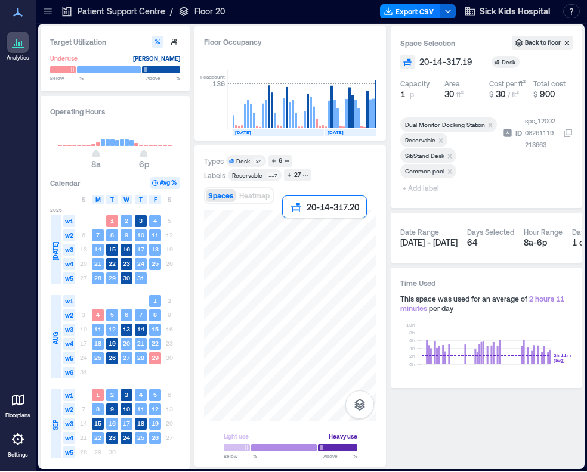
drag, startPoint x: 377, startPoint y: 231, endPoint x: 289, endPoint y: 230, distance: 88.3
click at [289, 230] on div at bounding box center [290, 316] width 172 height 212
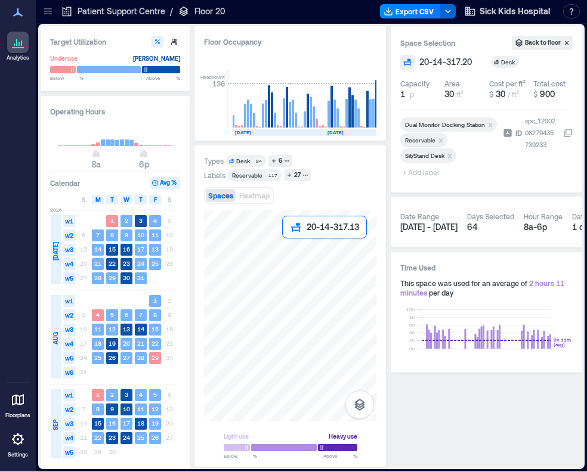
click at [290, 255] on div at bounding box center [290, 316] width 172 height 212
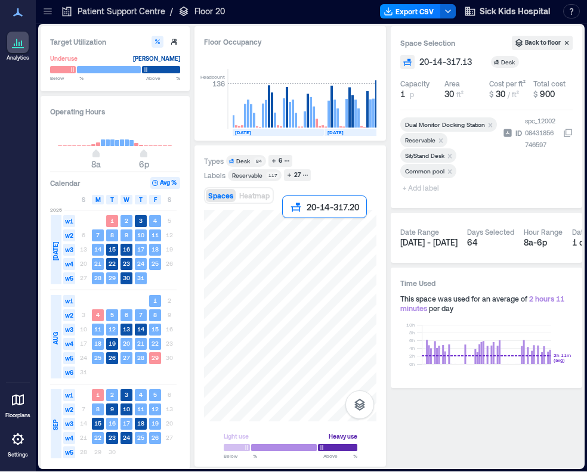
click at [292, 232] on div at bounding box center [290, 316] width 172 height 212
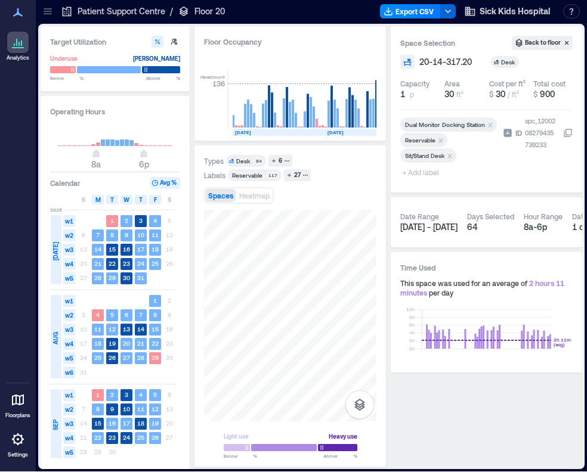
click at [428, 172] on span "+ Add label" at bounding box center [422, 172] width 44 height 17
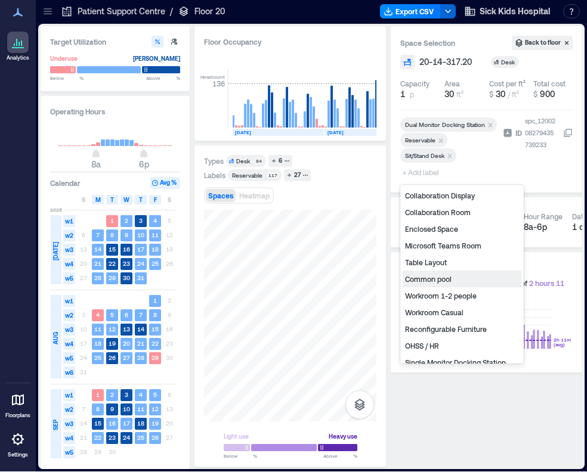
click at [432, 281] on div "Common pool" at bounding box center [461, 279] width 119 height 17
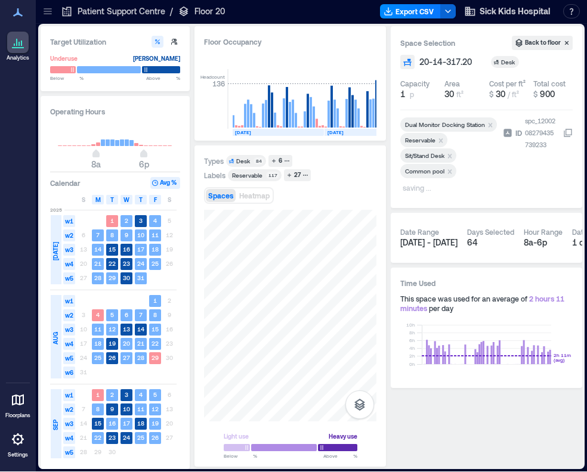
drag, startPoint x: 202, startPoint y: 219, endPoint x: 202, endPoint y: 276, distance: 57.2
click at [202, 285] on div "Types Desk 84 6 Labels Reservable 117 27 Spaces Heatmap Light use Heavy use Bel…" at bounding box center [289, 305] width 191 height 321
click at [282, 266] on div at bounding box center [290, 316] width 172 height 212
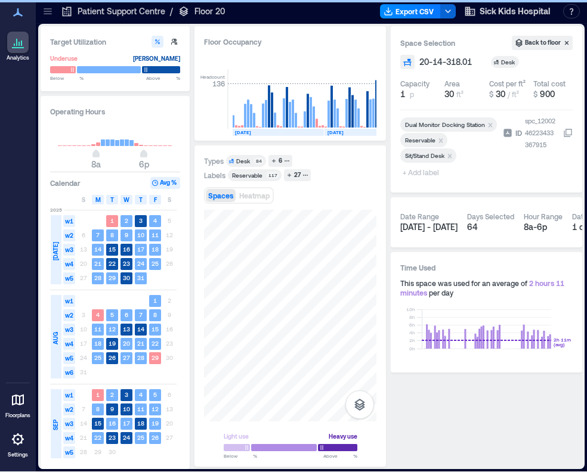
drag, startPoint x: 425, startPoint y: 174, endPoint x: 426, endPoint y: 183, distance: 9.6
click at [425, 174] on span "+ Add label" at bounding box center [422, 172] width 44 height 17
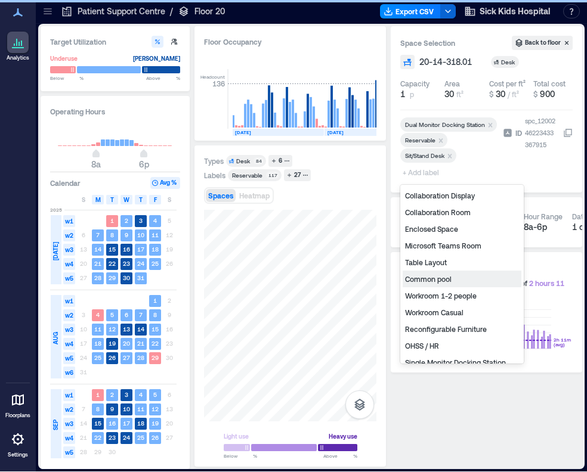
click at [446, 280] on div "Common pool" at bounding box center [461, 279] width 119 height 17
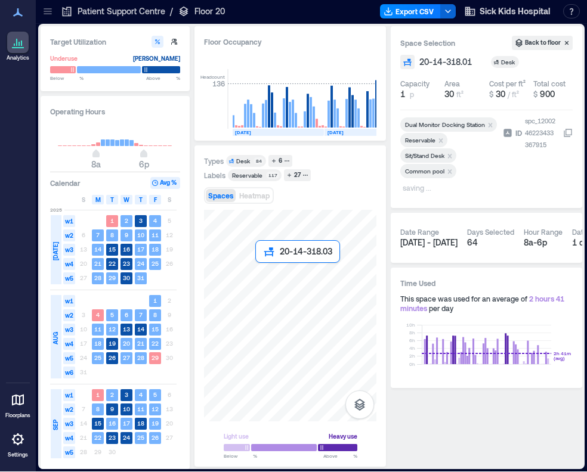
click at [259, 274] on div at bounding box center [290, 316] width 172 height 212
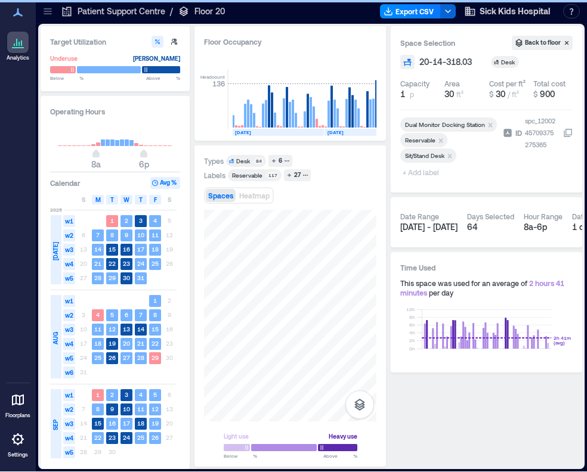
click at [425, 172] on span "+ Add label" at bounding box center [422, 172] width 44 height 17
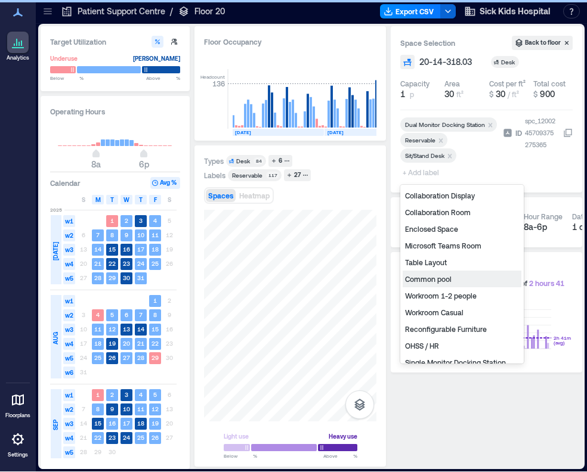
click at [430, 280] on div "Common pool" at bounding box center [461, 279] width 119 height 17
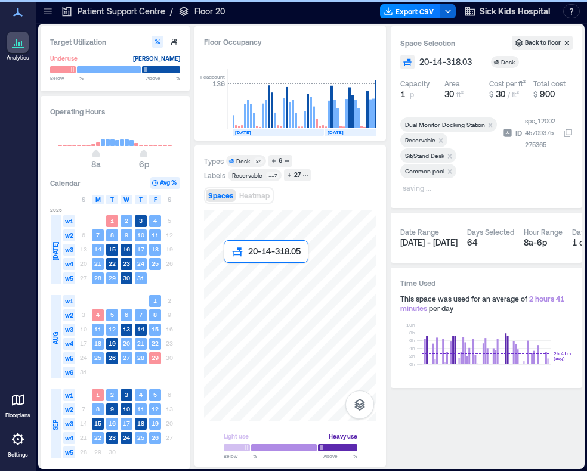
click at [230, 270] on div at bounding box center [290, 316] width 172 height 212
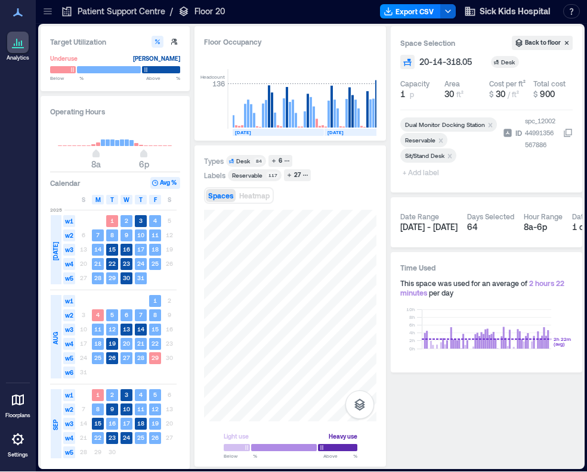
click at [427, 169] on span "+ Add label" at bounding box center [422, 172] width 44 height 17
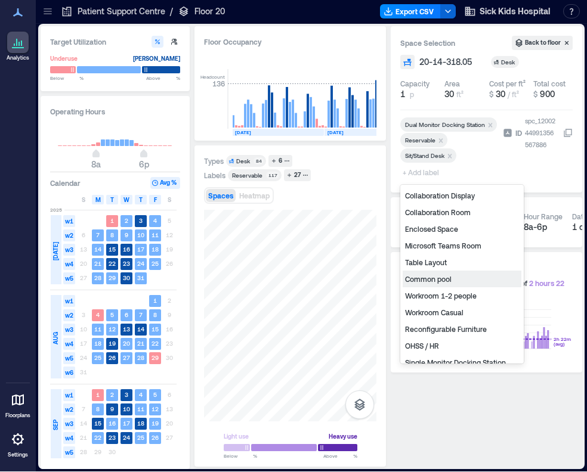
click at [433, 282] on div "Common pool" at bounding box center [461, 279] width 119 height 17
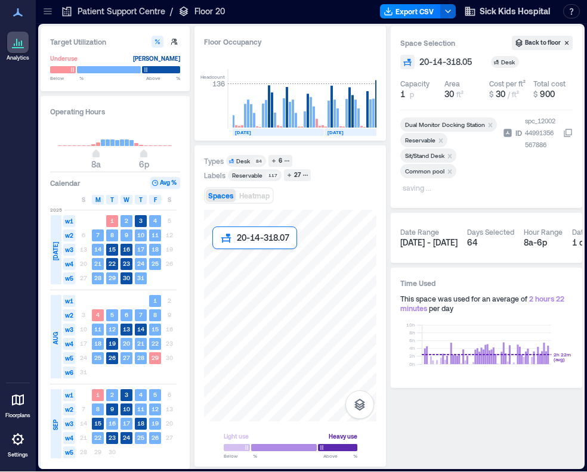
click at [216, 251] on div at bounding box center [290, 316] width 172 height 212
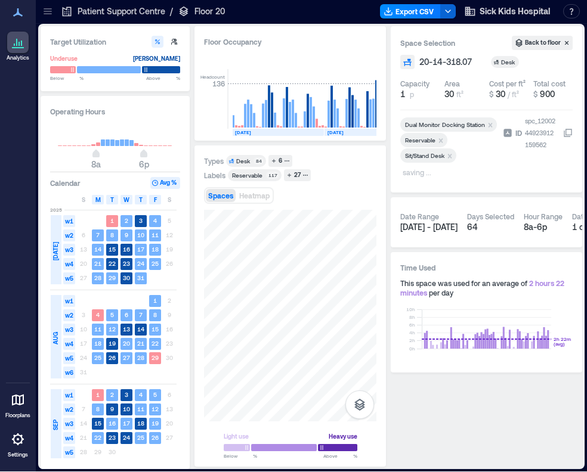
drag, startPoint x: 408, startPoint y: 175, endPoint x: 410, endPoint y: 188, distance: 13.9
click at [408, 175] on p "saving ..." at bounding box center [447, 173] width 91 height 14
click at [428, 172] on span "+ Add label" at bounding box center [422, 172] width 44 height 17
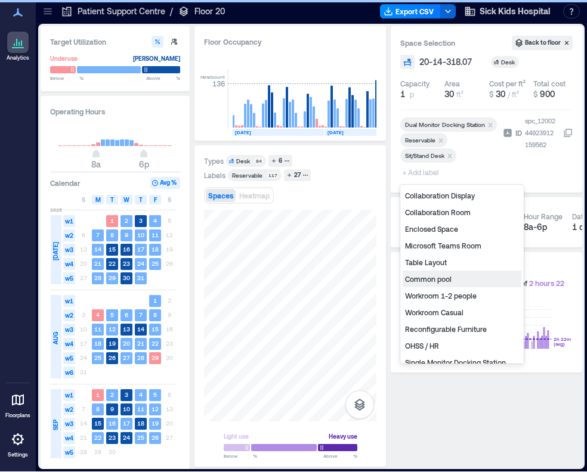
click at [428, 280] on div "Common pool" at bounding box center [461, 279] width 119 height 17
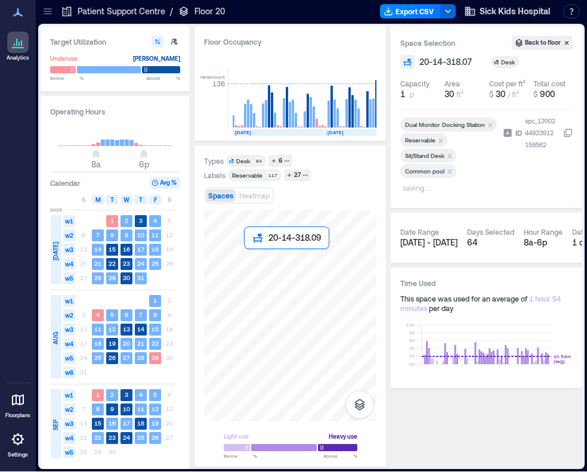
click at [248, 258] on div at bounding box center [290, 316] width 172 height 212
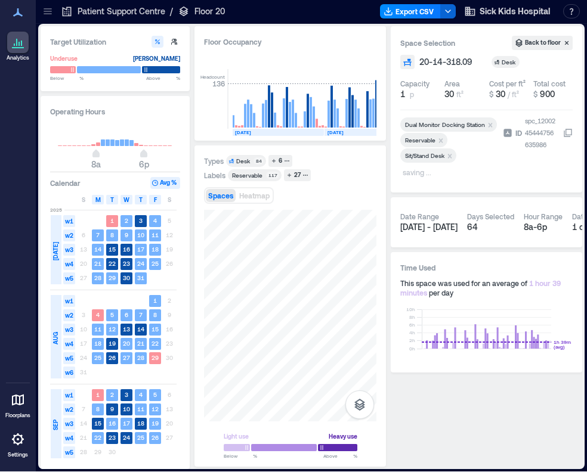
click at [404, 171] on p "saving ..." at bounding box center [447, 173] width 91 height 14
click at [420, 168] on span "+ Add label" at bounding box center [422, 172] width 44 height 17
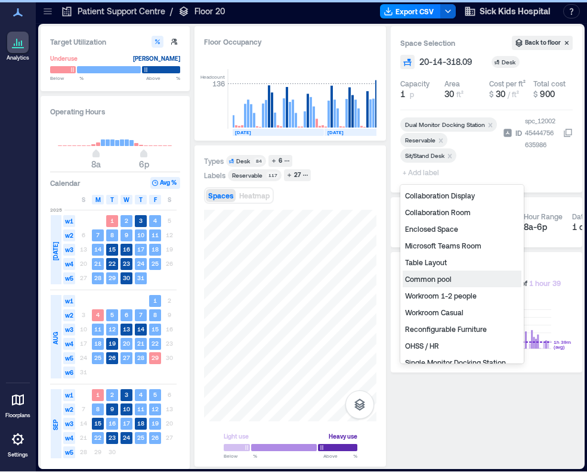
click at [437, 280] on div "Common pool" at bounding box center [461, 279] width 119 height 17
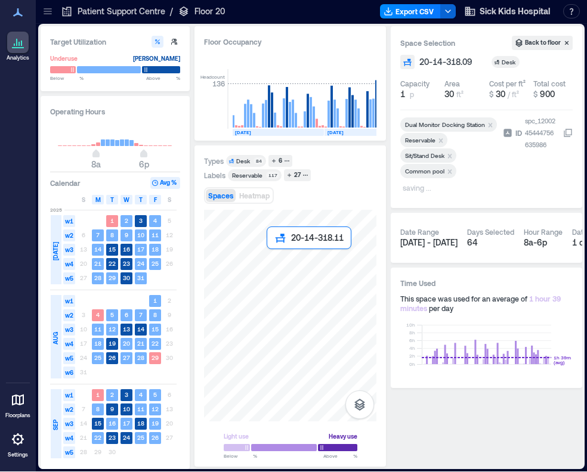
click at [271, 256] on div at bounding box center [290, 316] width 172 height 212
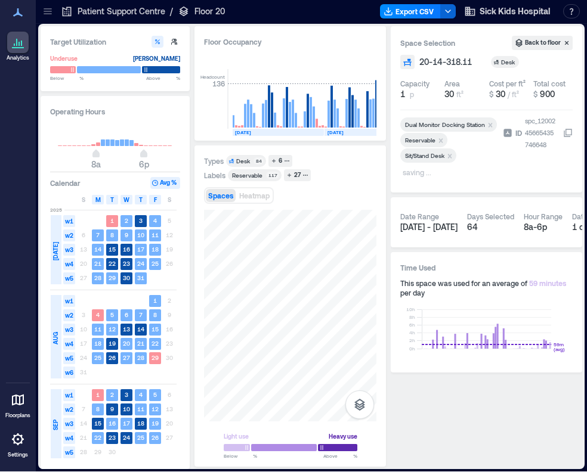
click at [406, 179] on p "saving ..." at bounding box center [447, 173] width 91 height 14
click at [422, 172] on span "+ Add label" at bounding box center [422, 172] width 44 height 17
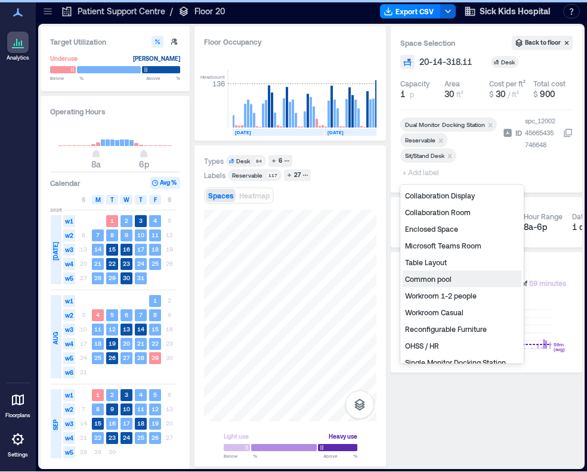
click at [432, 281] on div "Common pool" at bounding box center [461, 279] width 119 height 17
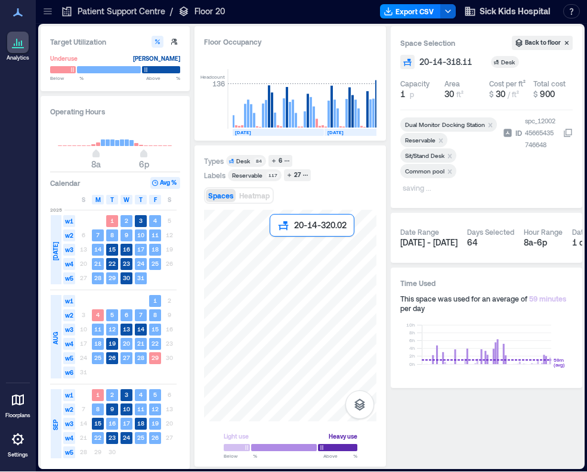
click at [275, 244] on div at bounding box center [290, 316] width 172 height 212
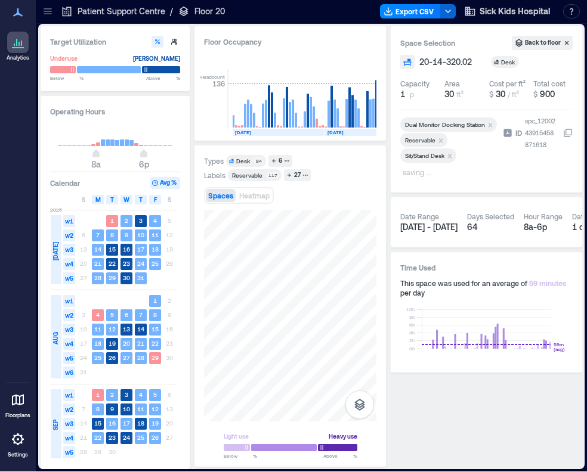
click at [415, 174] on p "saving ..." at bounding box center [447, 173] width 91 height 14
click at [420, 175] on span "+ Add label" at bounding box center [422, 172] width 44 height 17
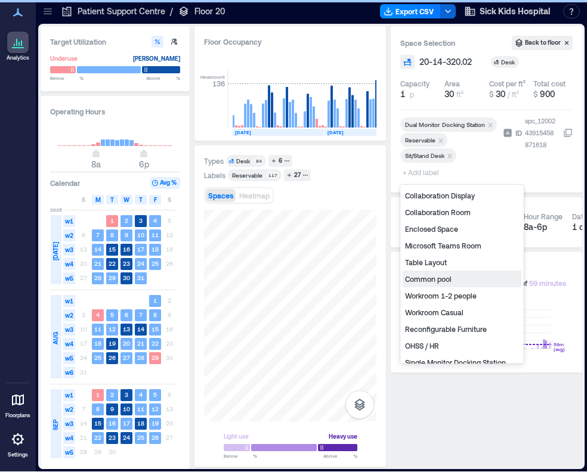
click at [432, 281] on div "Common pool" at bounding box center [461, 279] width 119 height 17
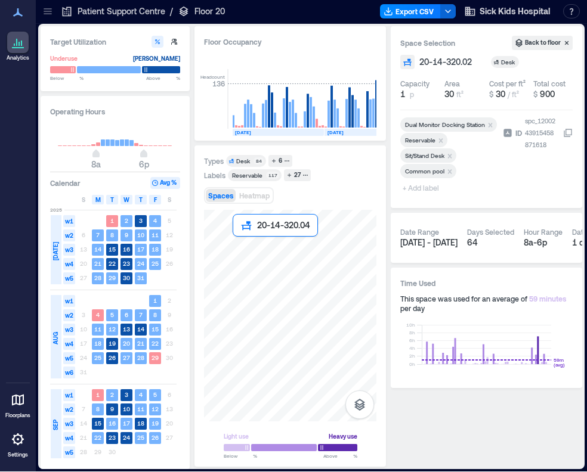
click at [239, 240] on div at bounding box center [290, 316] width 172 height 212
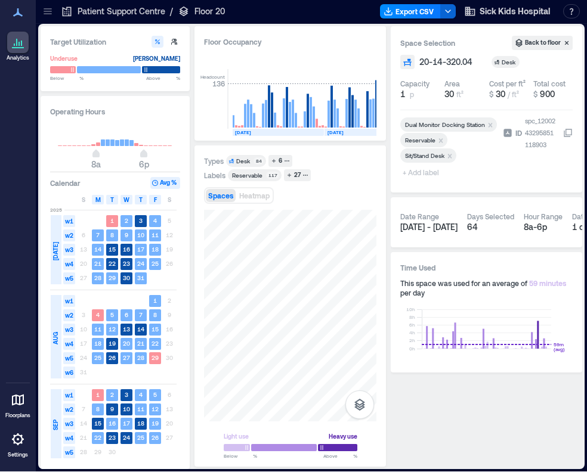
click at [430, 169] on span "+ Add label" at bounding box center [422, 172] width 44 height 17
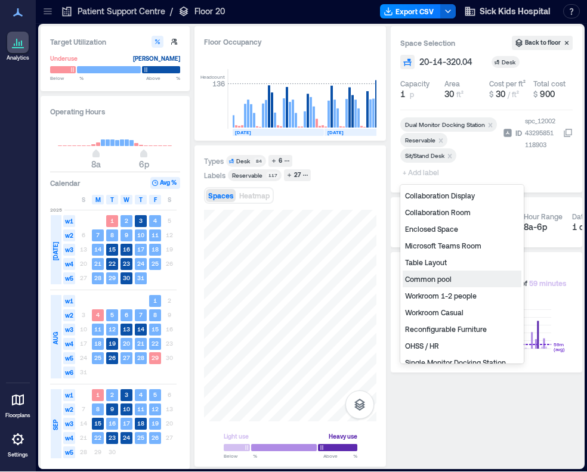
click at [430, 280] on div "Common pool" at bounding box center [461, 279] width 119 height 17
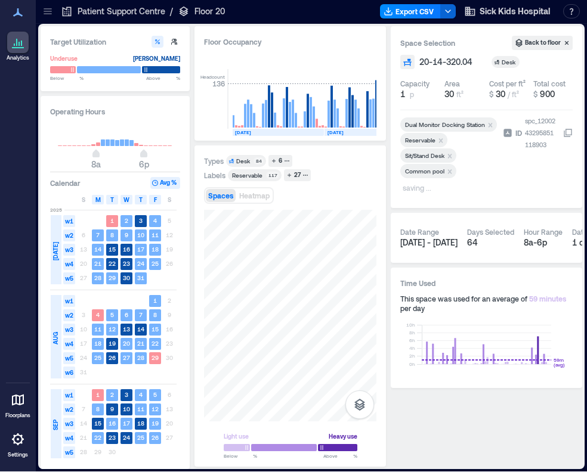
drag, startPoint x: 460, startPoint y: 193, endPoint x: 403, endPoint y: 206, distance: 58.7
click at [460, 193] on p "saving ..." at bounding box center [447, 189] width 91 height 14
click at [228, 228] on div at bounding box center [290, 316] width 172 height 212
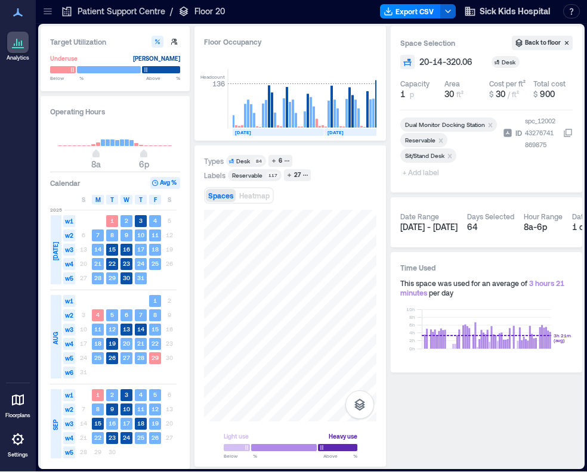
click at [428, 176] on span "+ Add label" at bounding box center [422, 172] width 44 height 17
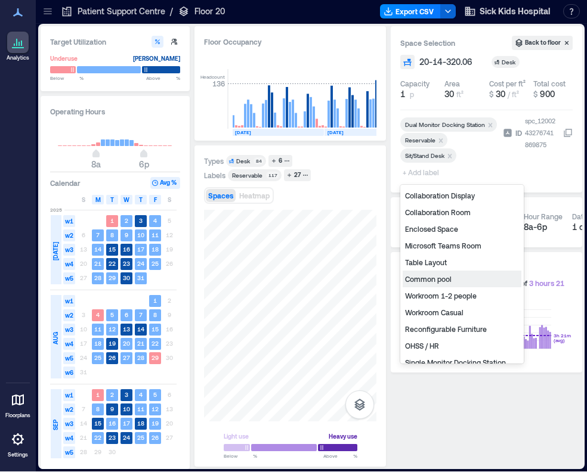
click at [440, 284] on div "Common pool" at bounding box center [461, 279] width 119 height 17
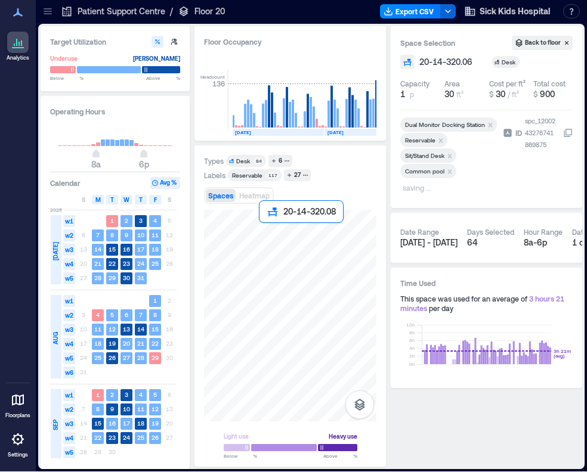
click at [267, 231] on div at bounding box center [290, 316] width 172 height 212
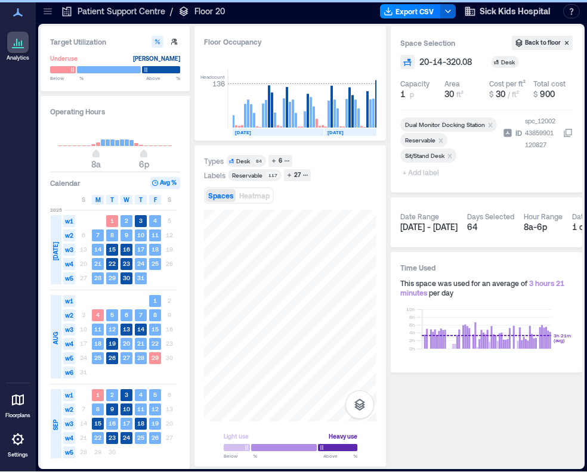
click at [415, 174] on span "+ Add label" at bounding box center [422, 172] width 44 height 17
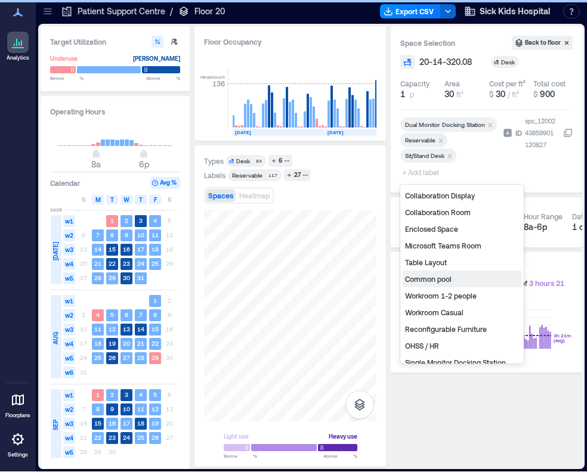
click at [436, 277] on div "Common pool" at bounding box center [461, 279] width 119 height 17
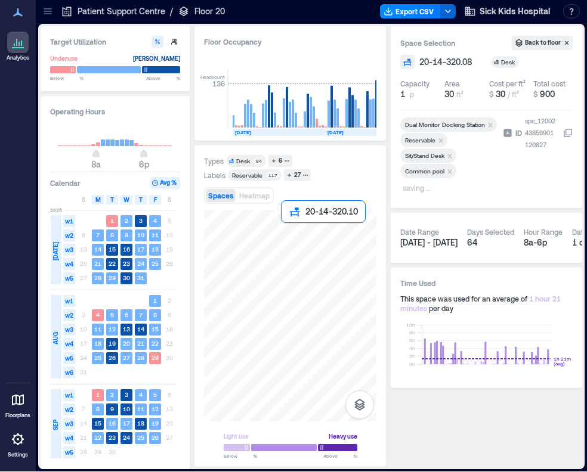
click at [289, 231] on div at bounding box center [290, 316] width 172 height 212
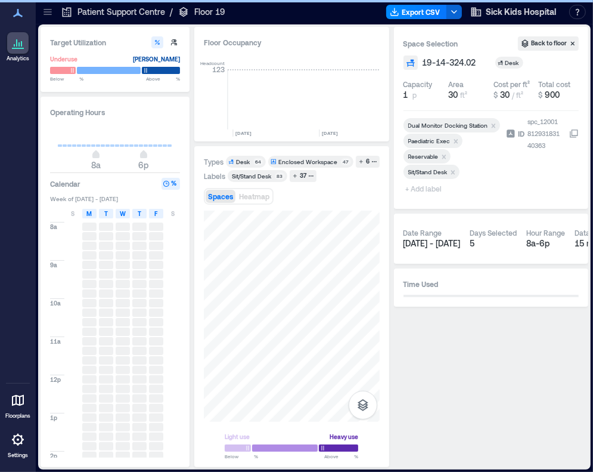
scroll to position [0, 2020]
click at [443, 152] on div "Remove Reservable" at bounding box center [445, 156] width 12 height 8
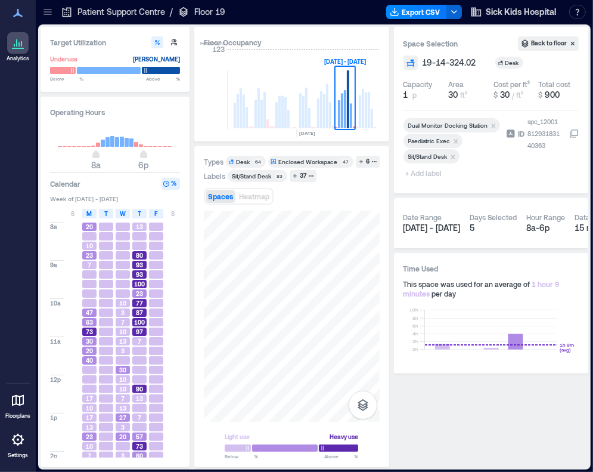
click at [420, 176] on span "+ Add label" at bounding box center [426, 173] width 44 height 17
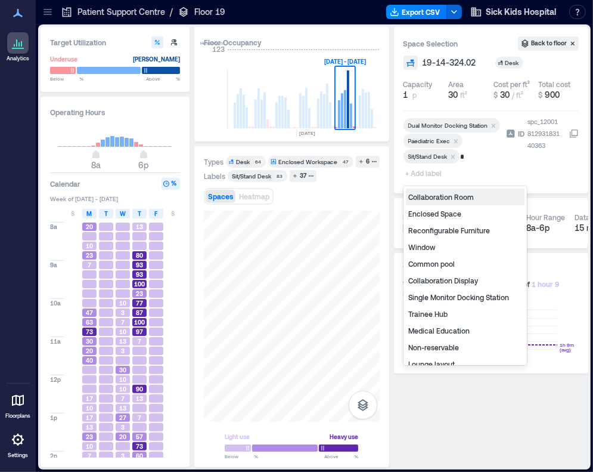
type input "**"
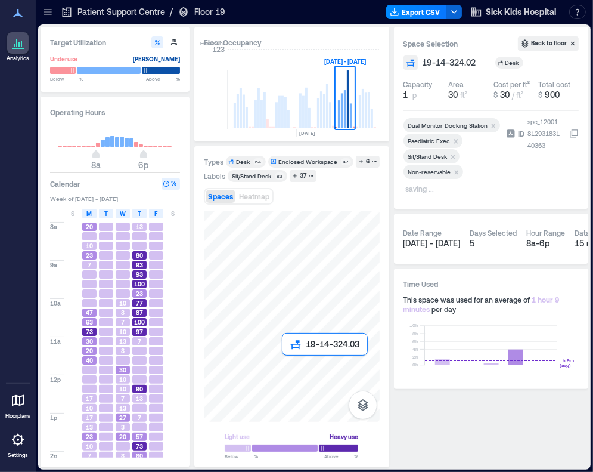
click at [292, 367] on div at bounding box center [292, 315] width 176 height 211
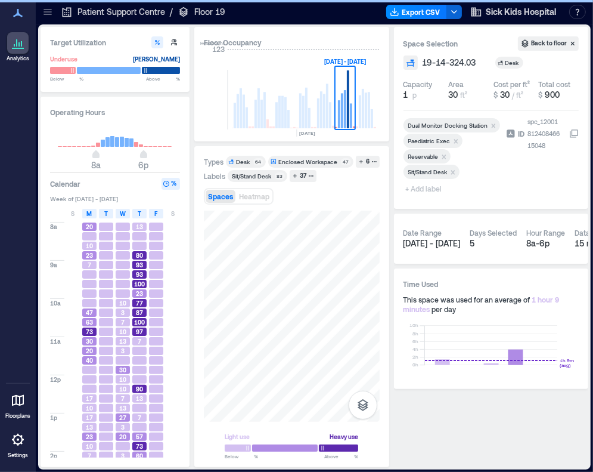
click at [446, 154] on icon "Remove Reservable" at bounding box center [444, 157] width 8 height 8
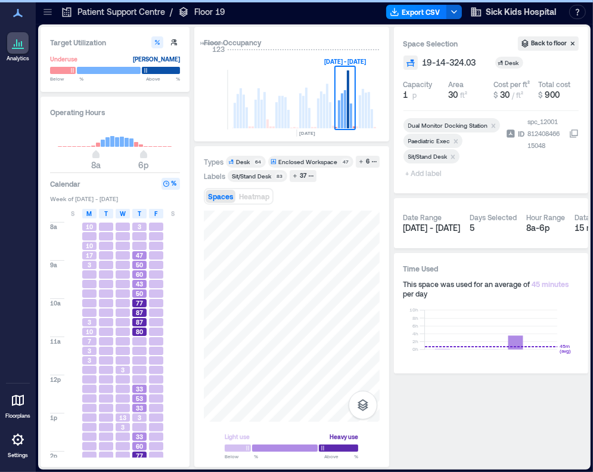
click at [424, 176] on span "+ Add label" at bounding box center [426, 173] width 44 height 17
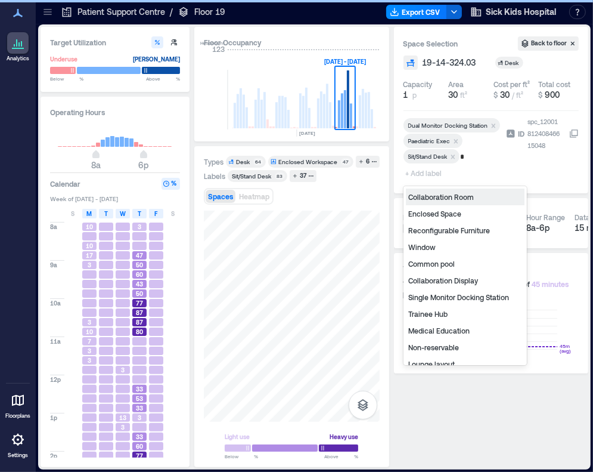
type input "**"
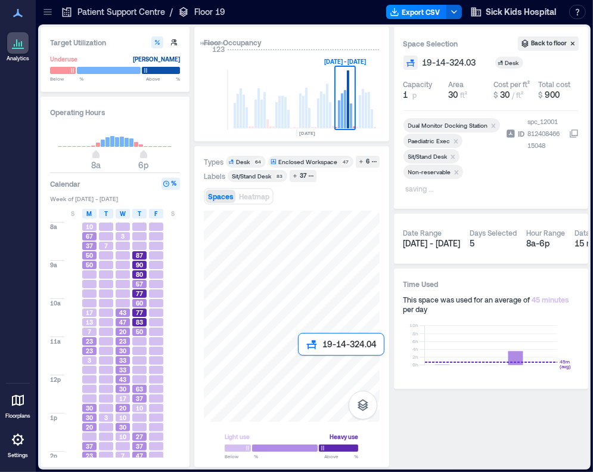
click at [305, 369] on div at bounding box center [292, 315] width 176 height 211
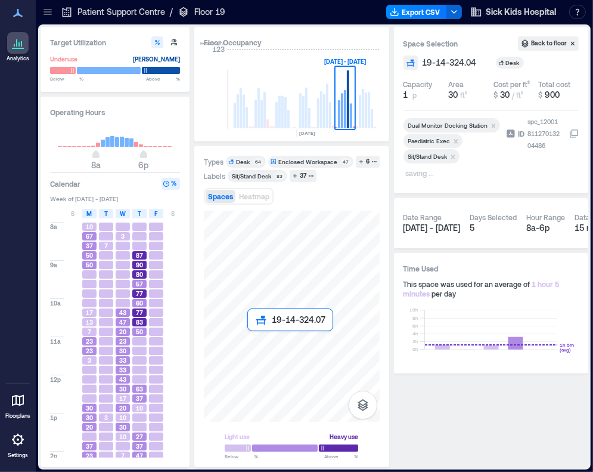
drag, startPoint x: 258, startPoint y: 352, endPoint x: 256, endPoint y: 345, distance: 7.4
click at [256, 345] on div at bounding box center [292, 315] width 176 height 211
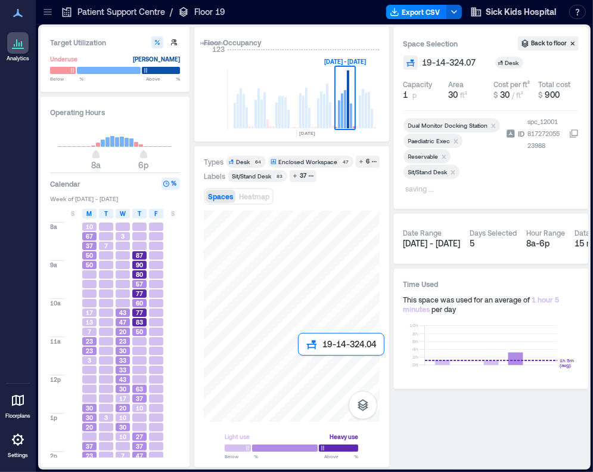
click at [309, 366] on div at bounding box center [292, 315] width 176 height 211
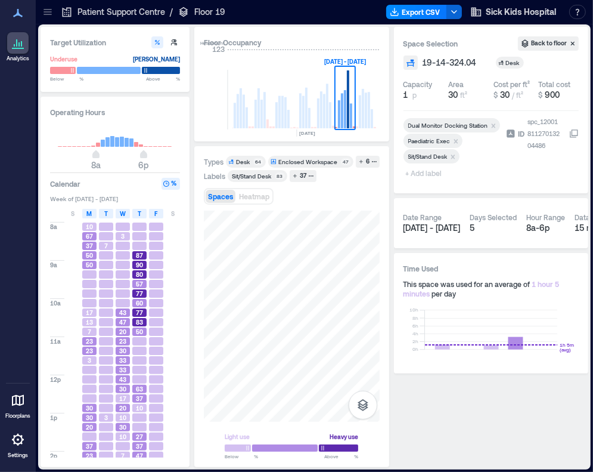
click at [428, 171] on span "+ Add label" at bounding box center [426, 173] width 44 height 17
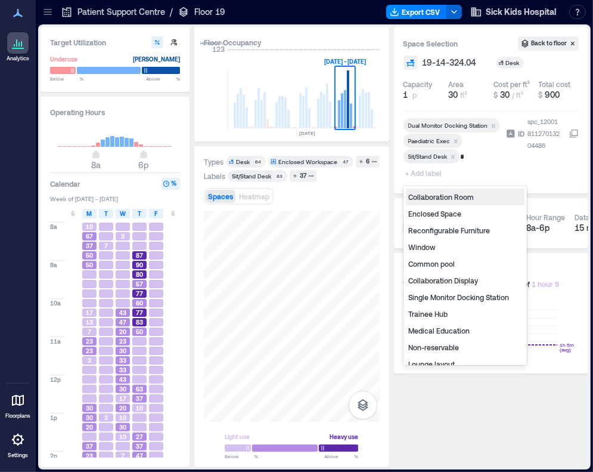
type input "**"
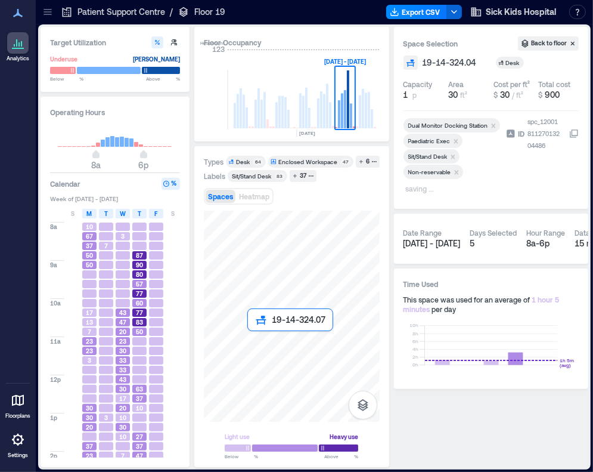
click at [258, 345] on div at bounding box center [292, 315] width 176 height 211
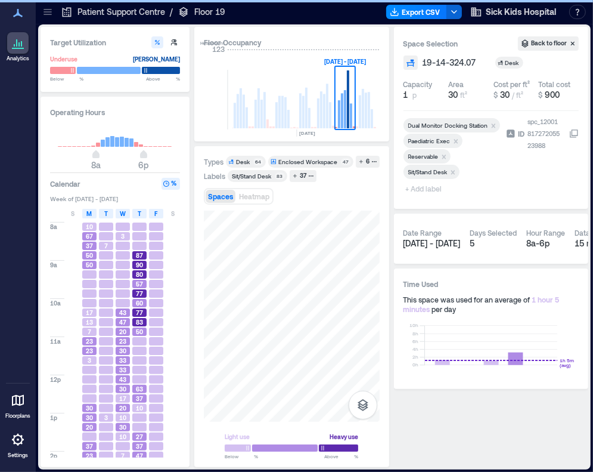
click at [446, 156] on icon "Remove Reservable" at bounding box center [444, 157] width 8 height 8
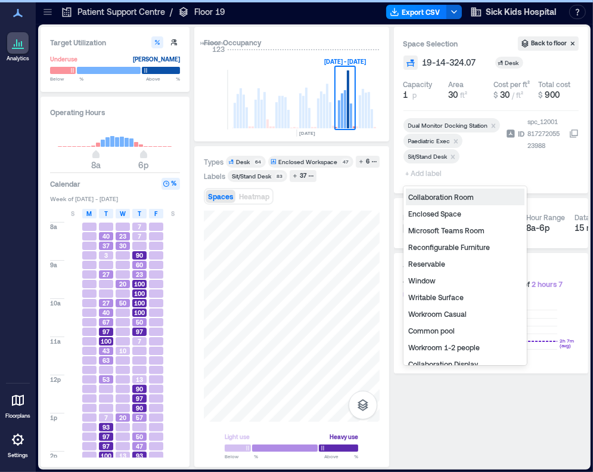
click at [425, 174] on span "+ Add label" at bounding box center [426, 173] width 44 height 17
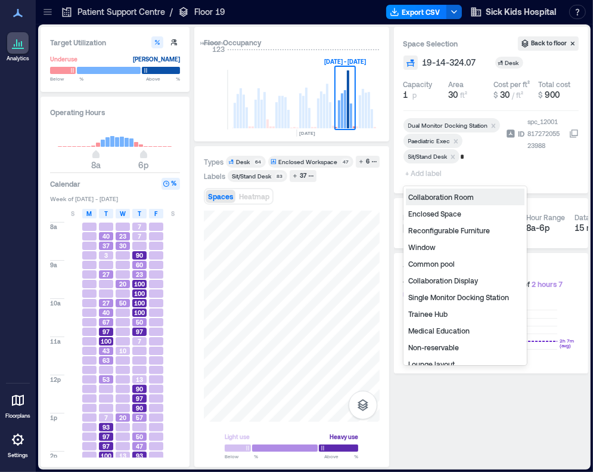
type input "**"
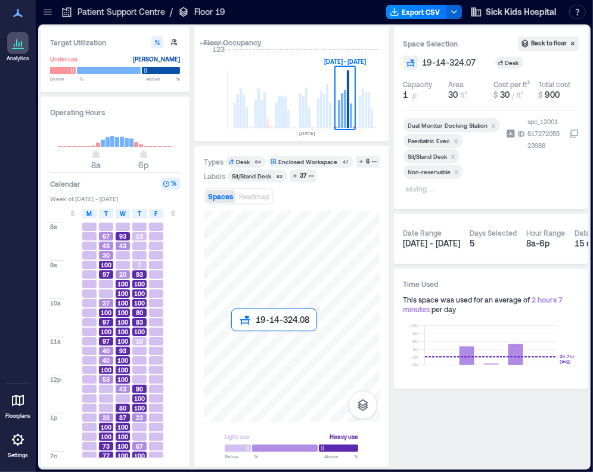
click at [245, 343] on div at bounding box center [292, 315] width 176 height 211
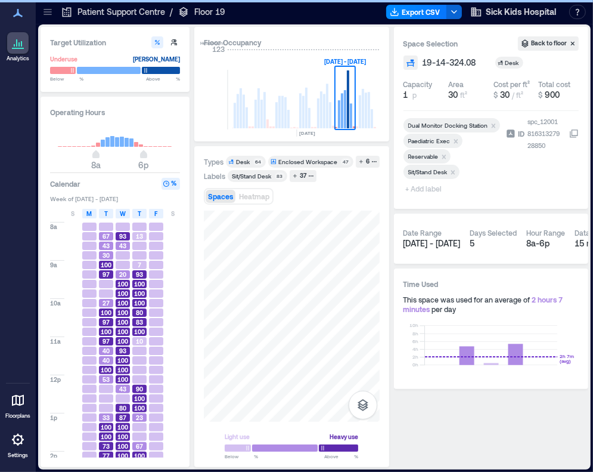
click at [442, 157] on icon "Remove Reservable" at bounding box center [444, 156] width 4 height 4
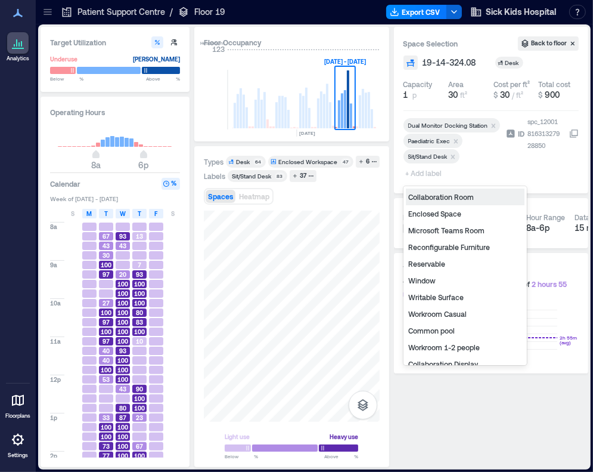
click at [430, 170] on span "+ Add label" at bounding box center [426, 173] width 44 height 17
type input "**"
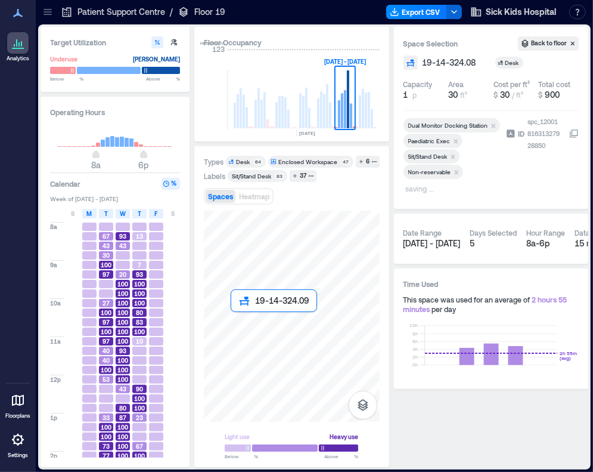
click at [240, 324] on div at bounding box center [292, 315] width 176 height 211
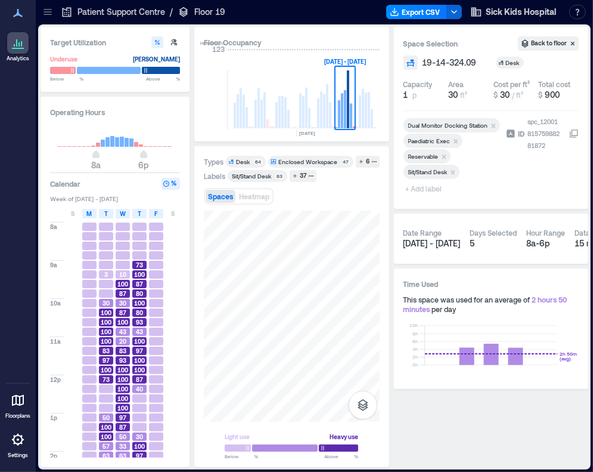
click at [444, 156] on icon "Remove Reservable" at bounding box center [444, 156] width 4 height 4
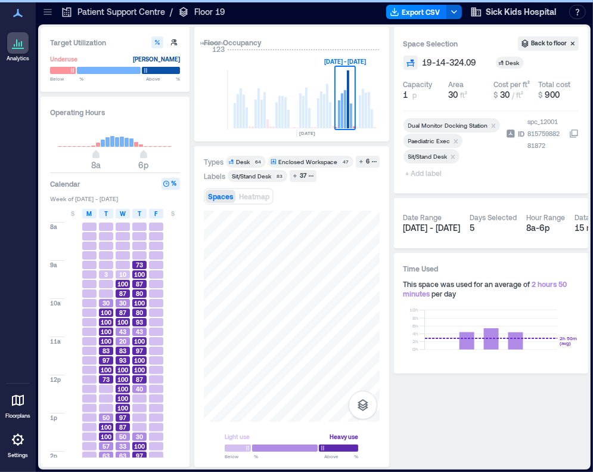
click at [433, 174] on span "+ Add label" at bounding box center [426, 173] width 44 height 17
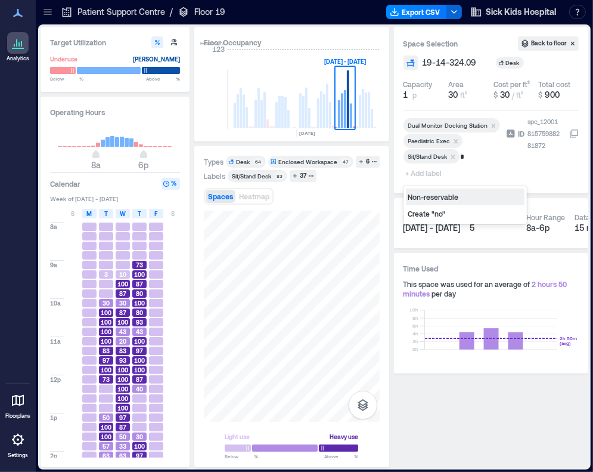
type input "**"
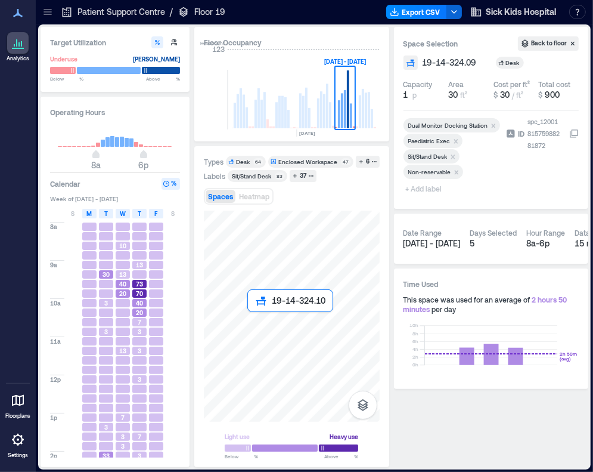
click at [255, 323] on div at bounding box center [292, 315] width 176 height 211
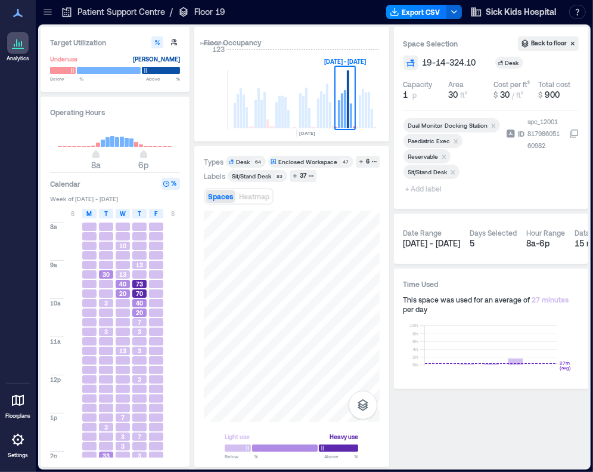
click at [442, 157] on icon "Remove Reservable" at bounding box center [444, 157] width 8 height 8
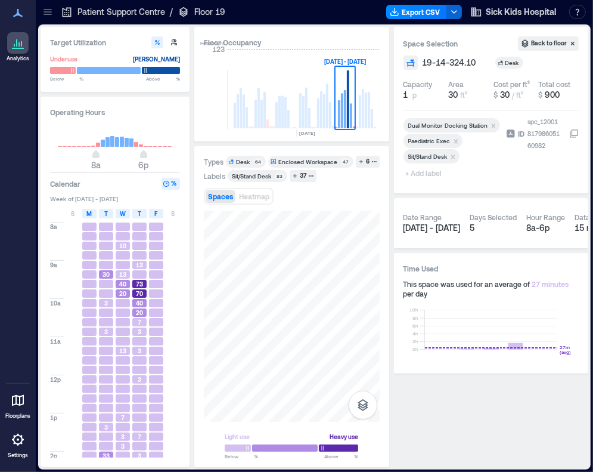
click at [434, 168] on div at bounding box center [453, 167] width 98 height 5
click at [434, 171] on span "+ Add label" at bounding box center [426, 173] width 44 height 17
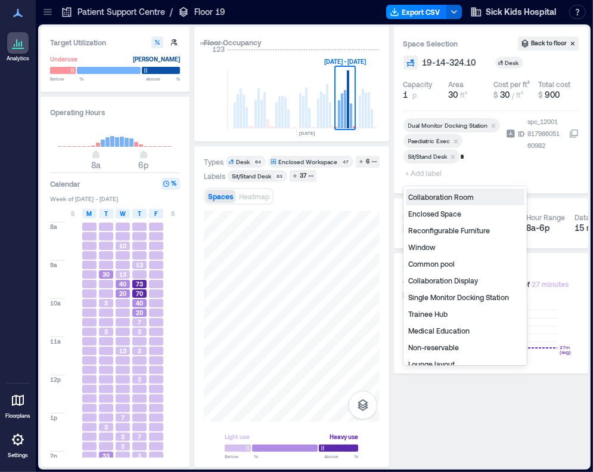
type input "**"
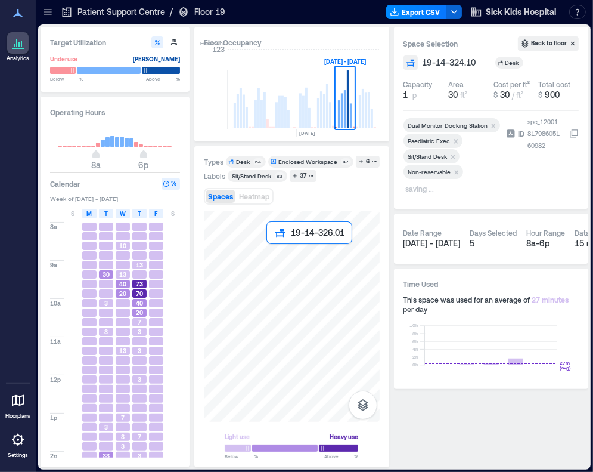
click at [272, 256] on div at bounding box center [292, 315] width 176 height 211
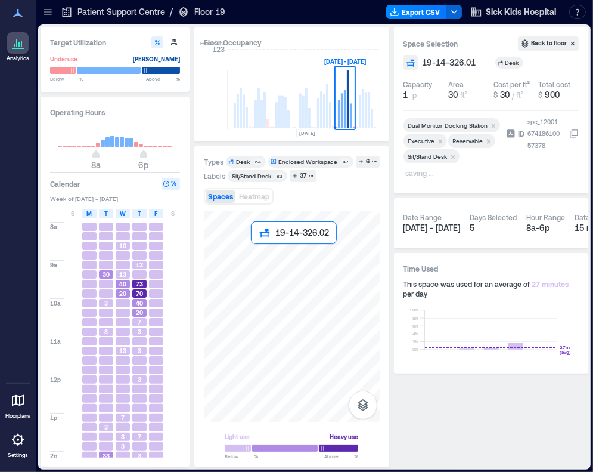
click at [262, 252] on div at bounding box center [292, 315] width 176 height 211
click at [240, 258] on div at bounding box center [292, 315] width 176 height 211
click at [246, 234] on div at bounding box center [292, 315] width 176 height 211
click at [260, 239] on div at bounding box center [292, 315] width 176 height 211
click at [278, 238] on div at bounding box center [292, 315] width 176 height 211
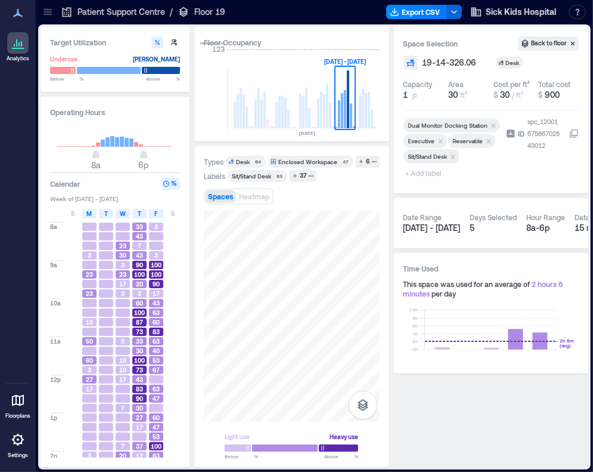
click at [46, 9] on icon at bounding box center [48, 9] width 8 height 1
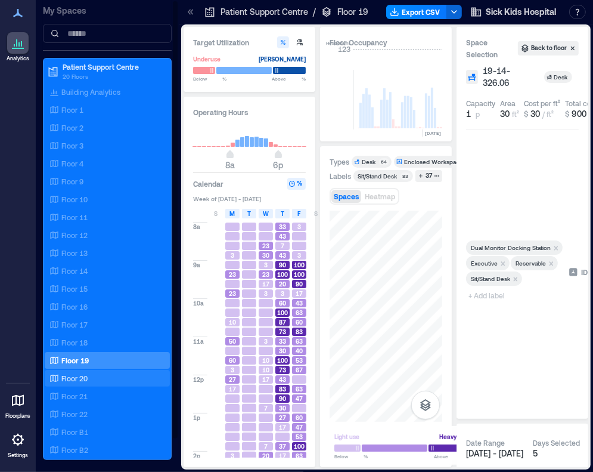
click at [91, 375] on div "Floor 20" at bounding box center [105, 378] width 116 height 12
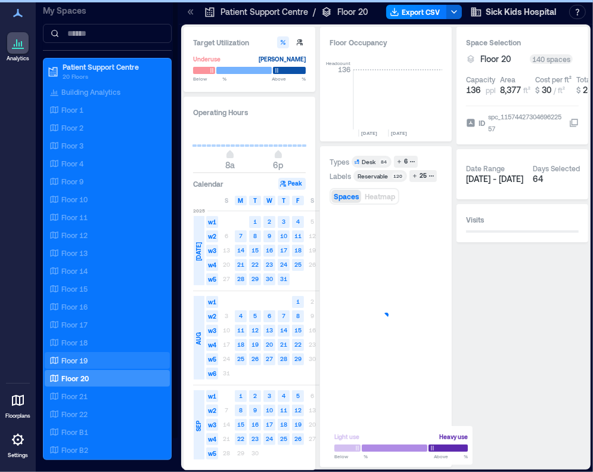
scroll to position [0, 2027]
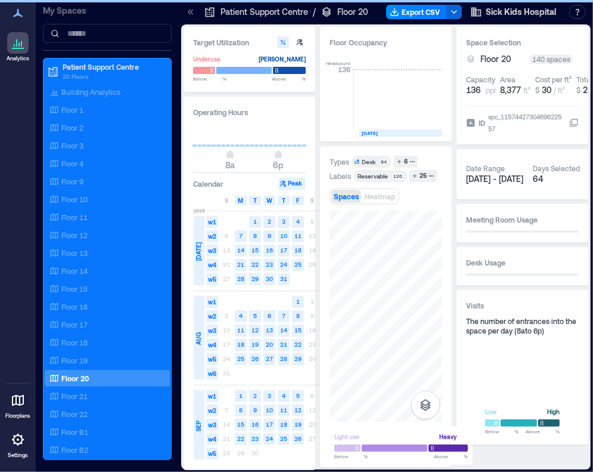
click at [196, 11] on icon at bounding box center [191, 12] width 12 height 12
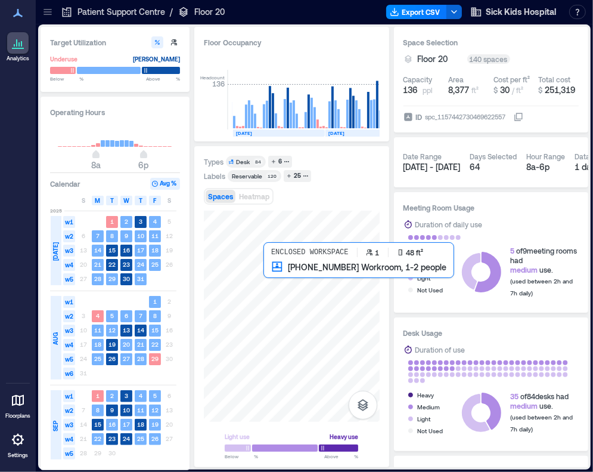
click at [265, 271] on div at bounding box center [292, 315] width 176 height 211
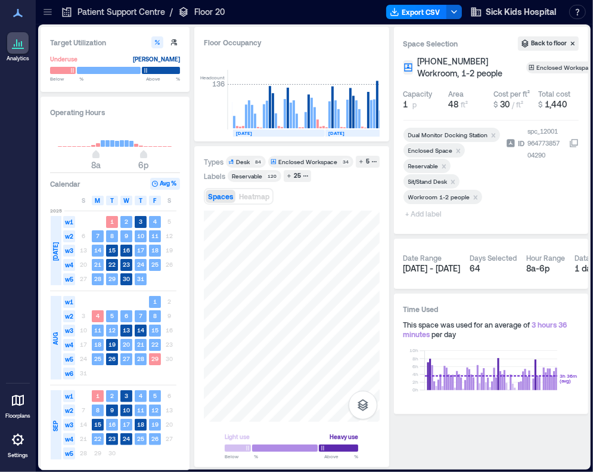
click at [428, 222] on span "+ Add label" at bounding box center [426, 213] width 44 height 17
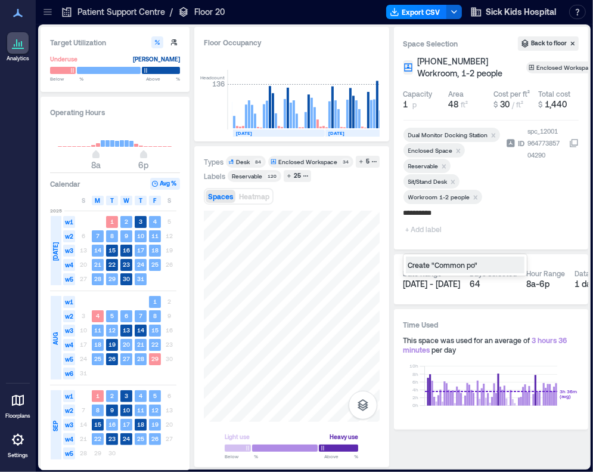
type input "**********"
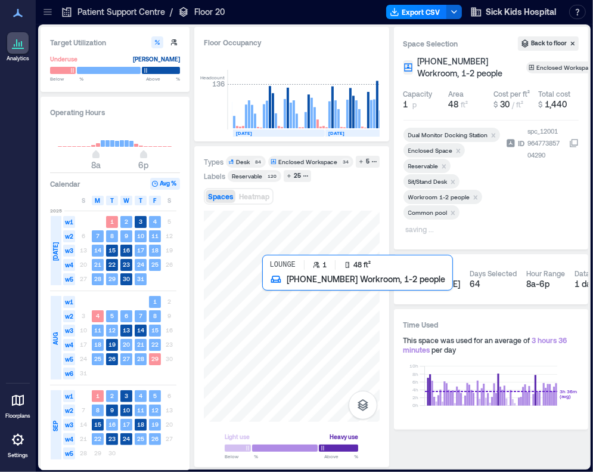
click at [272, 290] on div at bounding box center [292, 315] width 176 height 211
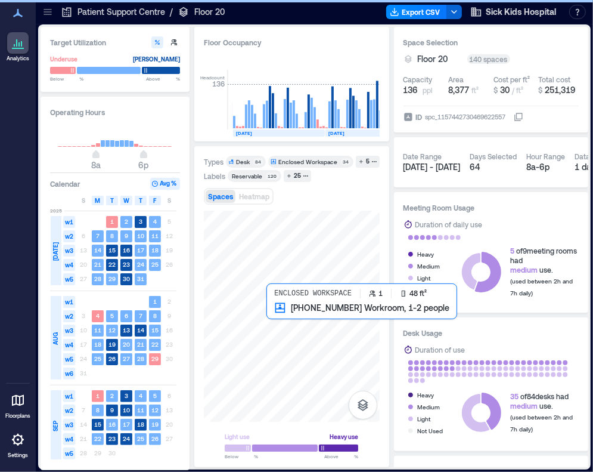
click at [275, 314] on div at bounding box center [292, 315] width 176 height 211
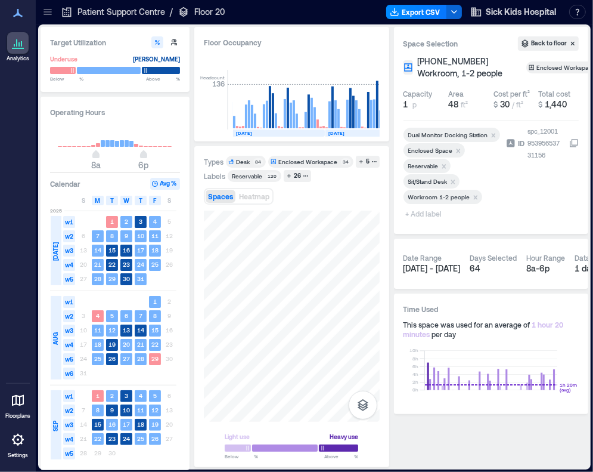
click at [419, 222] on span "+ Add label" at bounding box center [426, 213] width 44 height 17
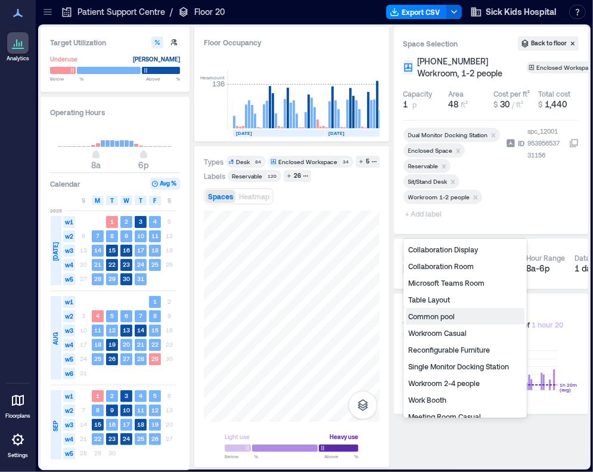
type input "*"
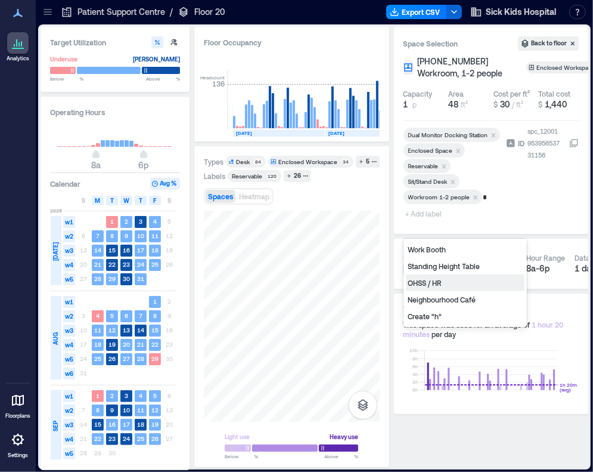
click at [448, 279] on div "OHSS / HR" at bounding box center [465, 282] width 119 height 17
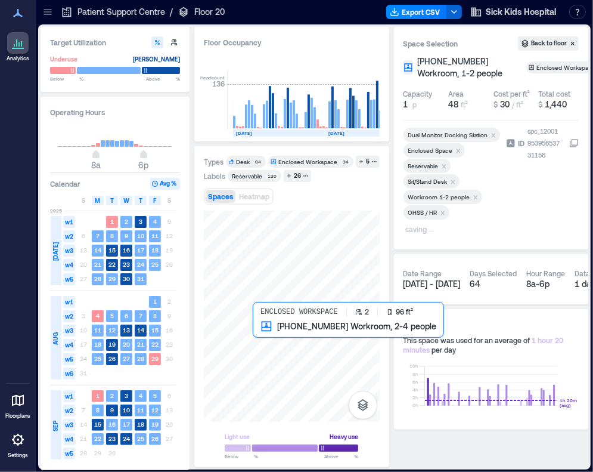
drag, startPoint x: 287, startPoint y: 330, endPoint x: 274, endPoint y: 332, distance: 12.6
click at [274, 332] on div at bounding box center [292, 315] width 176 height 211
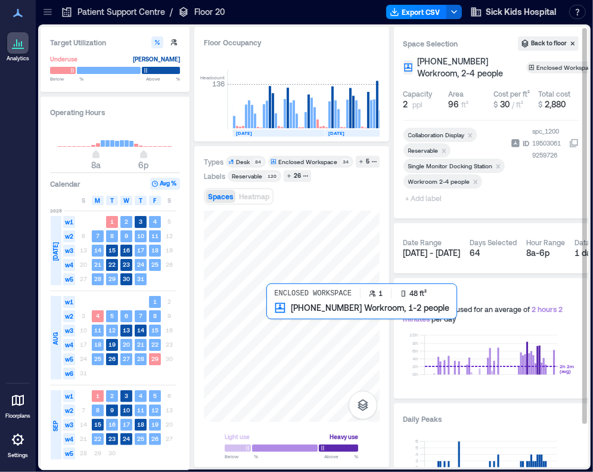
click at [273, 317] on div at bounding box center [292, 315] width 176 height 211
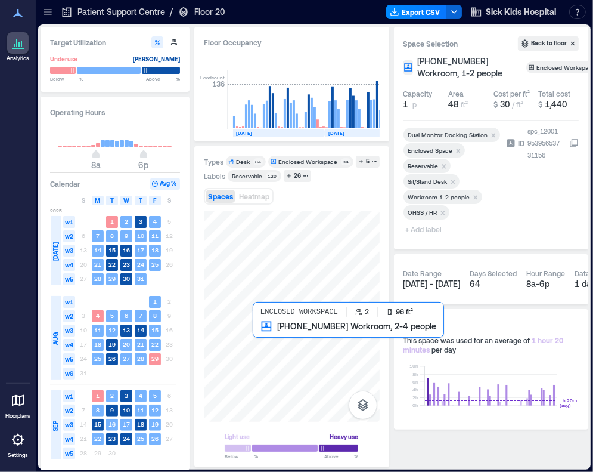
click at [267, 337] on div at bounding box center [292, 315] width 176 height 211
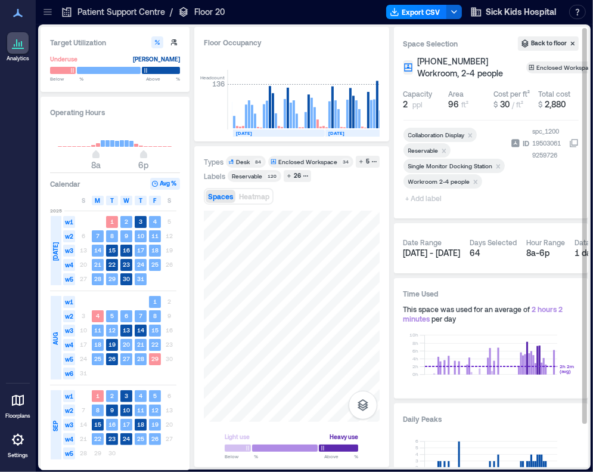
click at [434, 206] on span "+ Add label" at bounding box center [426, 198] width 44 height 17
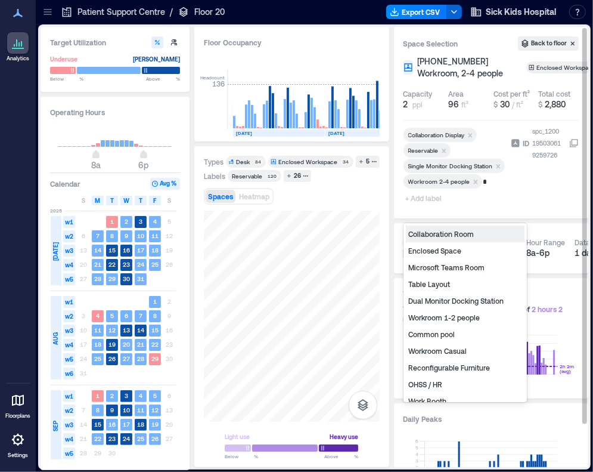
type input "**"
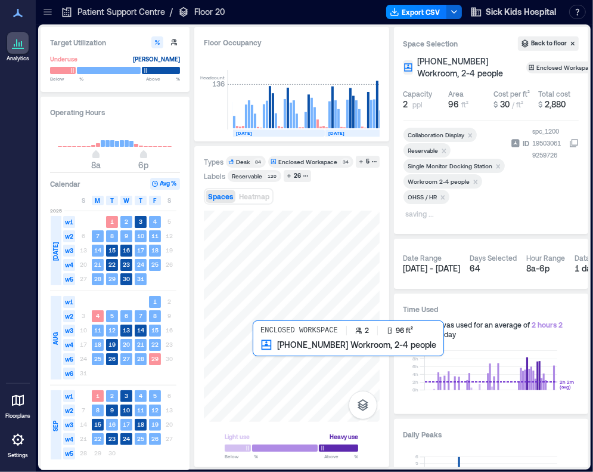
drag, startPoint x: 386, startPoint y: 262, endPoint x: 274, endPoint y: 354, distance: 145.4
click at [274, 354] on div at bounding box center [292, 315] width 176 height 211
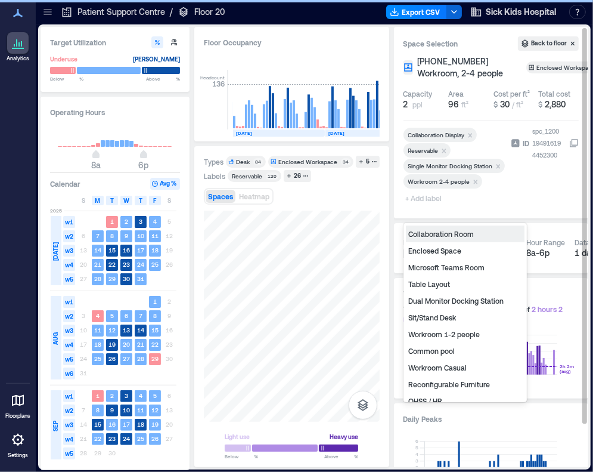
click at [435, 206] on span "+ Add label" at bounding box center [426, 198] width 44 height 17
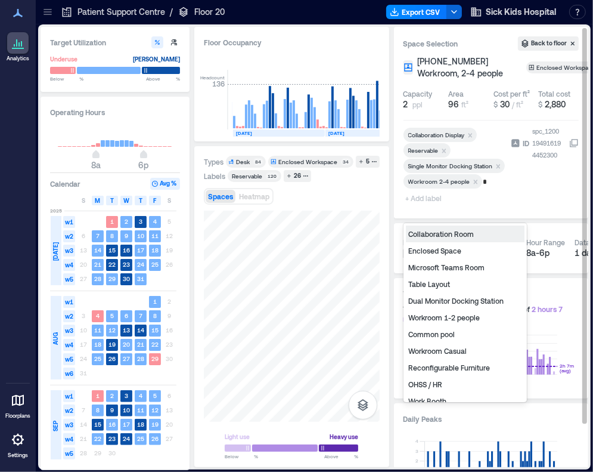
type input "**"
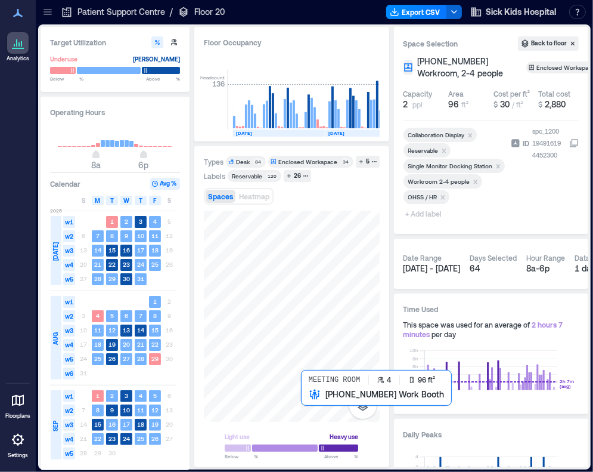
click at [305, 405] on div at bounding box center [292, 315] width 176 height 211
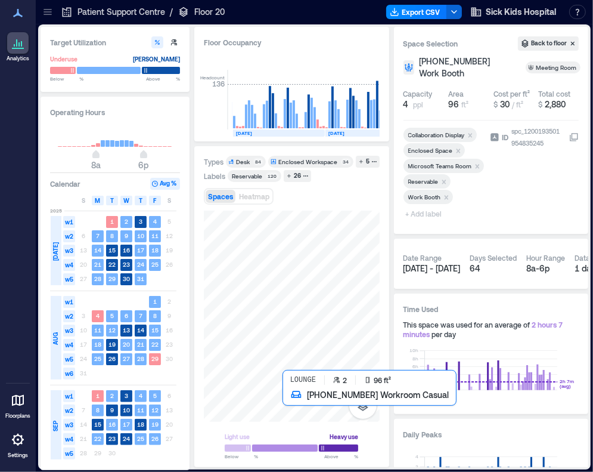
click at [292, 407] on div at bounding box center [292, 315] width 176 height 211
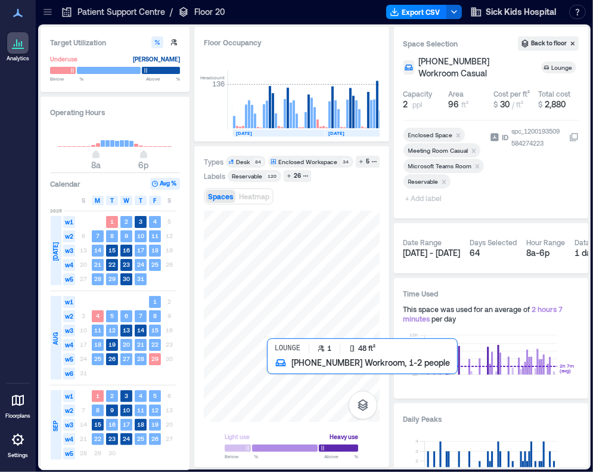
click at [274, 374] on div at bounding box center [292, 315] width 176 height 211
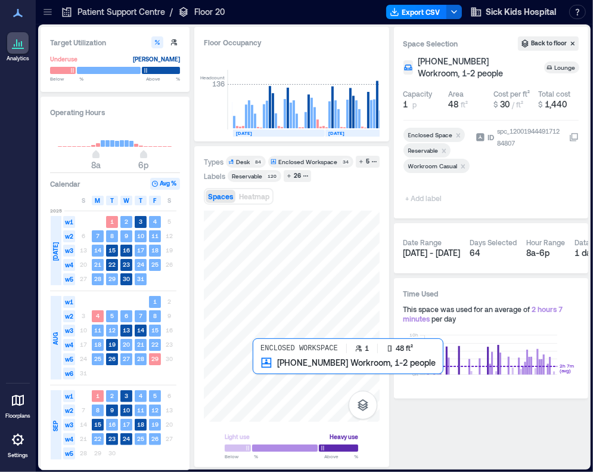
click at [260, 378] on div at bounding box center [292, 315] width 176 height 211
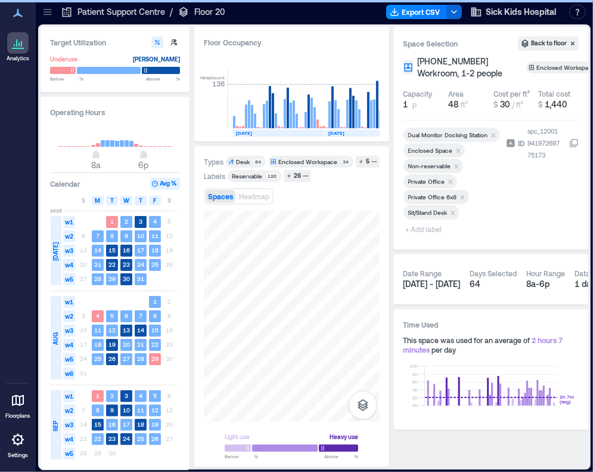
click at [450, 184] on icon "Remove Private Office" at bounding box center [450, 181] width 4 height 4
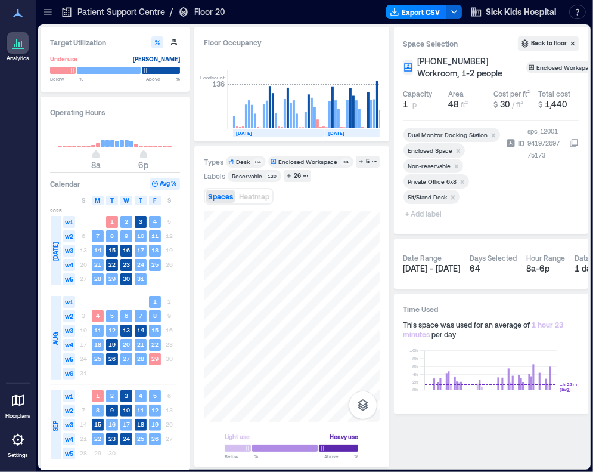
click at [414, 222] on span "+ Add label" at bounding box center [426, 213] width 44 height 17
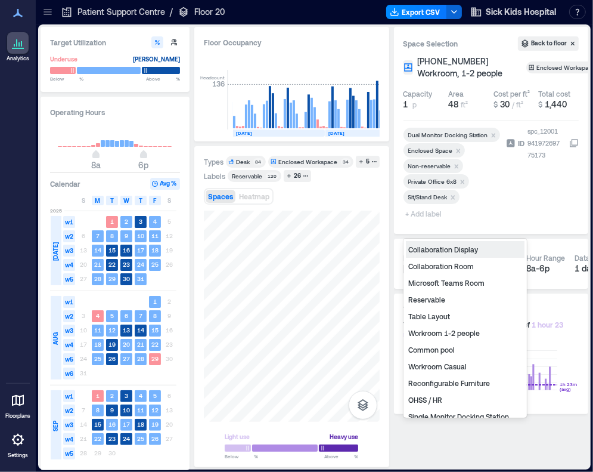
type input "*"
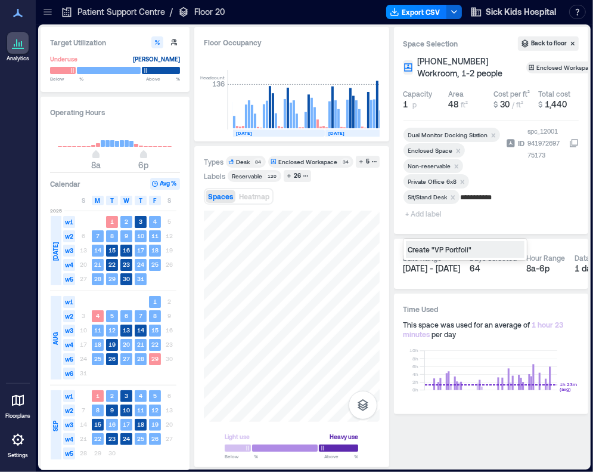
type input "**********"
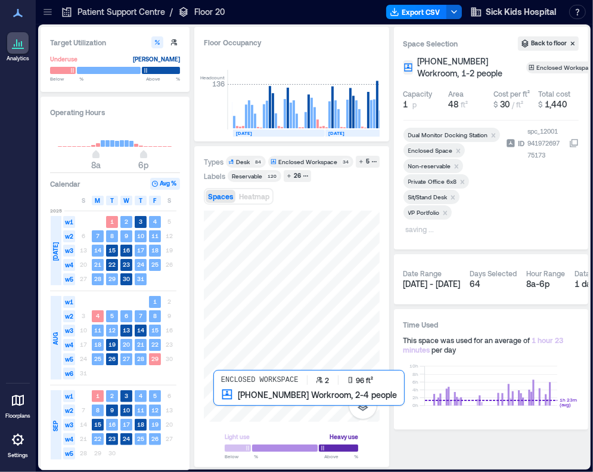
click at [223, 398] on div at bounding box center [292, 315] width 176 height 211
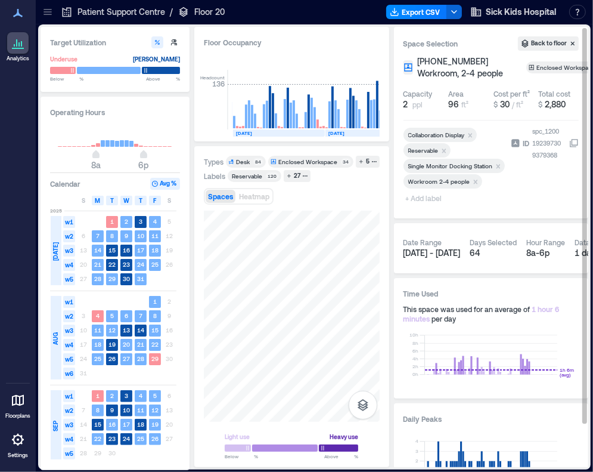
click at [423, 206] on span "+ Add label" at bounding box center [426, 198] width 44 height 17
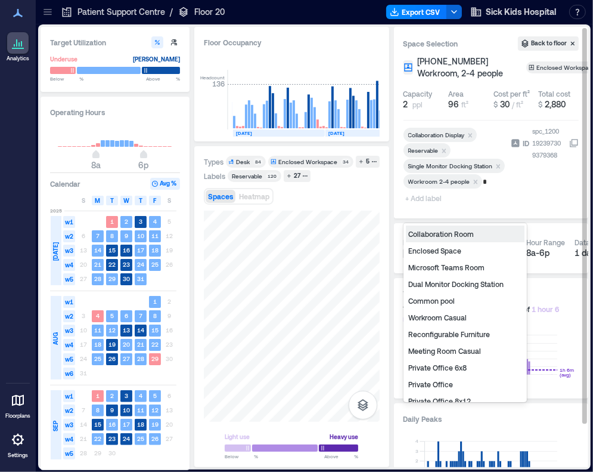
type input "**"
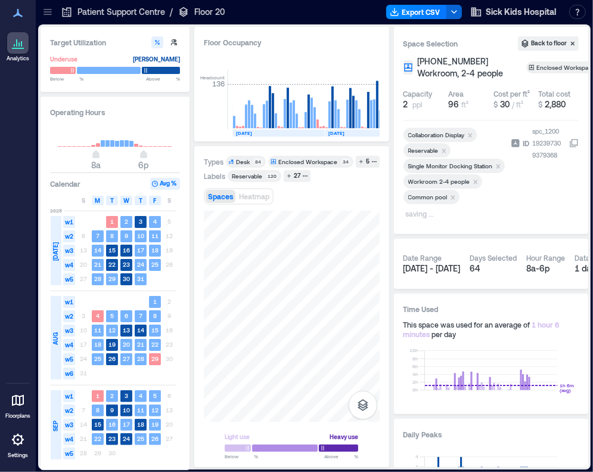
click at [393, 294] on div "Target Utilization Underuse Critical mass Below ** % Above ** % Operating Hours…" at bounding box center [315, 247] width 548 height 440
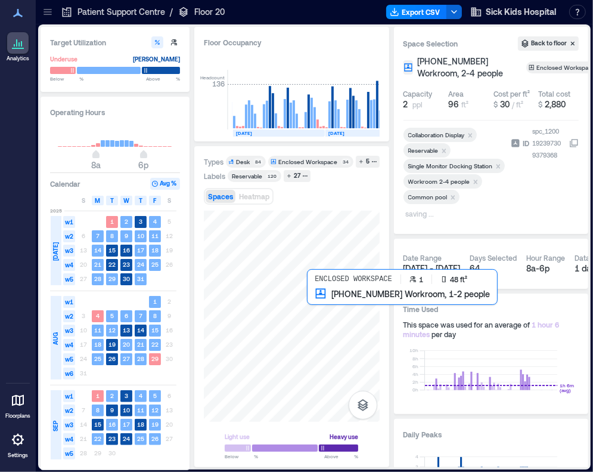
click at [315, 303] on div at bounding box center [292, 315] width 176 height 211
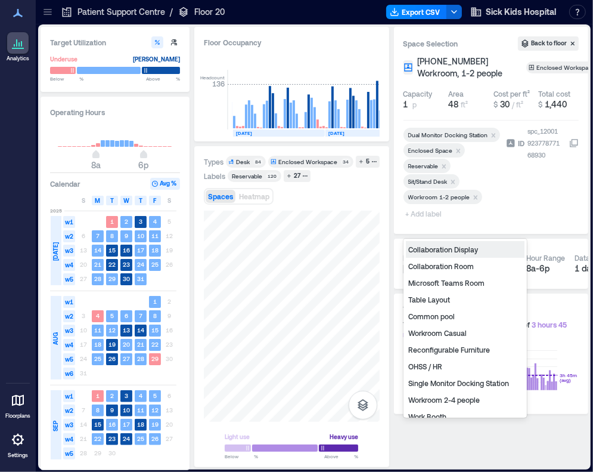
click at [430, 222] on span "+ Add label" at bounding box center [426, 213] width 44 height 17
type input "**"
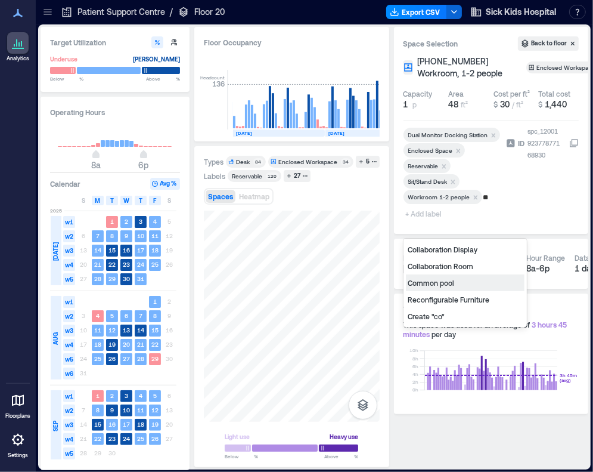
click at [438, 276] on div "Common pool" at bounding box center [465, 282] width 119 height 17
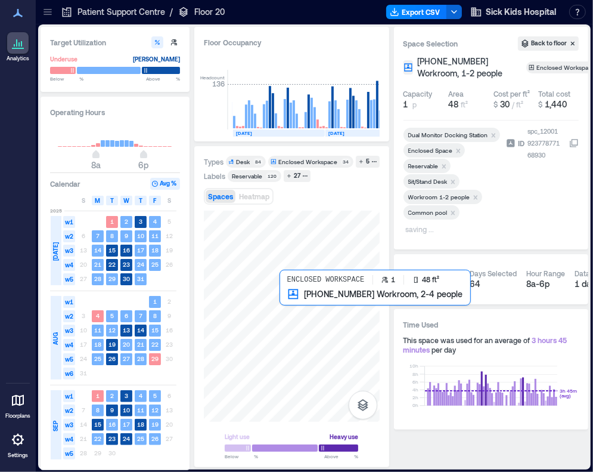
click at [288, 309] on div at bounding box center [292, 315] width 176 height 211
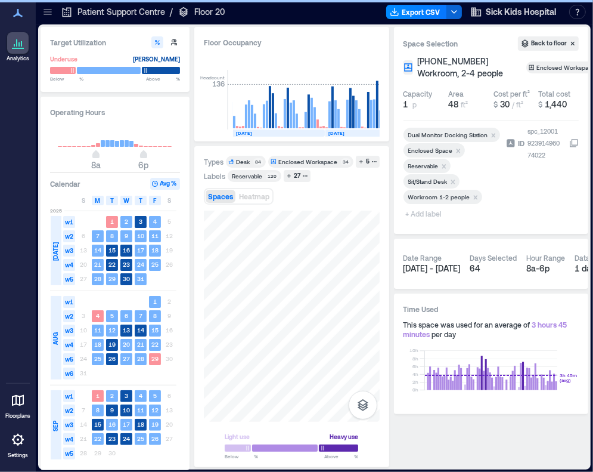
click at [444, 168] on icon "Remove Reservable" at bounding box center [444, 166] width 4 height 4
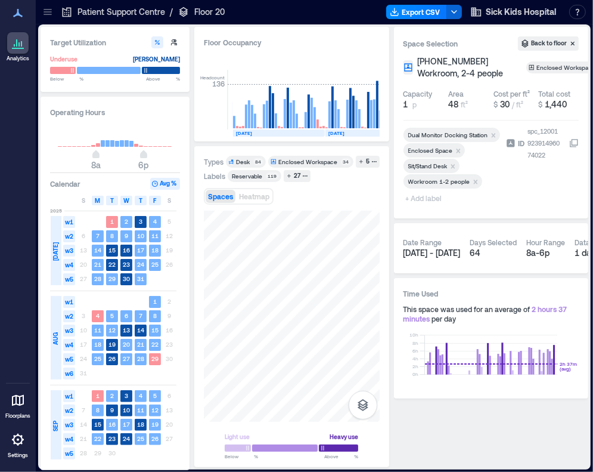
click at [475, 186] on icon "Remove Workroom 1-2 people" at bounding box center [476, 182] width 8 height 8
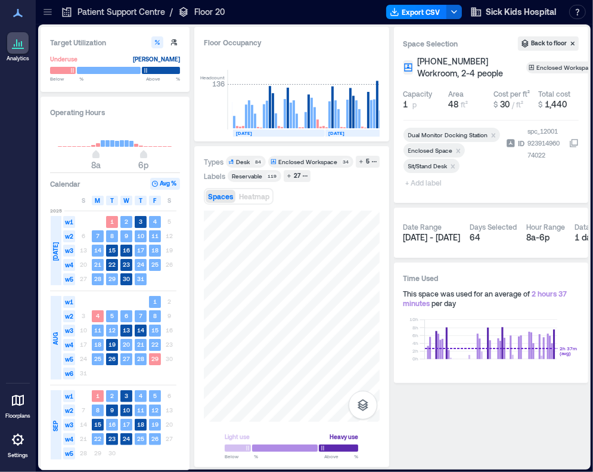
click at [421, 191] on span "+ Add label" at bounding box center [426, 182] width 44 height 17
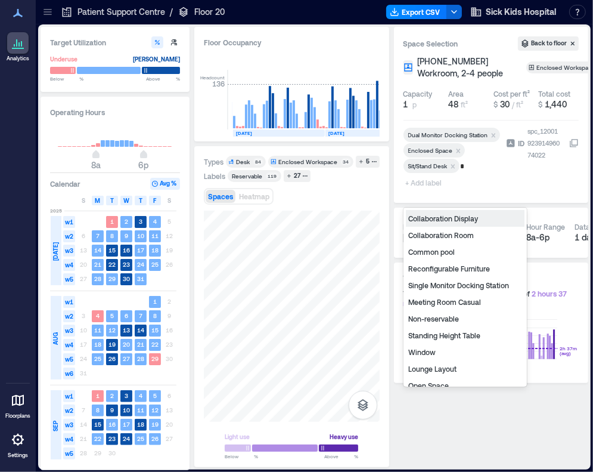
type input "**"
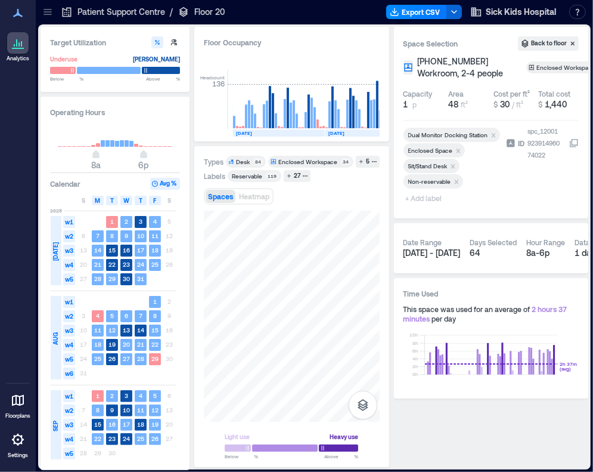
click at [437, 206] on span "+ Add label" at bounding box center [426, 198] width 44 height 17
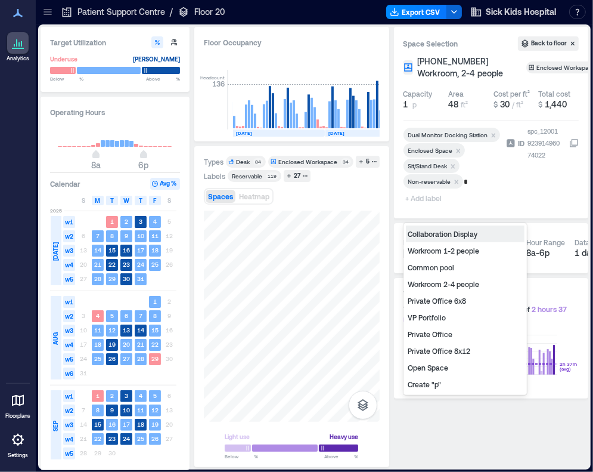
type input "**"
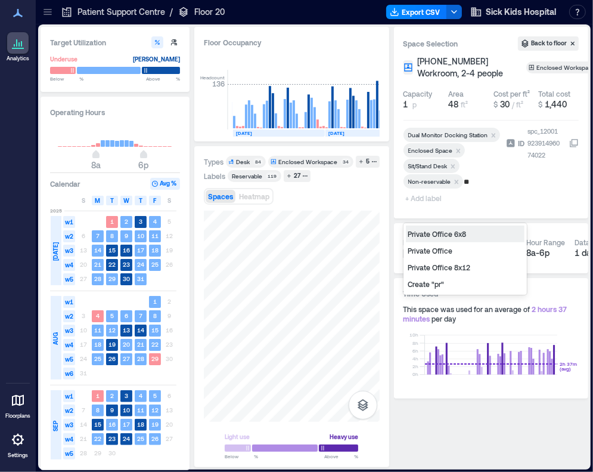
click at [439, 233] on div "Private Office 6x8" at bounding box center [465, 233] width 119 height 17
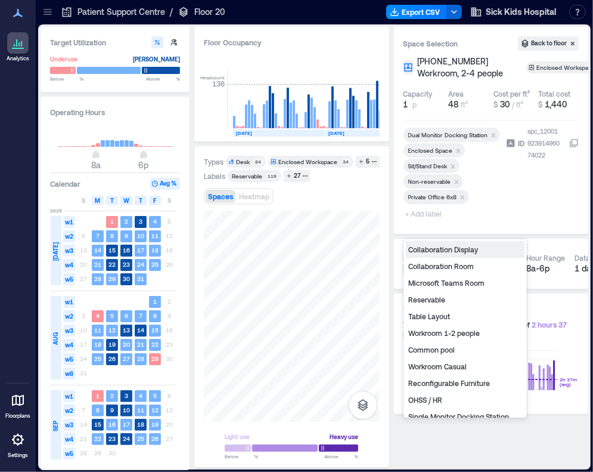
click at [425, 222] on span "+ Add label" at bounding box center [426, 213] width 44 height 17
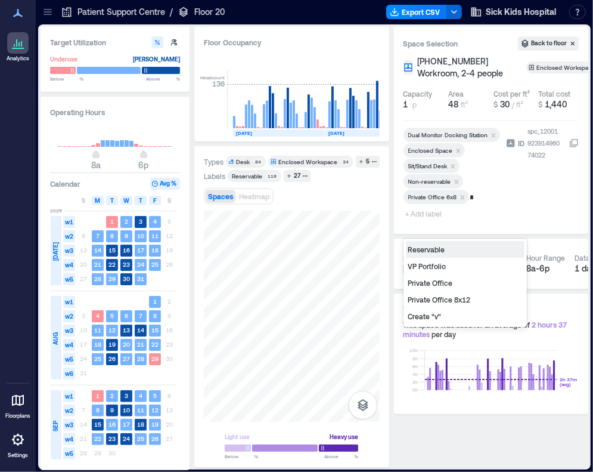
type input "**"
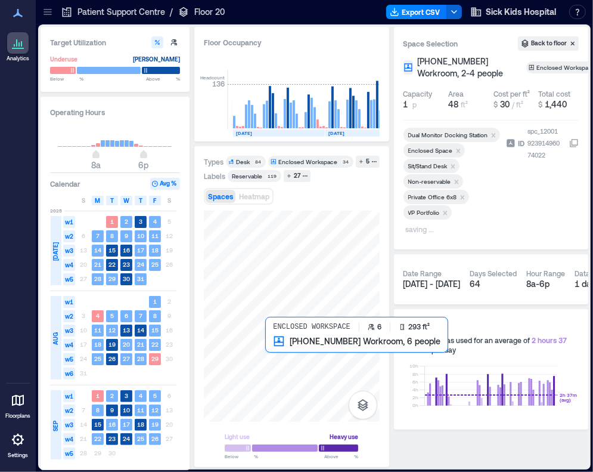
click at [289, 356] on div at bounding box center [292, 315] width 176 height 211
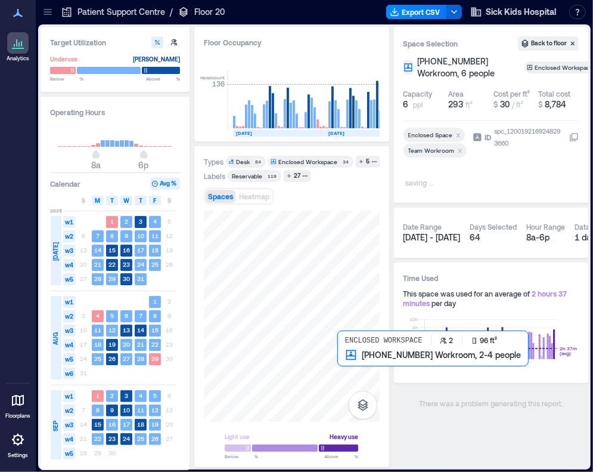
click at [346, 361] on div at bounding box center [292, 315] width 176 height 211
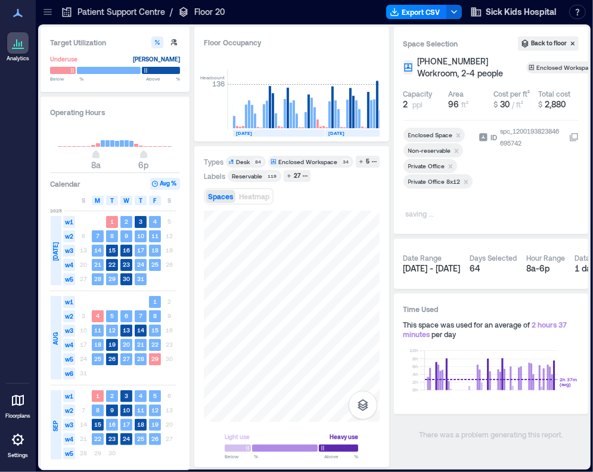
click at [466, 184] on icon "Remove Private Office 8x12" at bounding box center [466, 181] width 4 height 4
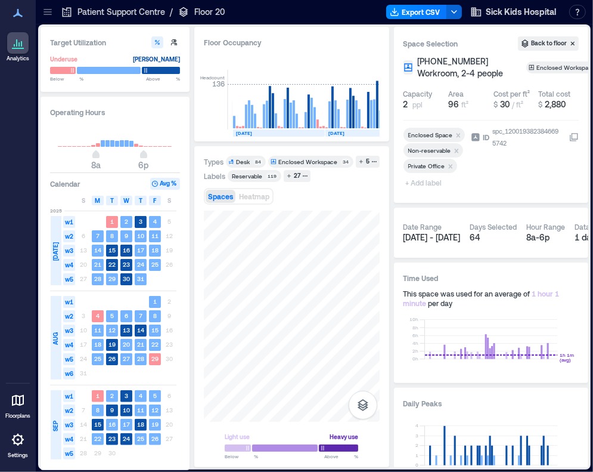
click at [427, 191] on span "+ Add label" at bounding box center [426, 182] width 44 height 17
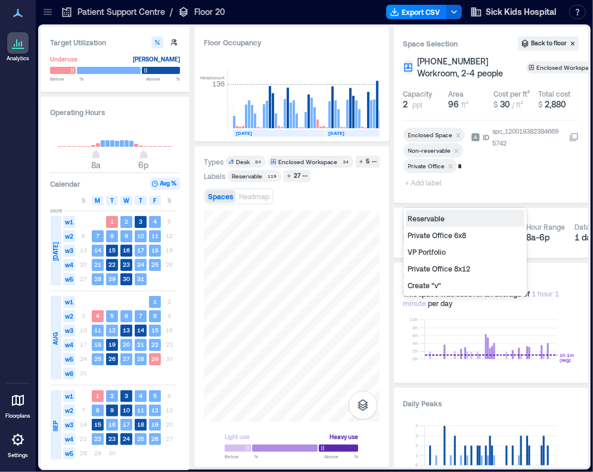
type input "**"
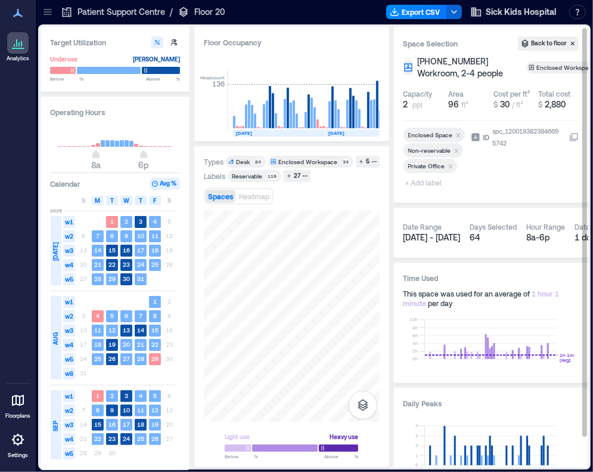
click at [425, 191] on span "+ Add label" at bounding box center [426, 182] width 44 height 17
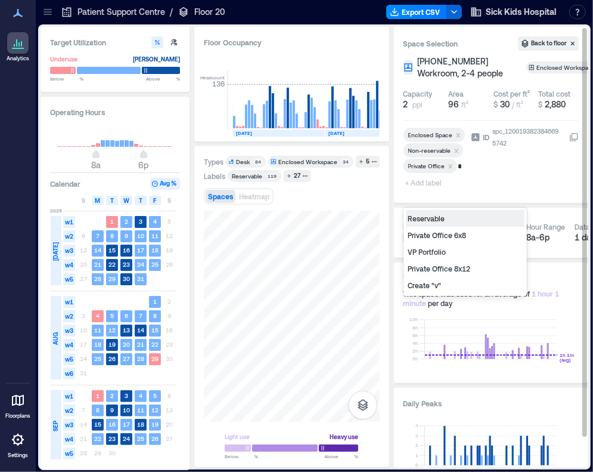
type input "**"
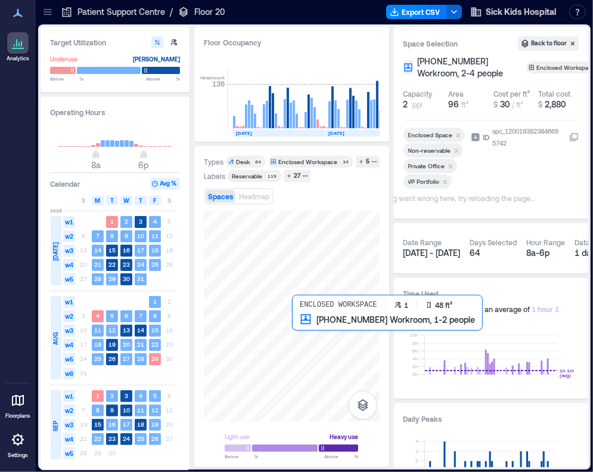
click at [296, 326] on div at bounding box center [292, 315] width 176 height 211
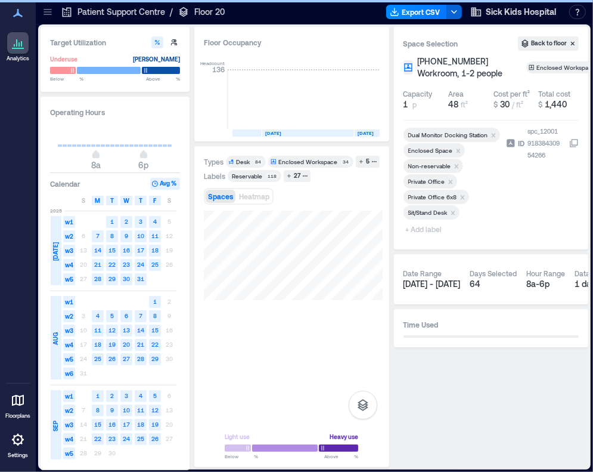
scroll to position [0, 1995]
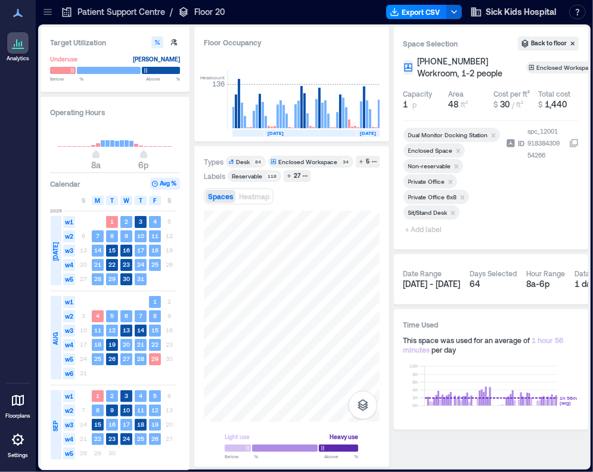
click at [451, 186] on icon "Remove Private Office" at bounding box center [451, 182] width 8 height 8
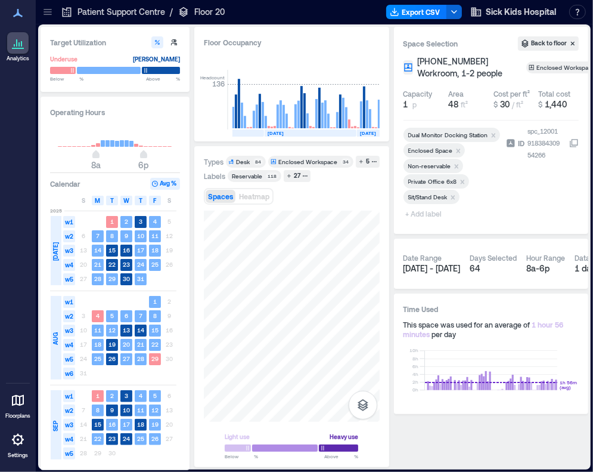
click at [434, 222] on span "+ Add label" at bounding box center [426, 213] width 44 height 17
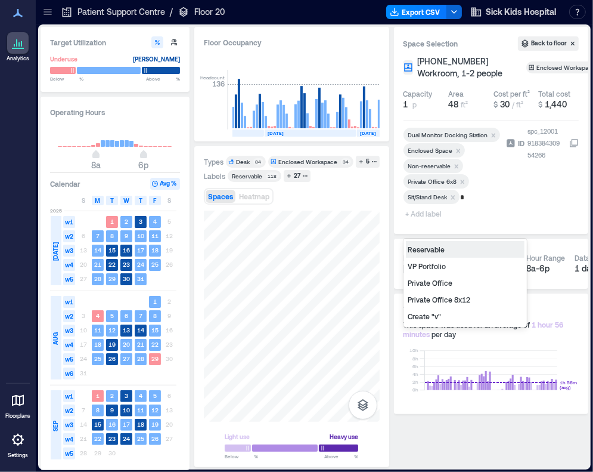
type input "**"
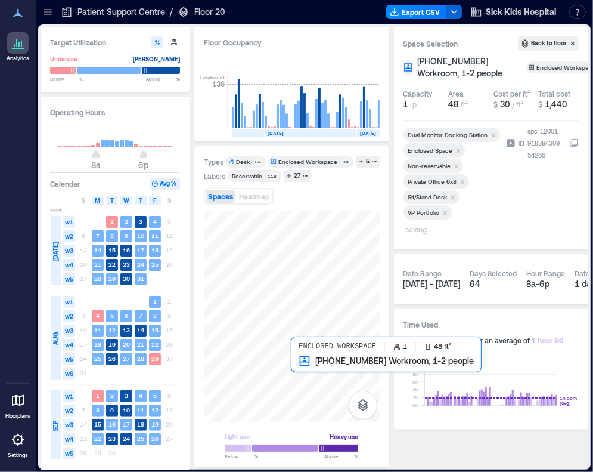
click at [306, 374] on div at bounding box center [292, 315] width 176 height 211
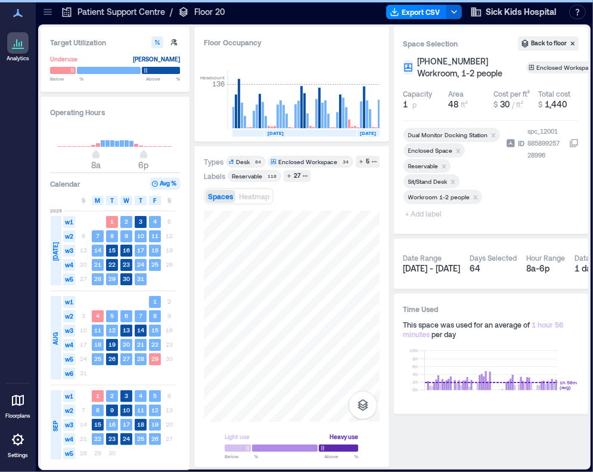
click at [424, 222] on span "+ Add label" at bounding box center [426, 213] width 44 height 17
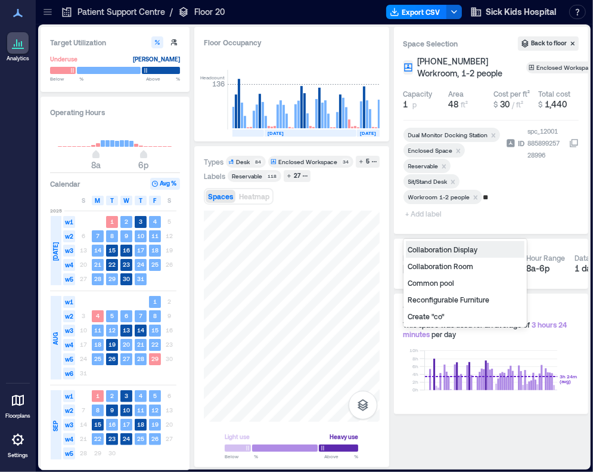
type input "***"
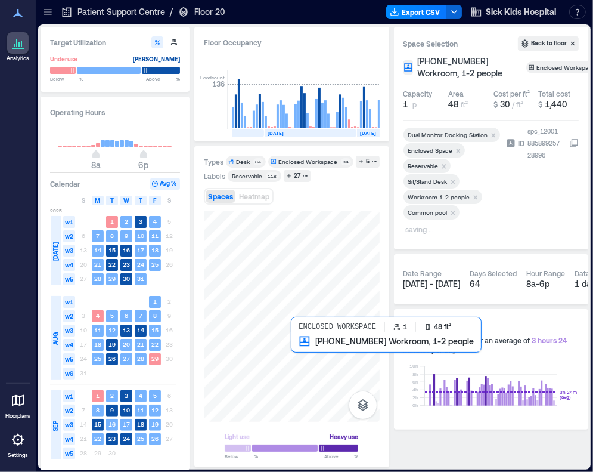
click at [303, 347] on div at bounding box center [292, 315] width 176 height 211
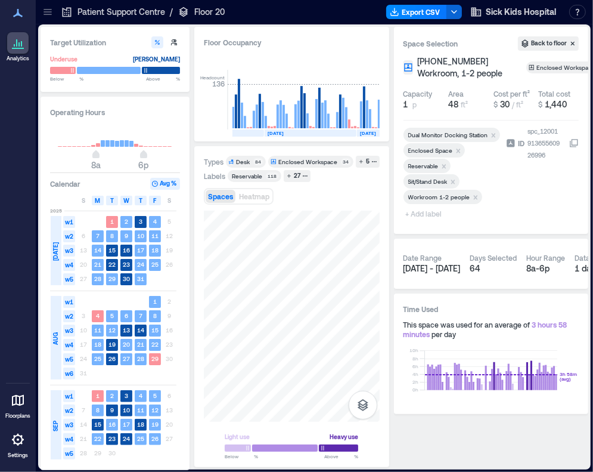
click at [422, 221] on span "+ Add label" at bounding box center [426, 213] width 44 height 17
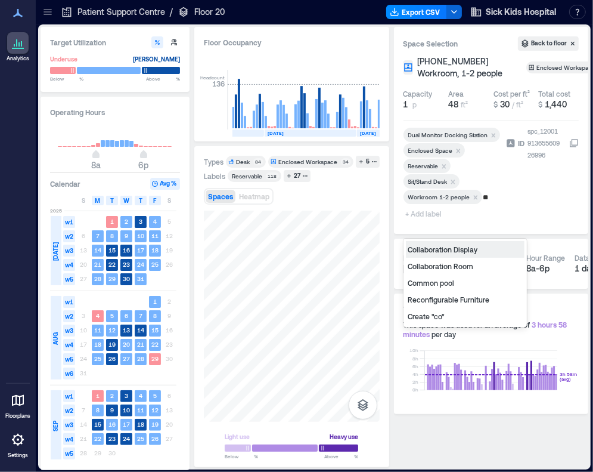
type input "***"
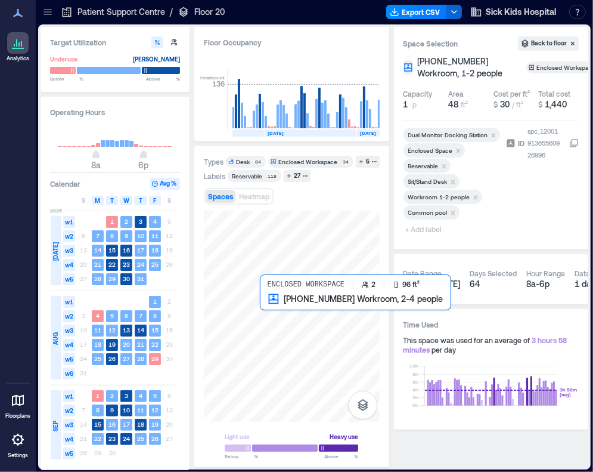
click at [277, 324] on div at bounding box center [292, 315] width 176 height 211
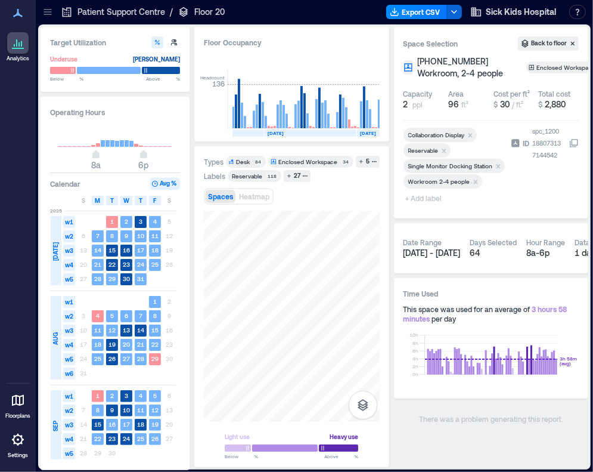
click at [432, 206] on span "+ Add label" at bounding box center [426, 198] width 44 height 17
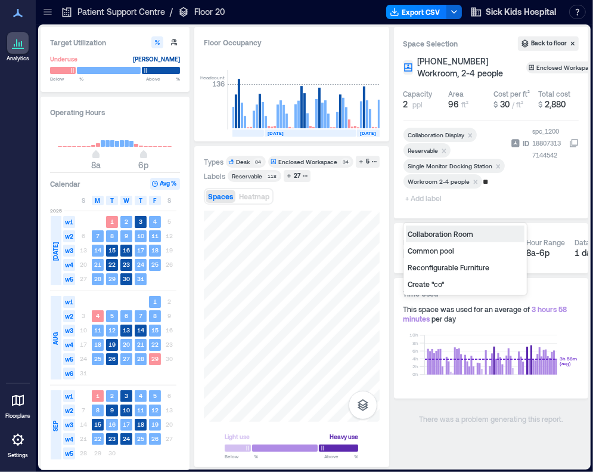
type input "***"
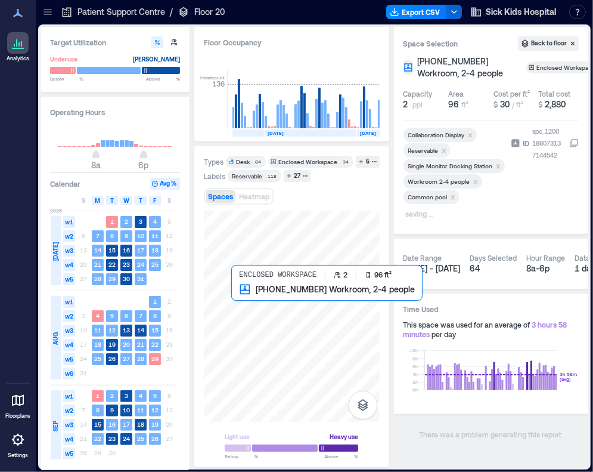
click at [236, 309] on div at bounding box center [292, 315] width 176 height 211
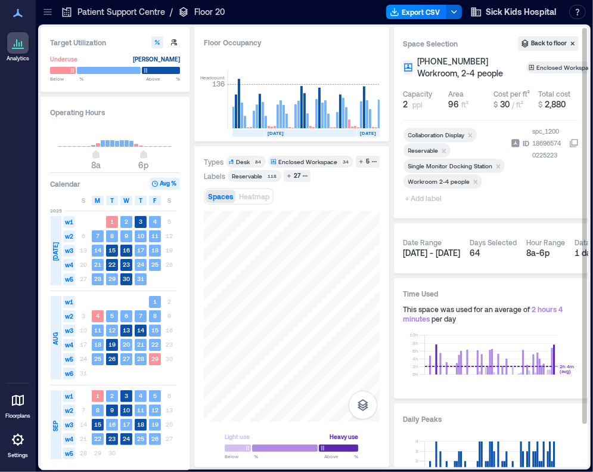
click at [421, 206] on span "+ Add label" at bounding box center [426, 198] width 44 height 17
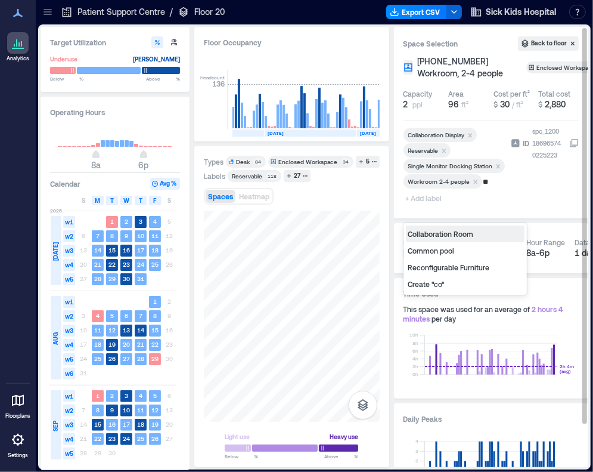
type input "***"
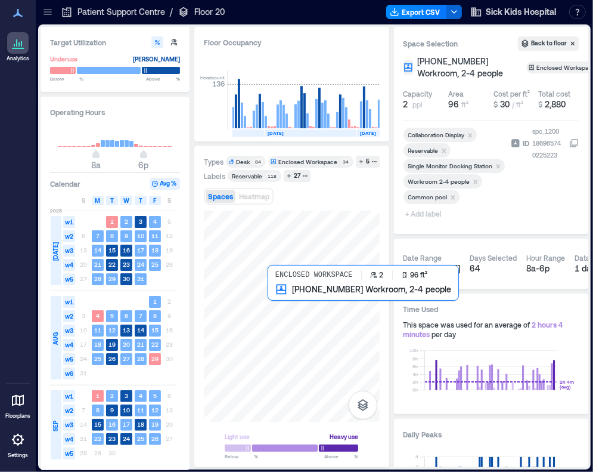
click at [274, 302] on div at bounding box center [292, 315] width 176 height 211
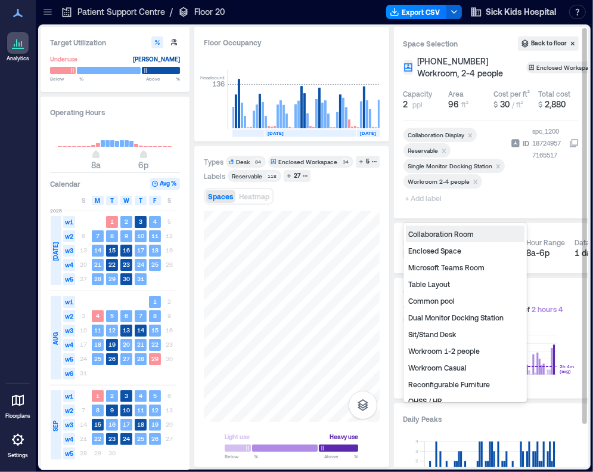
click at [426, 206] on span "+ Add label" at bounding box center [426, 198] width 44 height 17
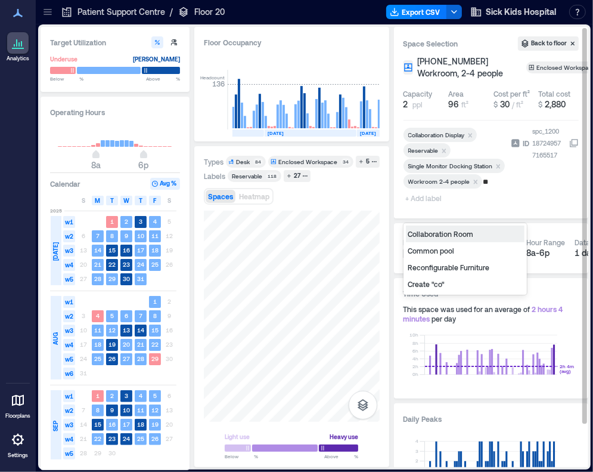
type input "***"
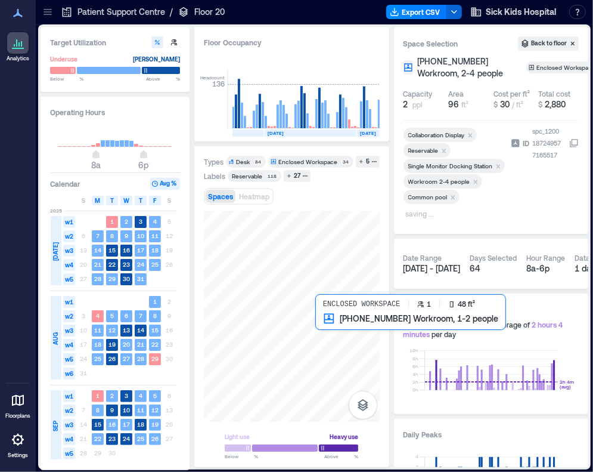
click at [322, 333] on div at bounding box center [292, 315] width 176 height 211
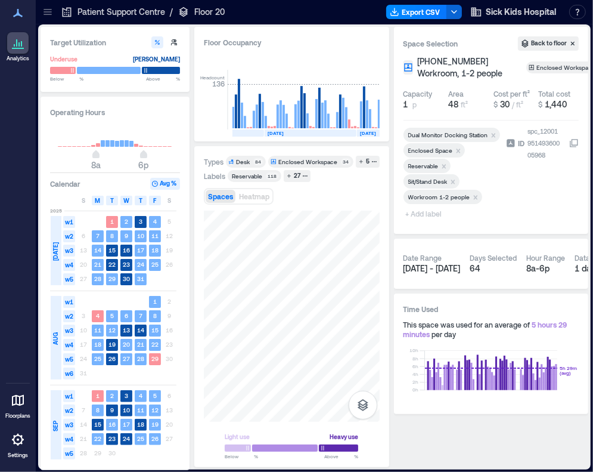
click at [433, 222] on span "+ Add label" at bounding box center [426, 213] width 44 height 17
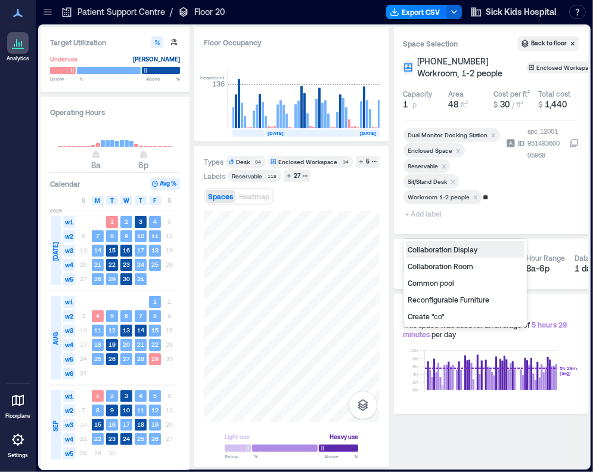
type input "***"
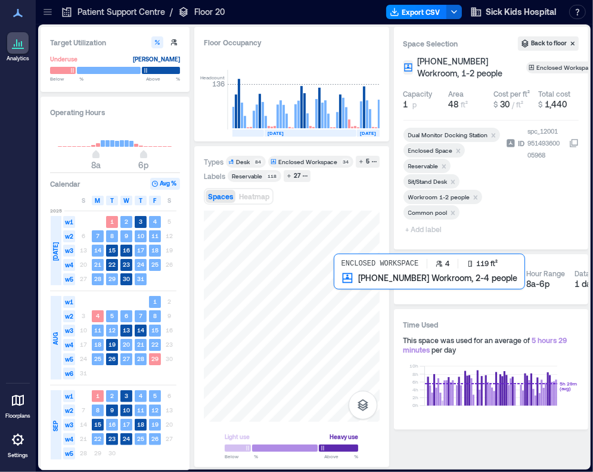
click at [345, 295] on div at bounding box center [292, 315] width 176 height 211
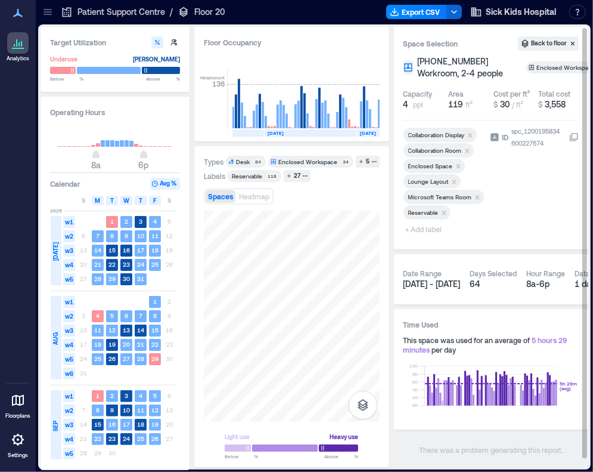
click at [560, 72] on div "Enclosed Workspace" at bounding box center [567, 67] width 61 height 8
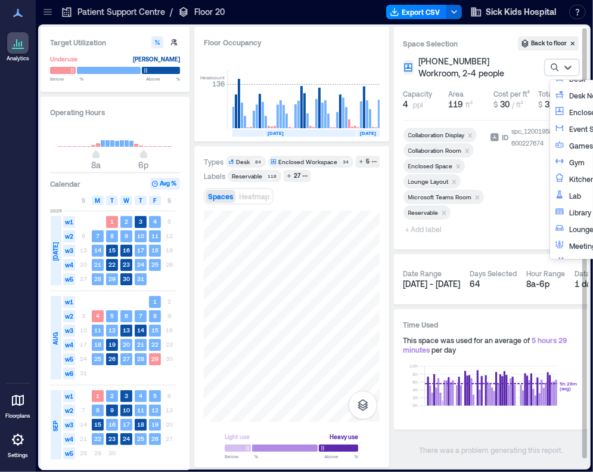
scroll to position [60, 0]
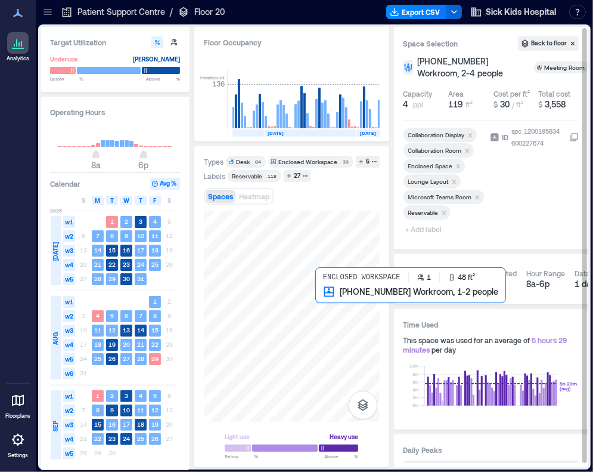
click at [323, 299] on div at bounding box center [292, 315] width 176 height 211
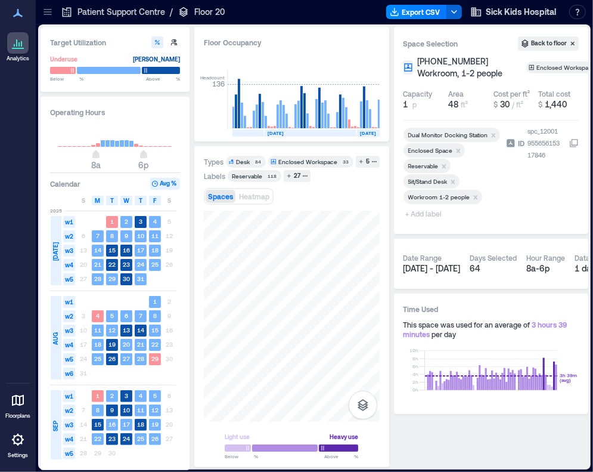
click at [438, 222] on span "+ Add label" at bounding box center [426, 213] width 44 height 17
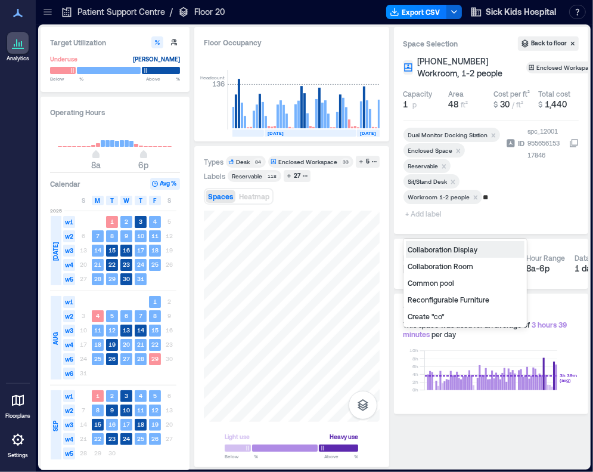
type input "***"
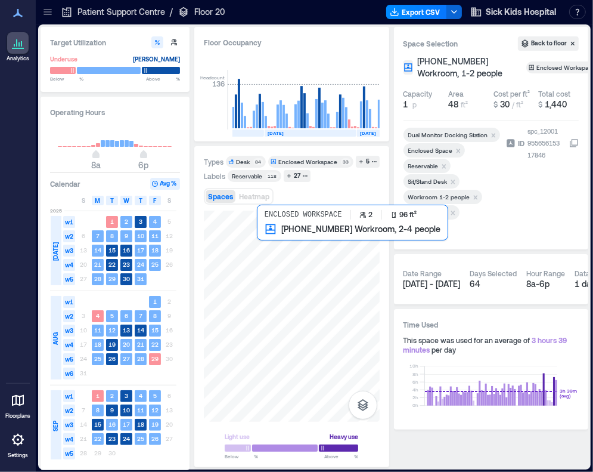
click at [267, 241] on div at bounding box center [292, 315] width 176 height 211
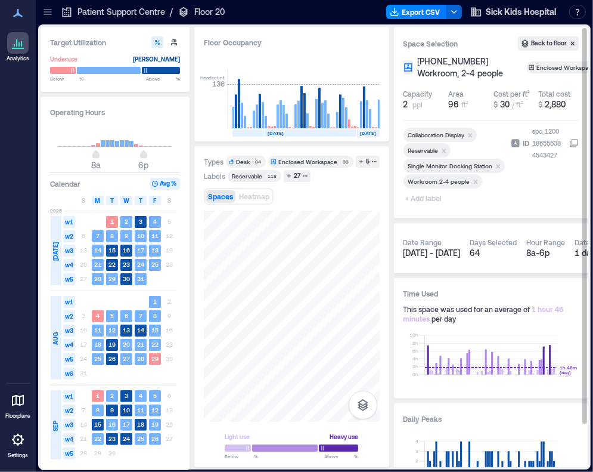
click at [430, 206] on span "+ Add label" at bounding box center [426, 198] width 44 height 17
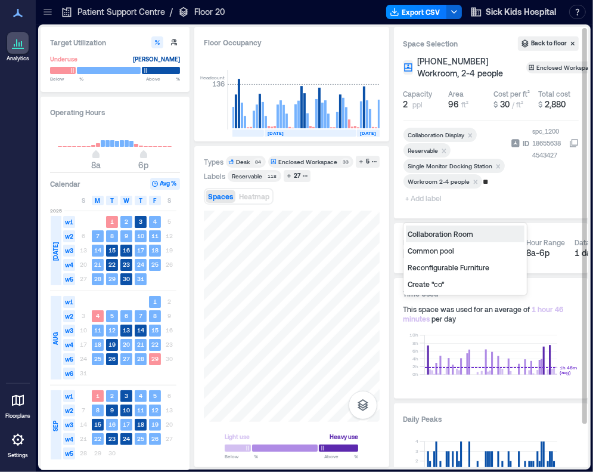
type input "***"
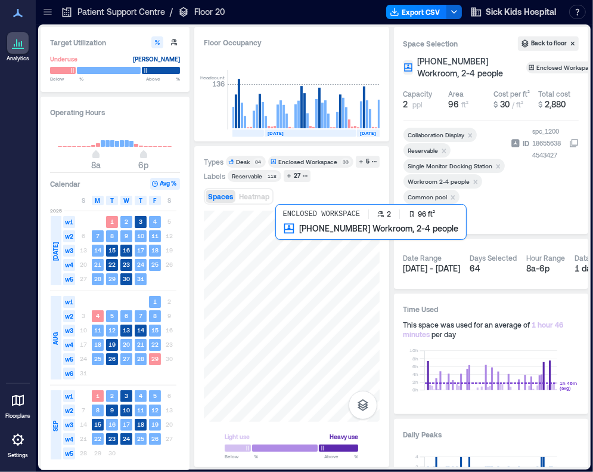
click at [281, 242] on div at bounding box center [292, 315] width 176 height 211
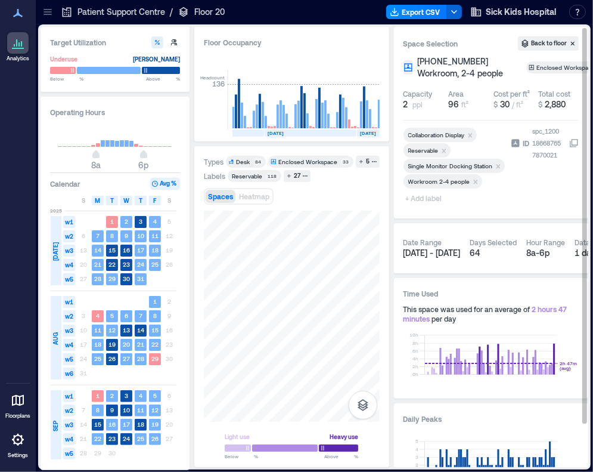
click at [427, 206] on span "+ Add label" at bounding box center [426, 198] width 44 height 17
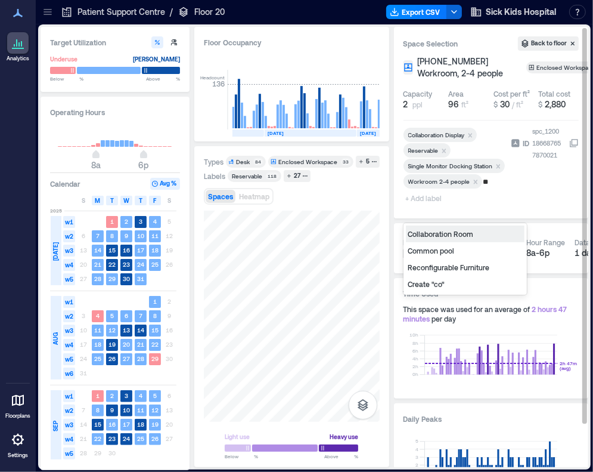
type input "***"
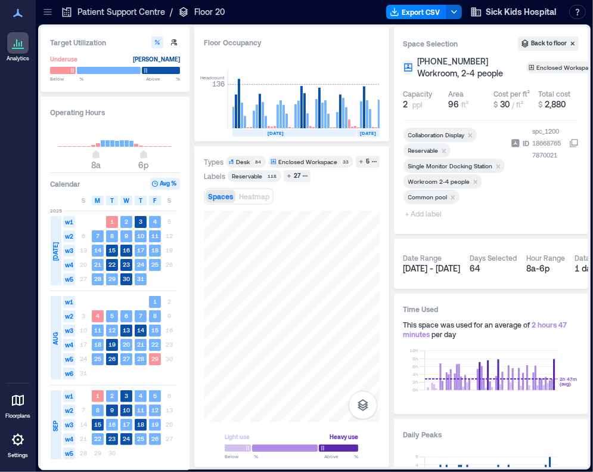
click at [200, 225] on div "Types Desk 84 Enclosed Workspace 33 5 Labels Reservable 118 27 Spaces Heatmap L…" at bounding box center [291, 306] width 195 height 321
click at [278, 240] on div at bounding box center [292, 315] width 176 height 211
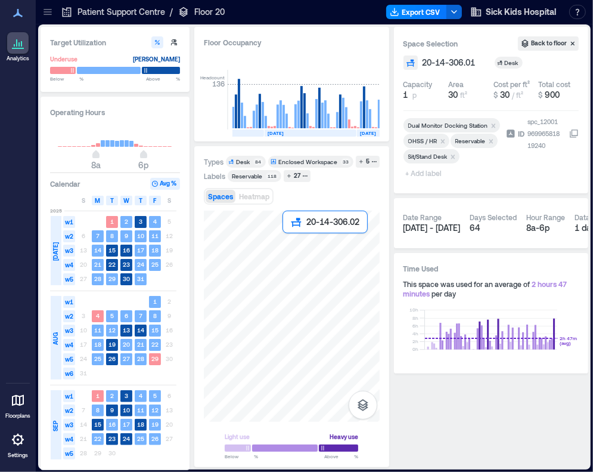
click at [287, 238] on div at bounding box center [292, 315] width 176 height 211
click at [489, 140] on icon "Remove Reservable" at bounding box center [491, 141] width 4 height 4
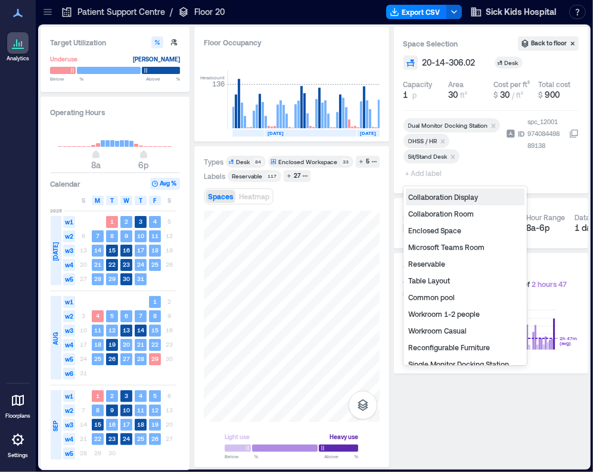
click at [423, 172] on span "+ Add label" at bounding box center [426, 173] width 44 height 17
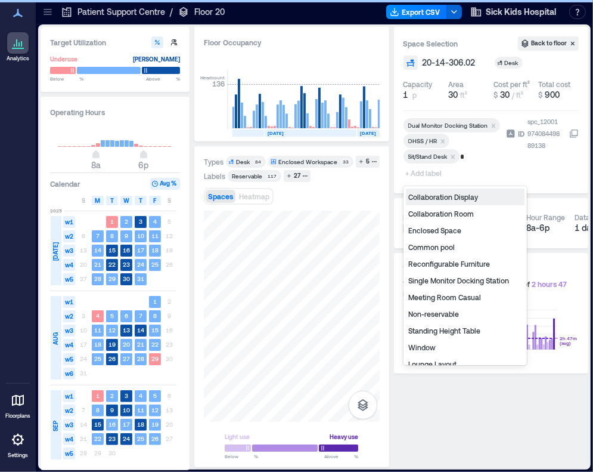
type input "**"
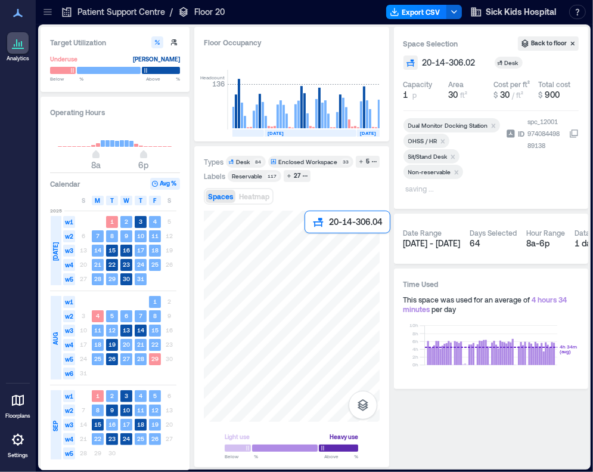
click at [308, 243] on div at bounding box center [292, 315] width 176 height 211
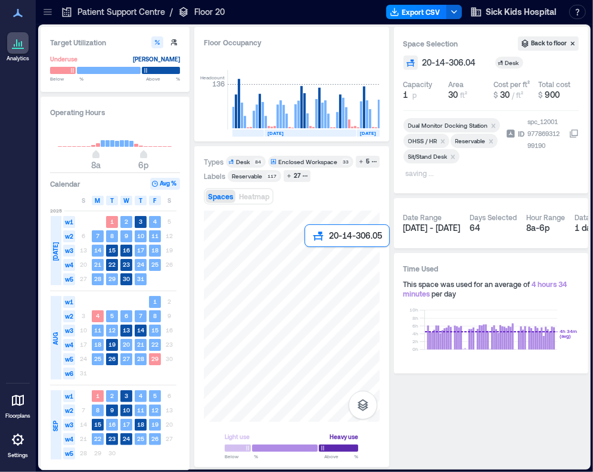
click at [309, 254] on div at bounding box center [292, 315] width 176 height 211
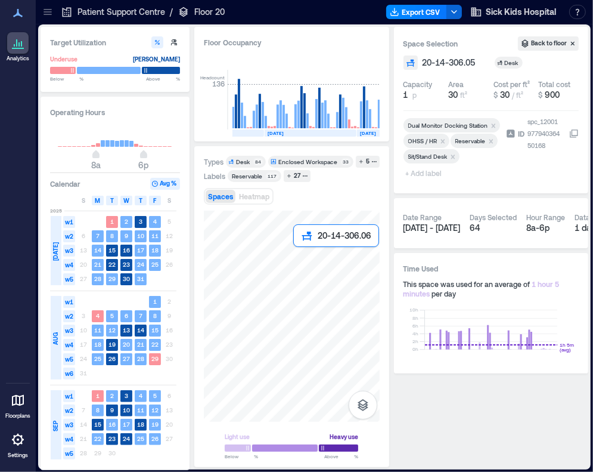
click at [296, 256] on div at bounding box center [292, 315] width 176 height 211
click at [288, 256] on div at bounding box center [292, 315] width 176 height 211
click at [274, 256] on div at bounding box center [292, 315] width 176 height 211
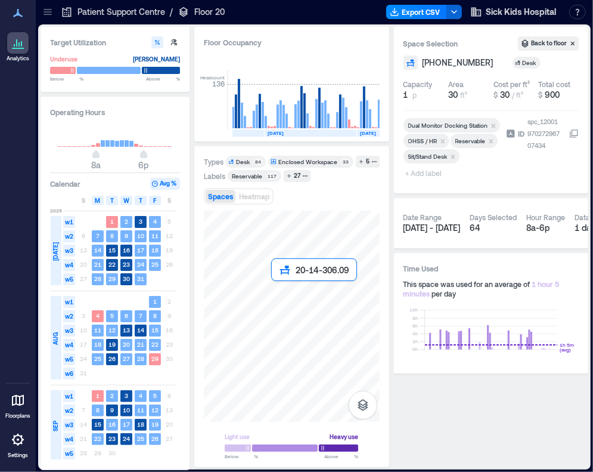
click at [277, 290] on div at bounding box center [292, 315] width 176 height 211
click at [290, 291] on div at bounding box center [292, 315] width 176 height 211
click at [298, 290] on div at bounding box center [292, 315] width 176 height 211
click at [308, 290] on div at bounding box center [292, 315] width 176 height 211
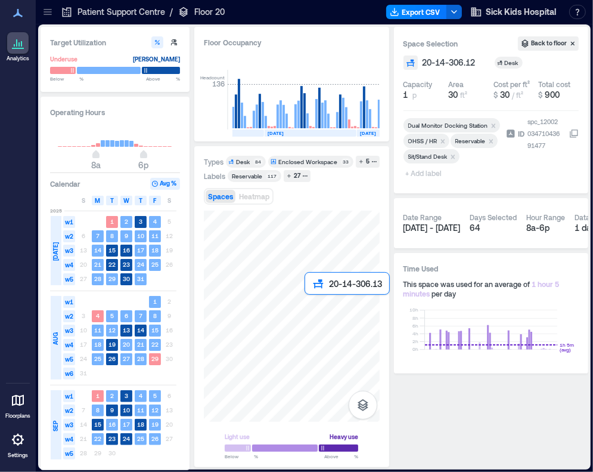
click at [308, 302] on div at bounding box center [292, 315] width 176 height 211
click at [293, 303] on div at bounding box center [292, 315] width 176 height 211
click at [281, 303] on div at bounding box center [292, 315] width 176 height 211
click at [310, 317] on div at bounding box center [292, 315] width 176 height 211
click at [435, 174] on span "+ Add label" at bounding box center [426, 173] width 44 height 17
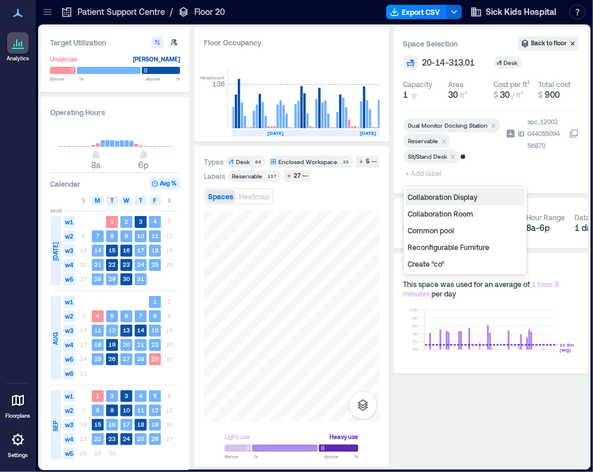
type input "***"
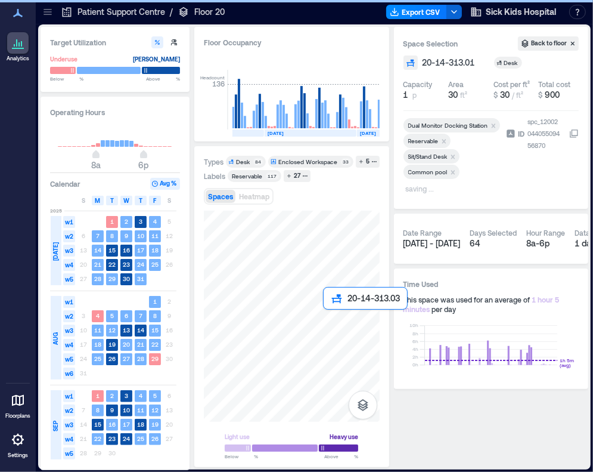
click at [331, 320] on div at bounding box center [292, 315] width 176 height 211
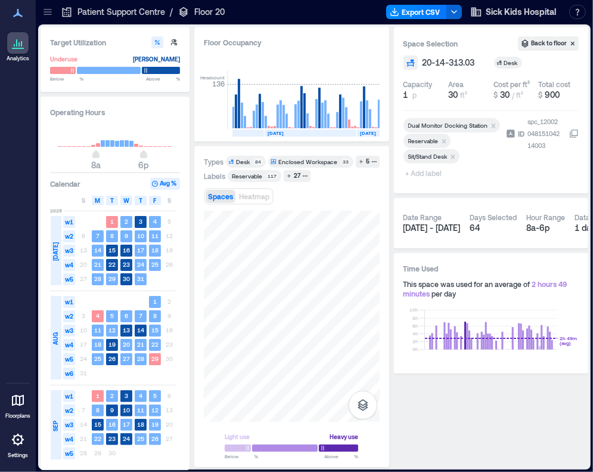
click at [432, 171] on span "+ Add label" at bounding box center [426, 173] width 44 height 17
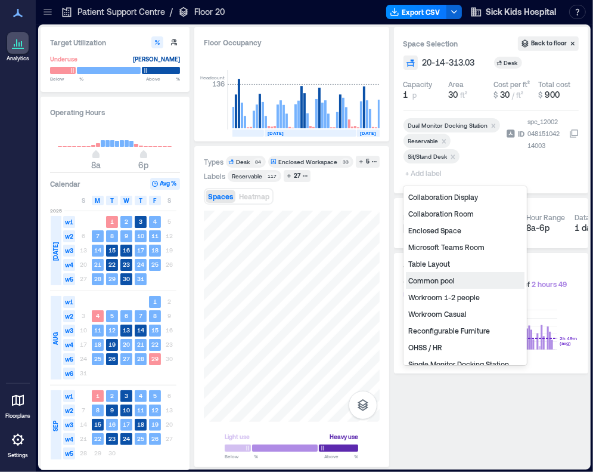
click at [434, 281] on div "Common pool" at bounding box center [465, 280] width 119 height 17
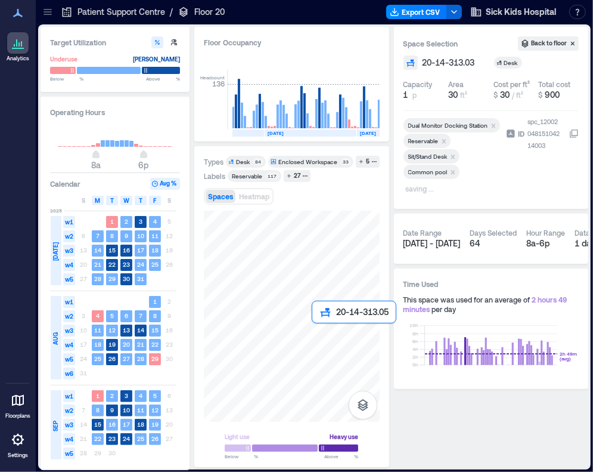
click at [317, 332] on div at bounding box center [292, 315] width 176 height 211
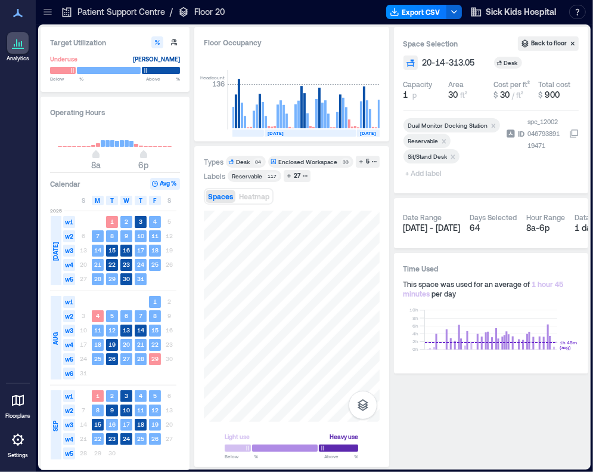
click at [435, 174] on span "+ Add label" at bounding box center [426, 173] width 44 height 17
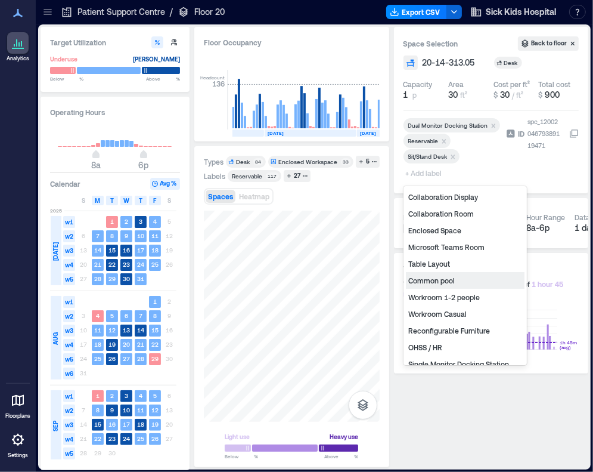
click at [435, 283] on div "Common pool" at bounding box center [465, 280] width 119 height 17
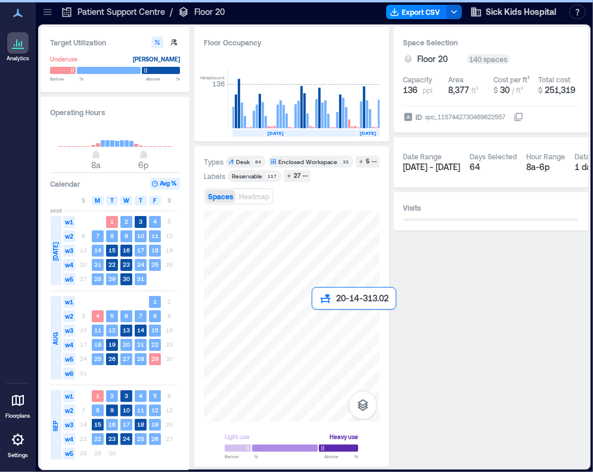
click at [308, 327] on div at bounding box center [292, 315] width 176 height 211
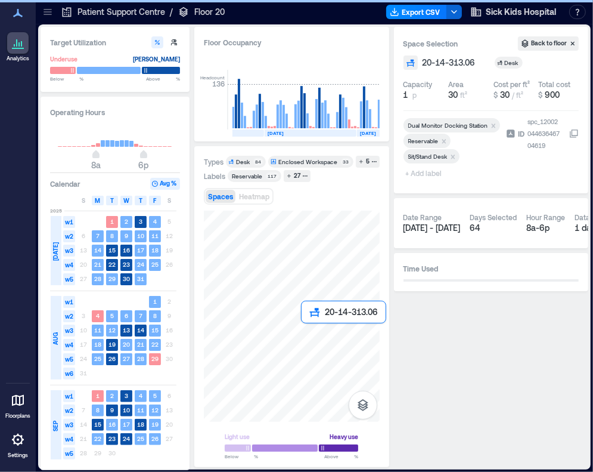
click at [311, 327] on div at bounding box center [292, 315] width 176 height 211
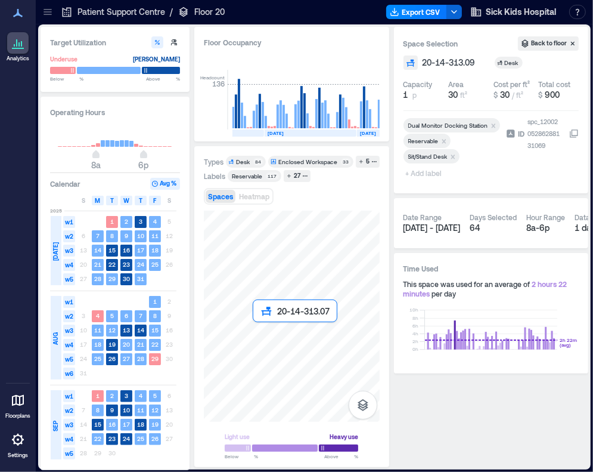
click at [258, 333] on div at bounding box center [292, 315] width 176 height 211
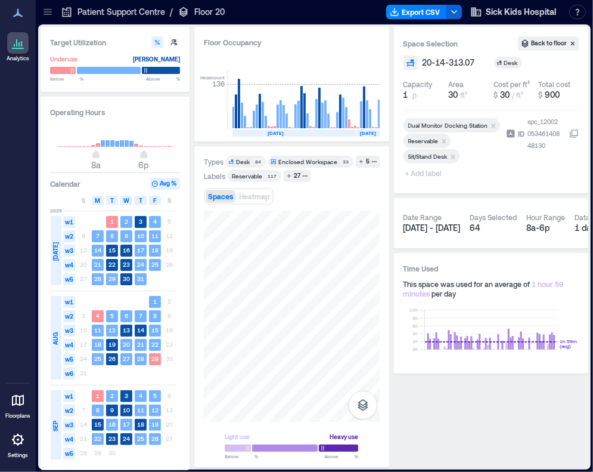
click at [433, 174] on span "+ Add label" at bounding box center [426, 173] width 44 height 17
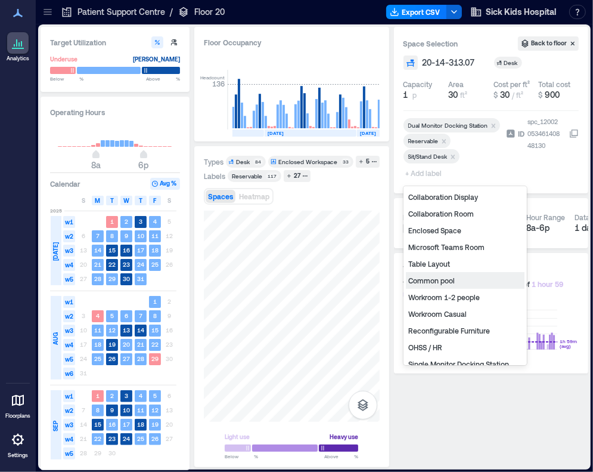
click at [454, 276] on div "Common pool" at bounding box center [465, 280] width 119 height 17
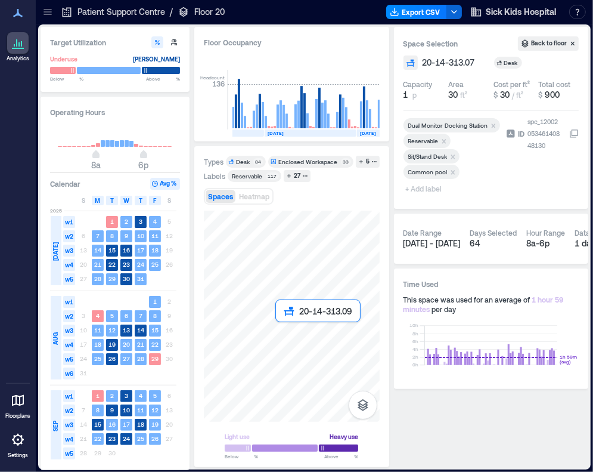
click at [282, 329] on div at bounding box center [292, 315] width 176 height 211
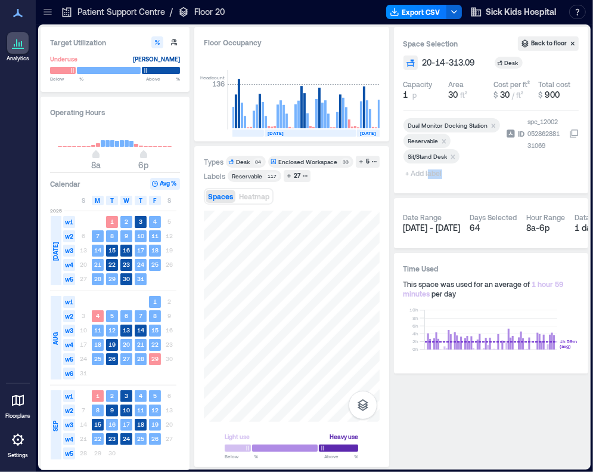
click at [428, 171] on div "Dual Monitor Docking Station Reservable Sit/Stand Desk + Add label" at bounding box center [453, 150] width 98 height 68
click at [420, 171] on span "+ Add label" at bounding box center [426, 173] width 44 height 17
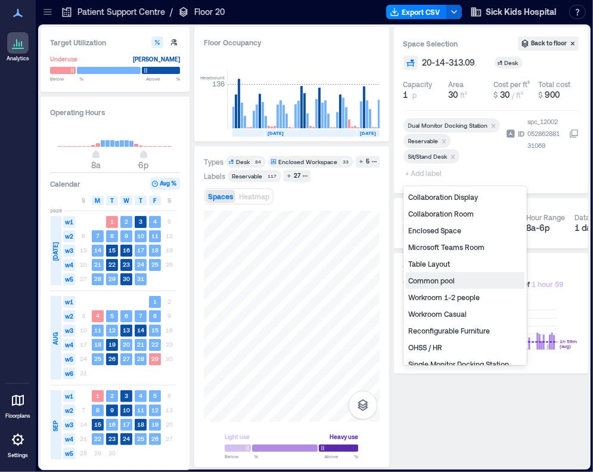
click at [436, 277] on div "Common pool" at bounding box center [465, 280] width 119 height 17
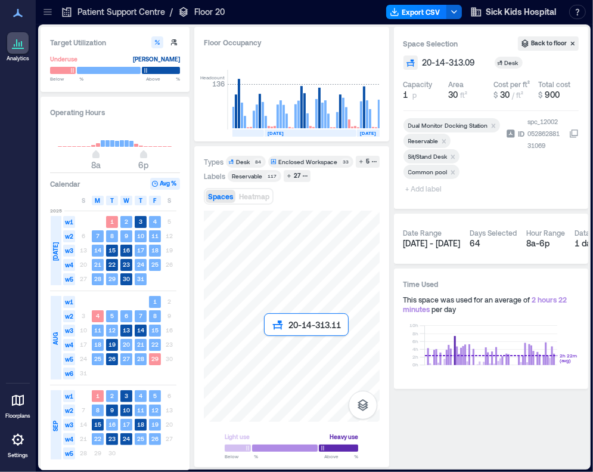
click at [269, 343] on div at bounding box center [292, 315] width 176 height 211
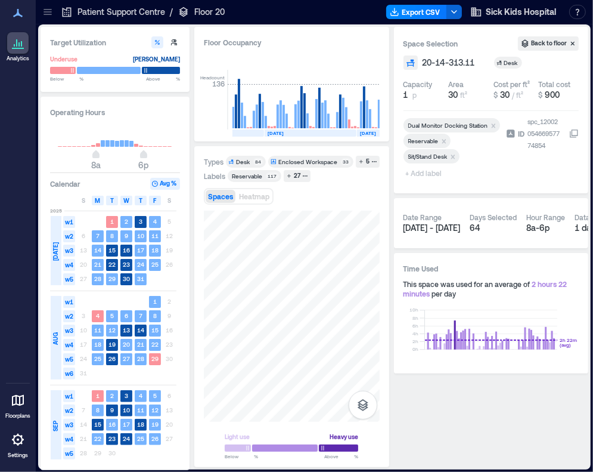
click at [429, 176] on span "+ Add label" at bounding box center [426, 173] width 44 height 17
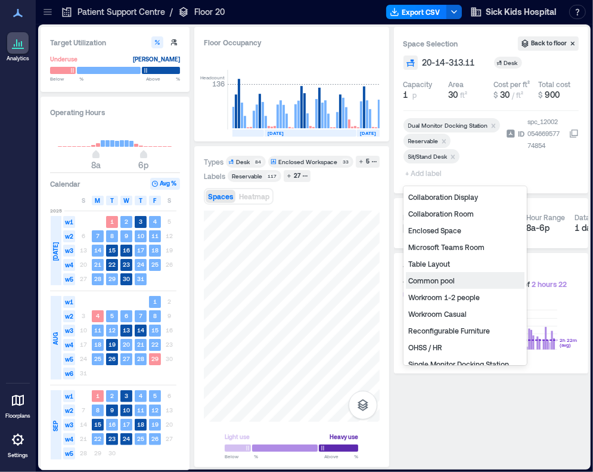
click at [442, 281] on div "Common pool" at bounding box center [465, 280] width 119 height 17
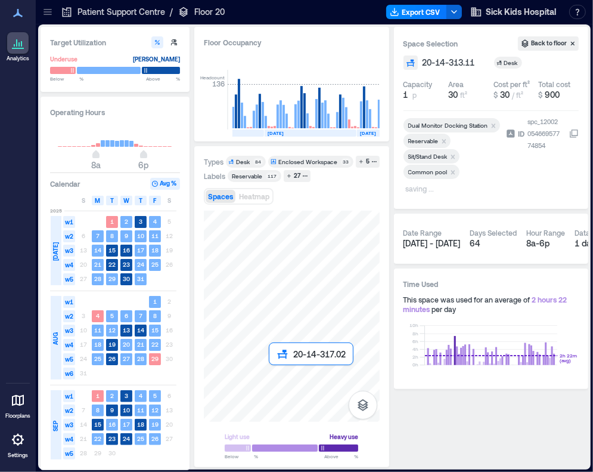
click at [274, 371] on div at bounding box center [292, 315] width 176 height 211
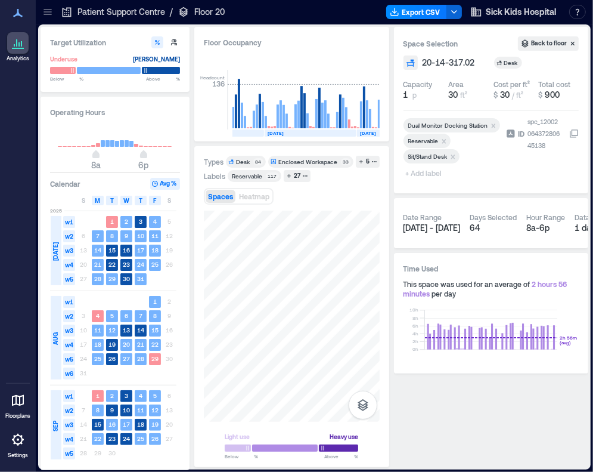
click at [434, 170] on span "+ Add label" at bounding box center [426, 173] width 44 height 17
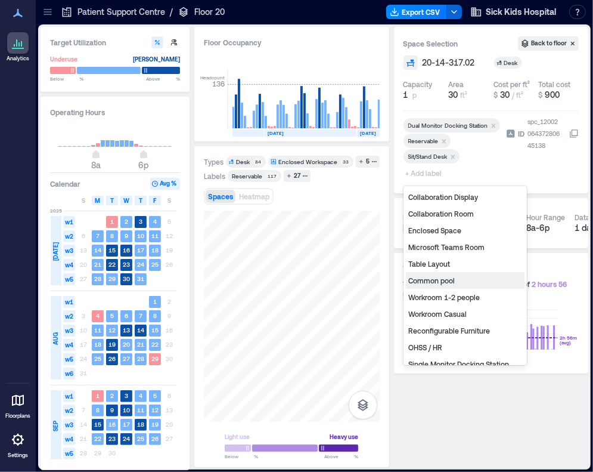
click at [439, 282] on div "Common pool" at bounding box center [465, 280] width 119 height 17
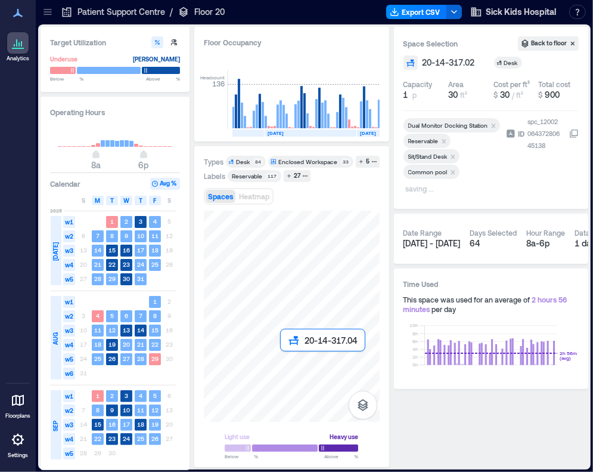
click at [281, 355] on div at bounding box center [292, 315] width 176 height 211
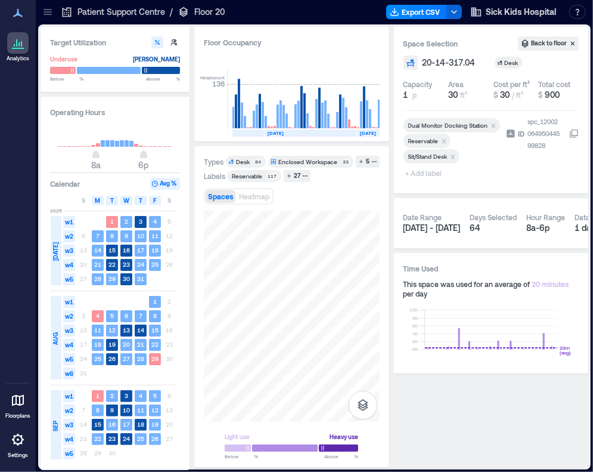
click at [423, 171] on span "+ Add label" at bounding box center [426, 173] width 44 height 17
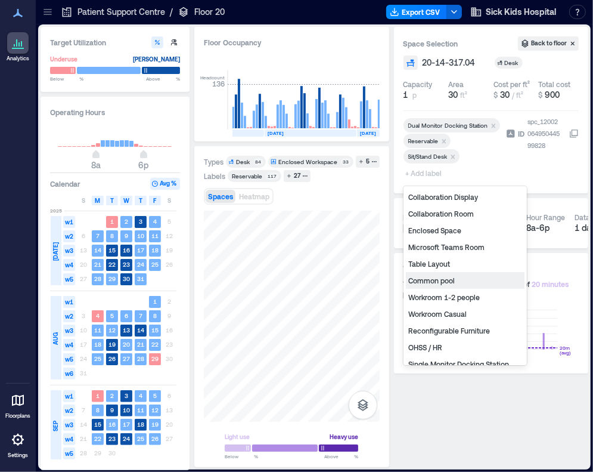
click at [447, 280] on div "Common pool" at bounding box center [465, 280] width 119 height 17
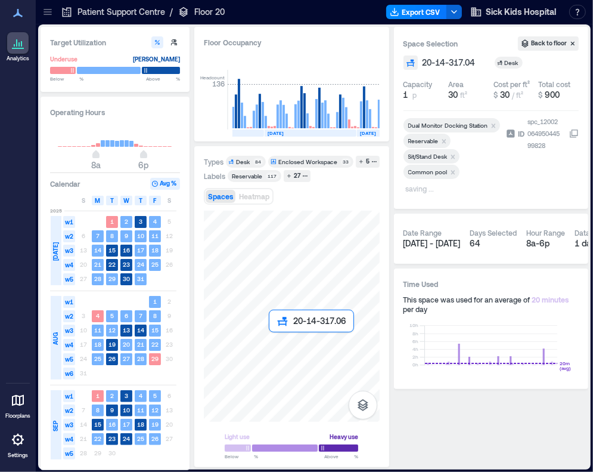
click at [273, 337] on div at bounding box center [292, 315] width 176 height 211
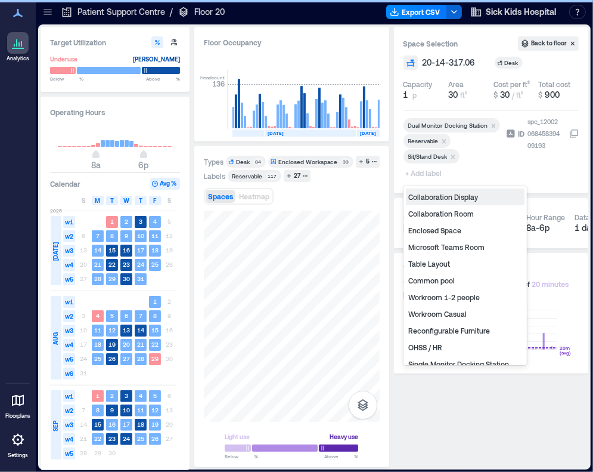
click at [419, 174] on span "+ Add label" at bounding box center [426, 173] width 44 height 17
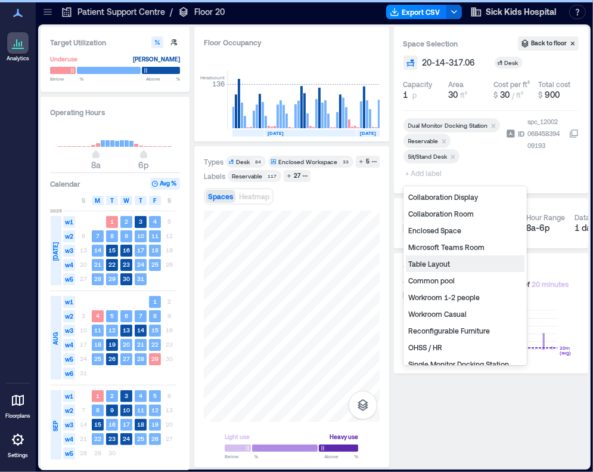
click at [451, 277] on div "Common pool" at bounding box center [465, 280] width 119 height 17
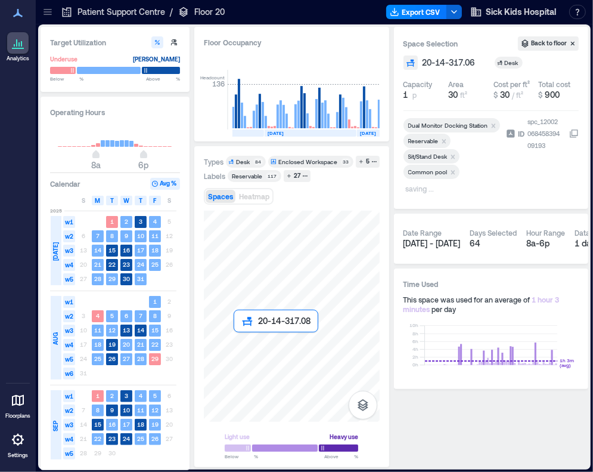
click at [240, 343] on div at bounding box center [292, 315] width 176 height 211
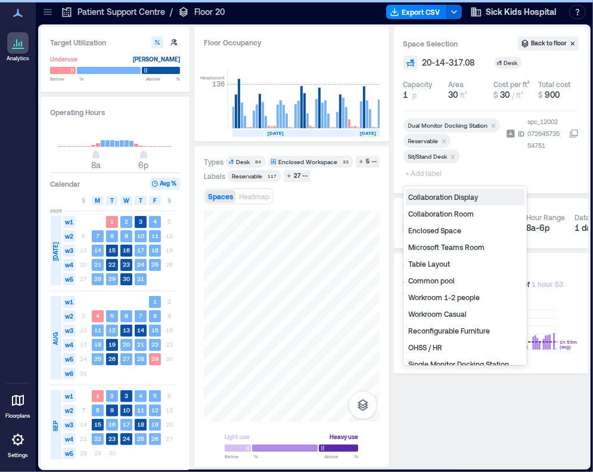
click at [417, 173] on span "+ Add label" at bounding box center [426, 173] width 44 height 17
click at [451, 276] on div "Common pool" at bounding box center [465, 280] width 119 height 17
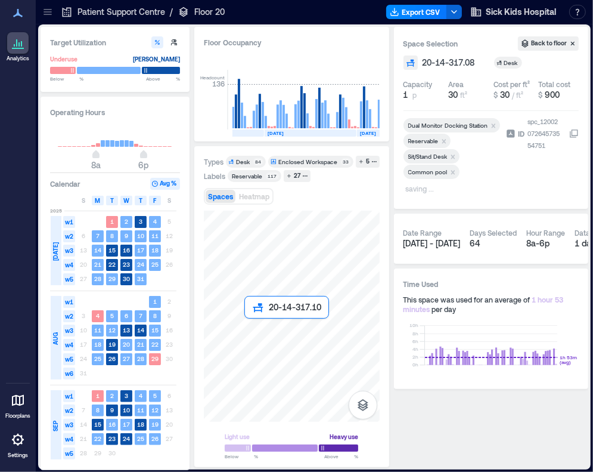
click at [246, 326] on div at bounding box center [292, 315] width 176 height 211
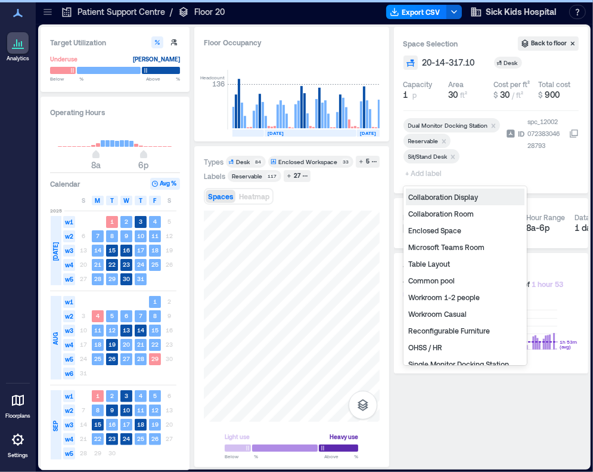
click at [427, 175] on span "+ Add label" at bounding box center [426, 173] width 44 height 17
click at [453, 281] on div "Common pool" at bounding box center [465, 280] width 119 height 17
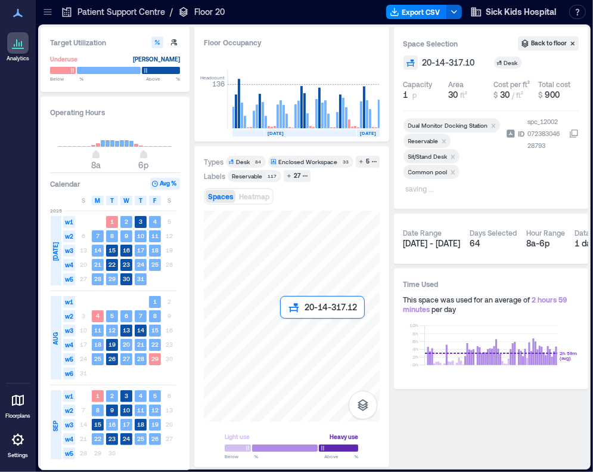
click at [286, 329] on div at bounding box center [292, 315] width 176 height 211
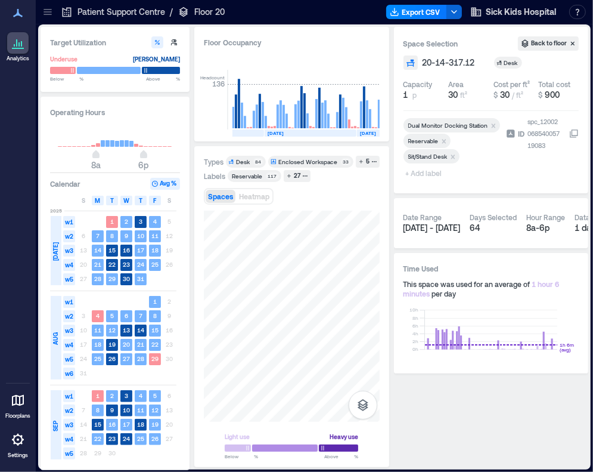
click at [429, 175] on span "+ Add label" at bounding box center [426, 173] width 44 height 17
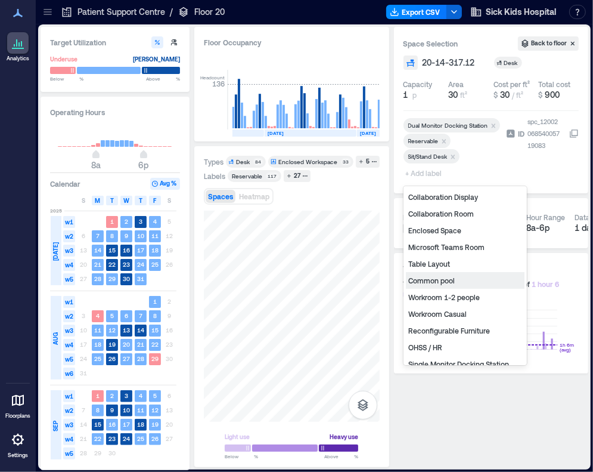
click at [443, 281] on div "Common pool" at bounding box center [465, 280] width 119 height 17
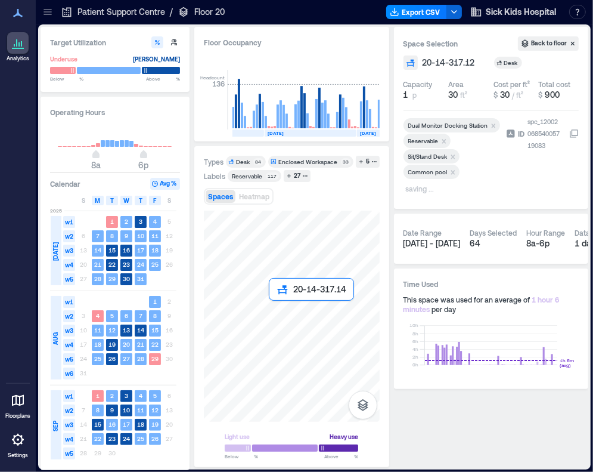
click at [277, 307] on div at bounding box center [292, 315] width 176 height 211
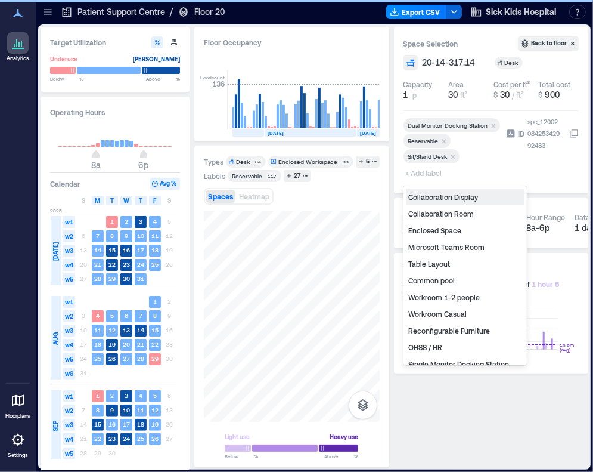
click at [426, 174] on span "+ Add label" at bounding box center [426, 173] width 44 height 17
click at [451, 281] on div "Common pool" at bounding box center [465, 280] width 119 height 17
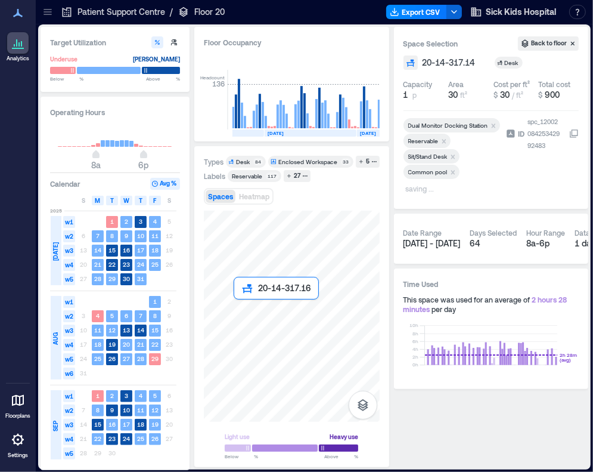
click at [241, 306] on div at bounding box center [292, 315] width 176 height 211
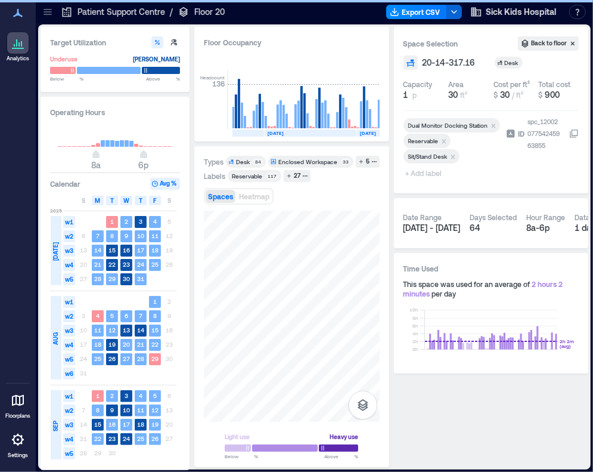
click at [428, 174] on span "+ Add label" at bounding box center [426, 173] width 44 height 17
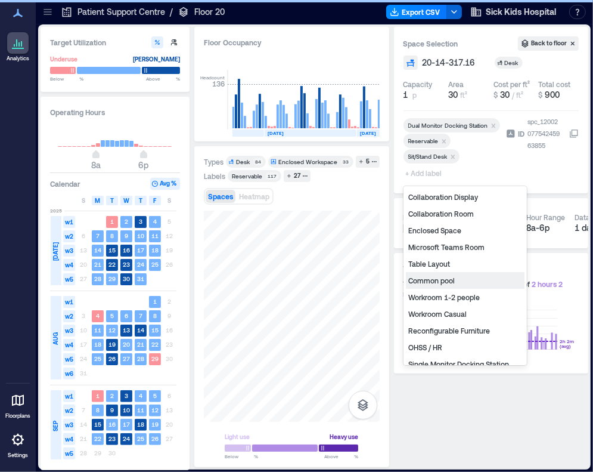
click at [448, 278] on div "Common pool" at bounding box center [465, 280] width 119 height 17
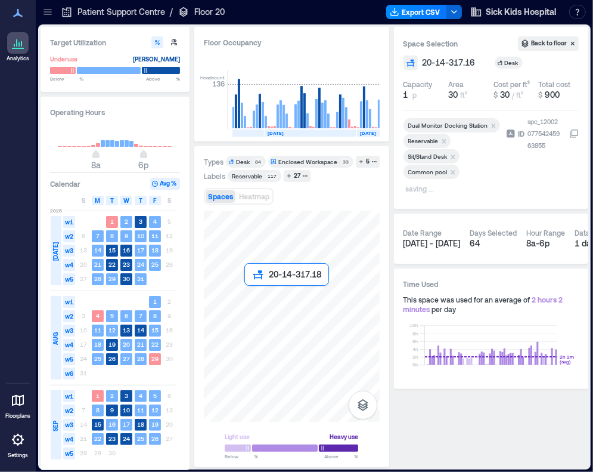
click at [253, 294] on div at bounding box center [292, 315] width 176 height 211
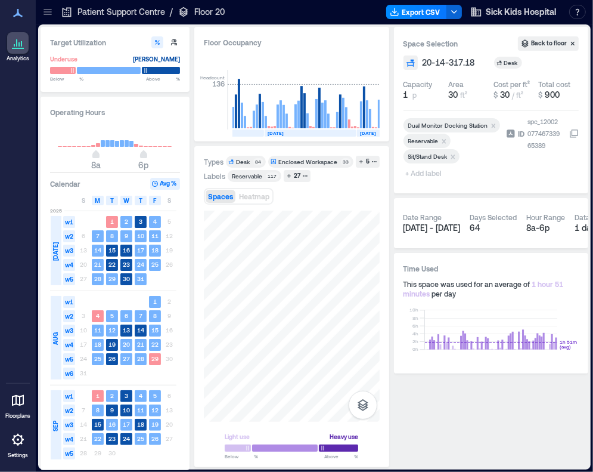
click at [429, 177] on span "+ Add label" at bounding box center [426, 173] width 44 height 17
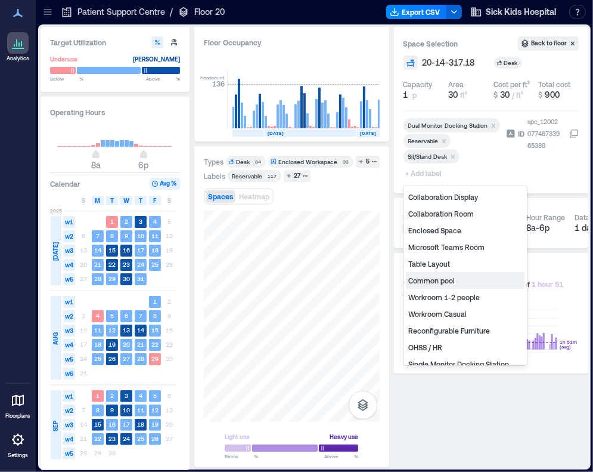
click at [429, 283] on div "Common pool" at bounding box center [465, 280] width 119 height 17
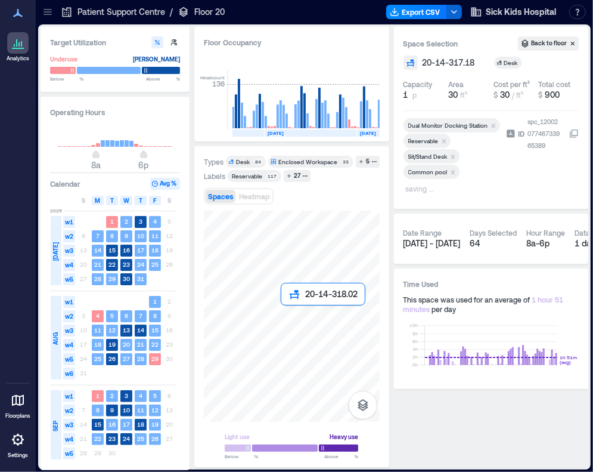
click at [286, 315] on div at bounding box center [292, 315] width 176 height 211
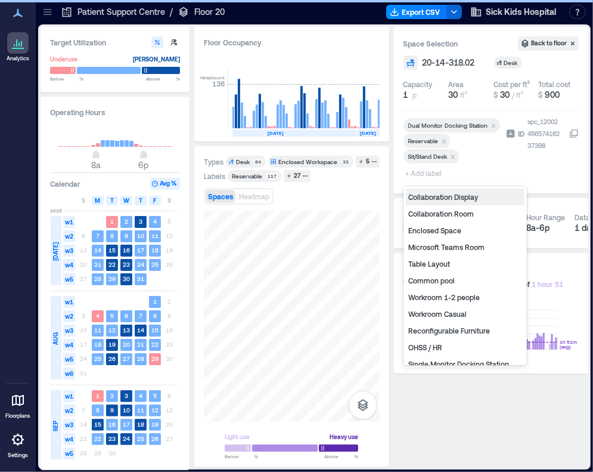
click at [417, 169] on span "+ Add label" at bounding box center [426, 173] width 44 height 17
click at [444, 284] on div "Common pool" at bounding box center [465, 280] width 119 height 17
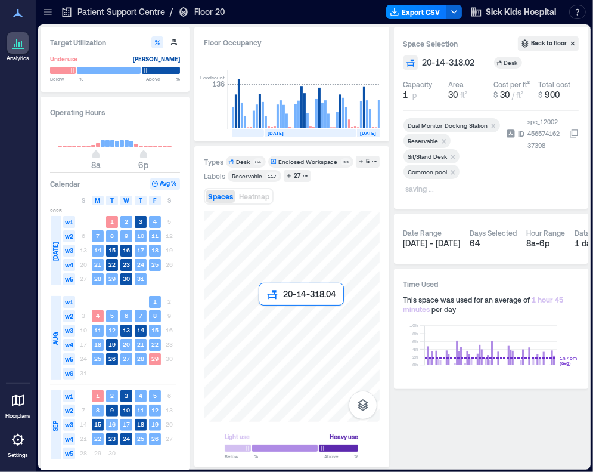
click at [262, 314] on div at bounding box center [292, 315] width 176 height 211
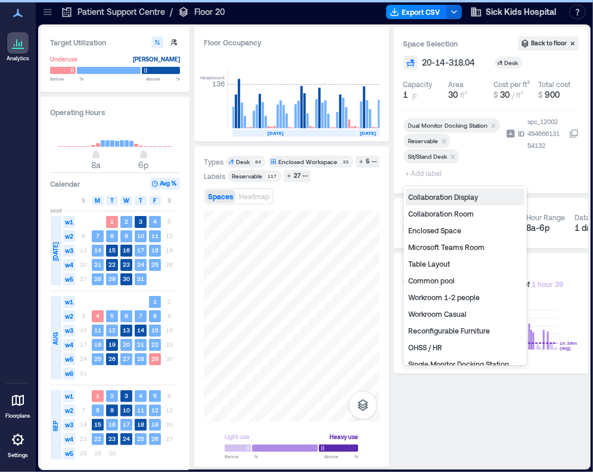
click at [418, 174] on span "+ Add label" at bounding box center [426, 173] width 44 height 17
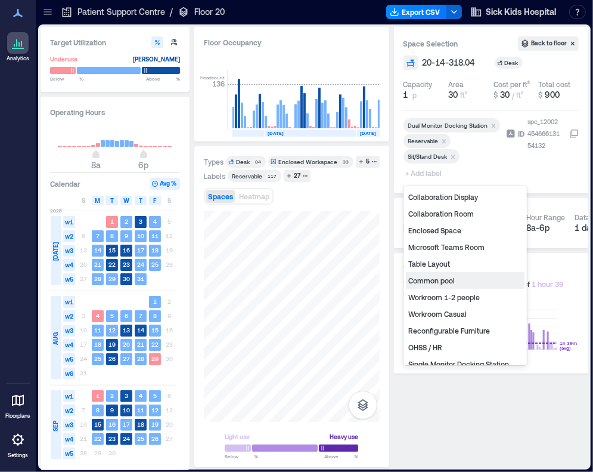
click at [446, 283] on div "Common pool" at bounding box center [465, 280] width 119 height 17
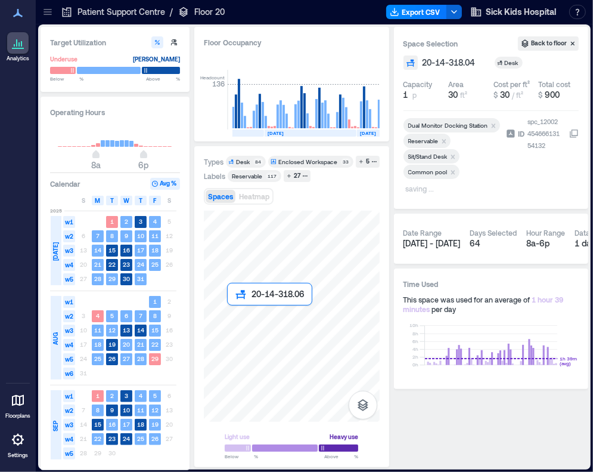
click at [228, 314] on div at bounding box center [292, 315] width 176 height 211
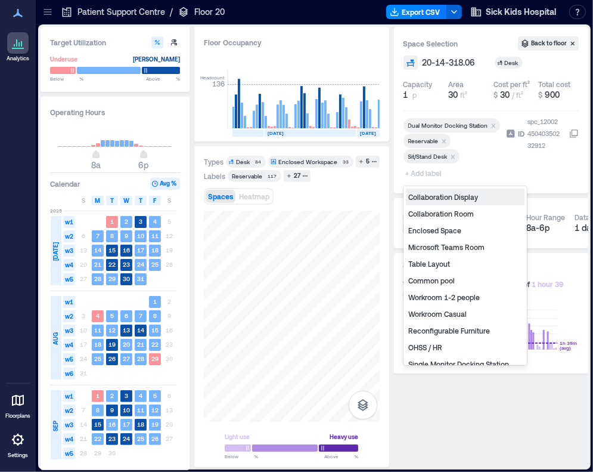
click at [427, 176] on span "+ Add label" at bounding box center [426, 173] width 44 height 17
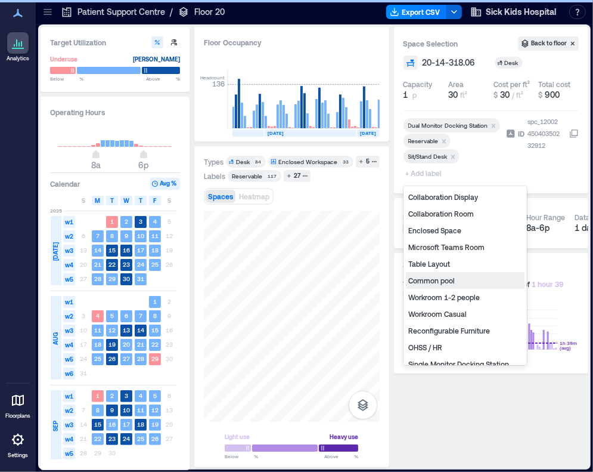
click at [448, 280] on div "Common pool" at bounding box center [465, 280] width 119 height 17
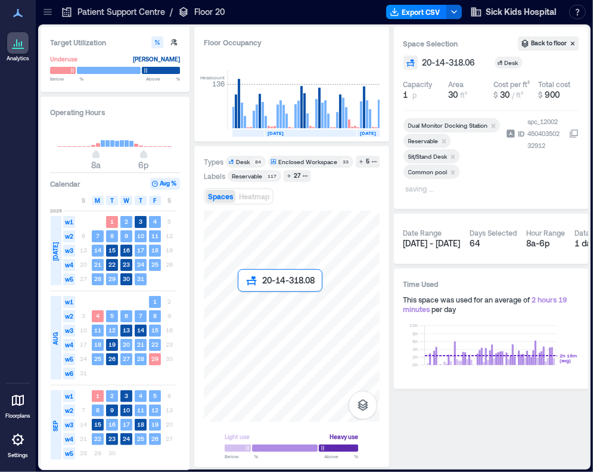
click at [246, 300] on div at bounding box center [292, 315] width 176 height 211
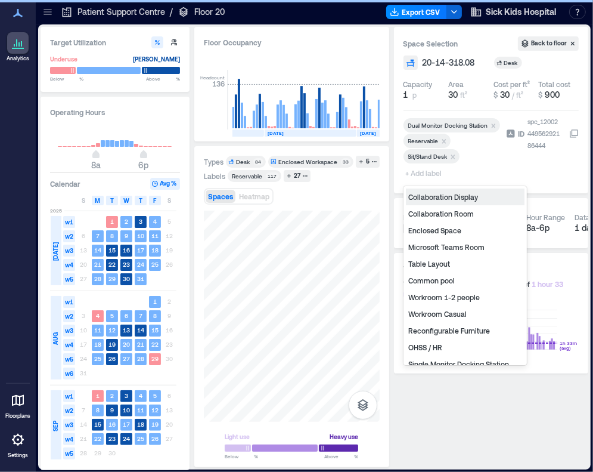
click at [427, 172] on span "+ Add label" at bounding box center [426, 173] width 44 height 17
click at [455, 277] on div "Common pool" at bounding box center [465, 280] width 119 height 17
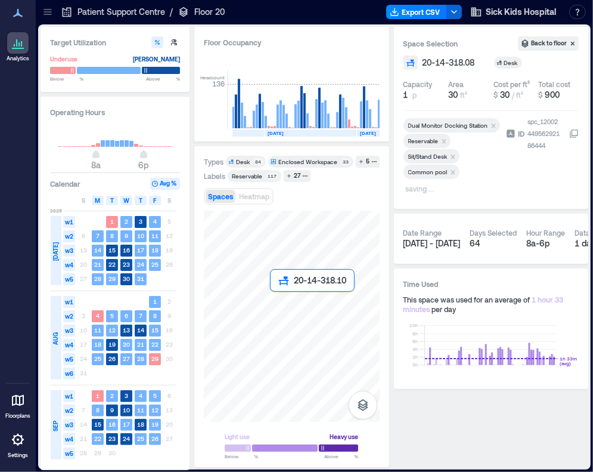
click at [277, 300] on div at bounding box center [292, 315] width 176 height 211
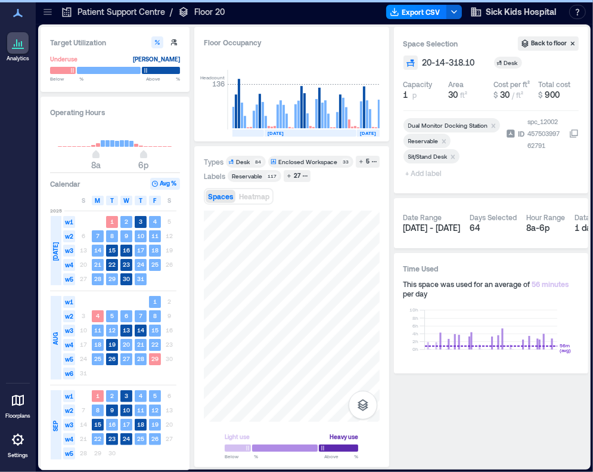
click at [426, 175] on span "+ Add label" at bounding box center [426, 173] width 44 height 17
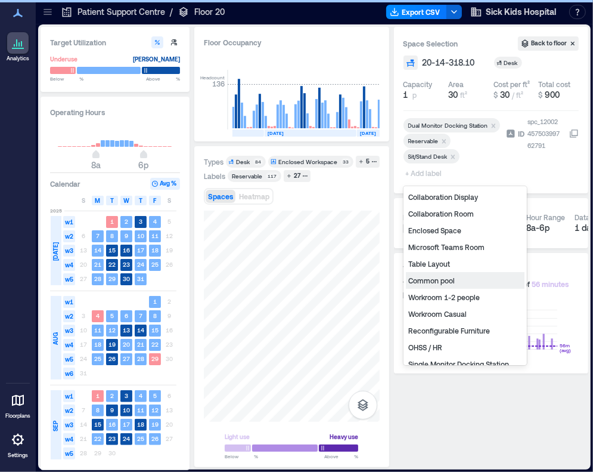
click at [443, 283] on div "Common pool" at bounding box center [465, 280] width 119 height 17
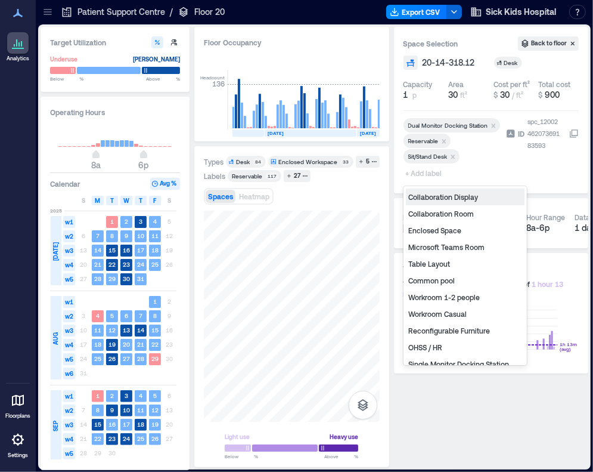
click at [428, 170] on span "+ Add label" at bounding box center [426, 173] width 44 height 17
click at [434, 280] on div "Common pool" at bounding box center [465, 280] width 119 height 17
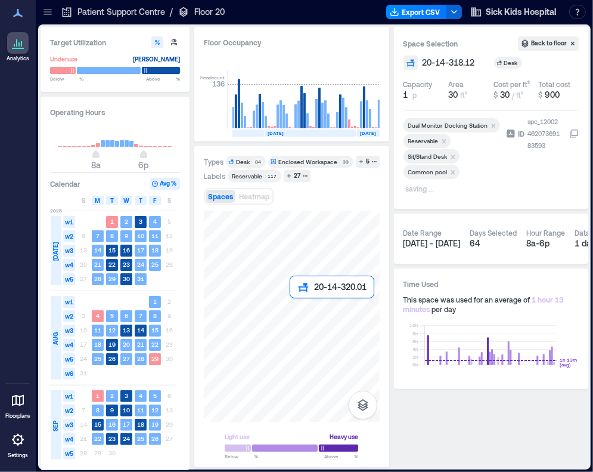
click at [298, 306] on div at bounding box center [292, 315] width 176 height 211
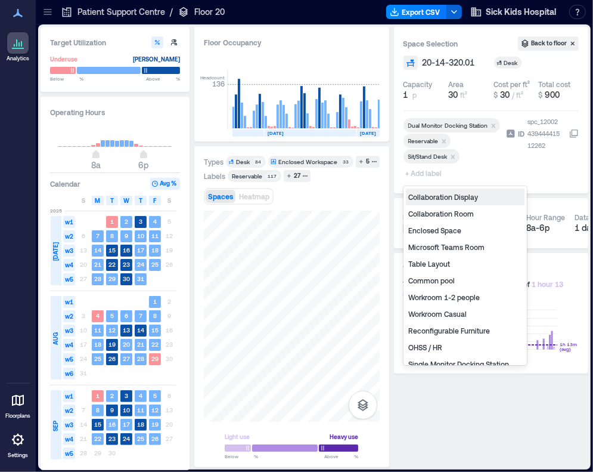
click at [420, 172] on span "+ Add label" at bounding box center [426, 173] width 44 height 17
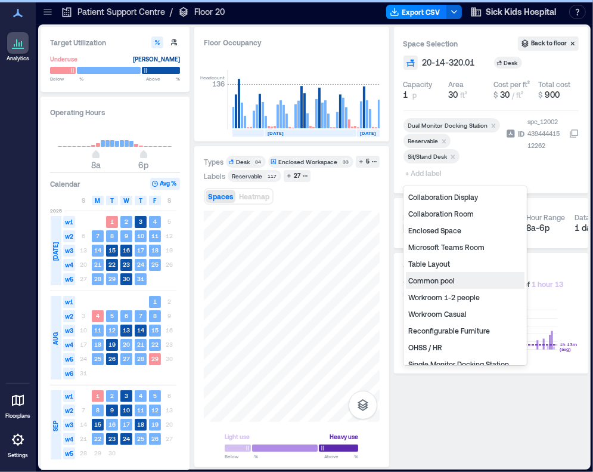
click at [448, 284] on div "Common pool" at bounding box center [465, 280] width 119 height 17
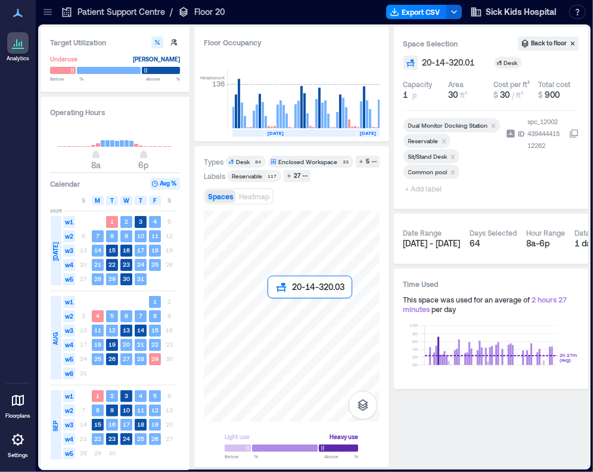
click at [272, 305] on div at bounding box center [292, 315] width 176 height 211
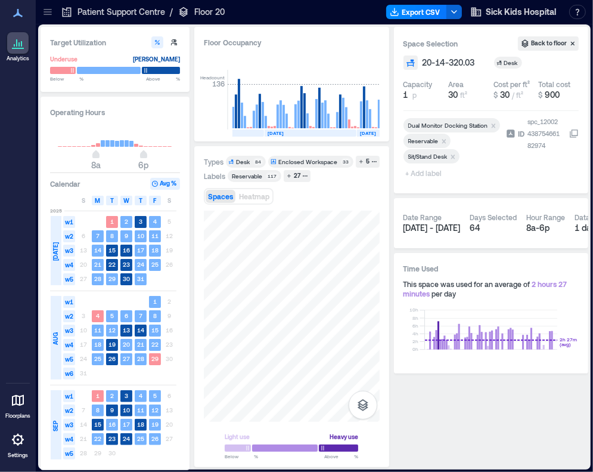
click at [429, 169] on span "+ Add label" at bounding box center [426, 173] width 44 height 17
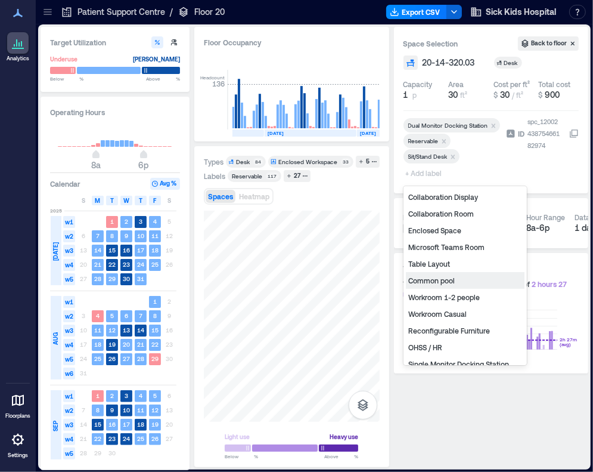
click at [438, 280] on div "Common pool" at bounding box center [465, 280] width 119 height 17
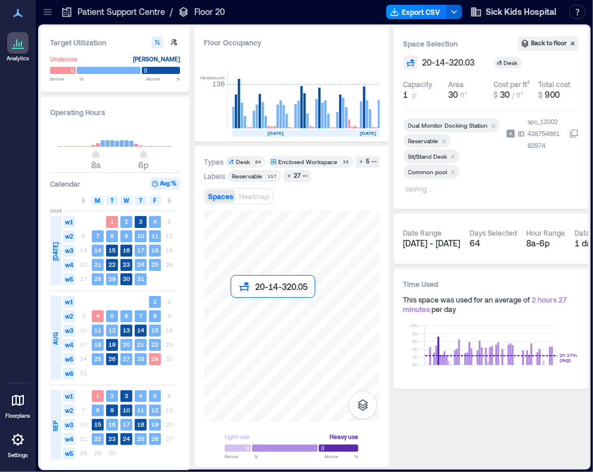
click at [234, 308] on div at bounding box center [292, 315] width 176 height 211
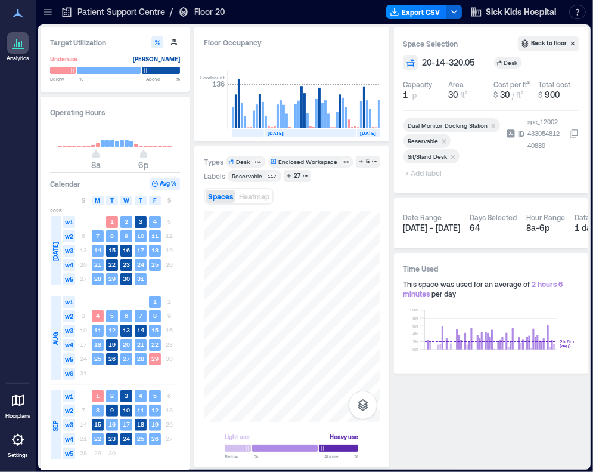
click at [437, 174] on span "+ Add label" at bounding box center [426, 173] width 44 height 17
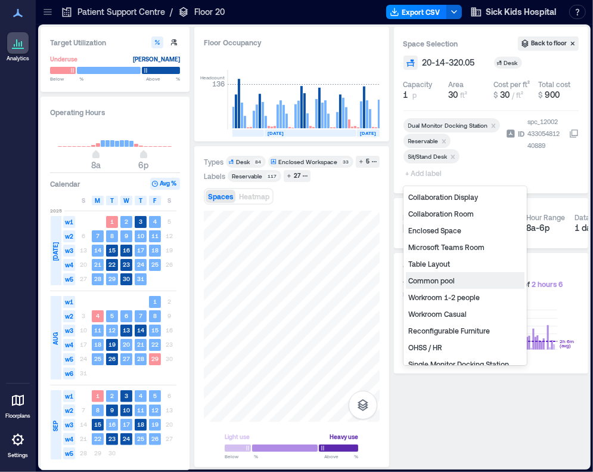
click at [454, 279] on div "Common pool" at bounding box center [465, 280] width 119 height 17
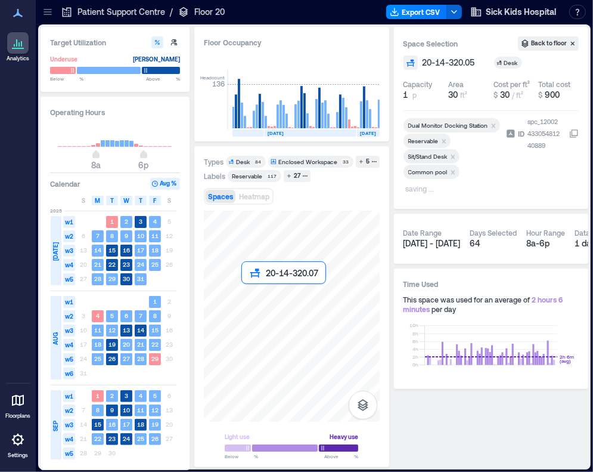
click at [249, 290] on div at bounding box center [292, 315] width 176 height 211
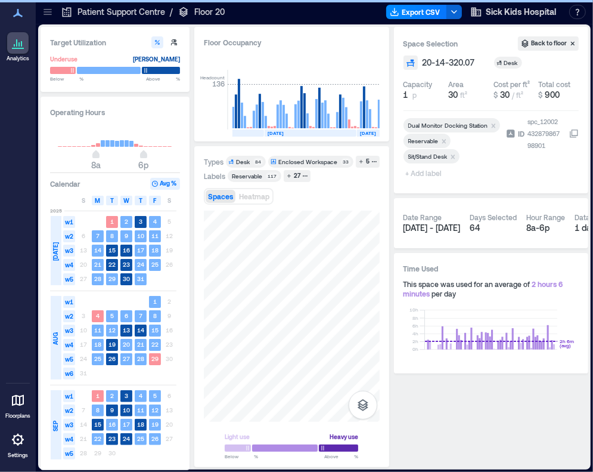
click at [414, 170] on span "+ Add label" at bounding box center [426, 173] width 44 height 17
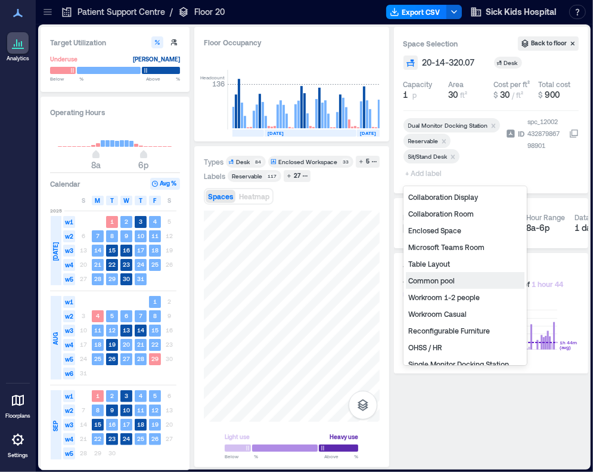
click at [434, 278] on div "Common pool" at bounding box center [465, 280] width 119 height 17
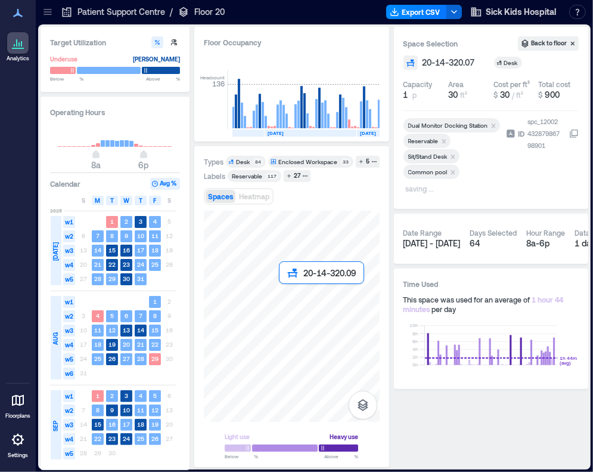
click at [289, 291] on div at bounding box center [292, 315] width 176 height 211
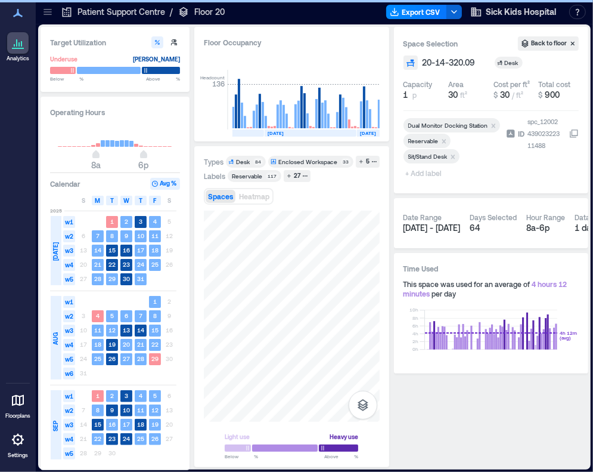
click at [422, 169] on span "+ Add label" at bounding box center [426, 173] width 44 height 17
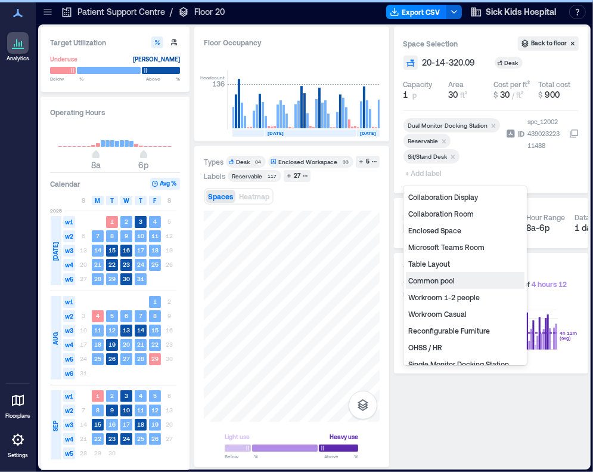
click at [441, 276] on div "Common pool" at bounding box center [465, 280] width 119 height 17
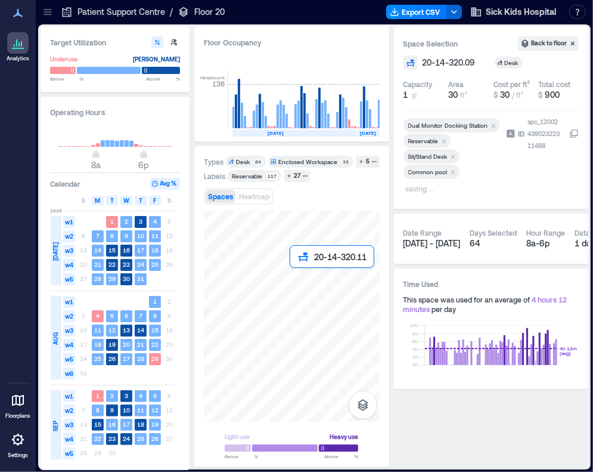
click at [292, 277] on div at bounding box center [292, 315] width 176 height 211
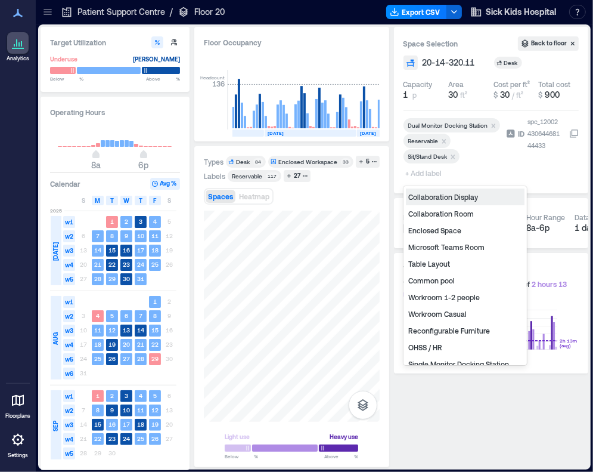
click at [422, 176] on span "+ Add label" at bounding box center [426, 173] width 44 height 17
click at [434, 284] on div "Common pool" at bounding box center [465, 280] width 119 height 17
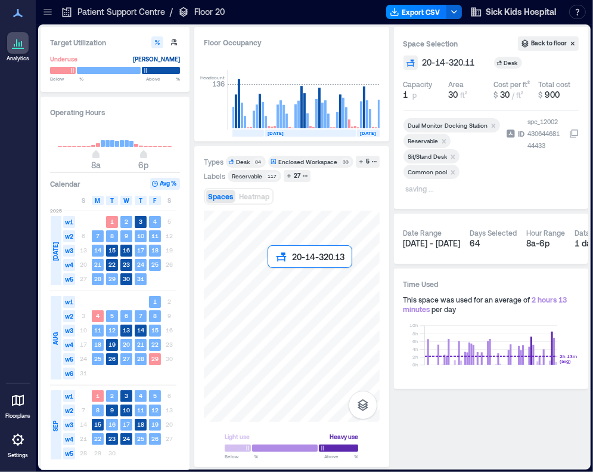
click at [272, 280] on div at bounding box center [292, 315] width 176 height 211
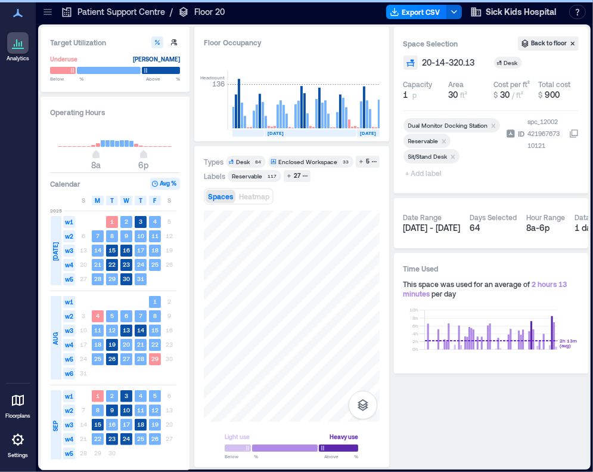
click at [415, 175] on span "+ Add label" at bounding box center [426, 173] width 44 height 17
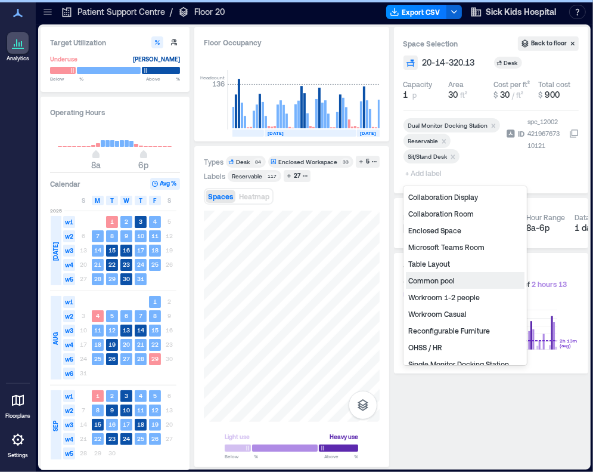
click at [433, 276] on div "Common pool" at bounding box center [465, 280] width 119 height 17
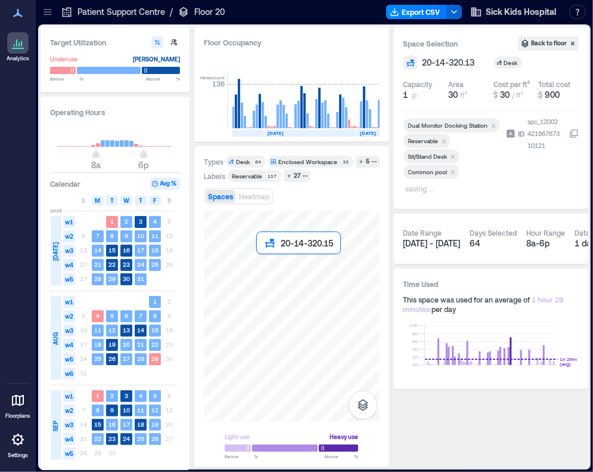
click at [262, 264] on div at bounding box center [292, 315] width 176 height 211
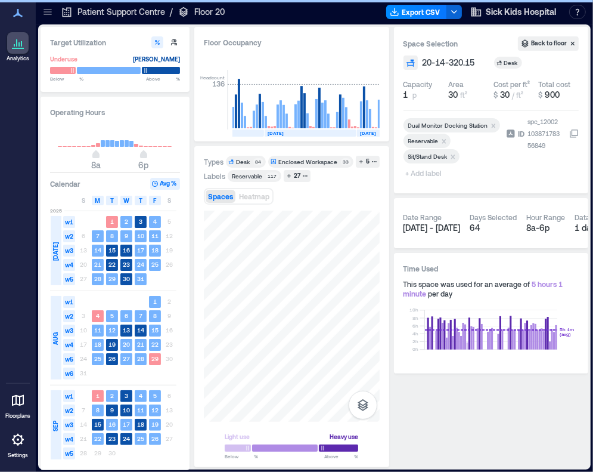
click at [430, 175] on span "+ Add label" at bounding box center [426, 173] width 44 height 17
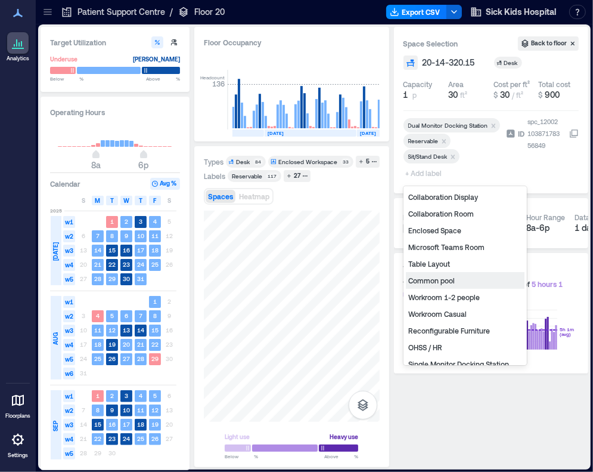
click at [456, 285] on div "Common pool" at bounding box center [465, 280] width 119 height 17
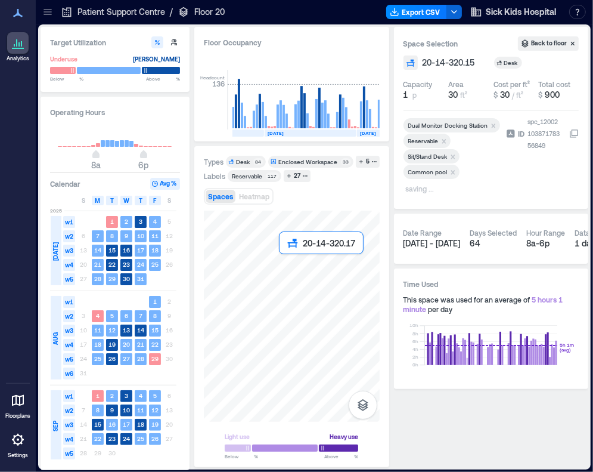
click at [282, 262] on div at bounding box center [292, 315] width 176 height 211
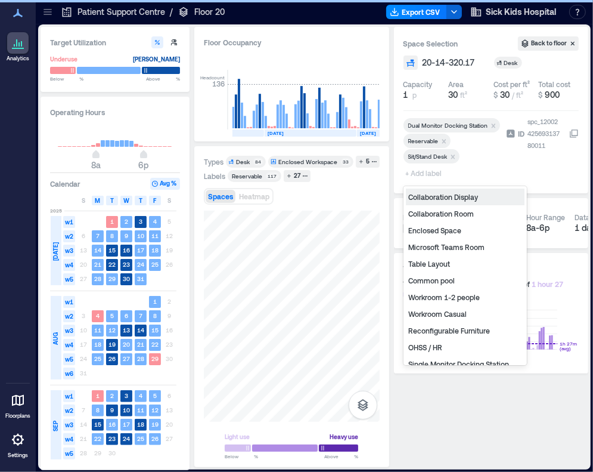
click at [423, 176] on span "+ Add label" at bounding box center [426, 173] width 44 height 17
click at [423, 282] on div "Common pool" at bounding box center [465, 280] width 119 height 17
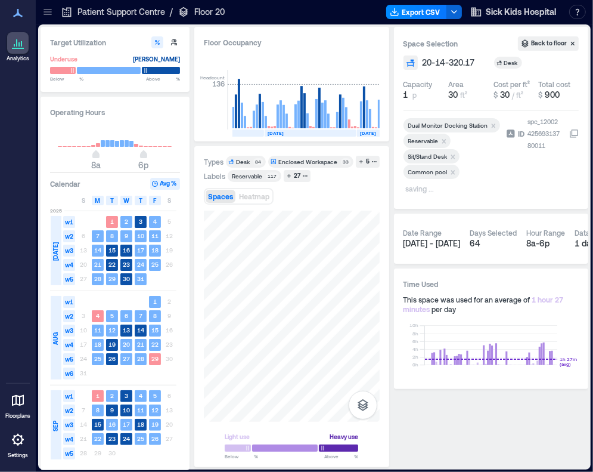
click at [45, 16] on icon at bounding box center [48, 12] width 12 height 12
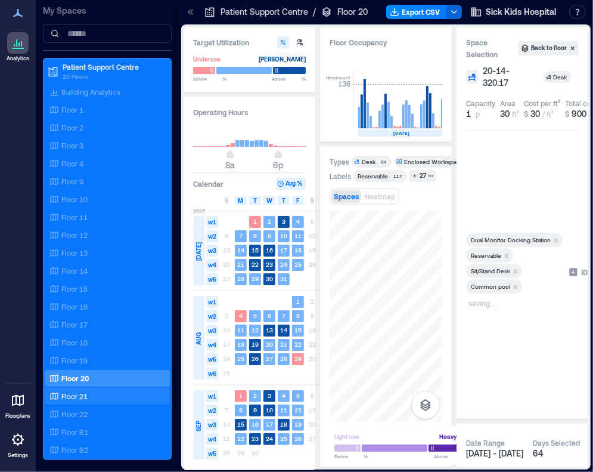
click at [89, 398] on div "Floor 21" at bounding box center [105, 396] width 116 height 12
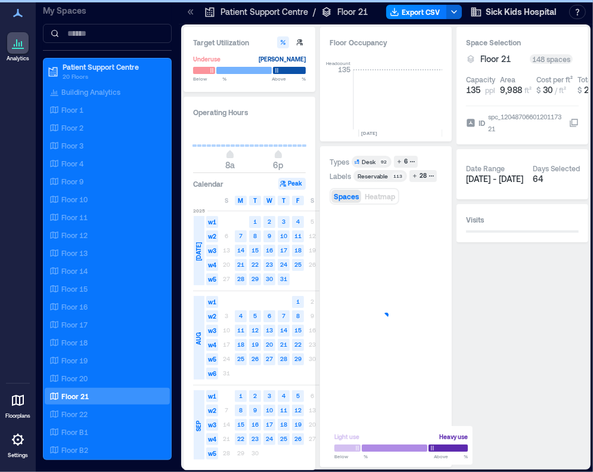
click at [191, 14] on icon at bounding box center [191, 12] width 12 height 12
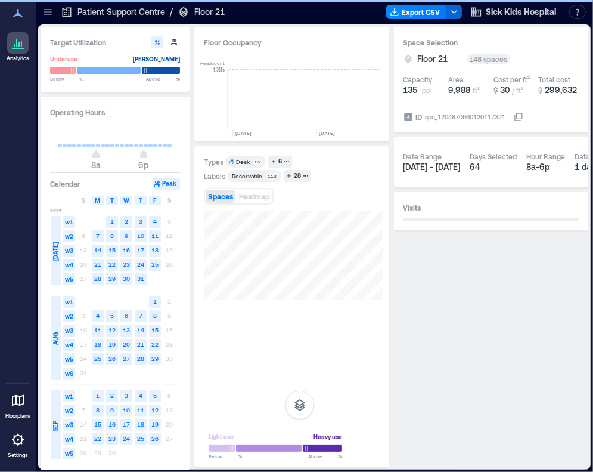
scroll to position [0, 1898]
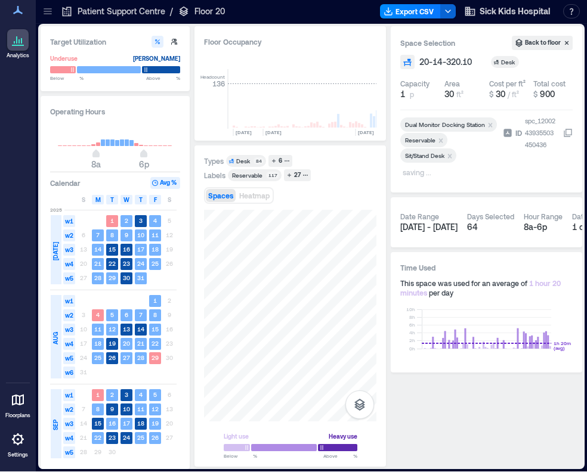
scroll to position [0, 2028]
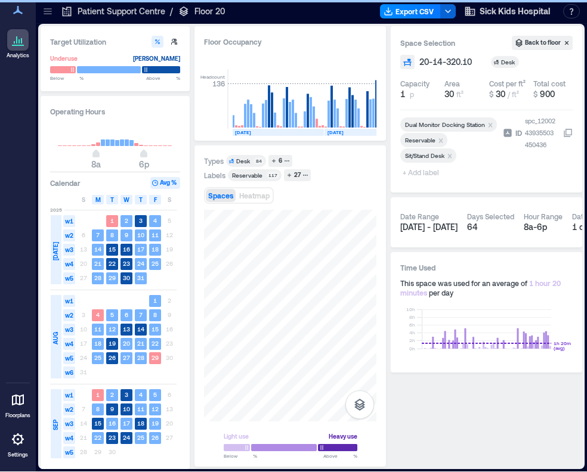
click at [415, 174] on span "+ Add label" at bounding box center [422, 172] width 44 height 17
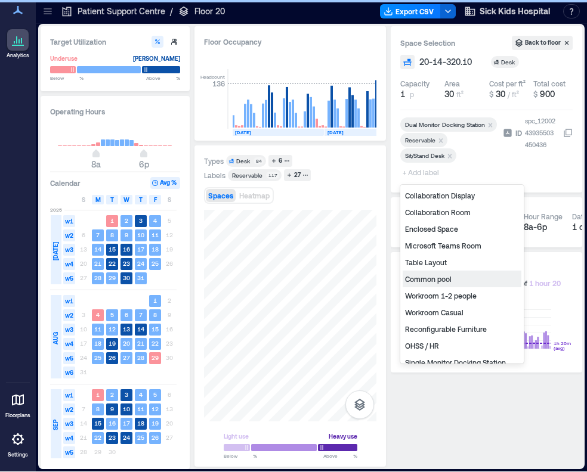
click at [445, 281] on div "Common pool" at bounding box center [461, 279] width 119 height 17
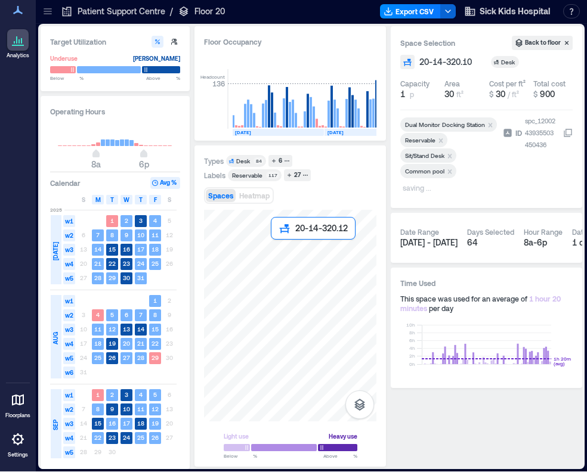
click at [278, 250] on div at bounding box center [290, 316] width 172 height 212
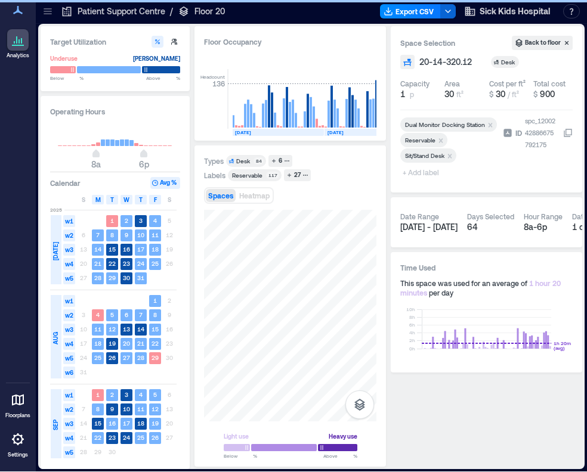
click at [422, 171] on span "+ Add label" at bounding box center [422, 172] width 44 height 17
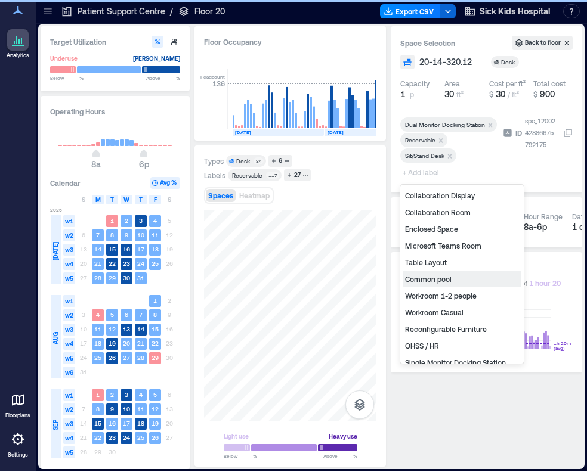
click at [427, 280] on div "Common pool" at bounding box center [461, 279] width 119 height 17
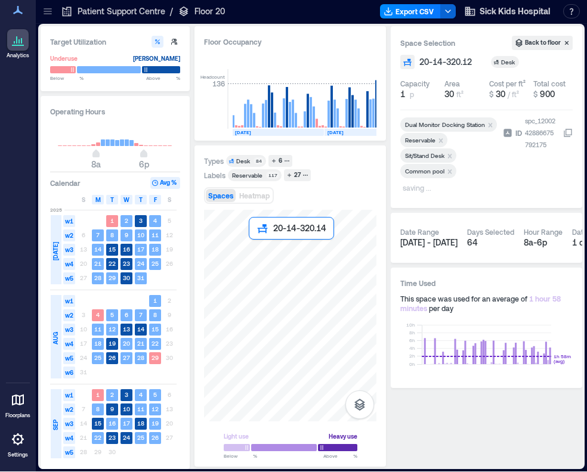
click at [255, 247] on div at bounding box center [290, 316] width 172 height 212
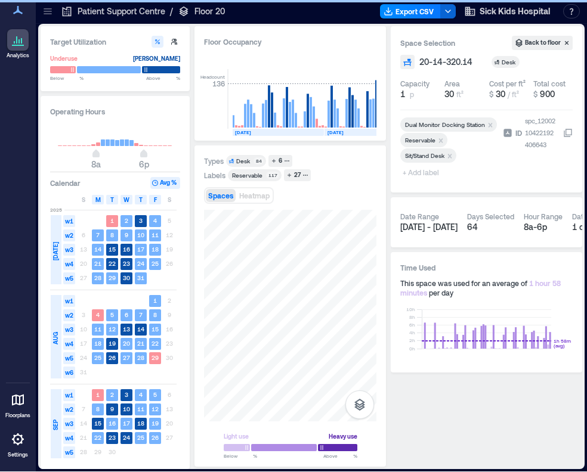
click at [420, 175] on span "+ Add label" at bounding box center [422, 172] width 44 height 17
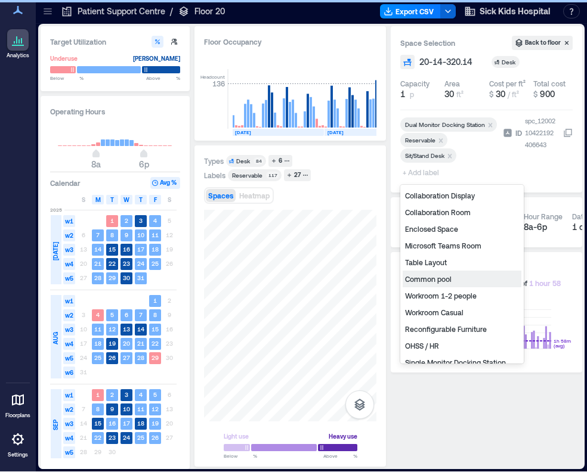
click at [420, 274] on div "Common pool" at bounding box center [461, 279] width 119 height 17
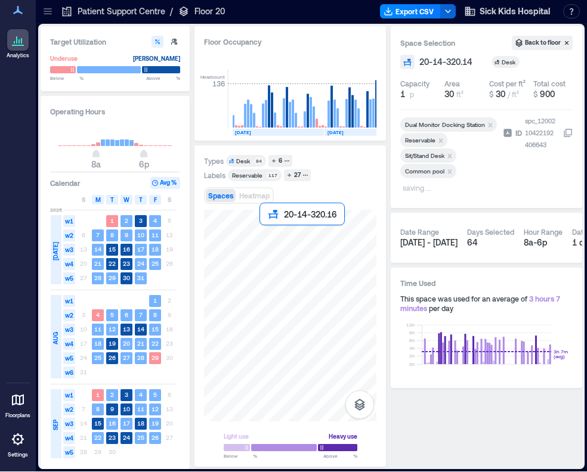
click at [264, 234] on div at bounding box center [290, 316] width 172 height 212
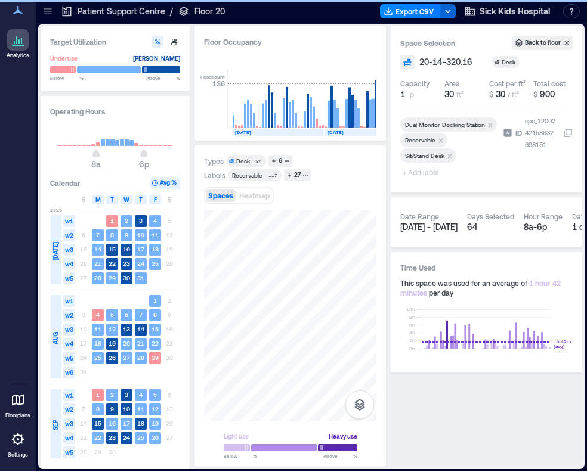
click at [421, 174] on span "+ Add label" at bounding box center [422, 172] width 44 height 17
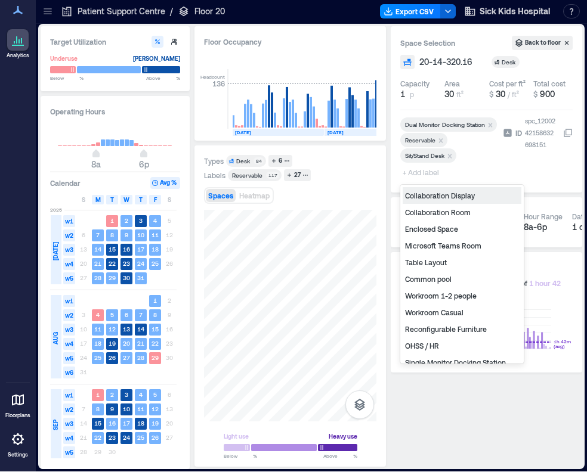
click at [441, 277] on div "Common pool" at bounding box center [461, 279] width 119 height 17
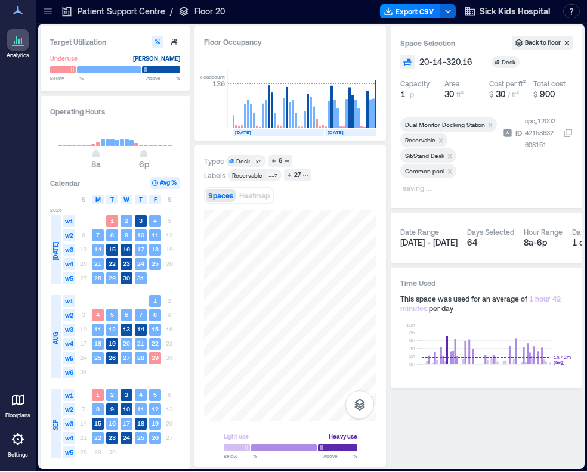
click at [419, 189] on p "saving ..." at bounding box center [447, 189] width 91 height 14
click at [290, 235] on div at bounding box center [290, 316] width 172 height 212
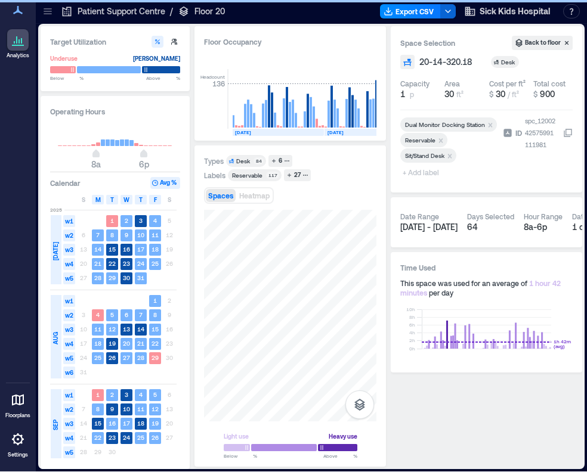
click at [422, 175] on span "+ Add label" at bounding box center [422, 172] width 44 height 17
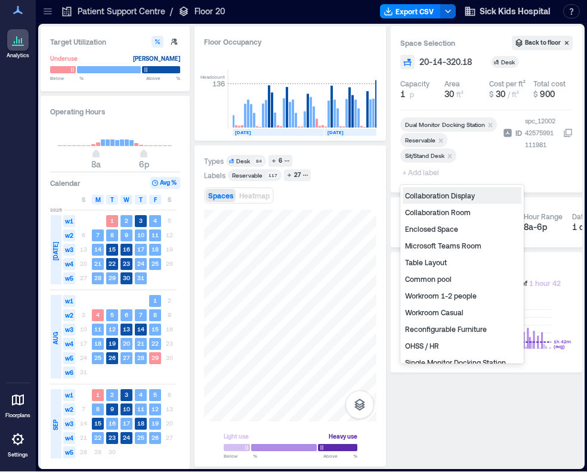
click at [441, 280] on div "Common pool" at bounding box center [461, 279] width 119 height 17
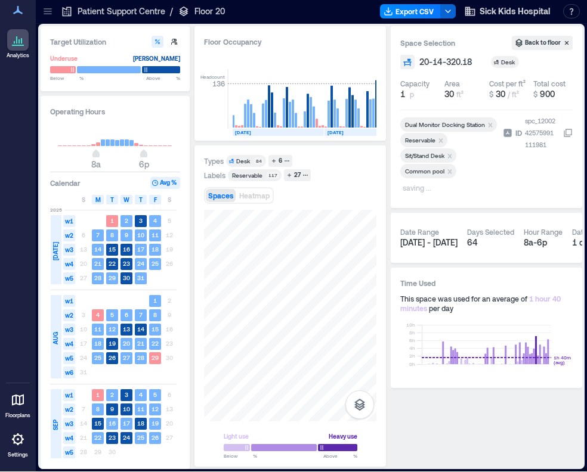
click at [48, 15] on icon at bounding box center [48, 11] width 12 height 12
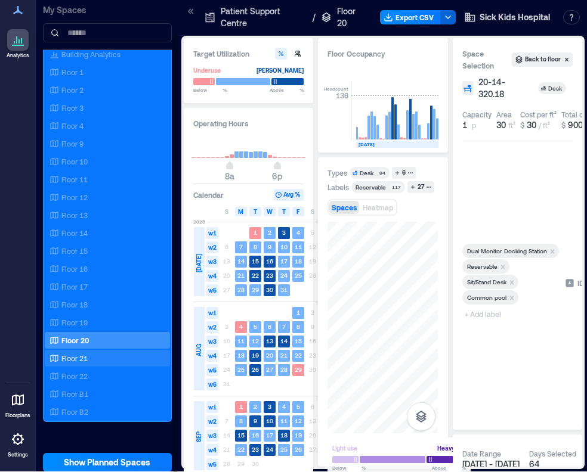
click at [93, 354] on div "Floor 21" at bounding box center [105, 358] width 116 height 12
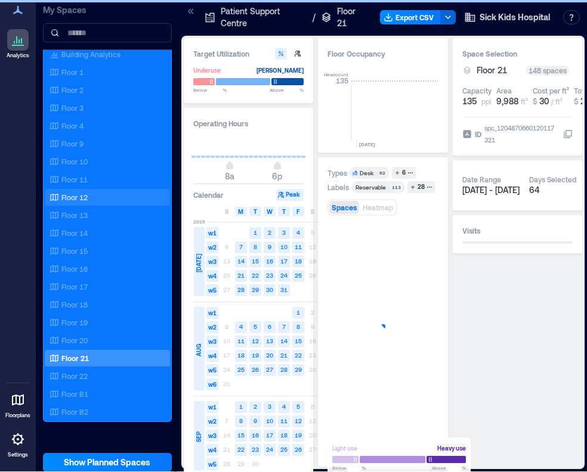
click at [194, 13] on icon at bounding box center [191, 11] width 12 height 12
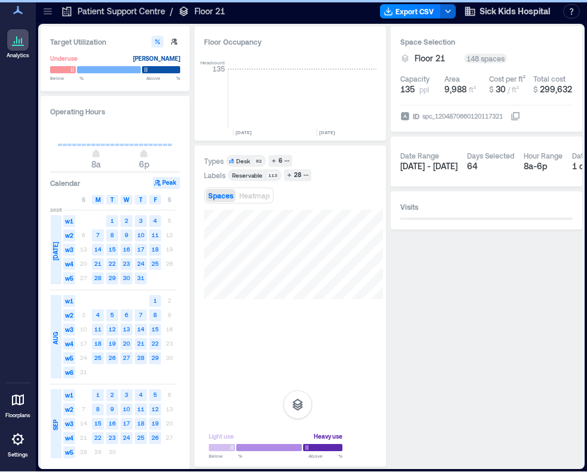
scroll to position [0, 1900]
